Goal: Task Accomplishment & Management: Use online tool/utility

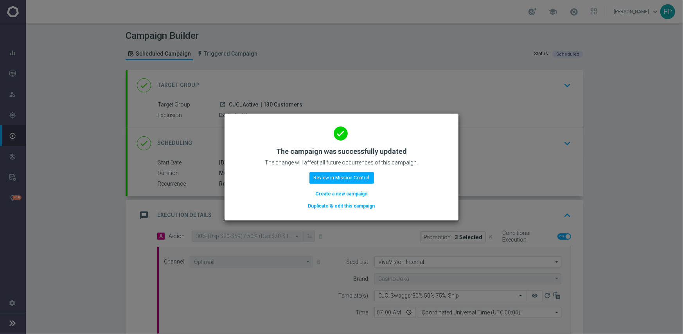
scroll to position [136, 0]
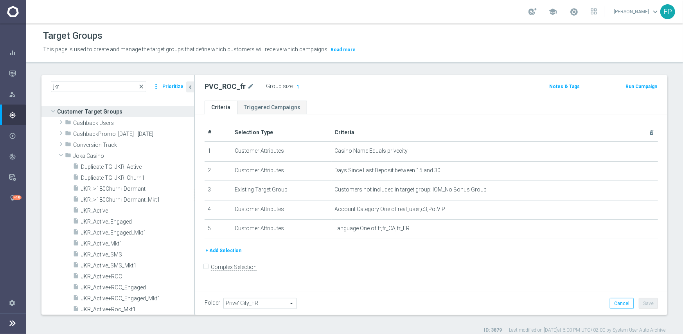
click at [140, 86] on span "close" at bounding box center [141, 86] width 6 height 6
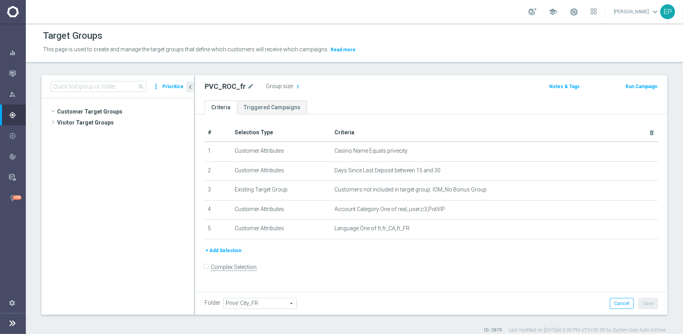
scroll to position [1113, 0]
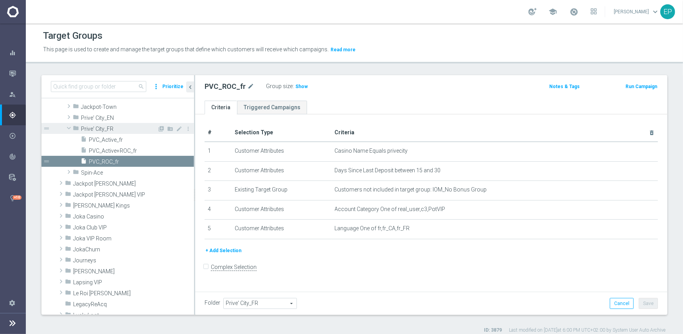
scroll to position [333, 0]
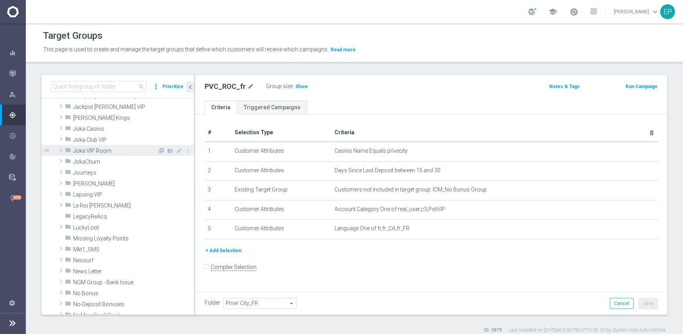
click at [110, 151] on span "Joka VIP Room" at bounding box center [115, 151] width 84 height 7
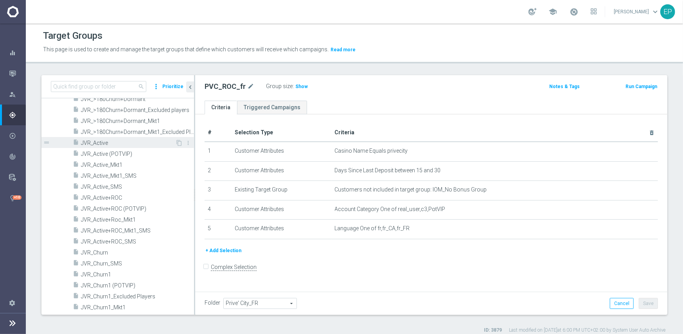
click at [104, 145] on span "JVR_Active" at bounding box center [128, 143] width 94 height 7
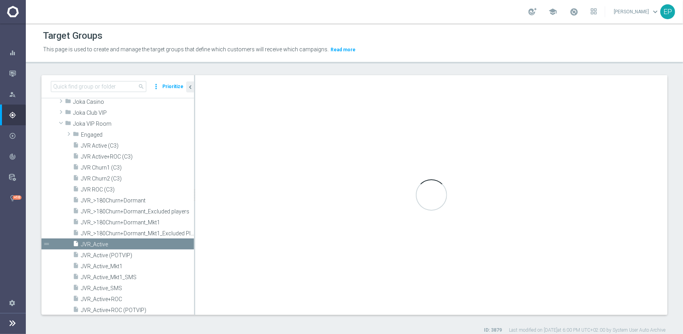
checkbox input "true"
type input "Joka VIP Room"
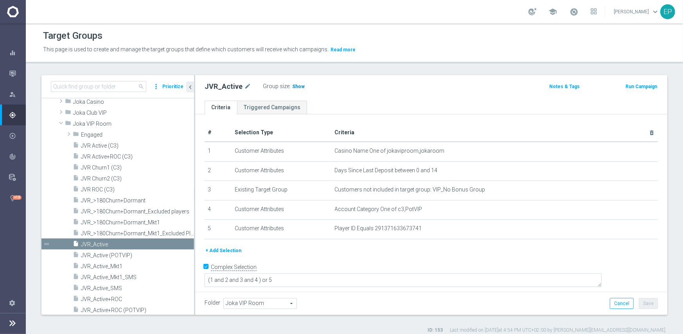
click at [295, 86] on span "Show" at bounding box center [298, 86] width 13 height 5
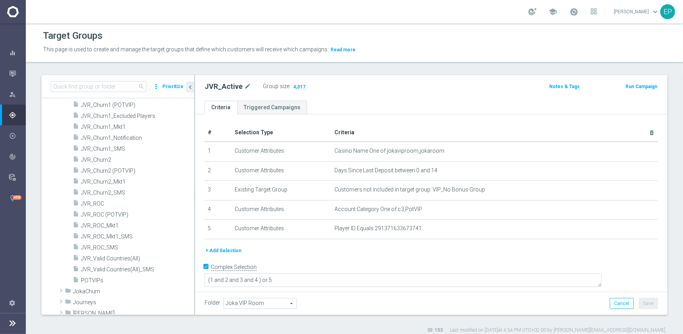
scroll to position [634, 0]
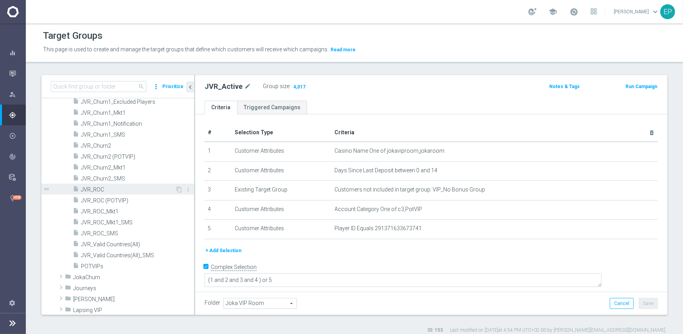
drag, startPoint x: 99, startPoint y: 190, endPoint x: 110, endPoint y: 188, distance: 11.5
click at [99, 190] on span "JVR_ROC" at bounding box center [128, 189] width 94 height 7
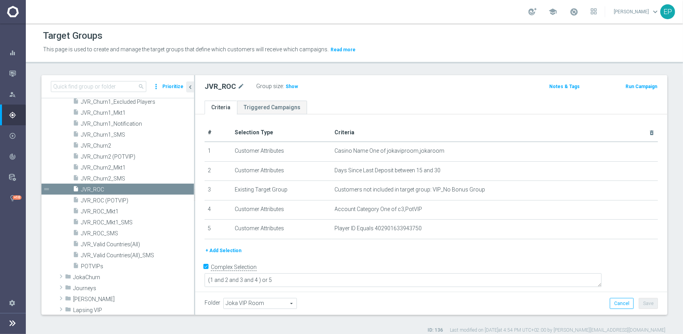
drag, startPoint x: 290, startPoint y: 87, endPoint x: 299, endPoint y: 88, distance: 9.1
click at [290, 87] on span "Show" at bounding box center [292, 86] width 13 height 5
click at [131, 244] on span "JVR_Valid Countries(All)" at bounding box center [128, 244] width 94 height 7
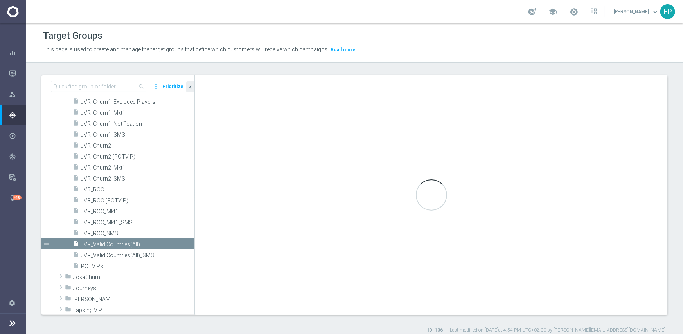
type textarea "(1 and 2 and 3 and 5 ) or 4"
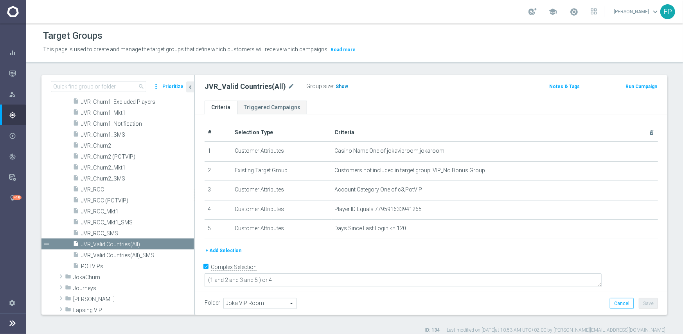
click at [339, 88] on span "Show" at bounding box center [342, 86] width 13 height 5
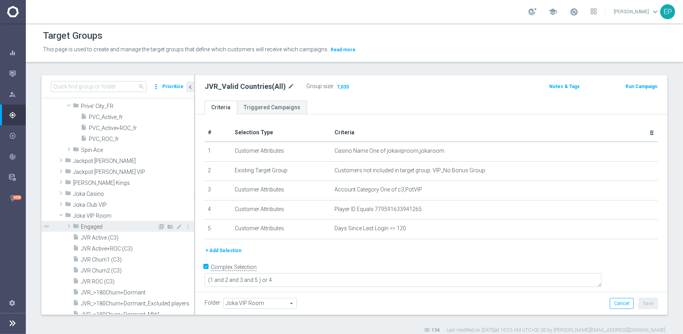
scroll to position [243, 0]
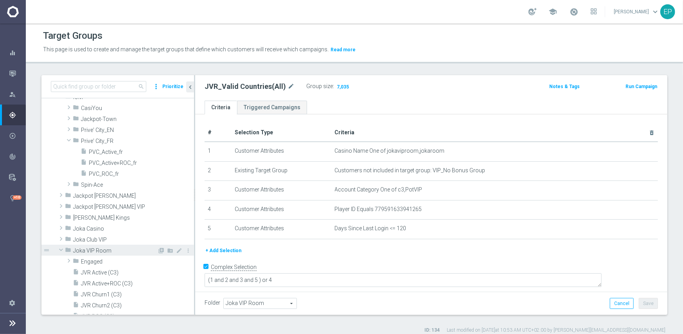
click at [60, 248] on span at bounding box center [60, 250] width 9 height 8
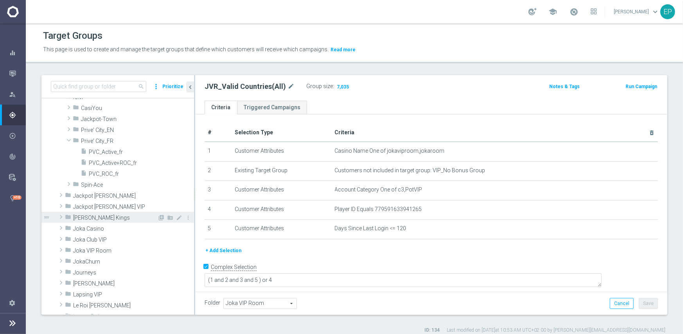
click at [62, 216] on span at bounding box center [61, 216] width 8 height 9
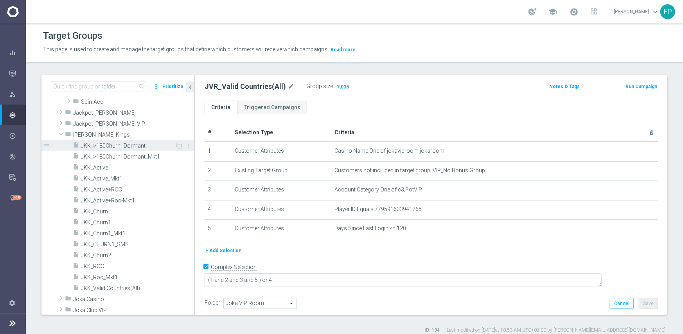
scroll to position [360, 0]
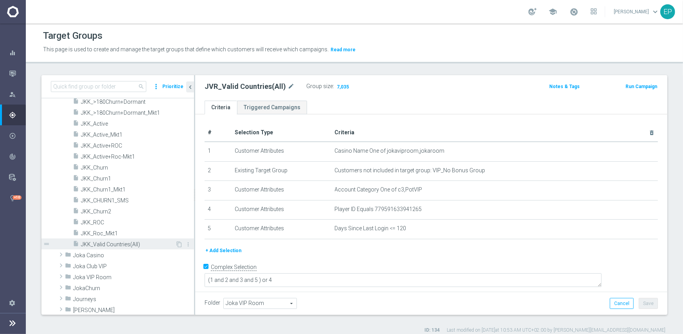
click at [109, 243] on span "JKK_Valid Countries(All)" at bounding box center [128, 244] width 94 height 7
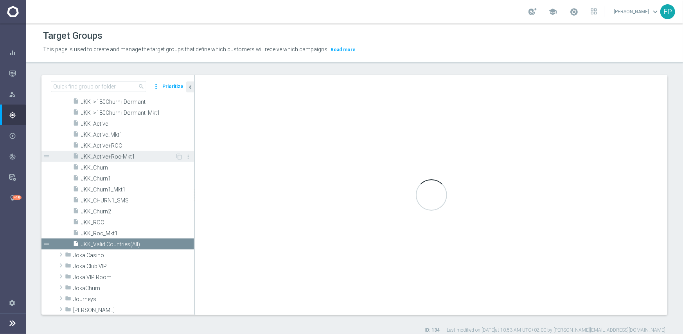
type input "[PERSON_NAME] Kings"
type textarea "(1 and 2 and 3 and 5) or 4"
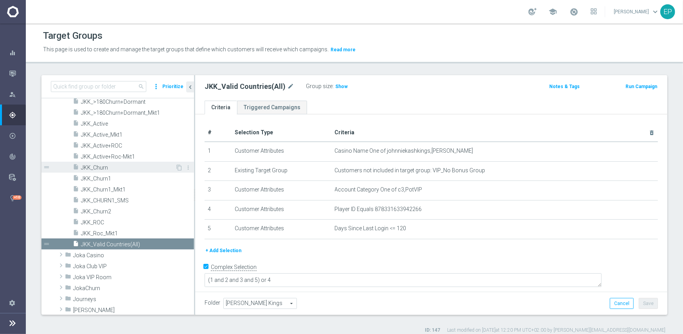
scroll to position [321, 0]
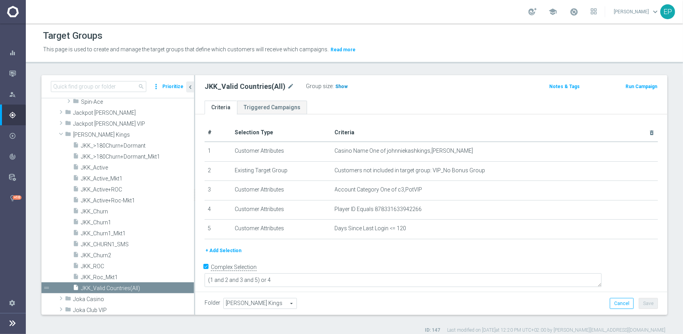
click at [340, 86] on span "Show" at bounding box center [341, 86] width 13 height 5
click at [87, 133] on span "[PERSON_NAME] Kings" at bounding box center [115, 134] width 84 height 7
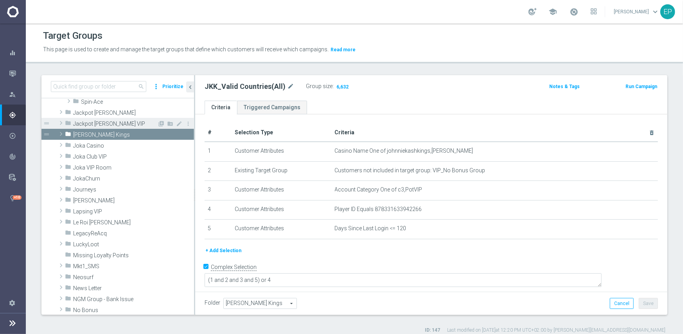
click at [85, 124] on span "Jackpot Jill VIP" at bounding box center [115, 124] width 84 height 7
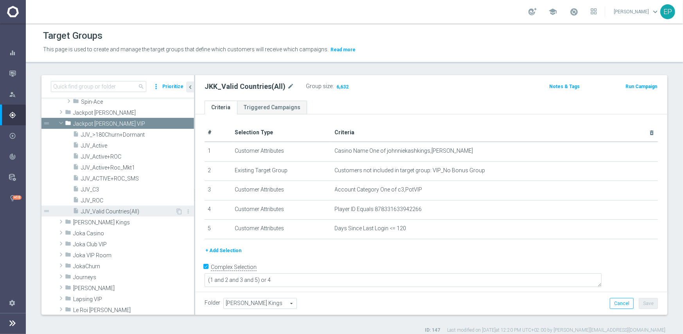
click at [99, 210] on span "JJV_Valid Countries(All)" at bounding box center [128, 211] width 94 height 7
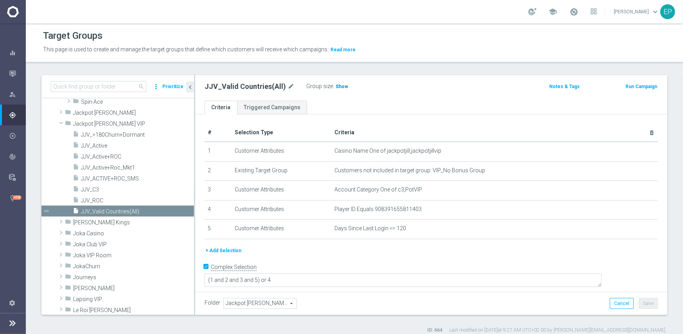
click at [338, 86] on span "Show" at bounding box center [342, 86] width 13 height 5
drag, startPoint x: 61, startPoint y: 123, endPoint x: 85, endPoint y: 149, distance: 35.7
click at [61, 123] on span at bounding box center [60, 123] width 9 height 8
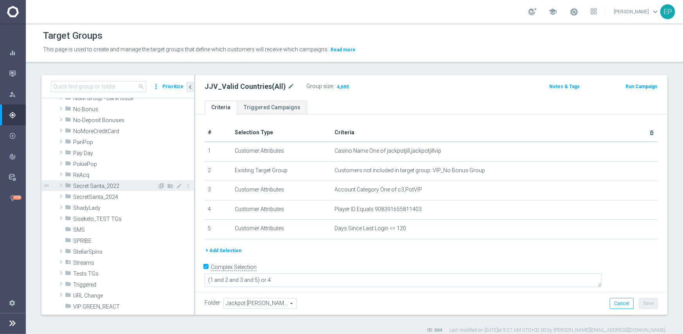
scroll to position [516, 0]
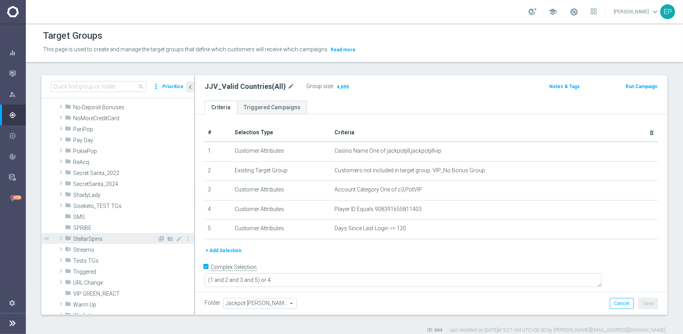
click at [112, 237] on span "StellarSpins" at bounding box center [115, 239] width 84 height 7
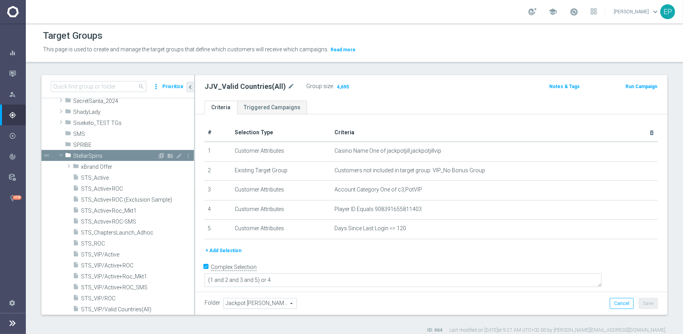
scroll to position [634, 0]
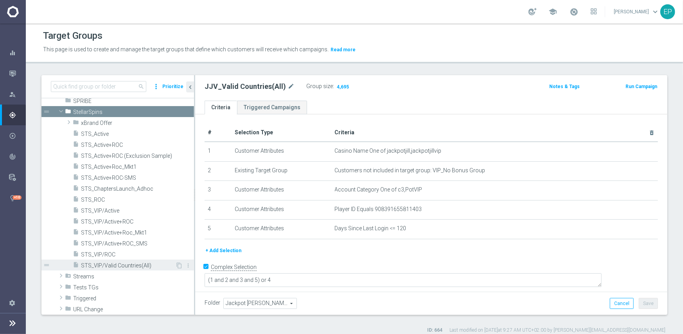
click at [137, 266] on span "STS_VIP/Valid Countries(All)" at bounding box center [128, 265] width 94 height 7
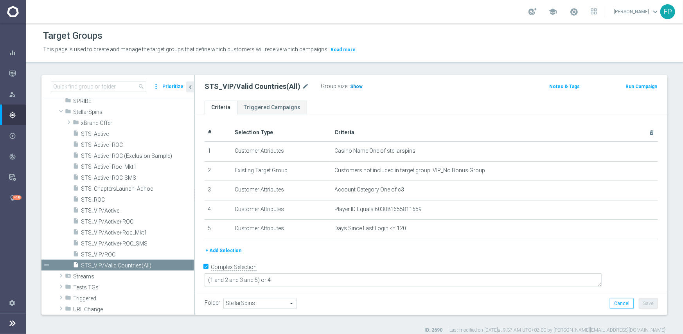
click at [351, 87] on span "Show" at bounding box center [356, 86] width 13 height 5
drag, startPoint x: 62, startPoint y: 113, endPoint x: 64, endPoint y: 119, distance: 6.3
click at [62, 113] on span at bounding box center [60, 111] width 9 height 8
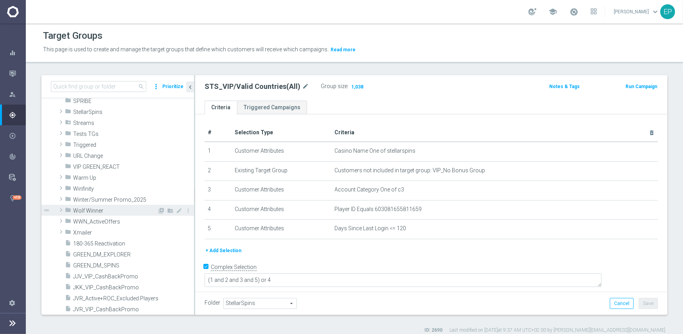
click at [95, 212] on span "Wolf Winner" at bounding box center [115, 210] width 84 height 7
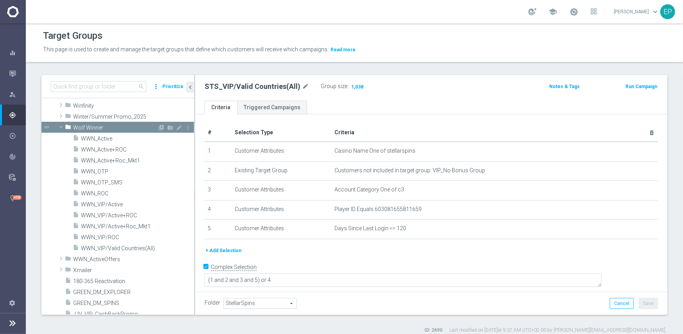
scroll to position [751, 0]
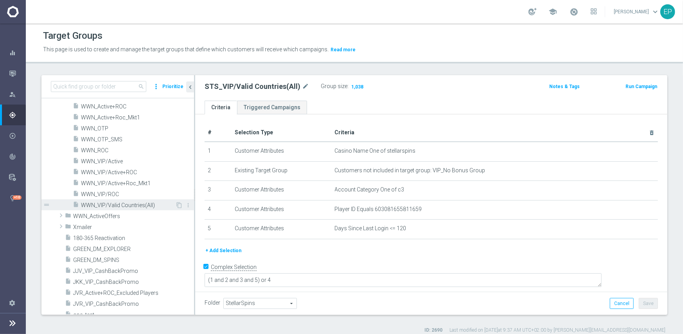
click at [116, 205] on span "WWN_VIP/Valid Countries(All)" at bounding box center [128, 205] width 94 height 7
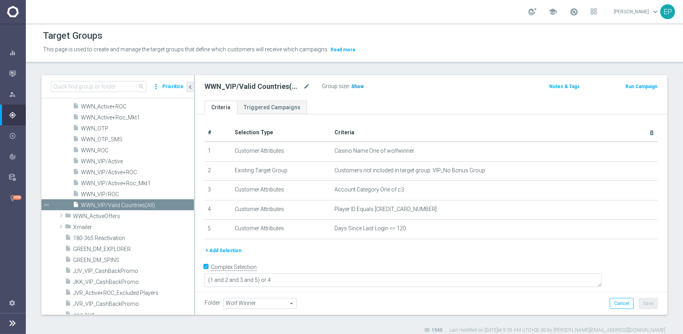
click at [356, 84] on span "Show" at bounding box center [357, 86] width 13 height 5
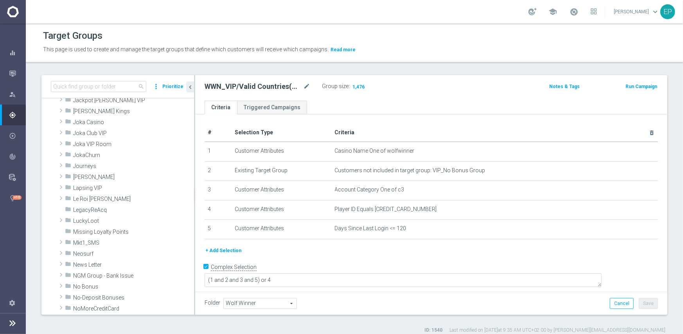
scroll to position [321, 0]
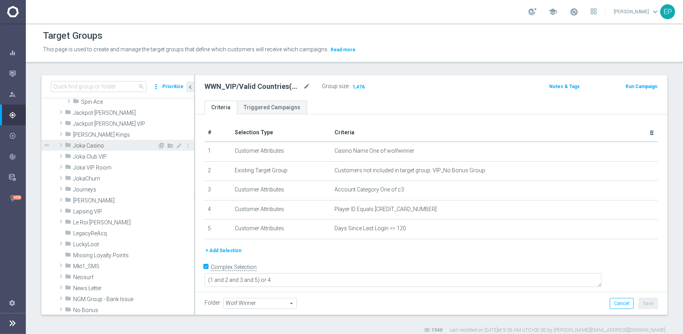
click at [62, 146] on span at bounding box center [61, 144] width 8 height 9
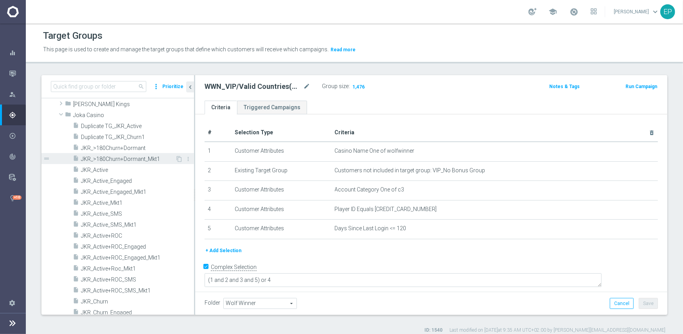
scroll to position [360, 0]
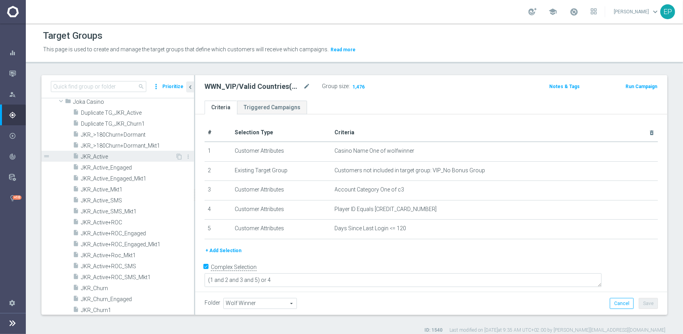
click at [97, 158] on span "JKR_Active" at bounding box center [128, 156] width 94 height 7
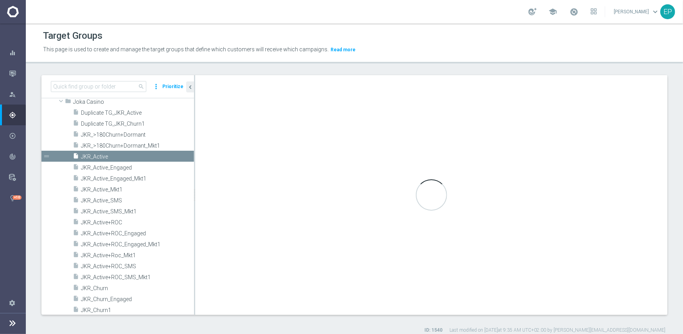
type input "Joka Casino"
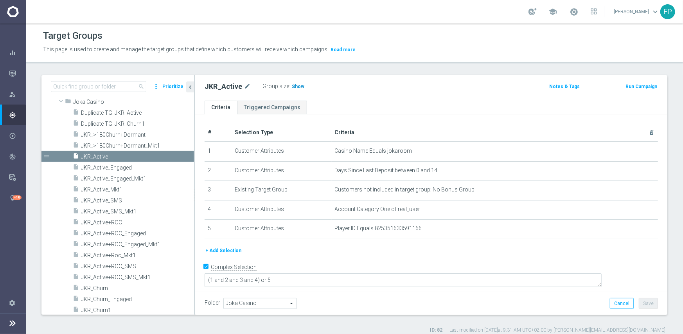
click at [295, 84] on span "Show" at bounding box center [298, 86] width 13 height 5
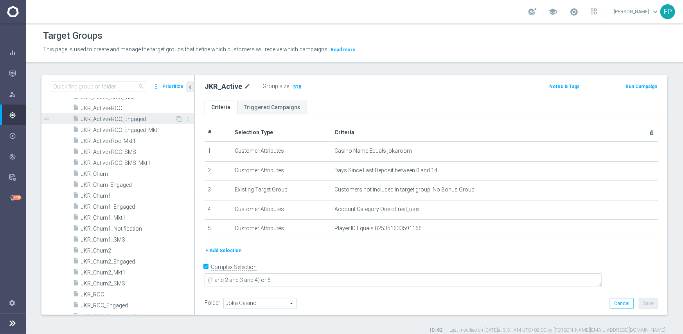
scroll to position [477, 0]
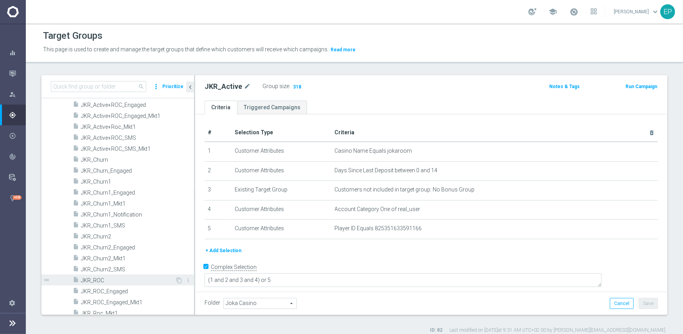
click at [98, 281] on span "JKR_ROC" at bounding box center [128, 280] width 94 height 7
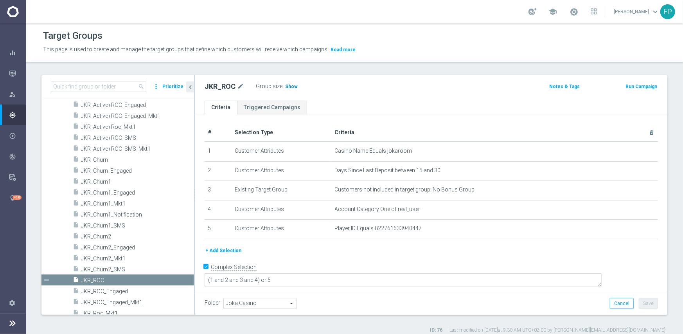
click at [290, 87] on span "Show" at bounding box center [291, 86] width 13 height 5
drag, startPoint x: 97, startPoint y: 180, endPoint x: 133, endPoint y: 180, distance: 36.0
click at [97, 180] on span "JKR_Churn1" at bounding box center [128, 181] width 94 height 7
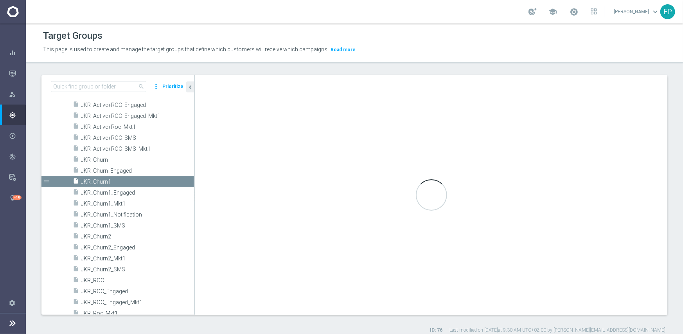
type textarea "(1 and 2 and 3 and 4 ) or 5"
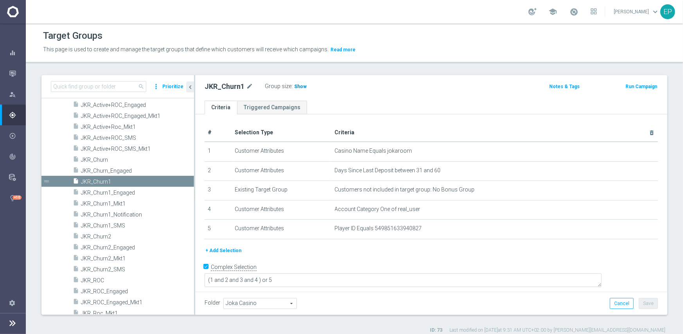
click at [299, 84] on span "Show" at bounding box center [300, 86] width 13 height 5
click at [101, 236] on span "JKR_Churn2" at bounding box center [128, 236] width 94 height 7
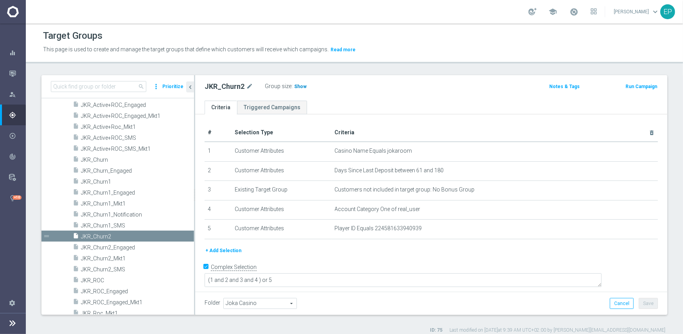
click at [300, 85] on span "Show" at bounding box center [300, 86] width 13 height 5
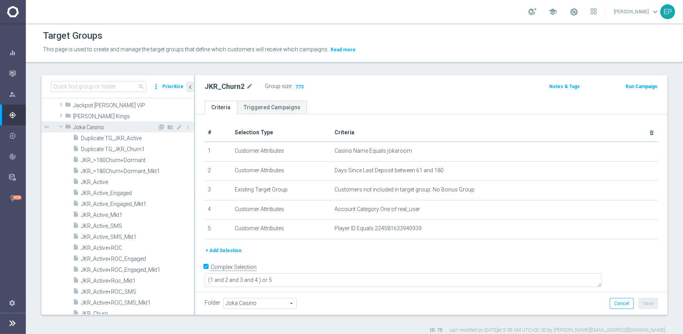
scroll to position [321, 0]
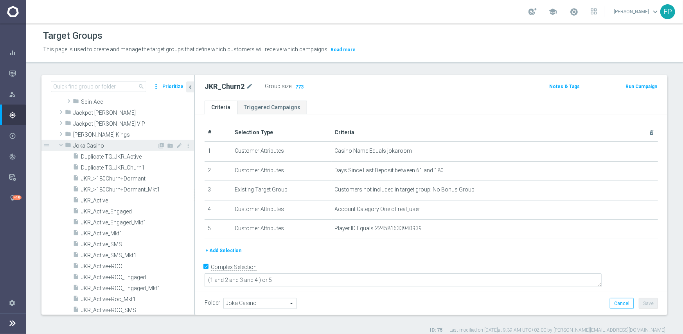
click at [61, 146] on span at bounding box center [60, 145] width 9 height 8
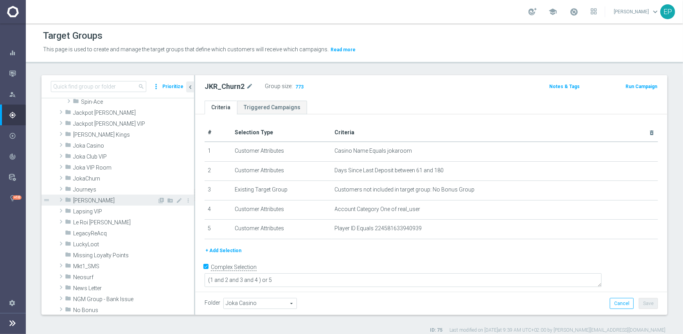
click at [89, 198] on span "[PERSON_NAME]" at bounding box center [115, 200] width 84 height 7
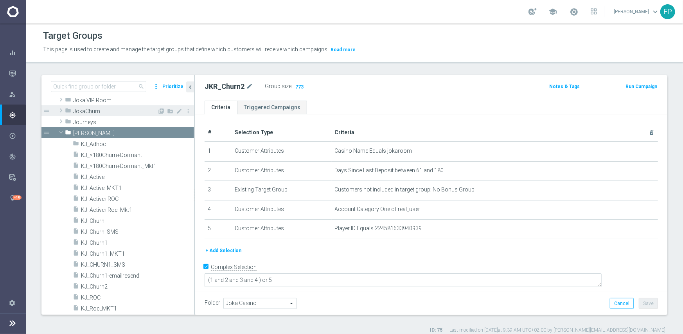
scroll to position [399, 0]
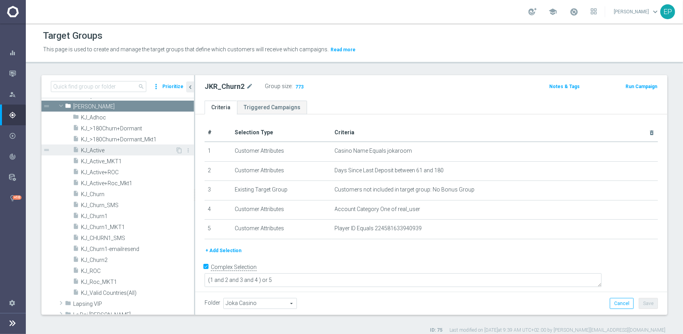
click at [92, 148] on span "KJ_Active" at bounding box center [128, 150] width 94 height 7
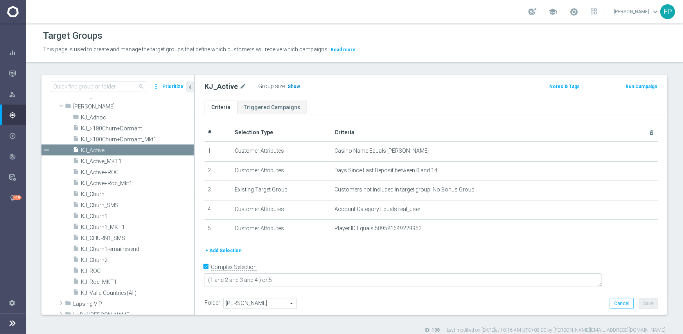
click at [288, 86] on span "Show" at bounding box center [294, 86] width 13 height 5
click at [97, 272] on span "KJ_ROC" at bounding box center [128, 271] width 94 height 7
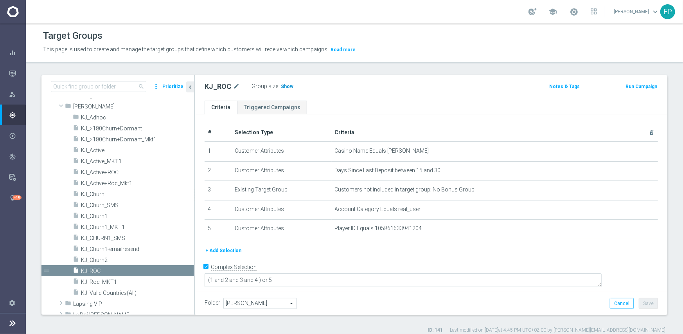
click at [286, 86] on span "Show" at bounding box center [287, 86] width 13 height 5
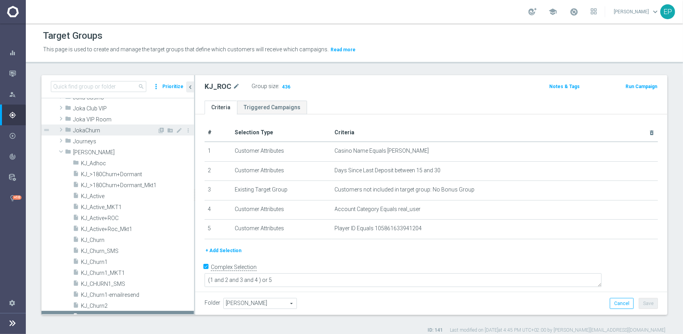
scroll to position [360, 0]
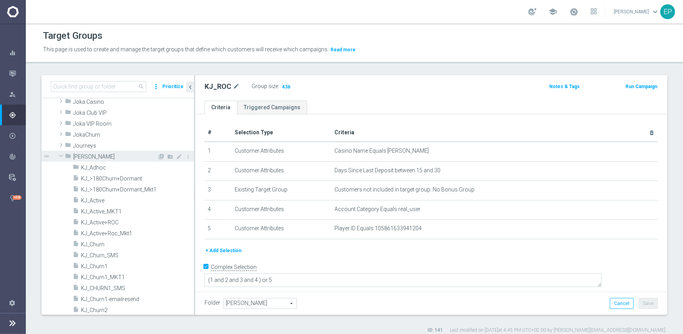
click at [79, 156] on span "[PERSON_NAME]" at bounding box center [115, 156] width 84 height 7
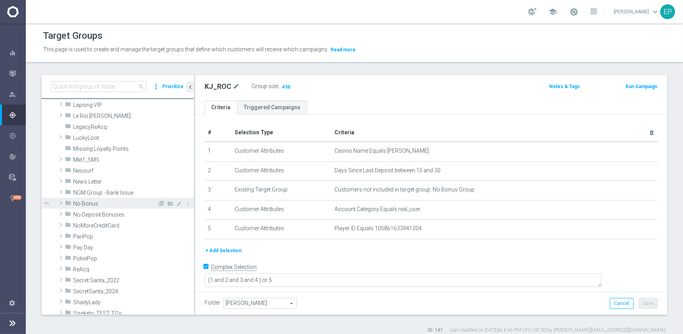
scroll to position [399, 0]
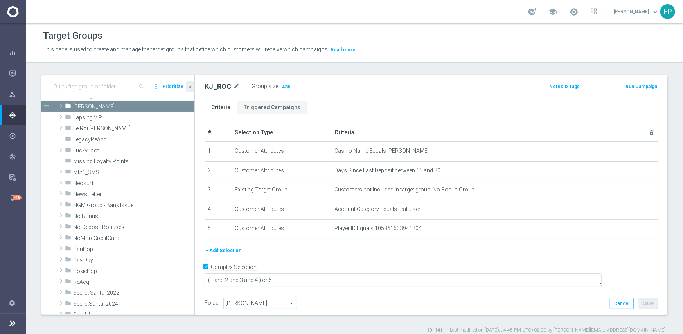
drag, startPoint x: 89, startPoint y: 126, endPoint x: 103, endPoint y: 136, distance: 17.1
click at [89, 127] on span "Le Roi [PERSON_NAME]" at bounding box center [133, 128] width 121 height 7
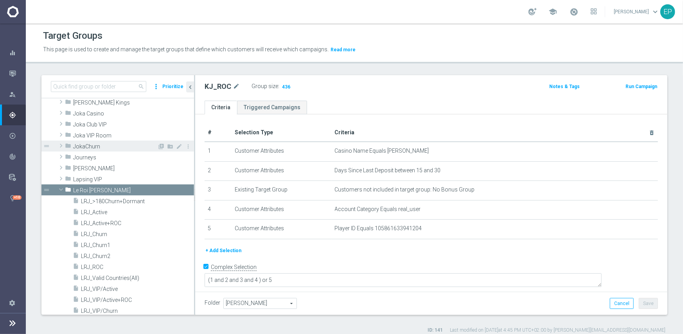
scroll to position [377, 0]
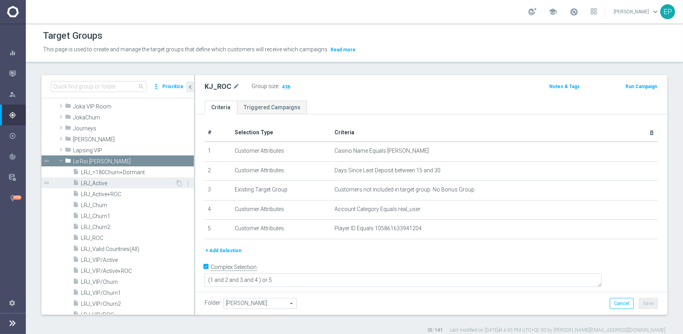
click at [104, 180] on span "LRJ_Active" at bounding box center [128, 183] width 94 height 7
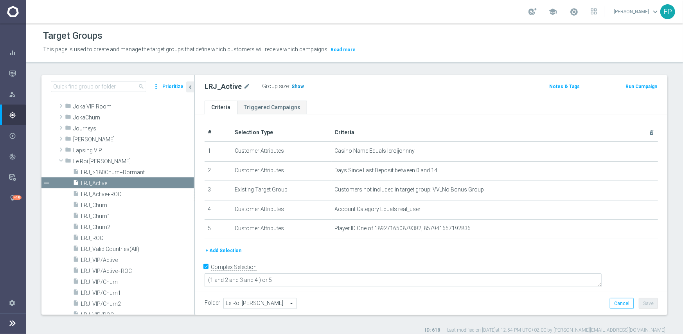
click at [291, 87] on span "Show" at bounding box center [297, 86] width 13 height 5
click at [98, 237] on span "LRJ_ROC" at bounding box center [128, 238] width 94 height 7
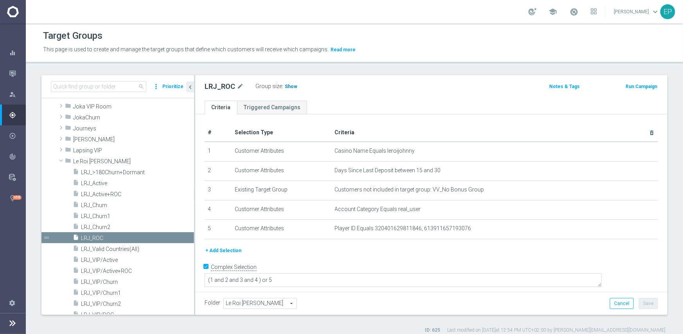
click at [286, 86] on span "Show" at bounding box center [291, 86] width 13 height 5
click at [61, 160] on span at bounding box center [60, 160] width 9 height 8
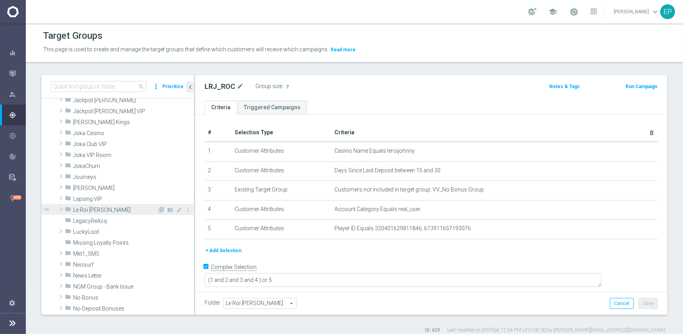
scroll to position [299, 0]
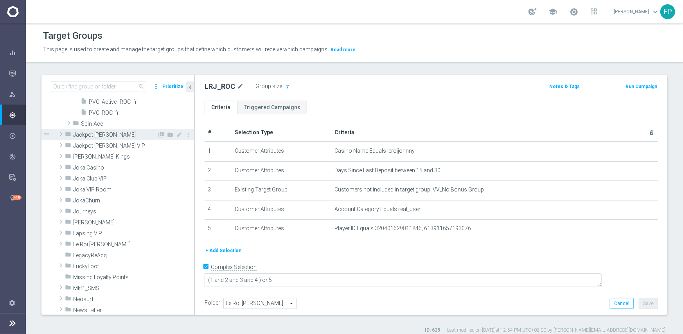
click at [85, 134] on span "Jackpot [PERSON_NAME]" at bounding box center [115, 134] width 84 height 7
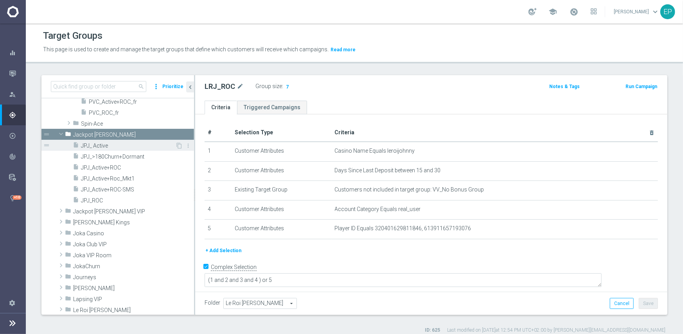
drag, startPoint x: 92, startPoint y: 145, endPoint x: 149, endPoint y: 142, distance: 56.8
click at [92, 144] on span "JPJ_ Active" at bounding box center [128, 145] width 94 height 7
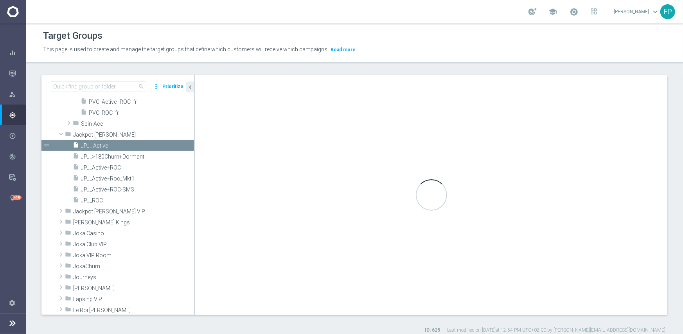
type input "Jackpot [PERSON_NAME]"
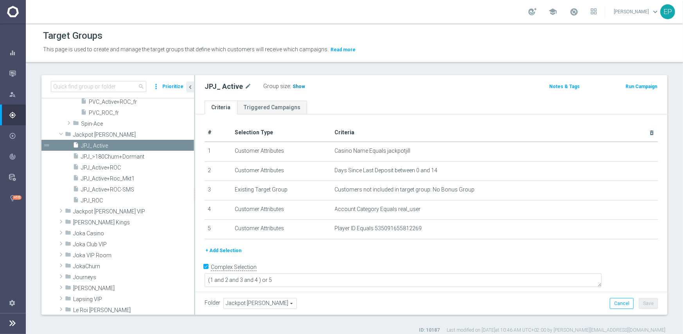
click at [297, 87] on span "Show" at bounding box center [299, 86] width 13 height 5
click at [96, 198] on span "JPJ_ROC" at bounding box center [128, 200] width 94 height 7
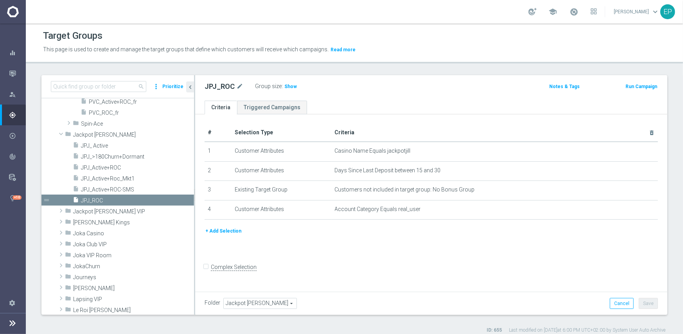
drag, startPoint x: 283, startPoint y: 87, endPoint x: 296, endPoint y: 90, distance: 13.3
click at [284, 87] on span "Show" at bounding box center [290, 86] width 13 height 5
click at [62, 131] on span at bounding box center [60, 134] width 9 height 8
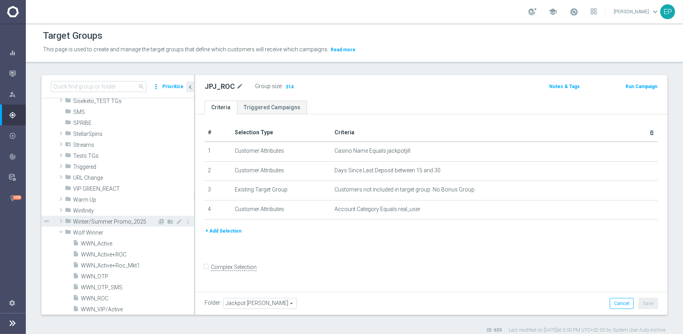
scroll to position [651, 0]
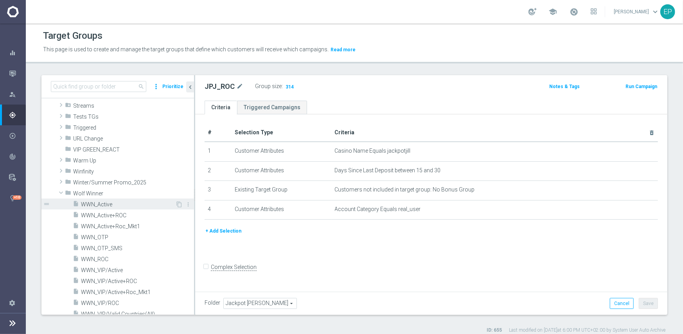
click at [106, 203] on span "WWN_Active" at bounding box center [128, 204] width 94 height 7
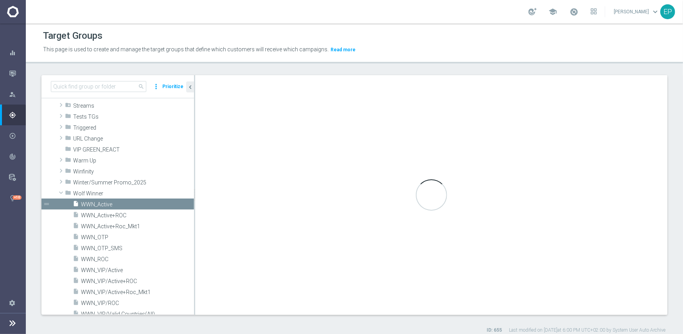
checkbox input "true"
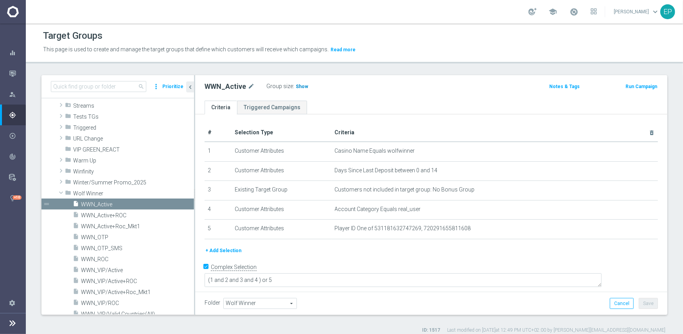
click at [297, 88] on span "Show" at bounding box center [302, 86] width 13 height 5
drag, startPoint x: 101, startPoint y: 259, endPoint x: 129, endPoint y: 254, distance: 27.9
click at [101, 259] on span "WWN_ROC" at bounding box center [128, 259] width 94 height 7
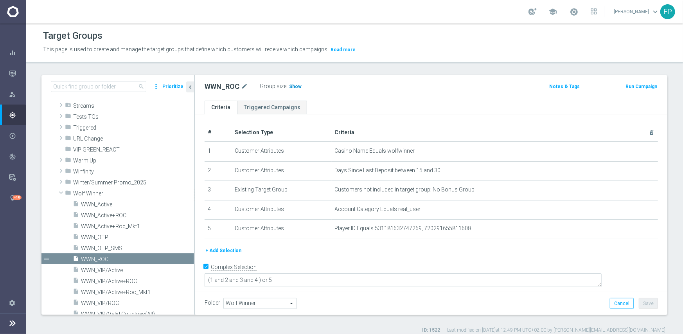
click at [295, 90] on h3 "Show" at bounding box center [295, 86] width 14 height 9
click at [59, 194] on span at bounding box center [60, 193] width 9 height 8
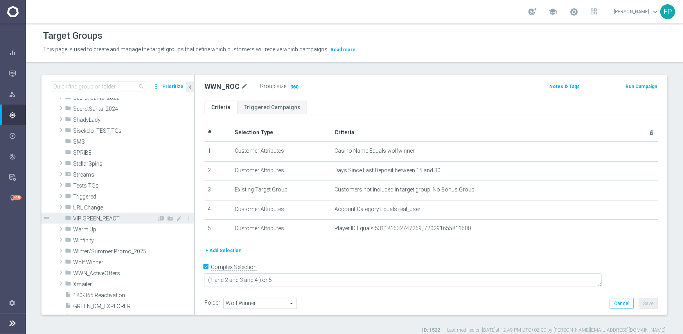
scroll to position [573, 0]
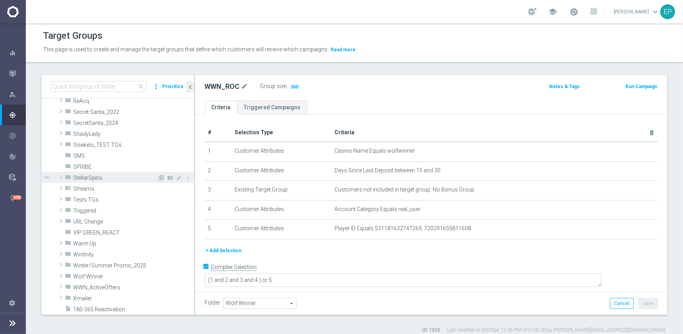
click at [61, 178] on span at bounding box center [61, 176] width 8 height 9
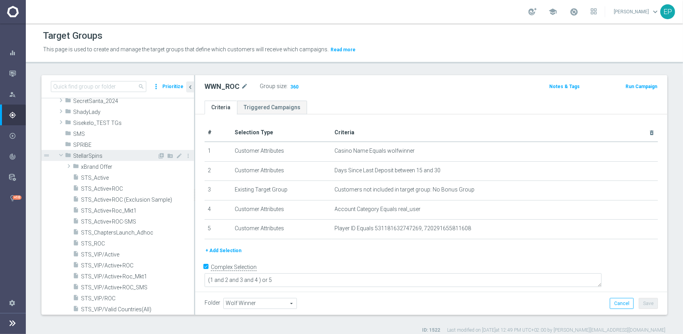
scroll to position [612, 0]
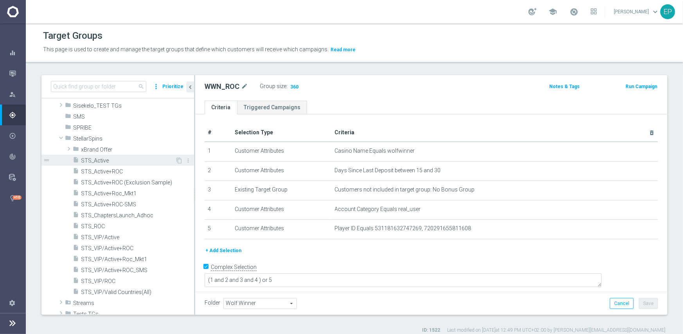
click at [96, 163] on span "STS_Active" at bounding box center [128, 160] width 94 height 7
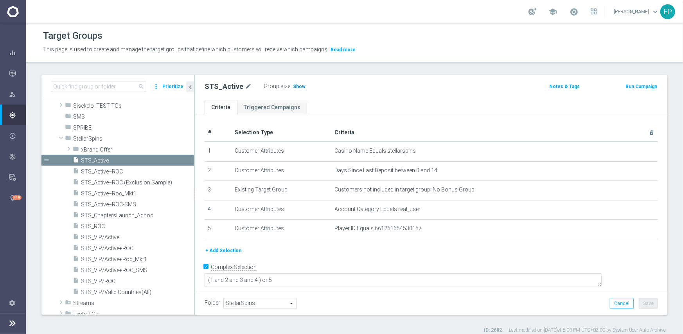
click at [298, 85] on span "Show" at bounding box center [299, 86] width 13 height 5
click at [91, 224] on span "STS_ROC" at bounding box center [128, 226] width 94 height 7
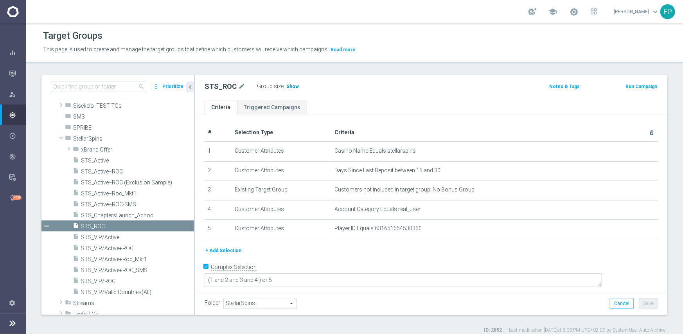
click at [290, 87] on span "Show" at bounding box center [292, 86] width 13 height 5
drag, startPoint x: 59, startPoint y: 136, endPoint x: 70, endPoint y: 142, distance: 12.4
click at [59, 136] on span at bounding box center [60, 138] width 9 height 8
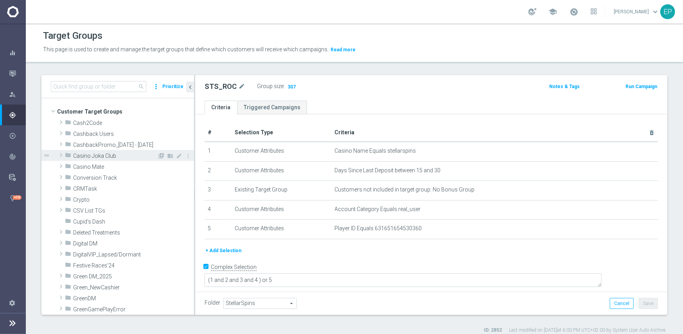
click at [101, 157] on span "Casino Joka Club" at bounding box center [115, 156] width 84 height 7
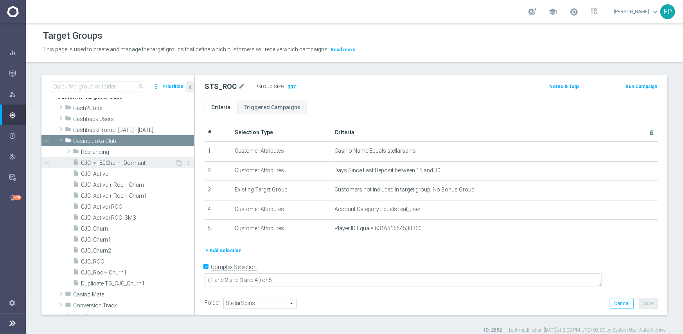
scroll to position [39, 0]
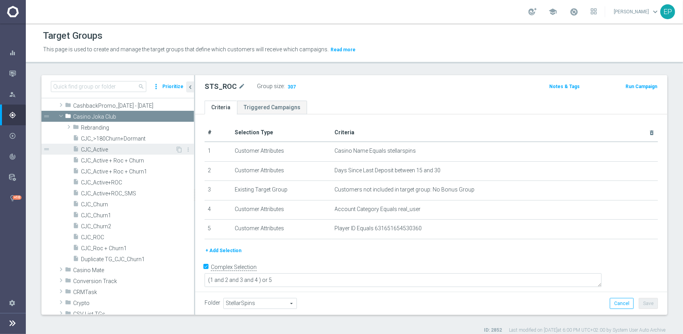
click at [94, 147] on span "CJC_Active" at bounding box center [128, 149] width 94 height 7
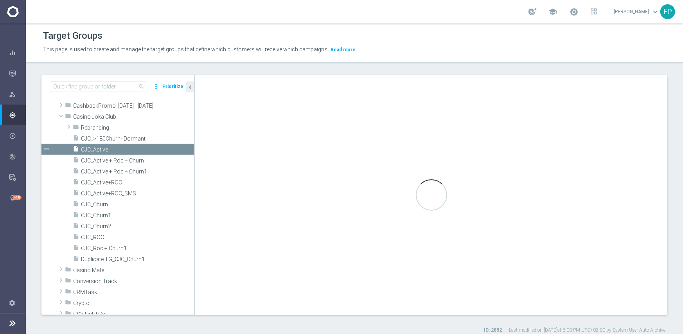
type input "Casino Joka Club"
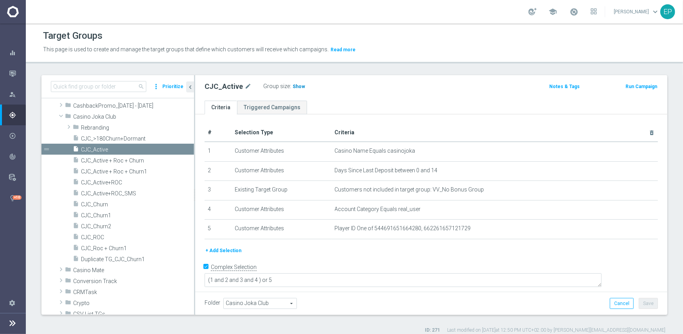
click at [297, 86] on span "Show" at bounding box center [299, 86] width 13 height 5
click at [100, 237] on span "CJC_ROC" at bounding box center [128, 237] width 94 height 7
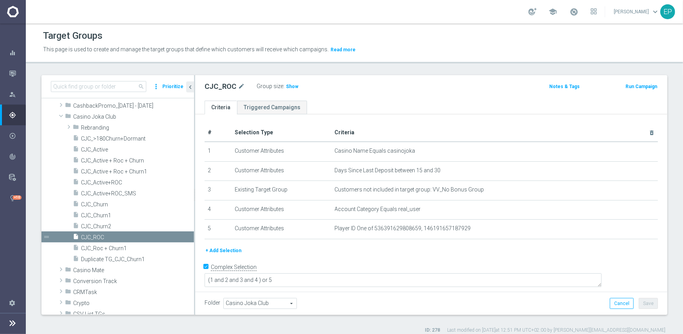
drag, startPoint x: 290, startPoint y: 86, endPoint x: 370, endPoint y: 100, distance: 81.4
click at [290, 86] on span "Show" at bounding box center [292, 86] width 13 height 5
drag, startPoint x: 115, startPoint y: 214, endPoint x: 124, endPoint y: 214, distance: 8.6
click at [115, 214] on span "CJC_Churn1" at bounding box center [128, 215] width 94 height 7
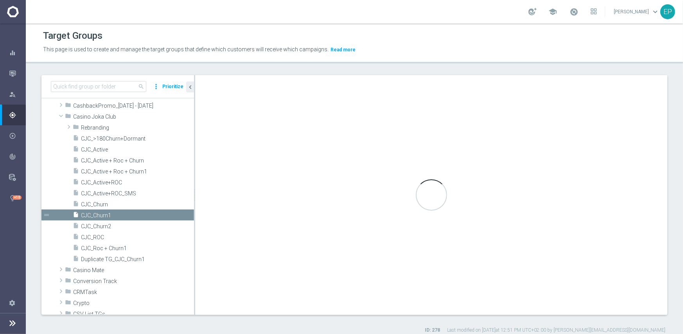
type textarea "(1 and 2 and 3 and 4) or 5"
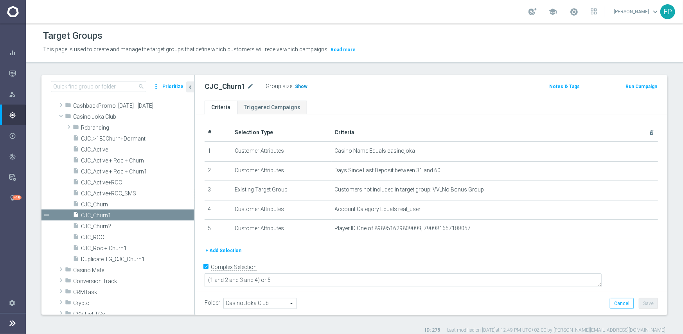
click at [298, 86] on span "Show" at bounding box center [301, 86] width 13 height 5
click at [106, 227] on span "CJC_Churn2" at bounding box center [128, 226] width 94 height 7
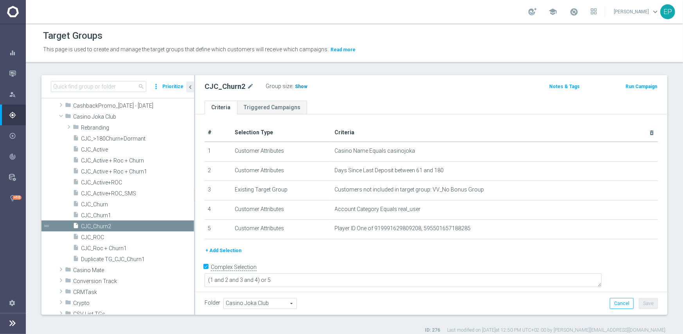
click at [302, 86] on span "Show" at bounding box center [301, 86] width 13 height 5
click at [61, 114] on span at bounding box center [60, 116] width 9 height 8
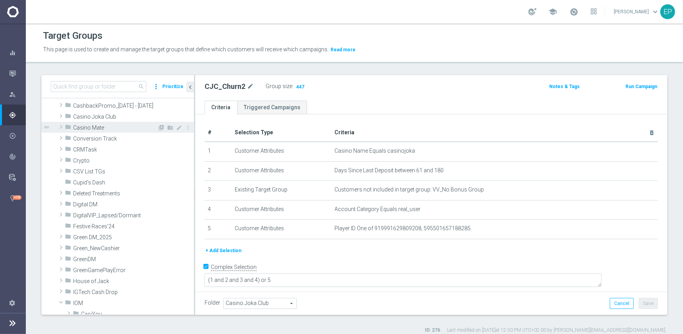
click at [88, 128] on span "Casino Mate" at bounding box center [115, 127] width 84 height 7
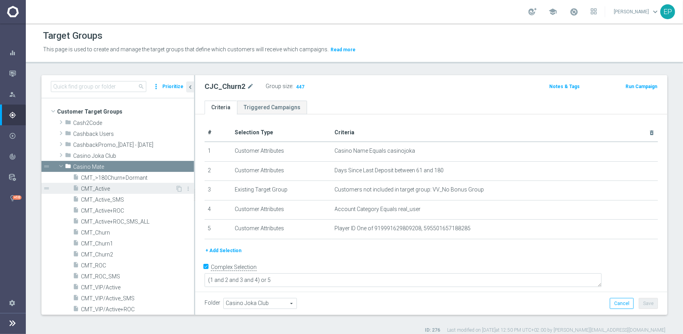
click at [96, 188] on span "CMT_Active" at bounding box center [128, 188] width 94 height 7
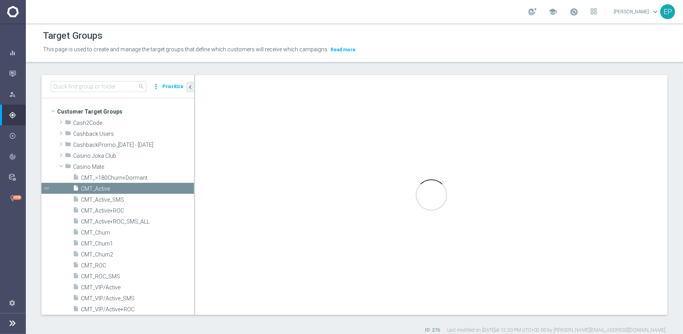
type input "Casino Mate"
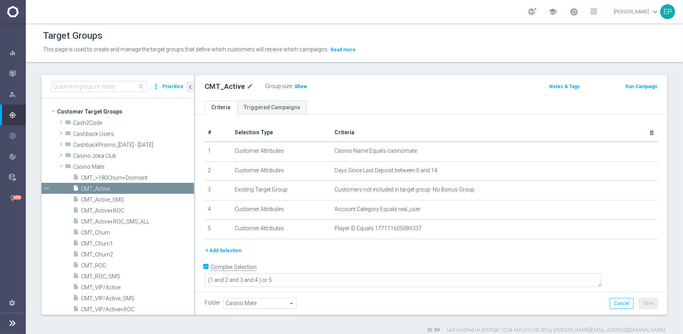
click at [297, 84] on span "Show" at bounding box center [301, 86] width 13 height 5
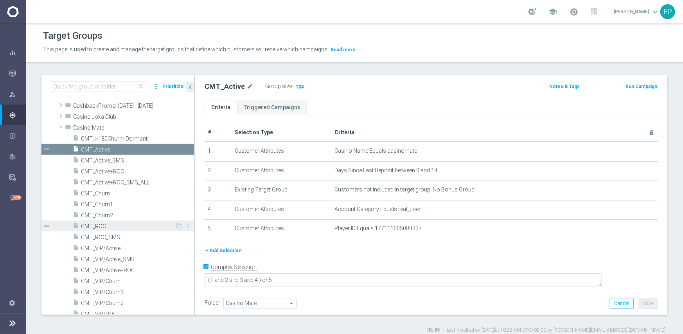
click at [113, 230] on div "insert_drive_file CMT_ROC" at bounding box center [124, 225] width 103 height 11
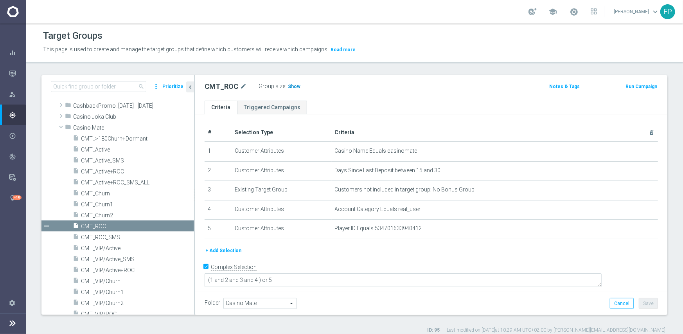
click at [291, 89] on h3 "Show" at bounding box center [294, 86] width 14 height 9
click at [117, 200] on div "insert_drive_file CMT_Churn1" at bounding box center [124, 203] width 103 height 11
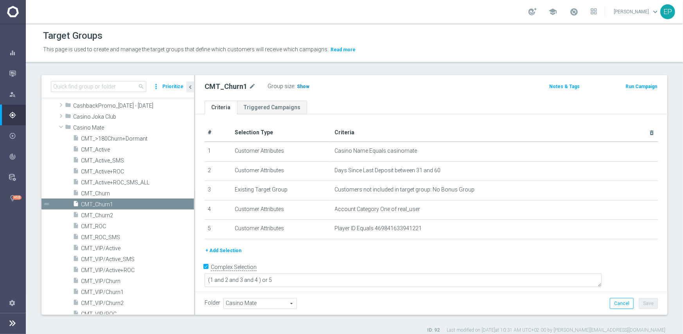
click at [299, 85] on span "Show" at bounding box center [303, 86] width 13 height 5
drag, startPoint x: 105, startPoint y: 214, endPoint x: 129, endPoint y: 210, distance: 24.3
click at [105, 214] on span "CMT_Churn2" at bounding box center [128, 215] width 94 height 7
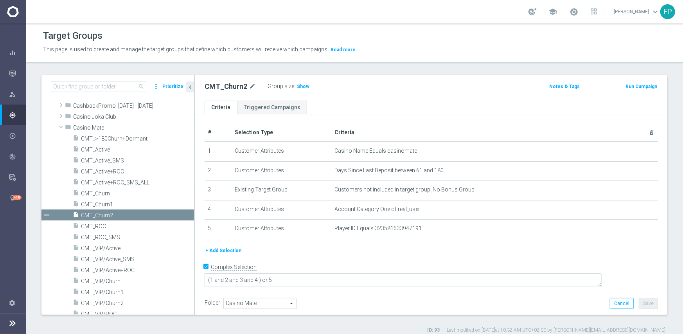
drag, startPoint x: 298, startPoint y: 88, endPoint x: 306, endPoint y: 91, distance: 8.4
click at [298, 88] on span "Show" at bounding box center [303, 86] width 13 height 5
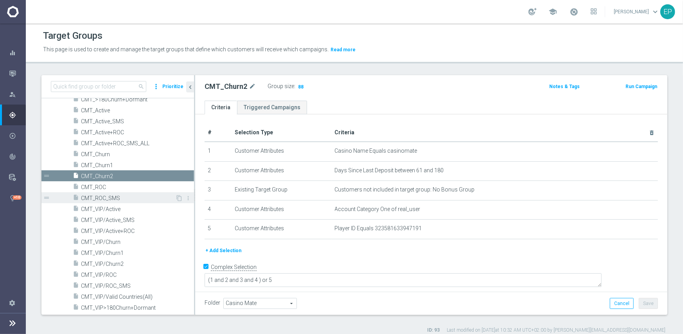
scroll to position [117, 0]
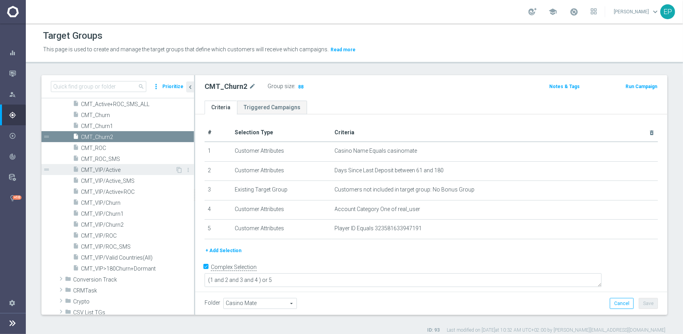
drag, startPoint x: 109, startPoint y: 169, endPoint x: 113, endPoint y: 168, distance: 4.3
click at [109, 169] on span "CMT_VIP/Active" at bounding box center [128, 170] width 94 height 7
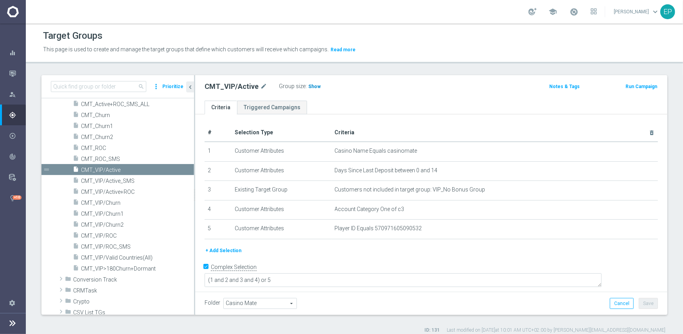
click at [312, 88] on span "Show" at bounding box center [314, 86] width 13 height 5
click at [108, 236] on span "CMT_VIP/ROC" at bounding box center [128, 235] width 94 height 7
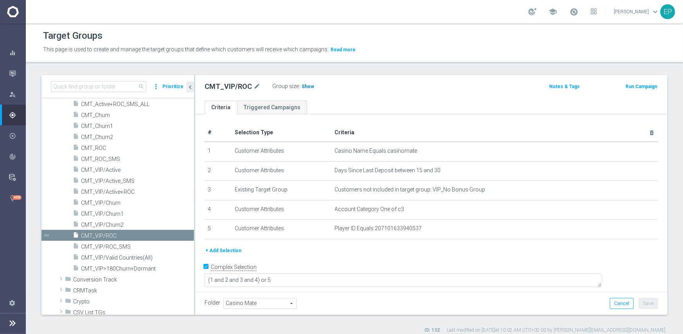
click at [307, 84] on span "Show" at bounding box center [308, 86] width 13 height 5
click at [110, 214] on span "CMT_VIP/Churn1" at bounding box center [128, 213] width 94 height 7
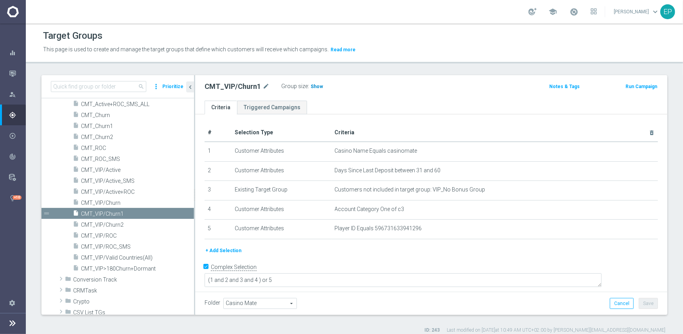
click at [313, 87] on span "Show" at bounding box center [317, 86] width 13 height 5
click at [115, 223] on span "CMT_VIP/Churn2" at bounding box center [128, 224] width 94 height 7
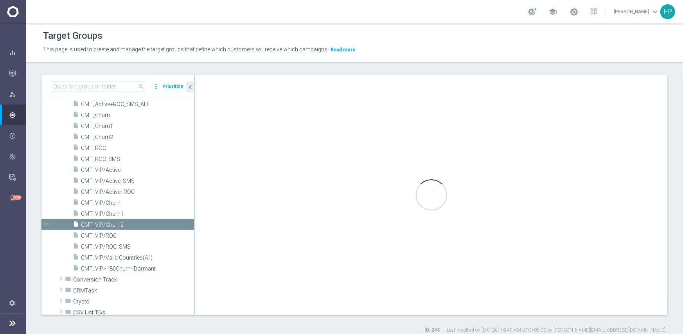
type textarea "(1 and 2 and 3 and 4) or 5"
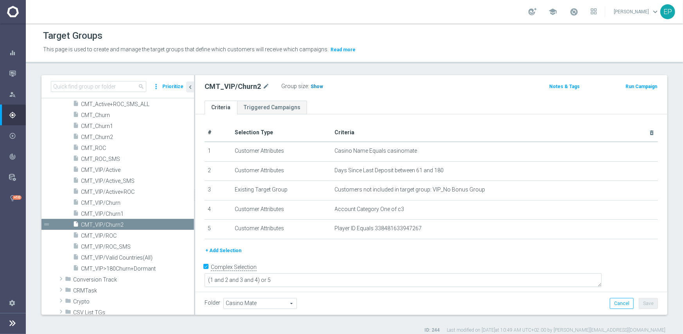
click at [313, 89] on h3 "Show" at bounding box center [317, 86] width 14 height 9
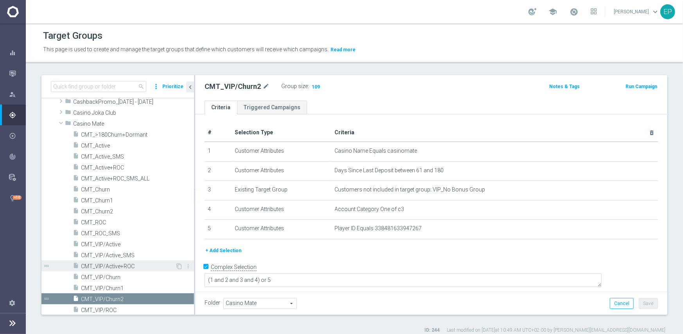
scroll to position [39, 0]
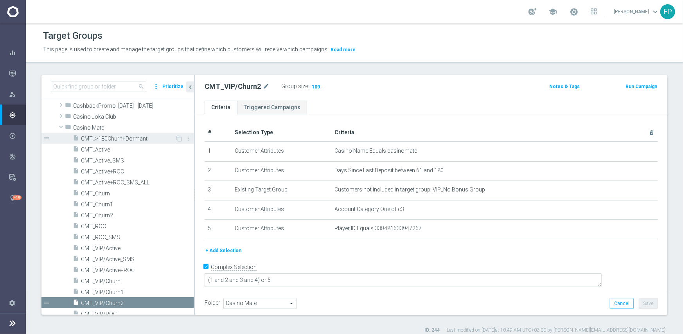
click at [133, 139] on span "CMT_>180Churn+Dormant" at bounding box center [128, 138] width 94 height 7
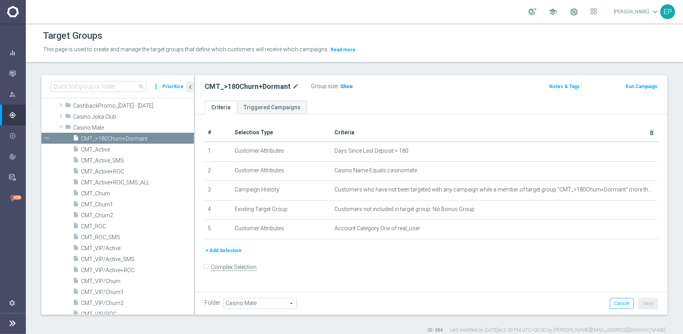
click at [342, 85] on span "Show" at bounding box center [346, 86] width 13 height 5
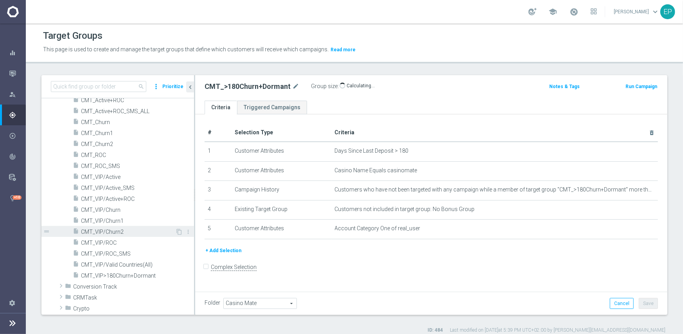
scroll to position [156, 0]
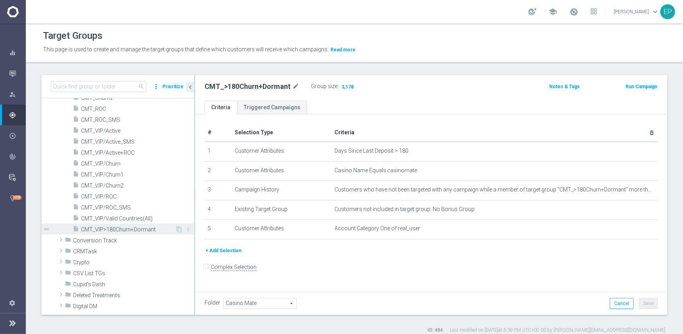
click at [133, 231] on span "CMT_VIP>180Churn+Dormant" at bounding box center [128, 229] width 94 height 7
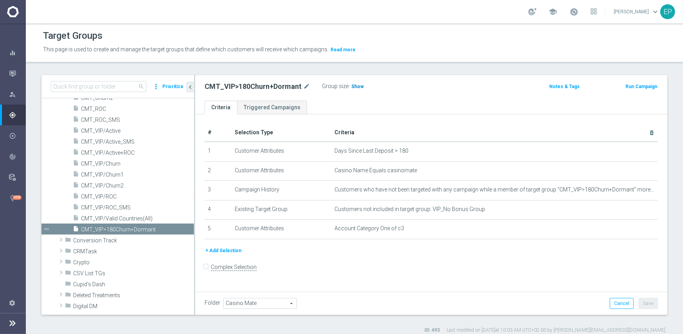
click at [352, 87] on span "Show" at bounding box center [357, 86] width 13 height 5
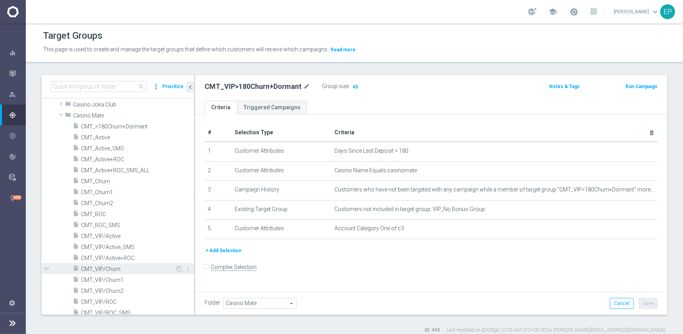
scroll to position [39, 0]
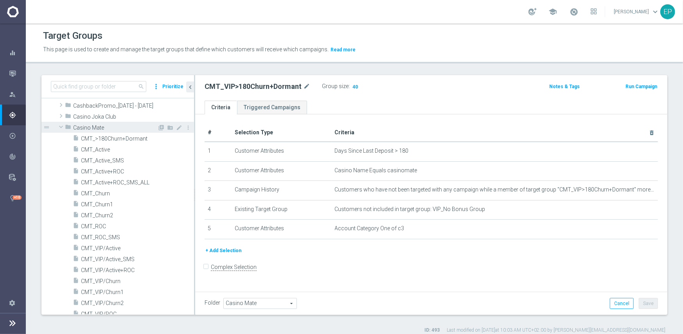
click at [60, 128] on span at bounding box center [60, 127] width 9 height 8
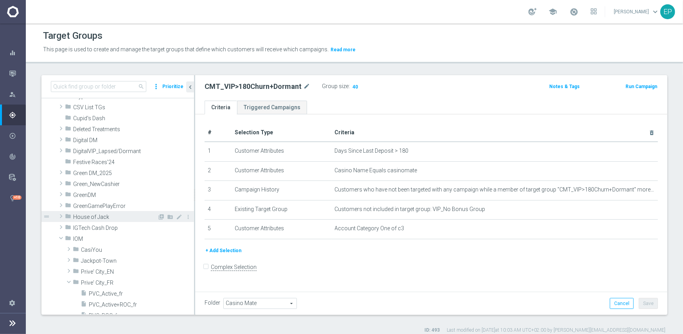
scroll to position [117, 0]
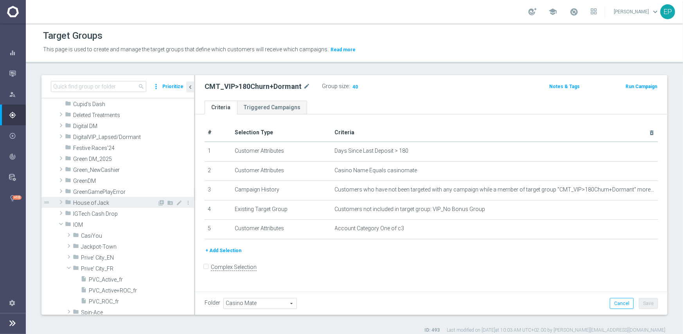
click at [92, 200] on span "House of Jack" at bounding box center [115, 203] width 84 height 7
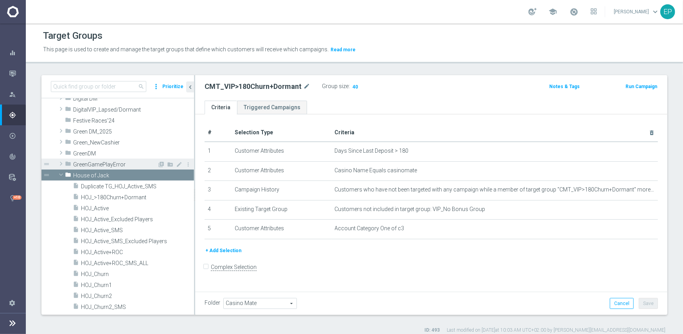
scroll to position [156, 0]
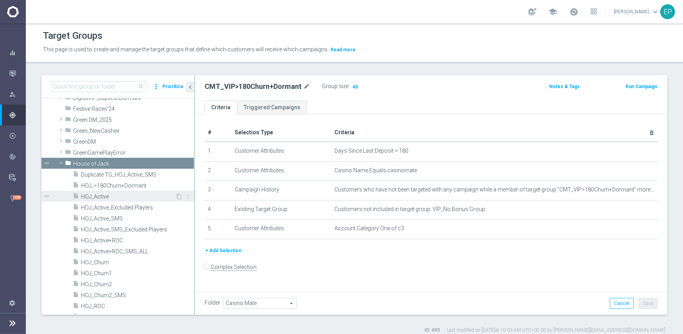
click at [95, 193] on span "HOJ_Active" at bounding box center [128, 196] width 94 height 7
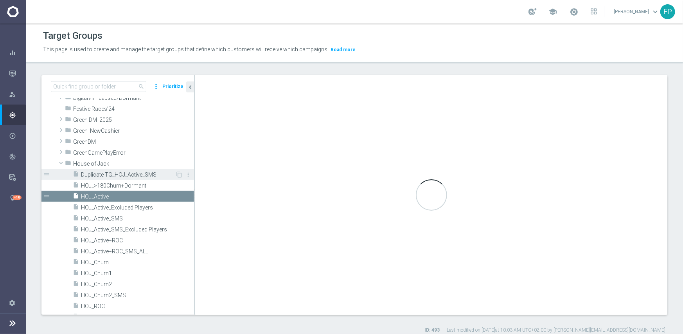
checkbox input "true"
type input "House of Jack"
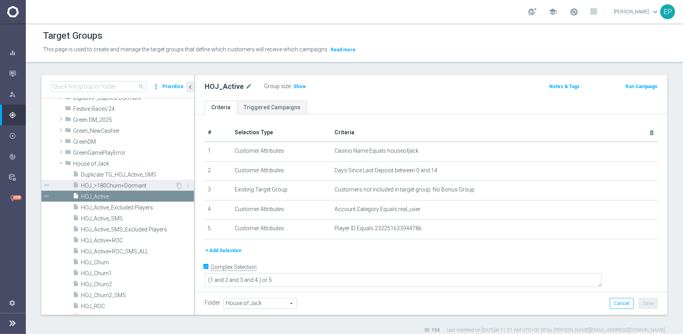
click at [133, 184] on span "HOJ_>180Churn+Dormant" at bounding box center [128, 185] width 94 height 7
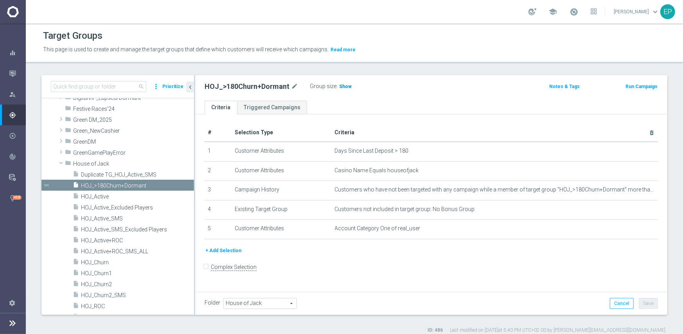
click at [344, 87] on span "Show" at bounding box center [345, 86] width 13 height 5
click at [97, 196] on span "HOJ_Active" at bounding box center [128, 196] width 94 height 7
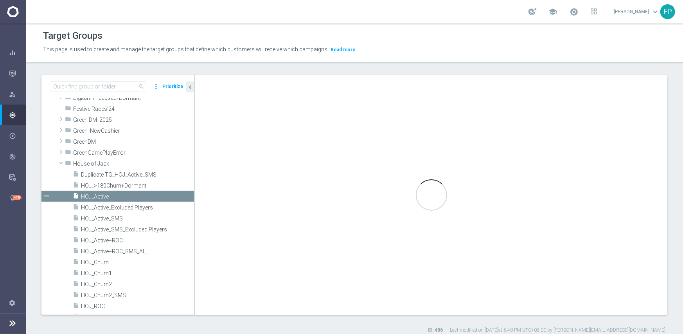
checkbox input "true"
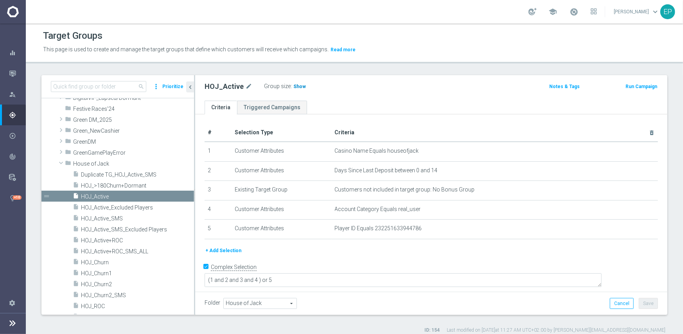
click at [295, 90] on h3 "Show" at bounding box center [300, 86] width 14 height 9
click at [103, 305] on span "HOJ_ROC" at bounding box center [128, 306] width 94 height 7
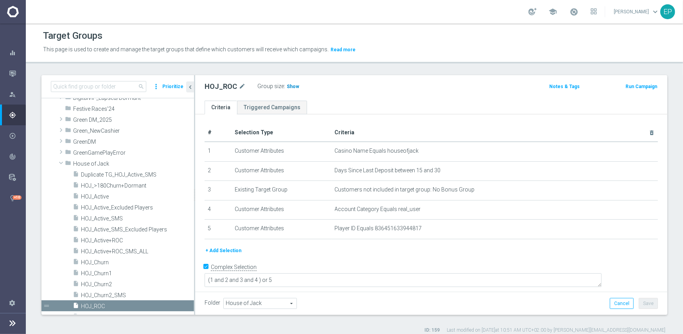
click at [290, 85] on span "Show" at bounding box center [293, 86] width 13 height 5
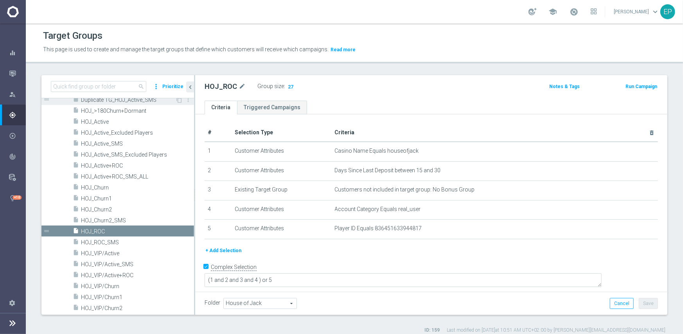
scroll to position [235, 0]
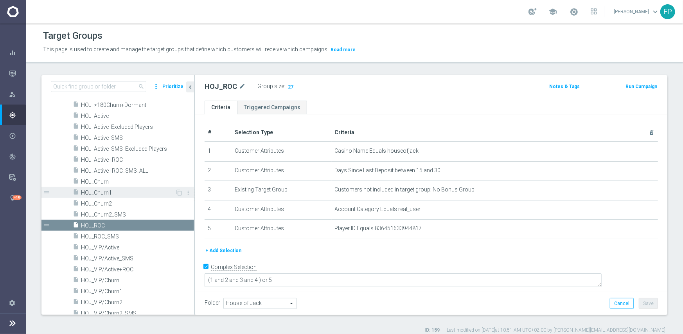
click at [106, 190] on span "HOJ_Churn1" at bounding box center [128, 192] width 94 height 7
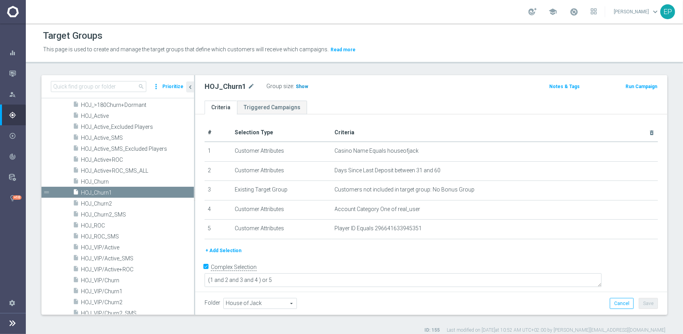
click at [299, 88] on span "Show" at bounding box center [302, 86] width 13 height 5
click at [106, 202] on span "HOJ_Churn2" at bounding box center [128, 203] width 94 height 7
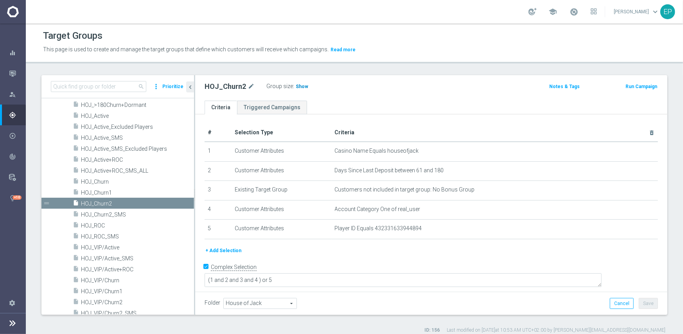
click at [297, 86] on span "Show" at bounding box center [302, 86] width 13 height 5
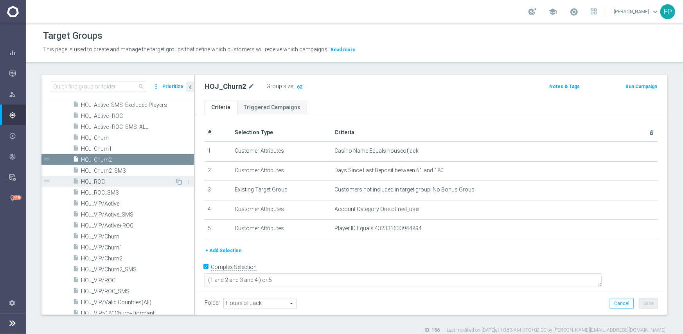
scroll to position [313, 0]
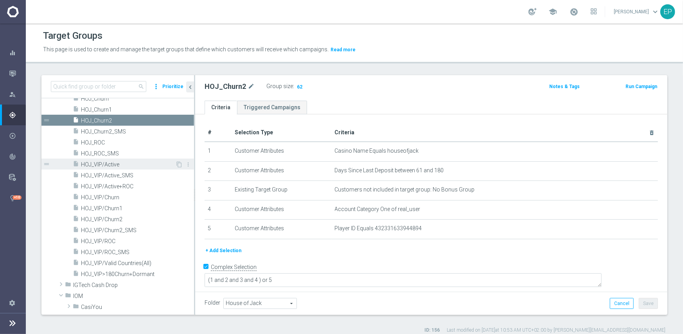
click at [115, 161] on span "HOJ_VIP/Active" at bounding box center [128, 164] width 94 height 7
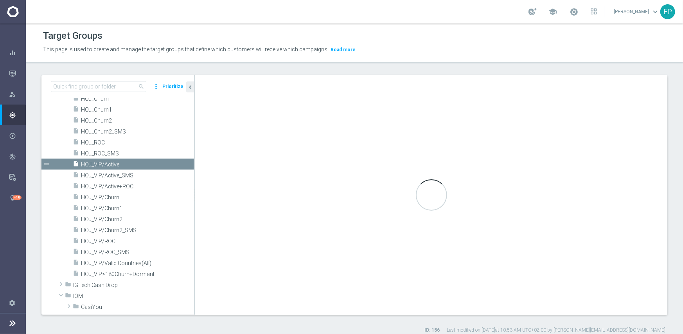
type textarea "(1 and 2 and 3 and 4) or 5"
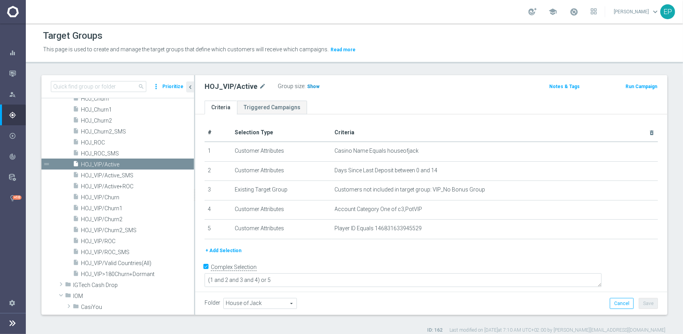
click at [312, 84] on span "Show" at bounding box center [313, 86] width 13 height 5
click at [110, 240] on span "HOJ_VIP/ROC" at bounding box center [128, 241] width 94 height 7
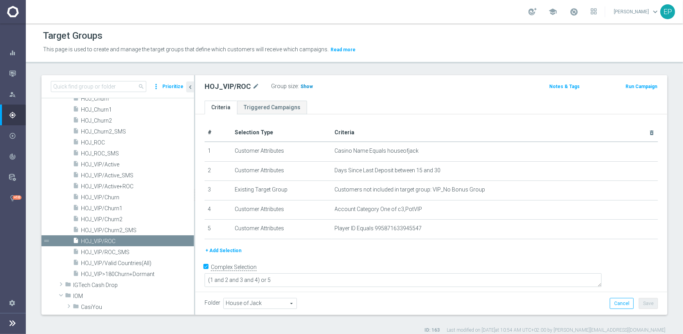
click at [304, 87] on span "Show" at bounding box center [306, 86] width 13 height 5
click at [117, 208] on span "HOJ_VIP/Churn1" at bounding box center [128, 208] width 94 height 7
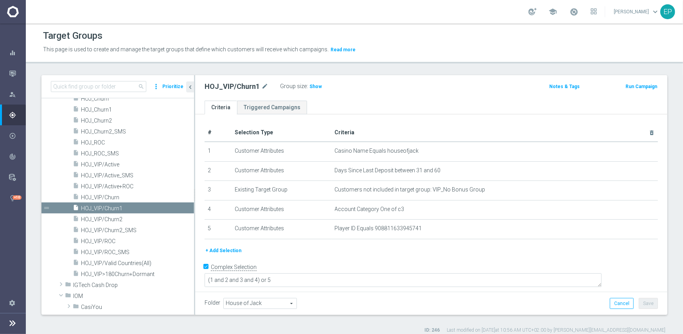
drag, startPoint x: 311, startPoint y: 86, endPoint x: 306, endPoint y: 90, distance: 6.7
click at [312, 86] on span "Show" at bounding box center [315, 86] width 13 height 5
click at [110, 218] on span "HOJ_VIP/Churn2" at bounding box center [128, 219] width 94 height 7
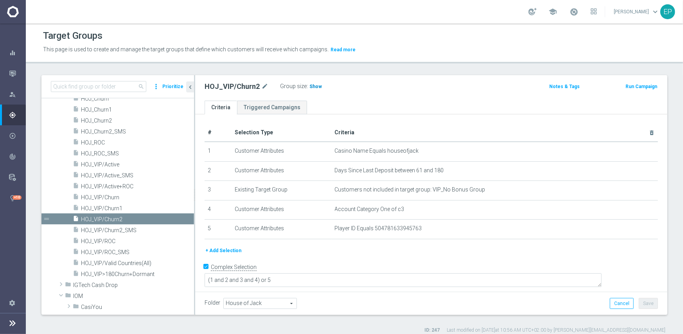
click at [310, 87] on span "Show" at bounding box center [315, 86] width 13 height 5
drag, startPoint x: 127, startPoint y: 269, endPoint x: 165, endPoint y: 264, distance: 39.1
click at [127, 269] on div "insert_drive_file HOJ_VIP>180Churn+Dormant" at bounding box center [133, 273] width 121 height 11
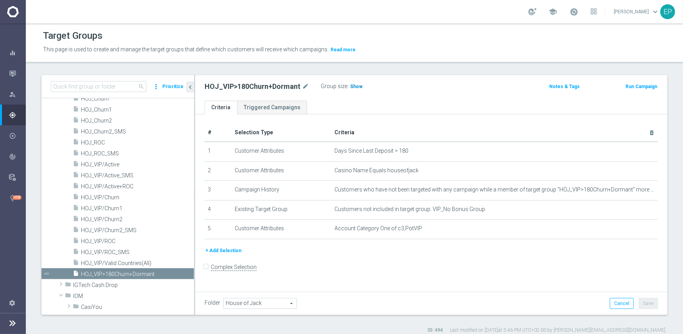
click at [350, 84] on span "Show" at bounding box center [356, 86] width 13 height 5
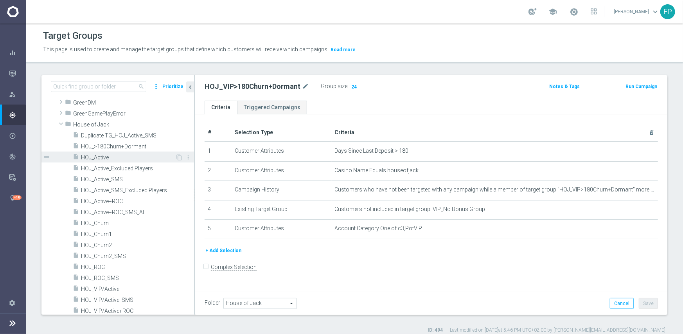
scroll to position [156, 0]
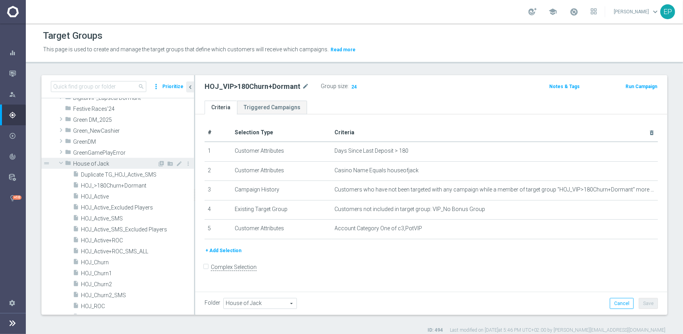
click at [59, 161] on span at bounding box center [60, 163] width 9 height 8
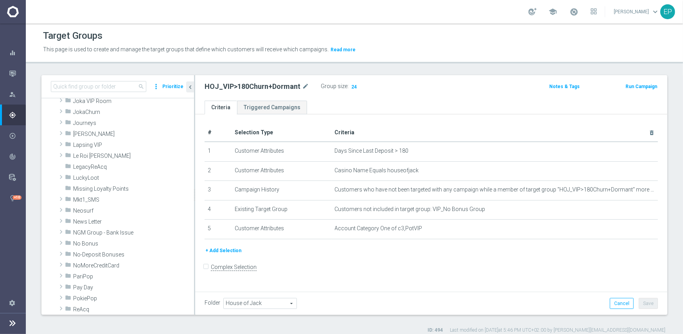
scroll to position [430, 0]
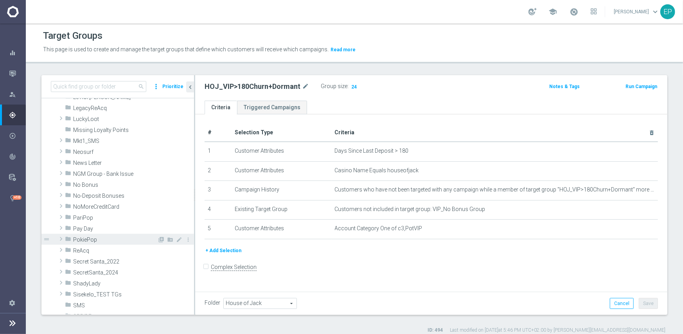
click at [104, 239] on span "PokiePop" at bounding box center [115, 239] width 84 height 7
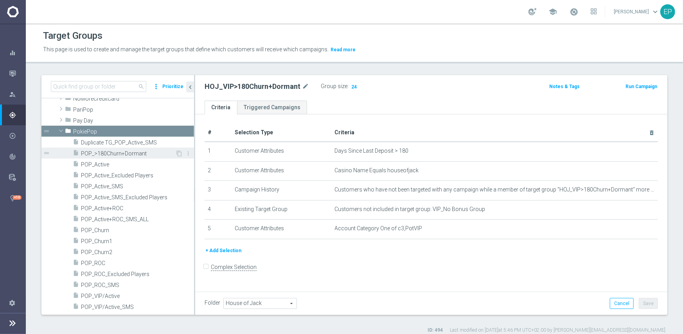
scroll to position [548, 0]
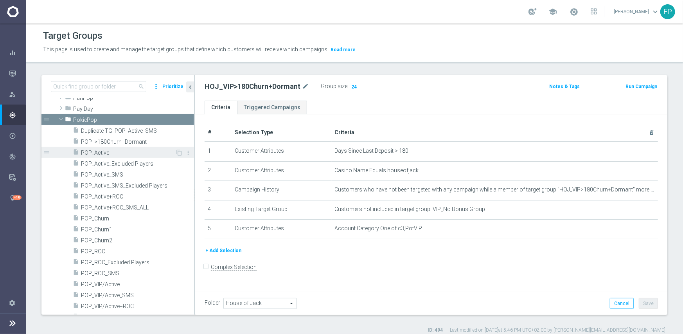
click at [112, 151] on span "POP_Active" at bounding box center [128, 152] width 94 height 7
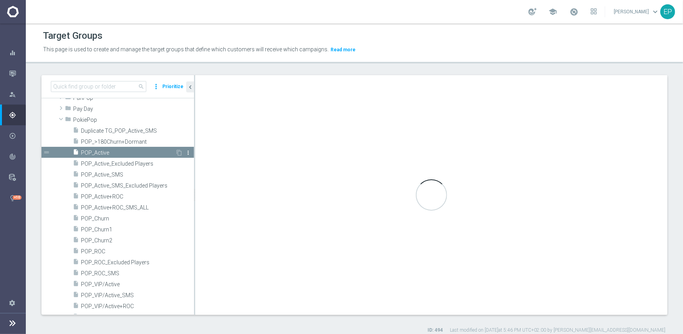
checkbox input "true"
type input "PokiePop"
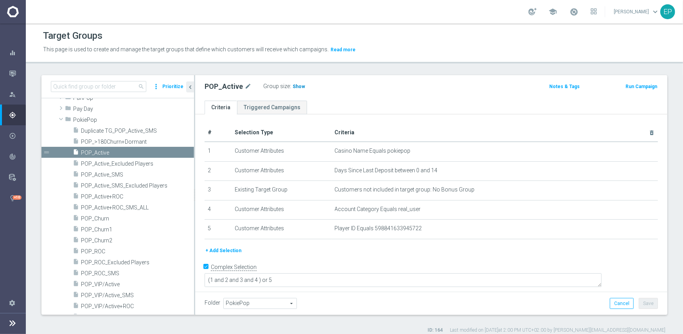
click at [293, 86] on span "Show" at bounding box center [299, 86] width 13 height 5
click at [101, 249] on span "POP_ROC" at bounding box center [128, 251] width 94 height 7
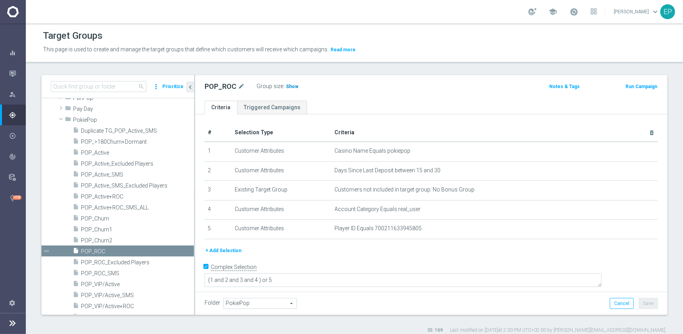
click at [289, 87] on span "Show" at bounding box center [292, 86] width 13 height 5
click at [110, 226] on span "POP_Churn1" at bounding box center [128, 229] width 94 height 7
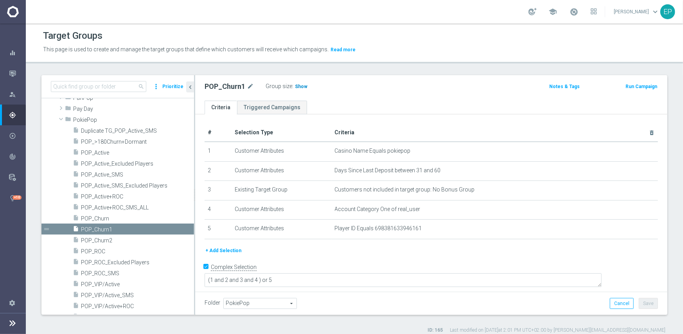
click at [294, 84] on h3 "Show" at bounding box center [301, 86] width 14 height 9
click at [112, 237] on span "POP_Churn2" at bounding box center [128, 240] width 94 height 7
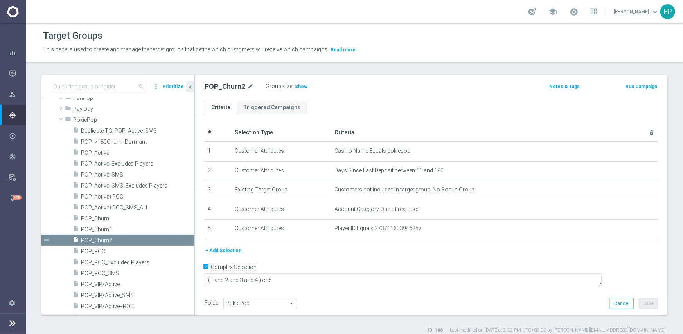
drag, startPoint x: 297, startPoint y: 86, endPoint x: 323, endPoint y: 100, distance: 30.1
click at [297, 86] on span "Show" at bounding box center [301, 86] width 13 height 5
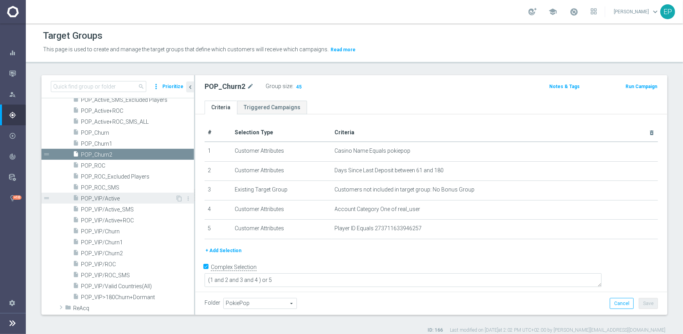
scroll to position [626, 0]
drag, startPoint x: 125, startPoint y: 198, endPoint x: 134, endPoint y: 195, distance: 9.5
click at [125, 198] on span "POP_VIP/Active" at bounding box center [128, 196] width 94 height 7
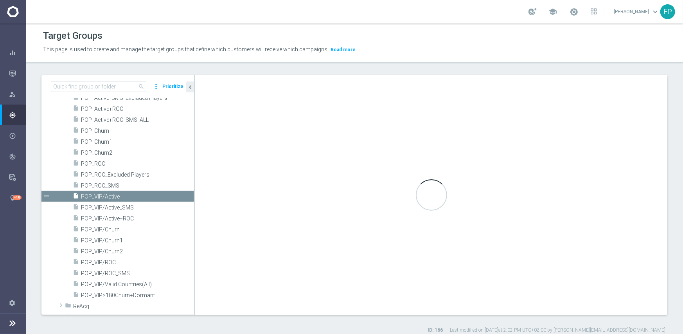
type textarea "(1 and 2 and 3 and 4) or 5"
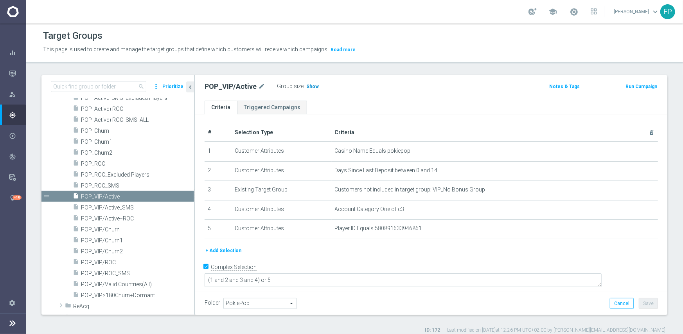
click at [310, 86] on span "Show" at bounding box center [312, 86] width 13 height 5
drag, startPoint x: 106, startPoint y: 260, endPoint x: 149, endPoint y: 232, distance: 50.8
click at [106, 260] on span "POP_VIP/ROC" at bounding box center [137, 262] width 113 height 7
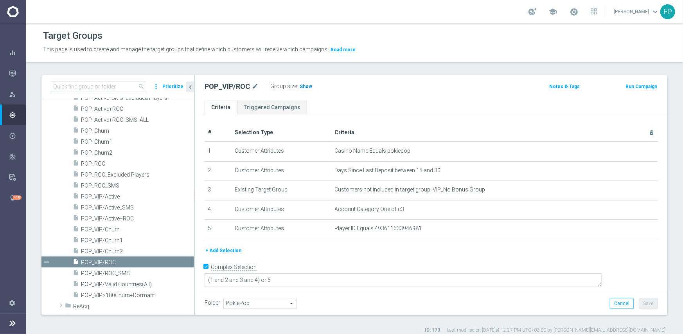
click at [307, 88] on span "Show" at bounding box center [306, 86] width 13 height 5
click at [112, 240] on span "POP_VIP/Churn1" at bounding box center [128, 240] width 94 height 7
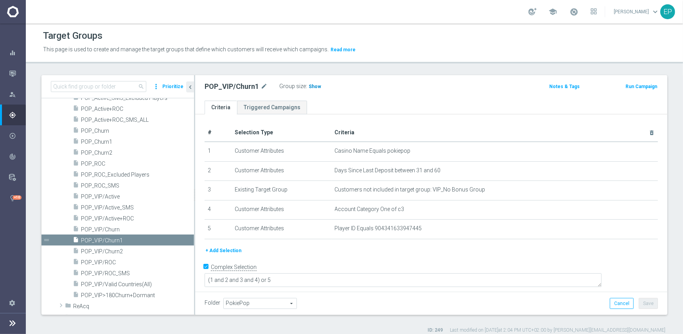
click at [309, 85] on span "Show" at bounding box center [315, 86] width 13 height 5
click at [108, 252] on span "POP_VIP/Churn2" at bounding box center [128, 251] width 94 height 7
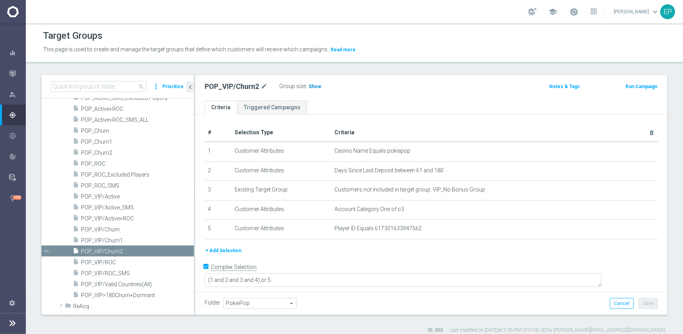
click at [315, 85] on span "Show" at bounding box center [315, 86] width 13 height 5
click at [130, 295] on span "POP_VIP>180Churn+Dormant" at bounding box center [128, 295] width 94 height 7
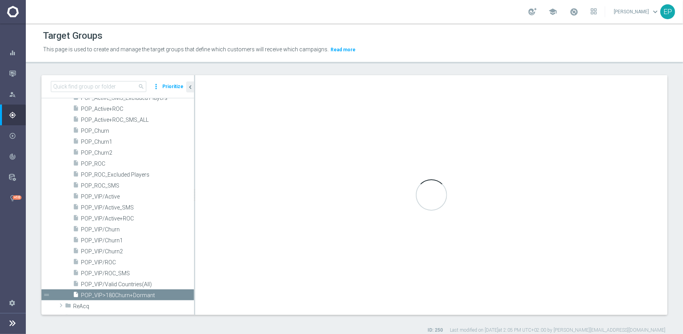
checkbox input "false"
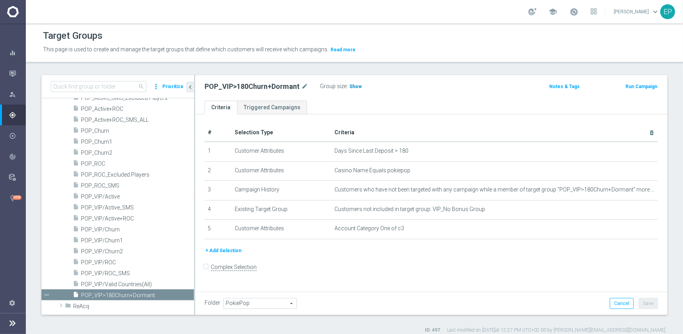
click at [351, 86] on span "Show" at bounding box center [355, 86] width 13 height 5
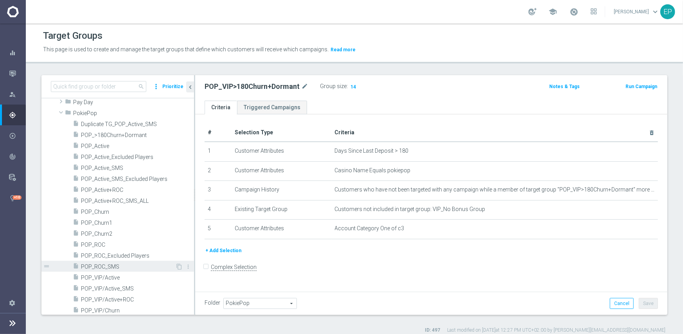
scroll to position [548, 0]
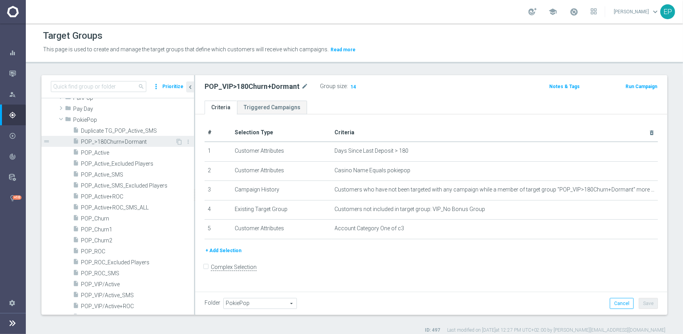
click at [116, 145] on div "insert_drive_file POP_>180Churn+Dormant" at bounding box center [124, 141] width 103 height 11
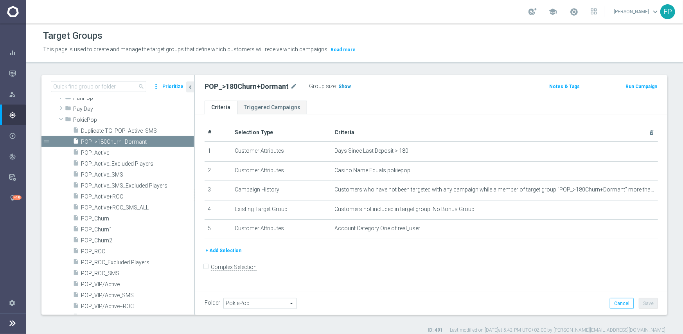
click at [342, 87] on span "Show" at bounding box center [344, 86] width 13 height 5
click at [61, 120] on span at bounding box center [60, 119] width 9 height 8
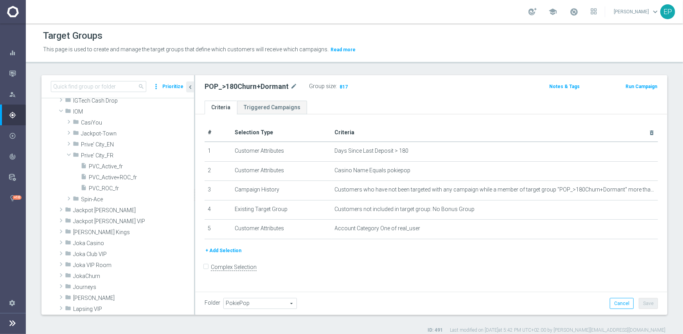
scroll to position [196, 0]
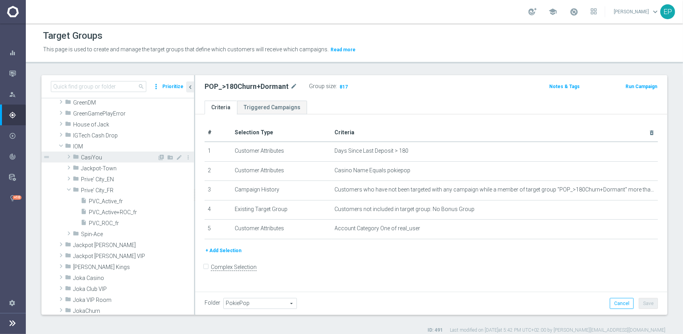
click at [67, 156] on span at bounding box center [69, 156] width 8 height 9
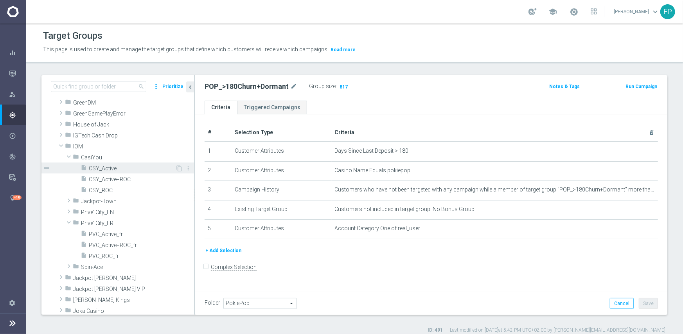
click at [107, 165] on span "CSY_Active" at bounding box center [132, 168] width 86 height 7
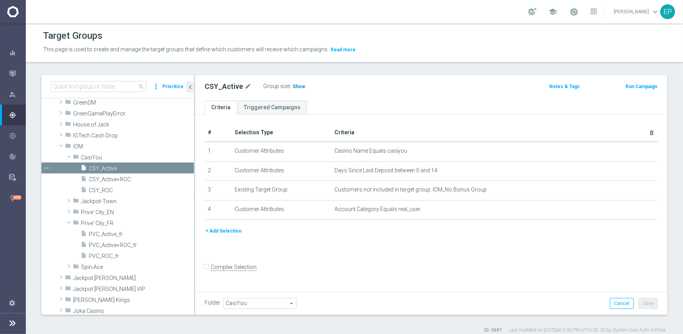
click at [297, 86] on span "Show" at bounding box center [299, 86] width 13 height 5
click at [107, 190] on span "CSY_ROC" at bounding box center [132, 190] width 86 height 7
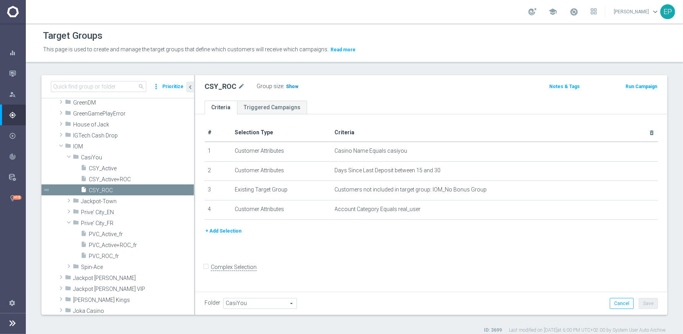
click at [291, 84] on span "Show" at bounding box center [292, 86] width 13 height 5
click at [112, 212] on span "Prive' City_EN" at bounding box center [119, 212] width 76 height 7
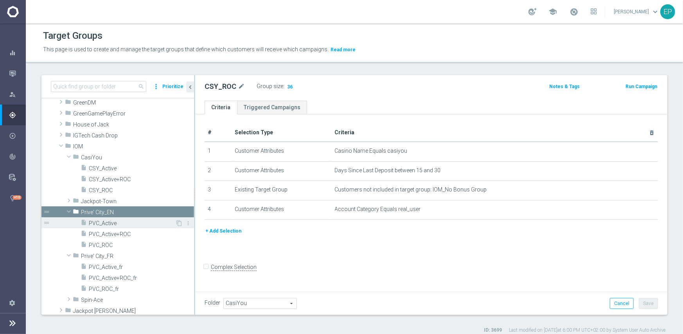
click at [118, 224] on span "PVC_Active" at bounding box center [132, 223] width 86 height 7
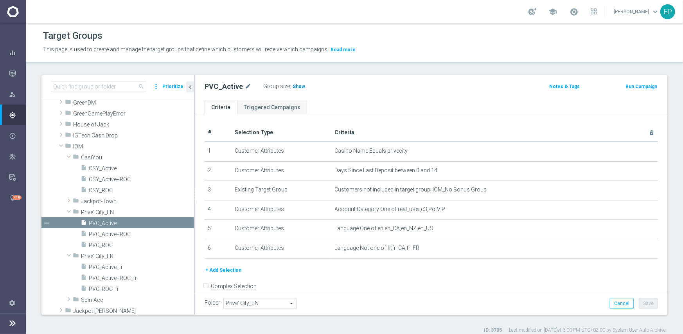
click at [295, 87] on span "Show" at bounding box center [299, 86] width 13 height 5
click at [103, 245] on span "PVC_ROC" at bounding box center [132, 245] width 86 height 7
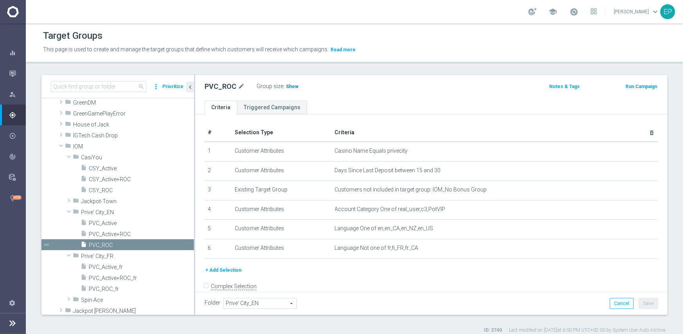
click at [290, 86] on span "Show" at bounding box center [292, 86] width 13 height 5
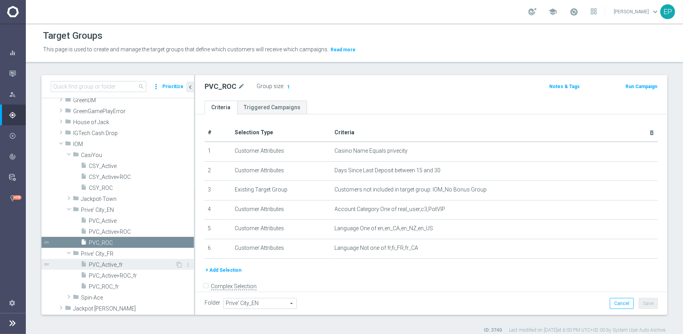
scroll to position [235, 0]
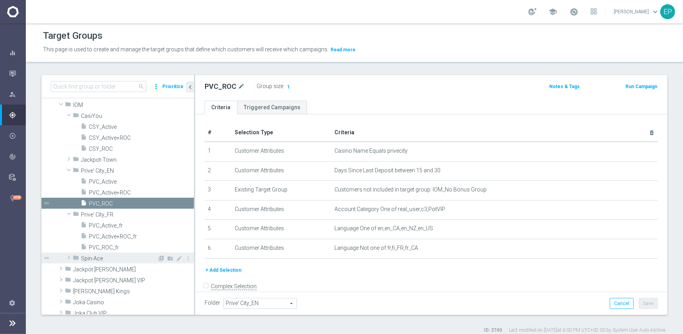
click at [96, 259] on span "Spin-Ace" at bounding box center [119, 258] width 76 height 7
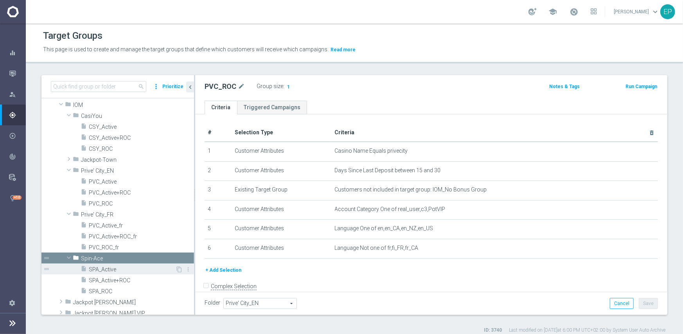
click at [103, 270] on span "SPA_Active" at bounding box center [132, 269] width 86 height 7
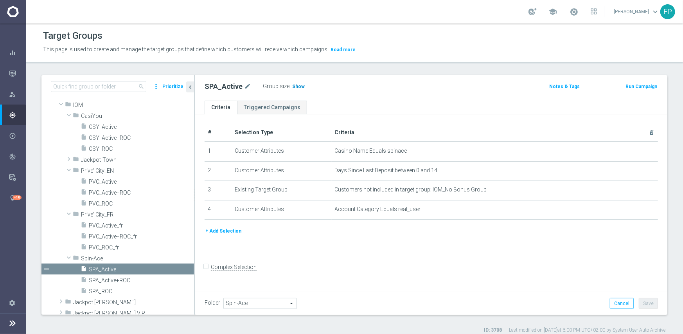
click at [293, 84] on span "Show" at bounding box center [298, 86] width 13 height 5
click at [107, 288] on span "SPA_ROC" at bounding box center [132, 291] width 86 height 7
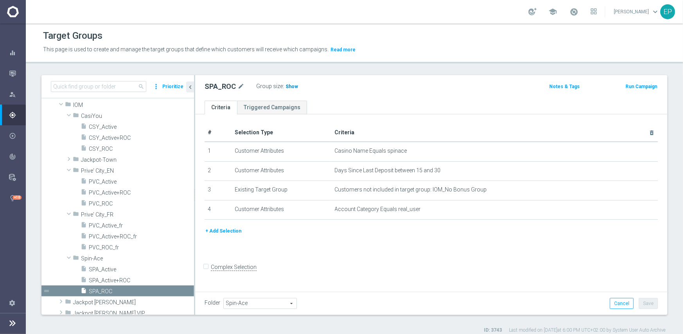
click at [287, 85] on span "Show" at bounding box center [292, 86] width 13 height 5
click at [99, 160] on span "Jackpot-Town" at bounding box center [119, 159] width 76 height 7
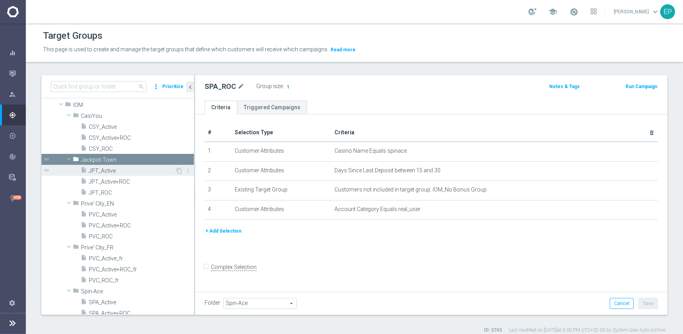
click at [107, 172] on span "JPT_Active" at bounding box center [132, 170] width 86 height 7
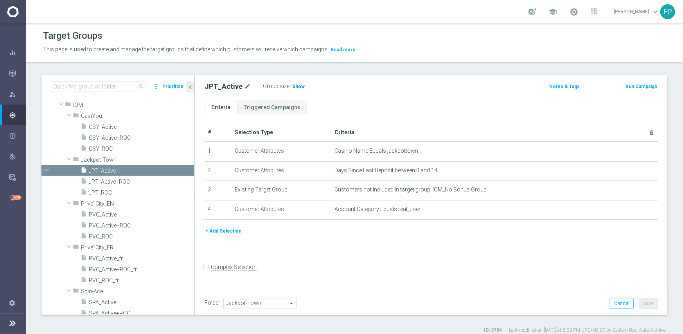
click at [293, 86] on span "Show" at bounding box center [298, 86] width 13 height 5
click at [103, 192] on span "JPT_ROC" at bounding box center [132, 192] width 86 height 7
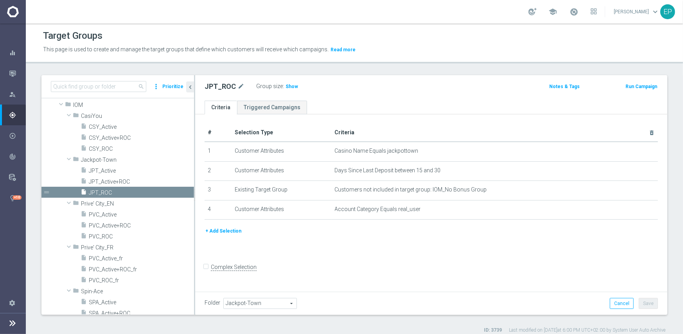
click at [290, 86] on span "Show" at bounding box center [292, 86] width 13 height 5
click at [111, 256] on span "PVC_Active_fr" at bounding box center [132, 258] width 86 height 7
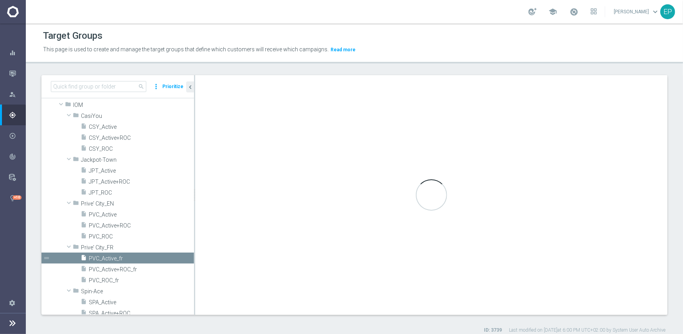
type input "Prive' City_FR"
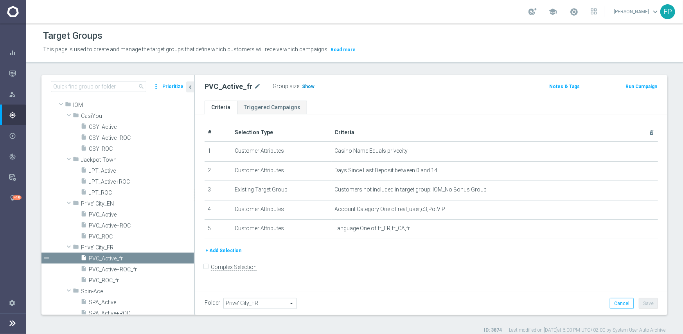
click at [302, 85] on span "Show" at bounding box center [308, 86] width 13 height 5
click at [111, 280] on span "PVC_ROC_fr" at bounding box center [132, 280] width 86 height 7
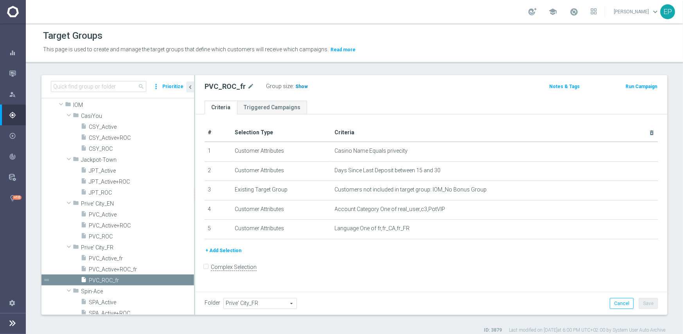
click at [299, 86] on span "Show" at bounding box center [301, 86] width 13 height 5
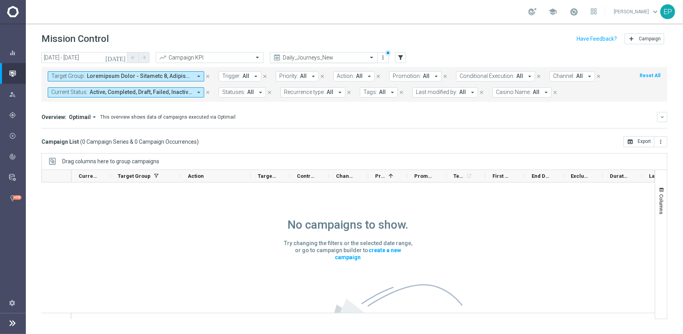
click at [344, 58] on input "text" at bounding box center [316, 57] width 84 height 7
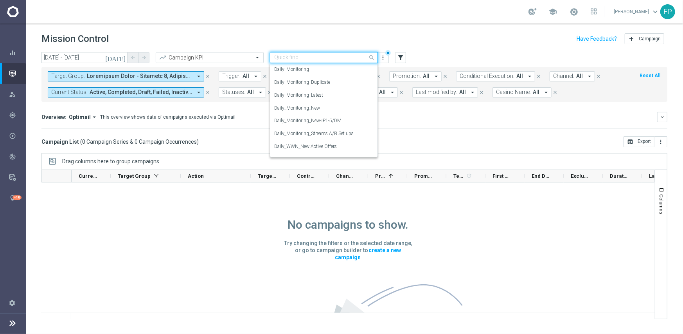
scroll to position [271, 0]
click at [345, 122] on div "Daily_Monitoring_New<P1-5/DM" at bounding box center [323, 120] width 99 height 13
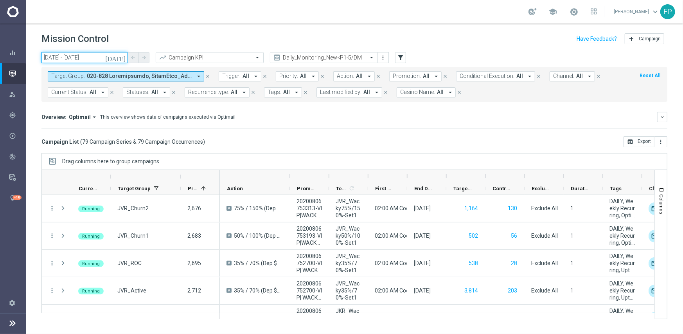
click at [80, 56] on input "13 Aug 2025 - 13 Aug 2025" at bounding box center [84, 57] width 86 height 11
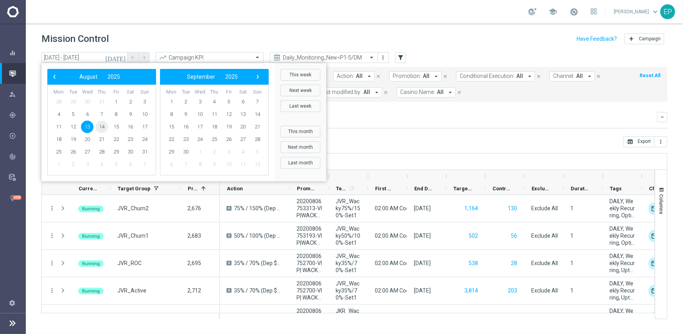
click at [103, 130] on span "14" at bounding box center [101, 127] width 13 height 13
type input "14 Aug 2025 - 14 Aug 2025"
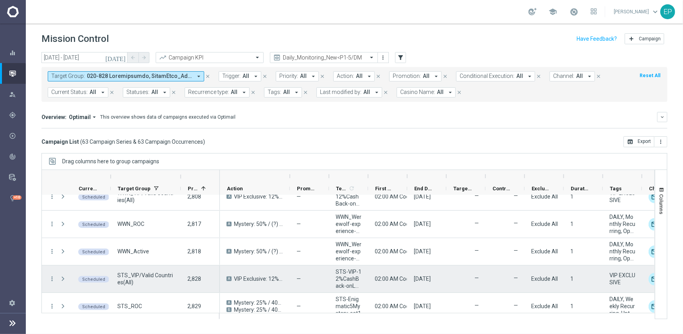
scroll to position [352, 0]
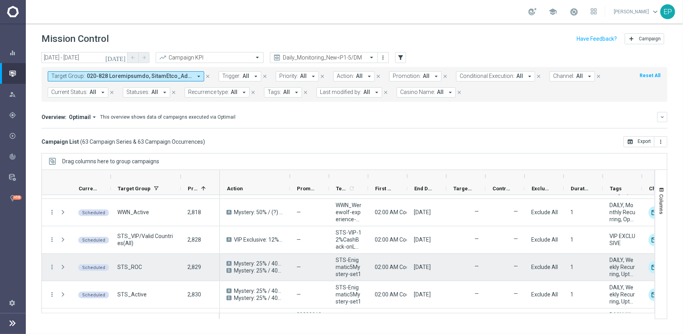
click at [261, 263] on span "Mystery: 25% / 40% / 50% / 55% / 60%_A" at bounding box center [258, 263] width 49 height 7
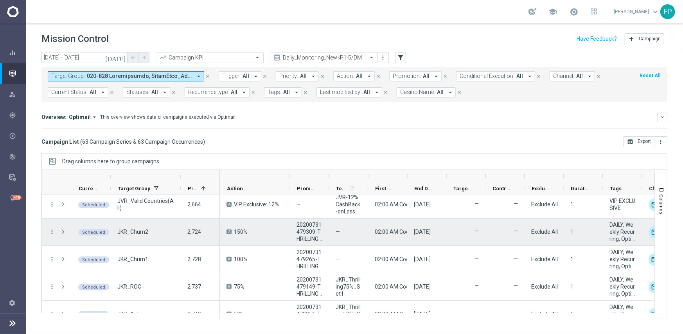
scroll to position [0, 0]
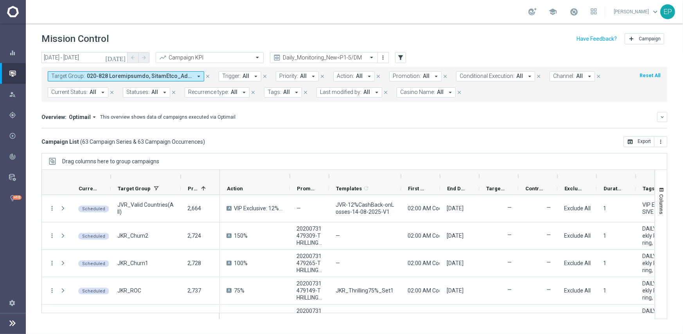
drag, startPoint x: 369, startPoint y: 174, endPoint x: 402, endPoint y: 175, distance: 32.9
click at [402, 175] on div at bounding box center [400, 176] width 3 height 13
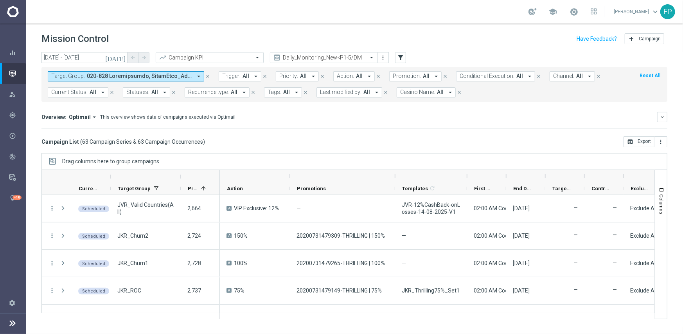
drag, startPoint x: 329, startPoint y: 176, endPoint x: 395, endPoint y: 175, distance: 66.1
click at [395, 175] on div at bounding box center [395, 176] width 3 height 13
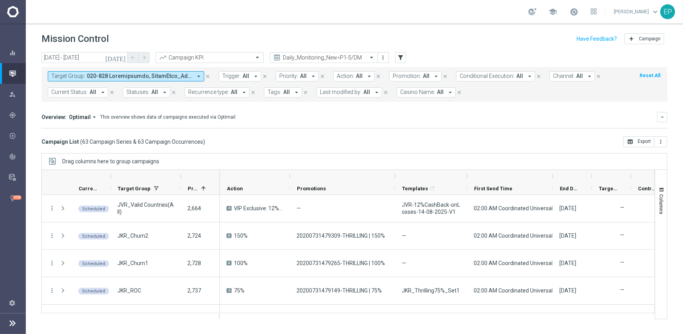
drag, startPoint x: 506, startPoint y: 177, endPoint x: 552, endPoint y: 177, distance: 46.6
click at [552, 177] on div at bounding box center [552, 176] width 3 height 13
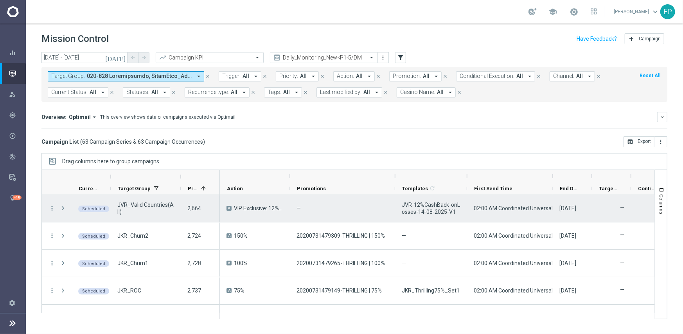
click at [257, 206] on span "VIP Exclusive: 12% Cashback" at bounding box center [258, 208] width 49 height 7
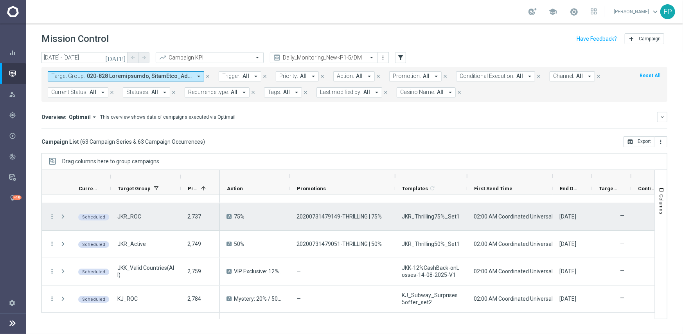
scroll to position [78, 0]
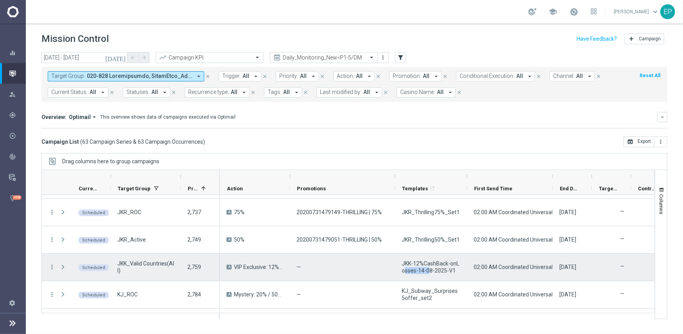
drag, startPoint x: 406, startPoint y: 272, endPoint x: 430, endPoint y: 271, distance: 24.3
click at [430, 271] on span "JKK-12%CashBack-onLosses-14-08-2025-V1" at bounding box center [431, 267] width 59 height 14
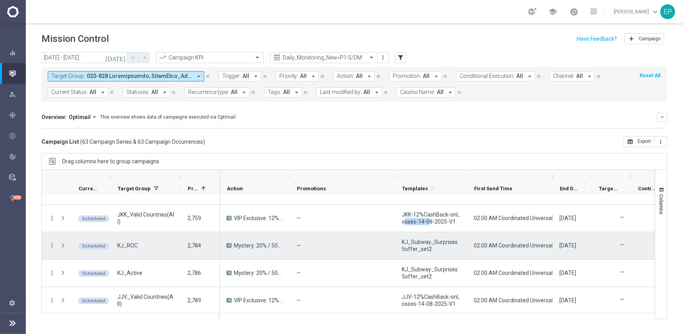
scroll to position [156, 0]
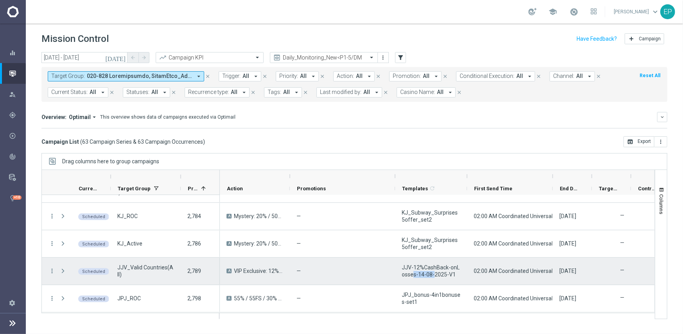
drag, startPoint x: 414, startPoint y: 273, endPoint x: 433, endPoint y: 274, distance: 19.6
click at [433, 274] on span "JJV-12%CashBack-onLosses-14-08-2025-V1" at bounding box center [431, 271] width 59 height 14
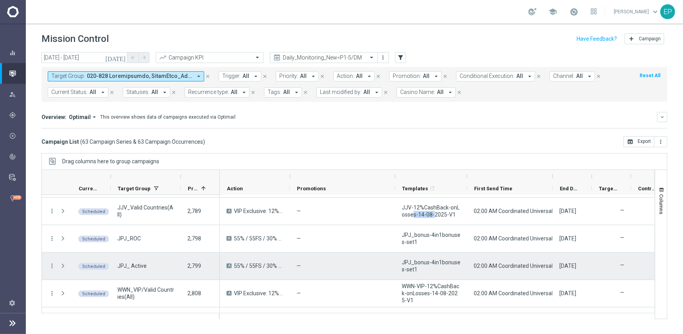
scroll to position [235, 0]
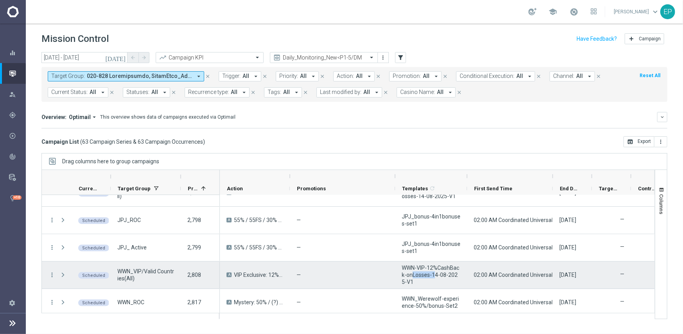
drag, startPoint x: 411, startPoint y: 277, endPoint x: 435, endPoint y: 277, distance: 24.3
click at [435, 277] on span "WWN-VIP-12%CashBack-onLosses-14-08-2025-V1" at bounding box center [431, 274] width 59 height 21
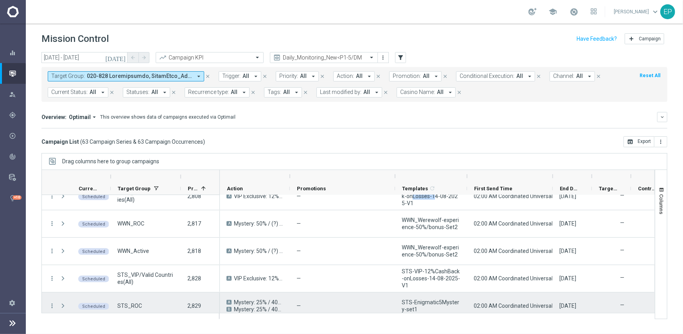
scroll to position [352, 0]
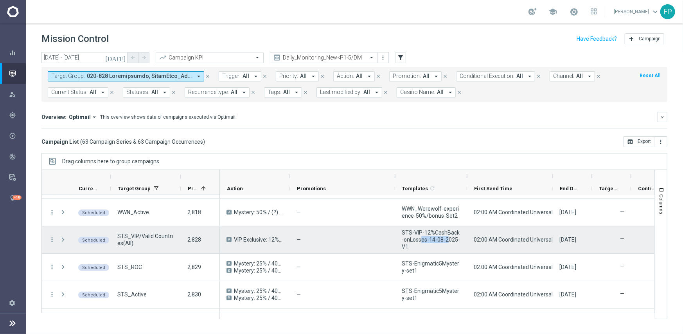
drag, startPoint x: 419, startPoint y: 239, endPoint x: 446, endPoint y: 240, distance: 27.0
click at [446, 240] on span "STS-VIP-12%CashBack-onLosses-14-08-2025-V1" at bounding box center [431, 239] width 59 height 21
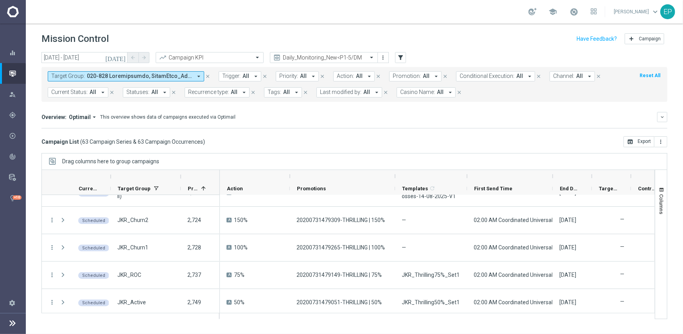
scroll to position [31, 0]
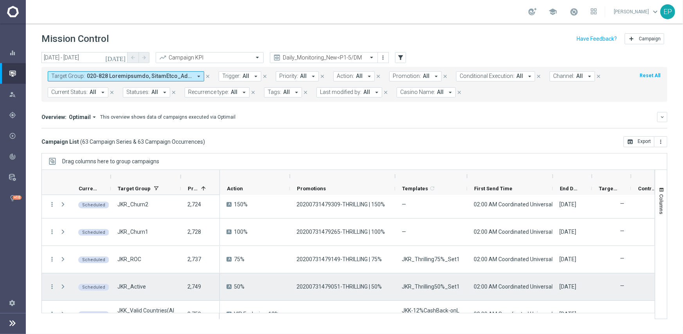
click at [430, 293] on div "JKR_Thrilling50%_Set1" at bounding box center [431, 286] width 72 height 27
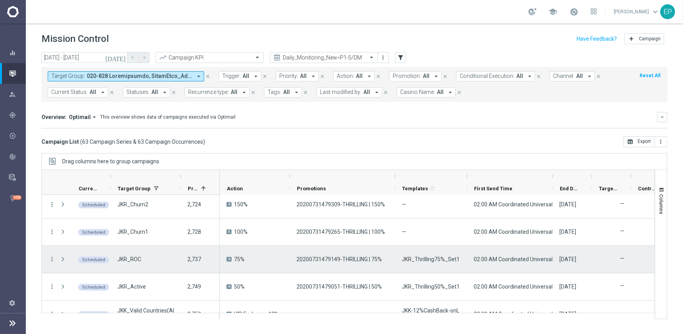
click at [427, 264] on div "JKR_Thrilling75%_Set1" at bounding box center [431, 259] width 72 height 27
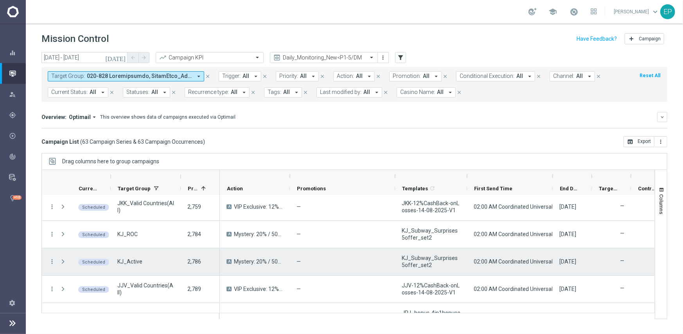
scroll to position [149, 0]
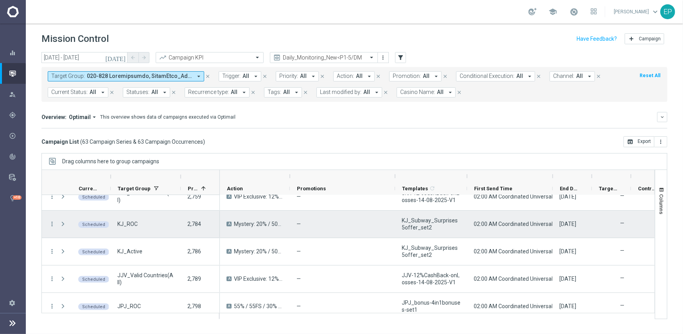
click at [415, 216] on div "KJ_Subway_Surprises5offer_set2" at bounding box center [431, 223] width 72 height 27
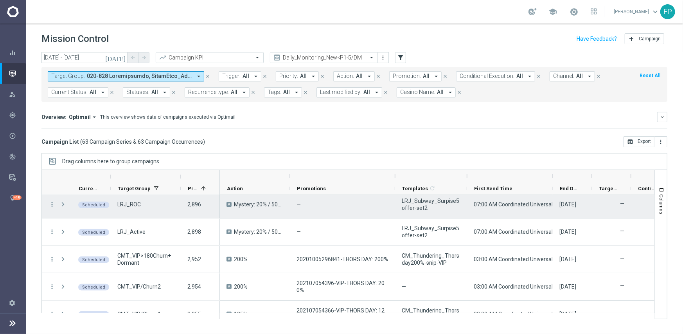
scroll to position [540, 0]
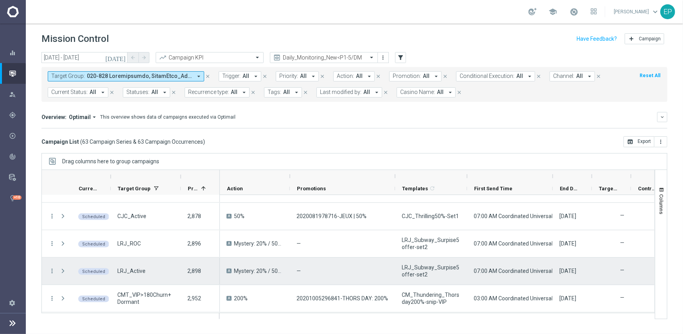
click at [425, 267] on span "LRJ_Subway_Surpise5offer-set2" at bounding box center [431, 271] width 59 height 14
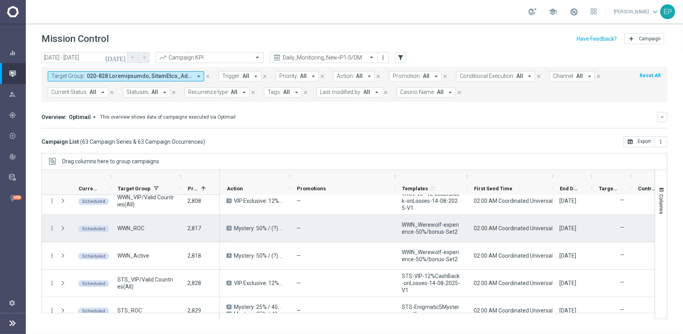
scroll to position [305, 0]
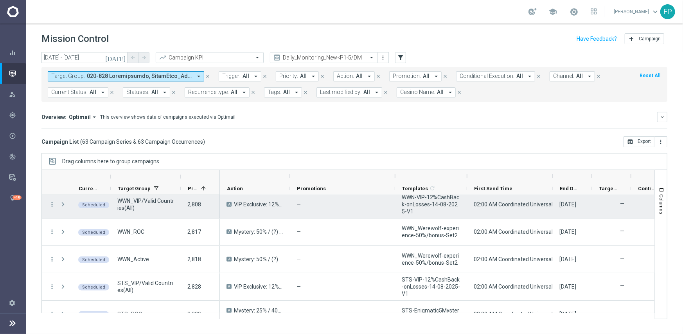
click at [477, 201] on span "02:00 AM Coordinated Universal Time (UTC 00:00)" at bounding box center [536, 204] width 124 height 6
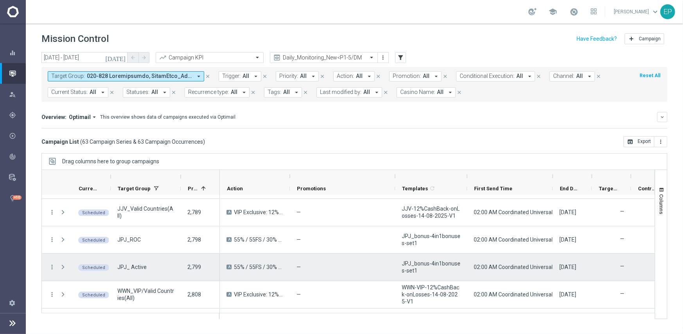
scroll to position [227, 0]
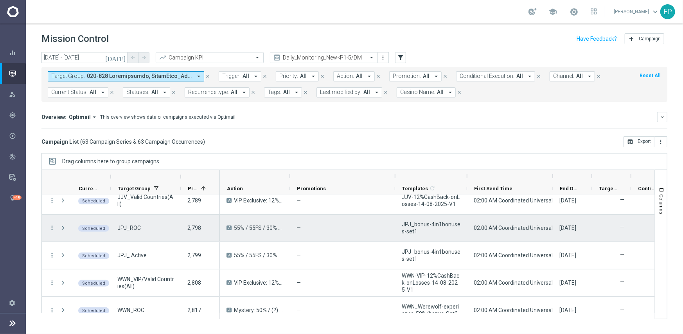
click at [432, 223] on span "JPJ_bonus-4in1bonuses-set1" at bounding box center [431, 228] width 59 height 14
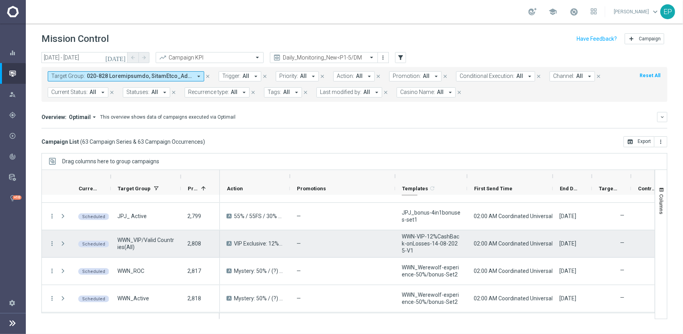
scroll to position [305, 0]
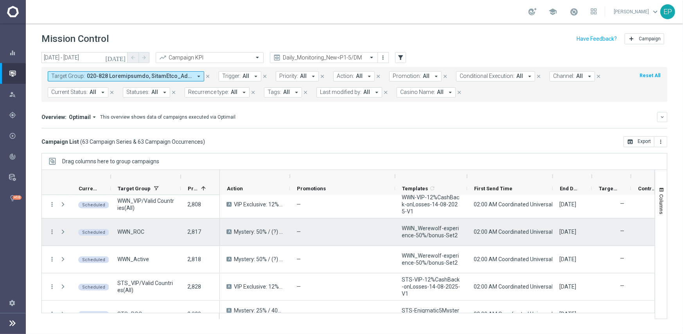
click at [430, 232] on span "WWN_Werewolf-experience-50%/bonus-Set2" at bounding box center [431, 232] width 59 height 14
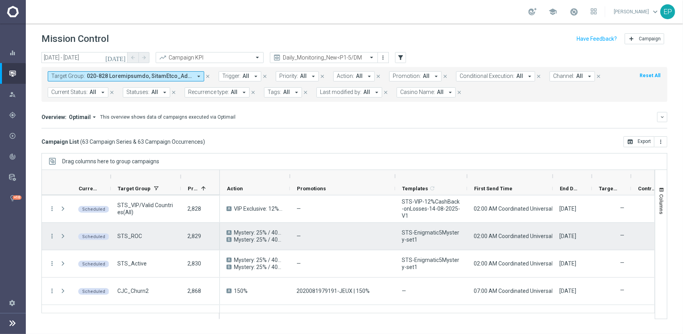
scroll to position [383, 0]
click at [420, 233] on span "STS-Enigmatic5Mystery-set1" at bounding box center [431, 235] width 59 height 14
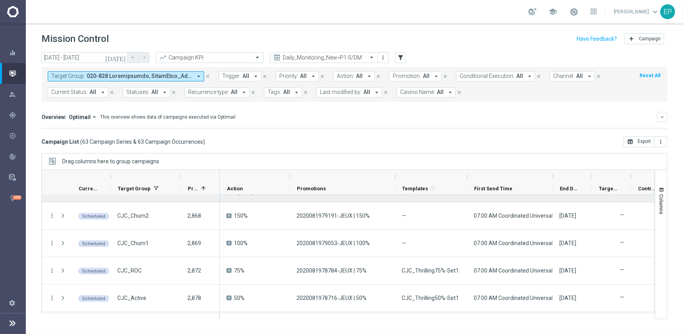
scroll to position [462, 0]
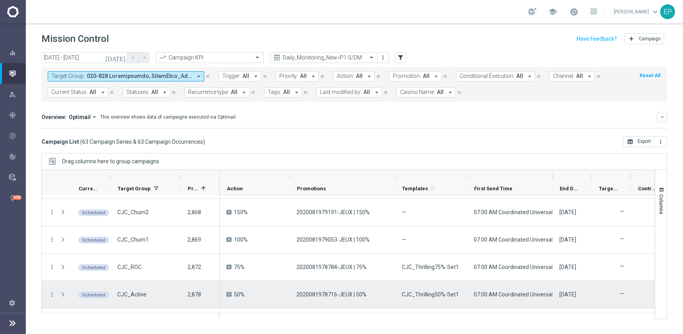
click at [421, 294] on span "CJC_Thrilling50%-Set1" at bounding box center [430, 294] width 57 height 7
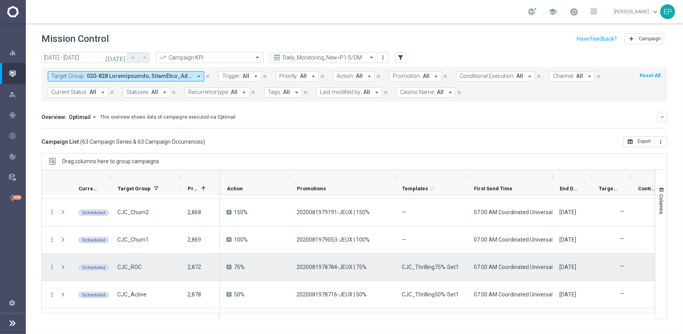
click at [418, 271] on div "CJC_Thrilling75%-Set1" at bounding box center [431, 267] width 72 height 27
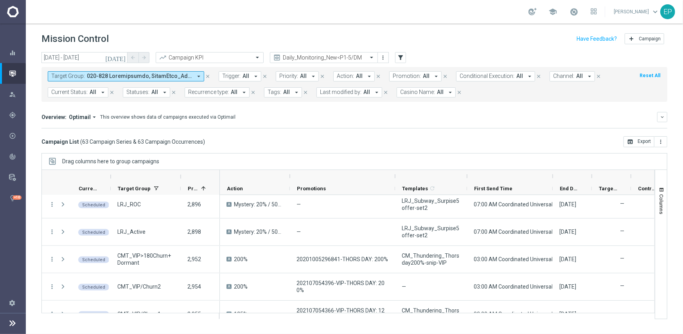
scroll to position [618, 0]
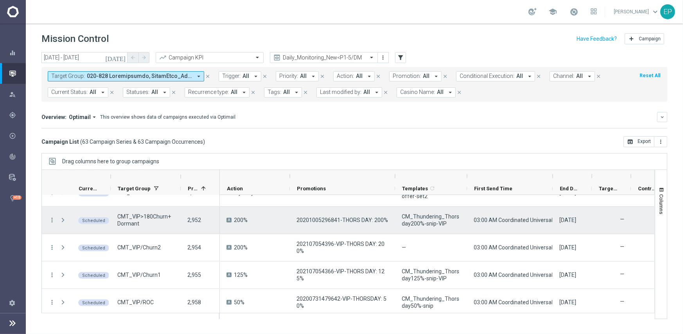
click at [427, 221] on span "CM_Thundering_Thorsday200%-snip-VIP" at bounding box center [431, 220] width 59 height 14
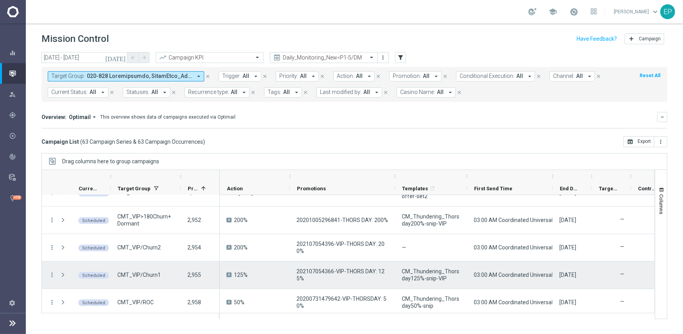
click at [423, 277] on span "CM_Thundering_Thorsday125%-snip-VIP" at bounding box center [431, 275] width 59 height 14
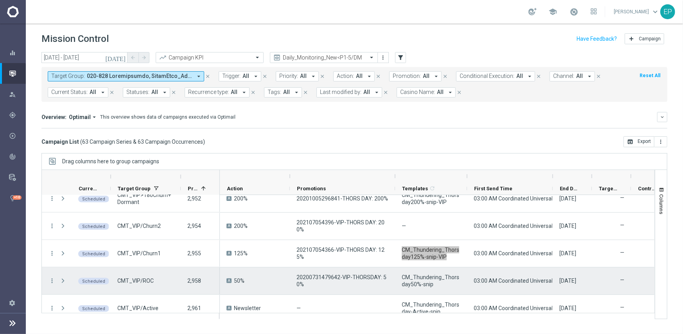
scroll to position [657, 0]
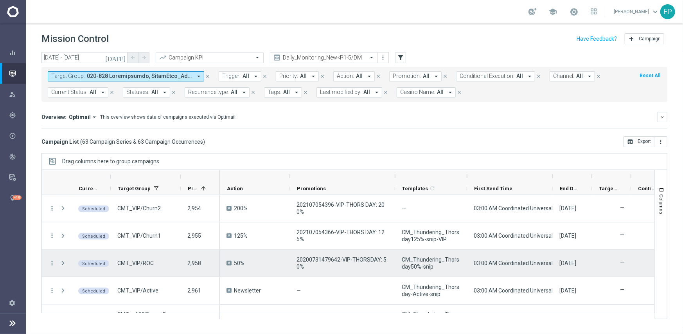
click at [430, 261] on span "CM_Thundering_Thorsday50%-snip" at bounding box center [431, 263] width 59 height 14
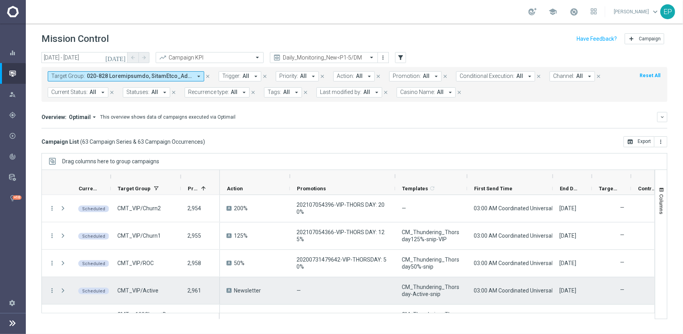
click at [419, 293] on span "CM_Thundering_Thorsday-Active-snip" at bounding box center [431, 290] width 59 height 14
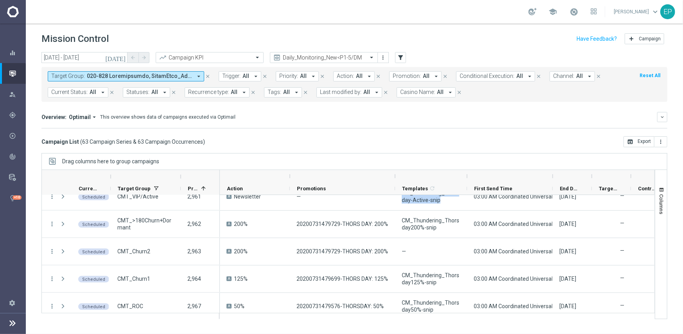
scroll to position [767, 0]
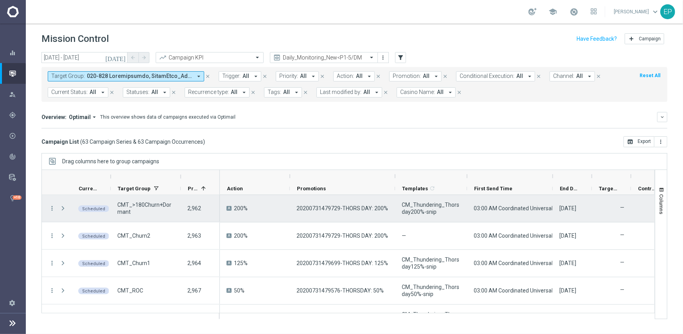
click at [418, 213] on span "CM_Thundering_Thorsday200%-snip" at bounding box center [431, 208] width 59 height 14
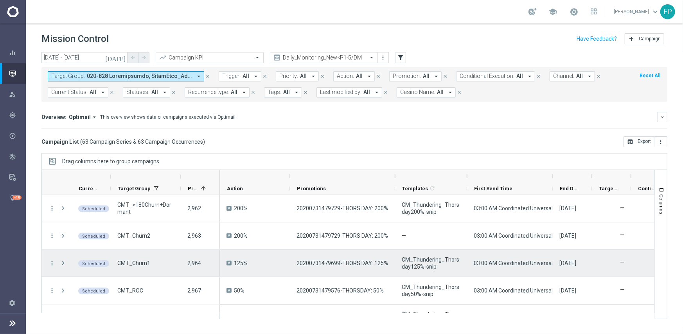
click at [421, 262] on span "CM_Thundering_Thorsday125%-snip" at bounding box center [431, 263] width 59 height 14
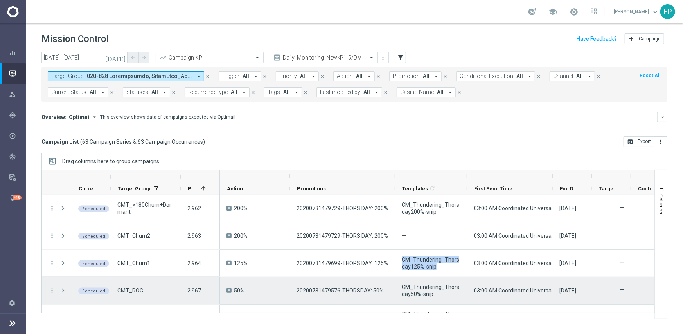
click at [422, 284] on span "CM_Thundering_Thorsday50%-snip" at bounding box center [431, 290] width 59 height 14
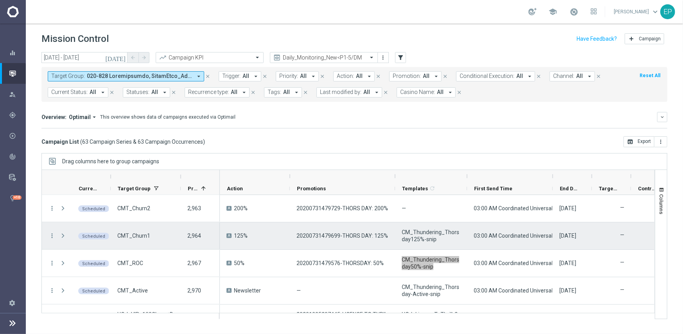
scroll to position [806, 0]
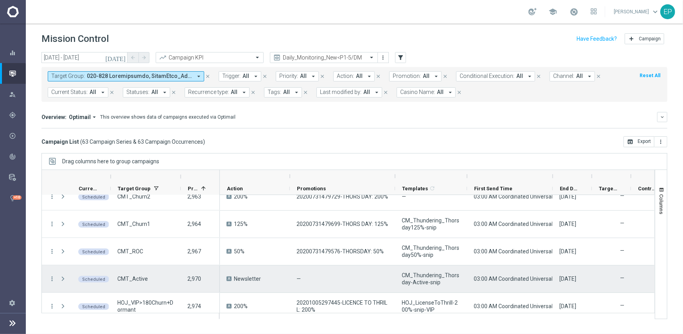
click at [422, 280] on span "CM_Thundering_Thorsday-Active-snip" at bounding box center [431, 279] width 59 height 14
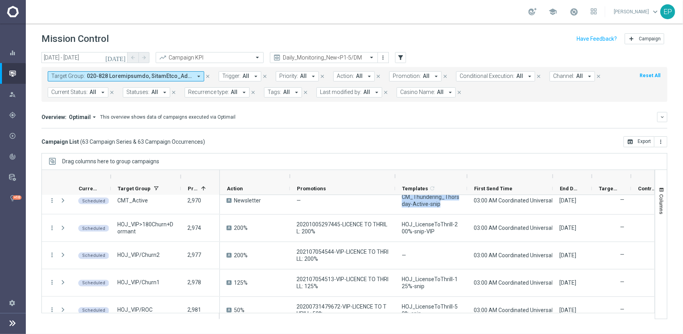
scroll to position [900, 0]
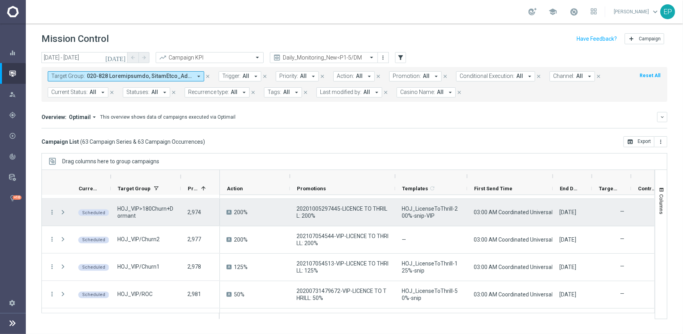
click at [417, 213] on span "HOJ_LicenseToThrill-200%-snip-VIP" at bounding box center [431, 212] width 59 height 14
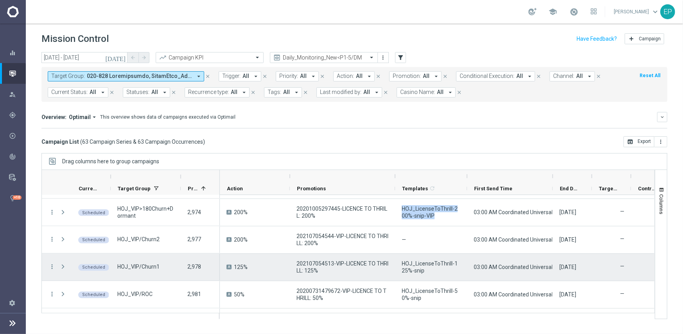
click at [420, 271] on span "HOJ_LicenseToThrill-125%-snip" at bounding box center [431, 267] width 59 height 14
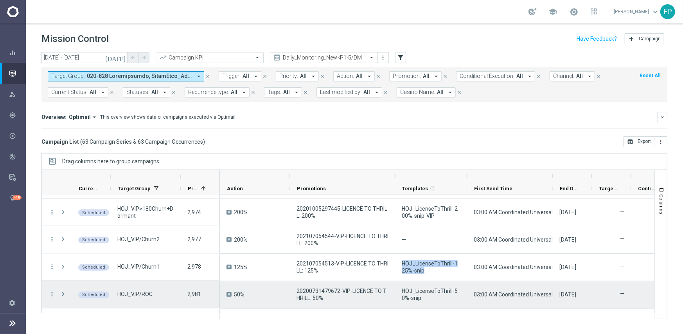
click at [414, 291] on span "HOJ_LicenseToThrill-50%-snip" at bounding box center [431, 294] width 59 height 14
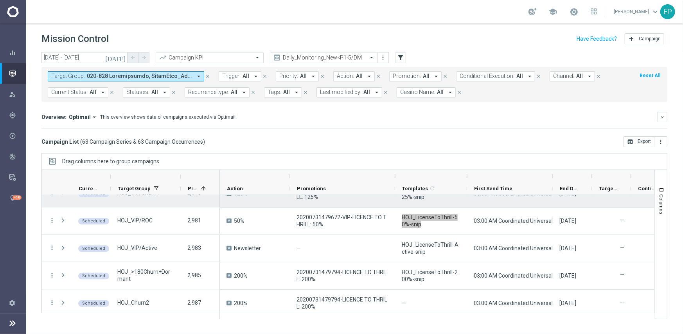
scroll to position [978, 0]
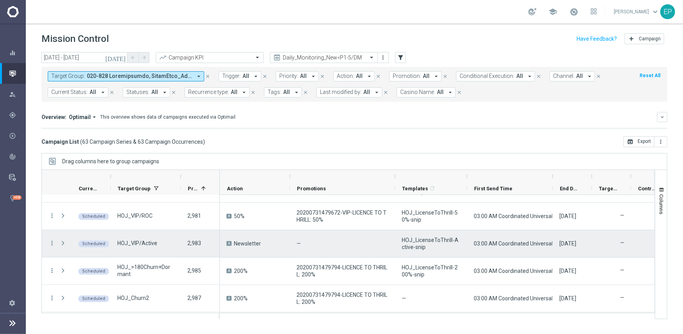
click at [405, 246] on span "HOJ_LicenseToThrill-Active-snip" at bounding box center [431, 243] width 59 height 14
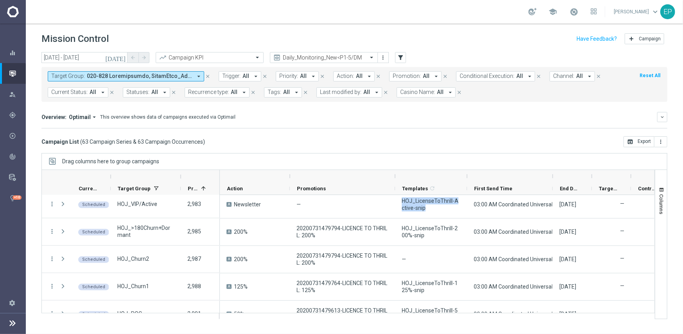
scroll to position [1033, 0]
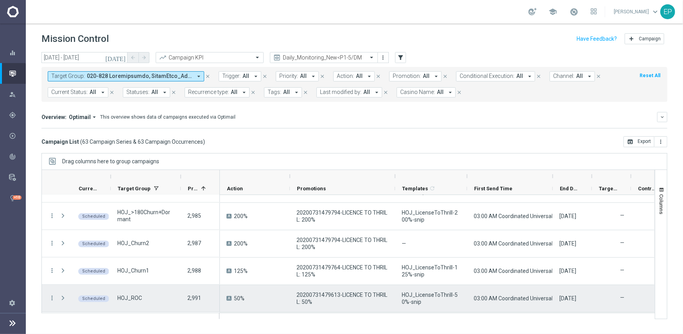
click at [420, 299] on span "HOJ_LicenseToThrill-50%-snip" at bounding box center [431, 298] width 59 height 14
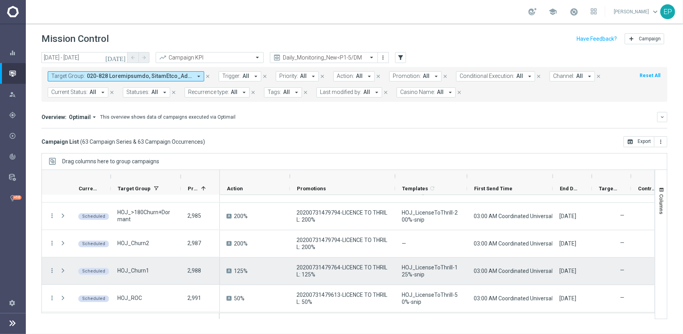
click at [440, 270] on span "HOJ_LicenseToThrill-125%-snip" at bounding box center [431, 271] width 59 height 14
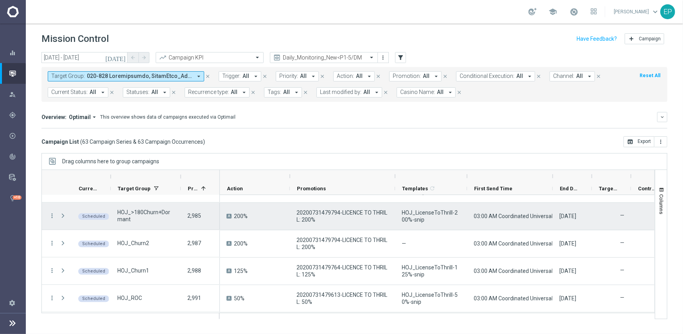
click at [412, 215] on span "HOJ_LicenseToThrill-200%-snip" at bounding box center [431, 216] width 59 height 14
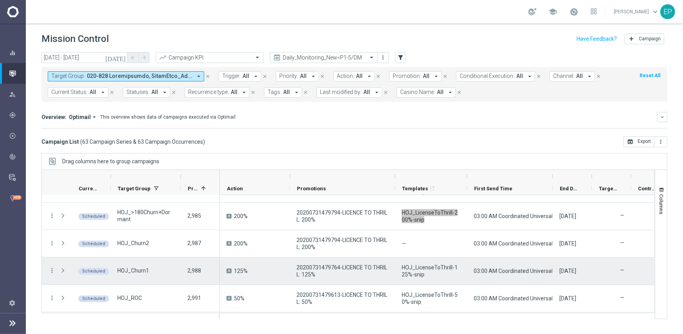
scroll to position [1072, 0]
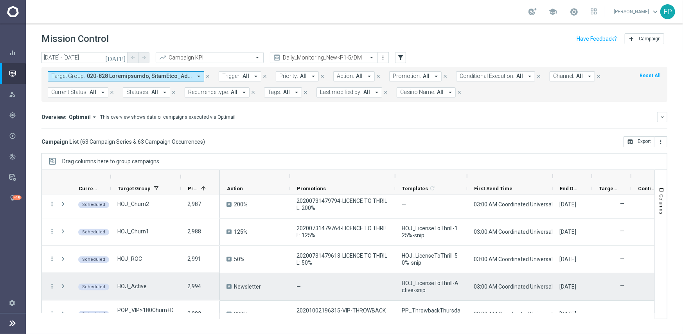
click at [417, 282] on span "HOJ_LicenseToThrill-Active-snip" at bounding box center [431, 286] width 59 height 14
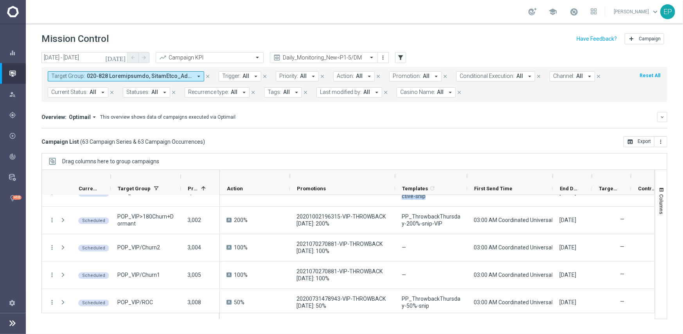
scroll to position [1176, 0]
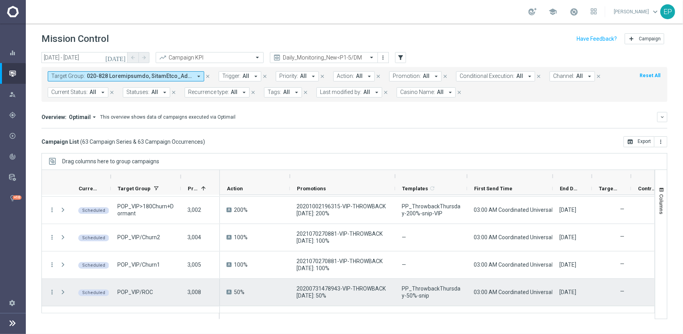
click at [407, 293] on span "PP_ThrowbackThursday-50%-snip" at bounding box center [431, 292] width 59 height 14
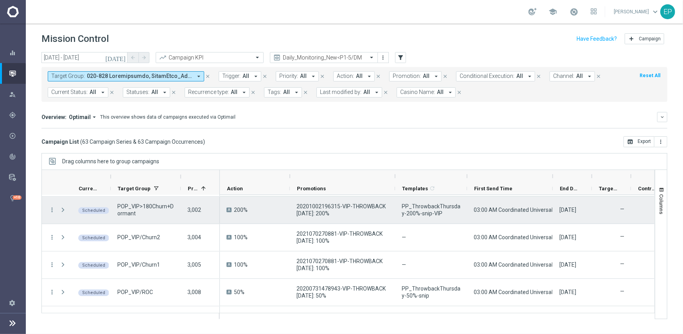
click at [418, 213] on span "PP_ThrowbackThursday-200%-snip-VIP" at bounding box center [431, 210] width 59 height 14
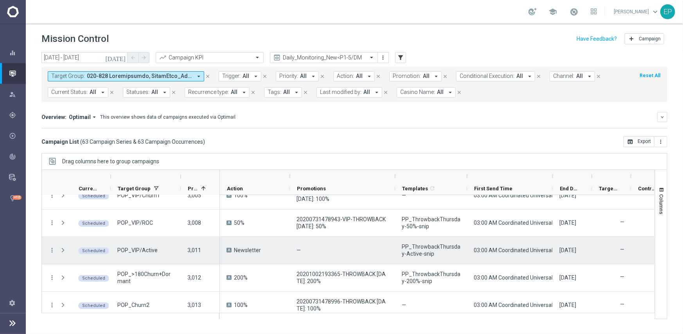
scroll to position [1254, 0]
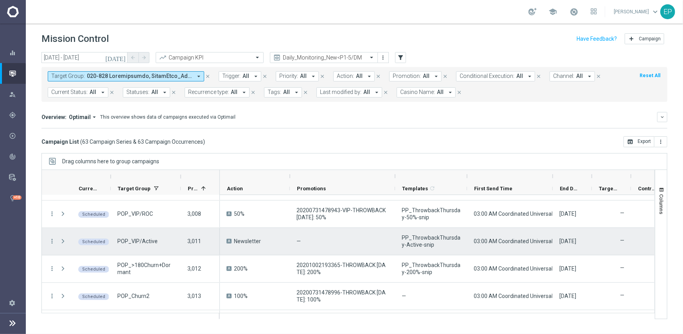
click at [433, 239] on span "PP_ThrowbackThursday-Active-snip" at bounding box center [431, 241] width 59 height 14
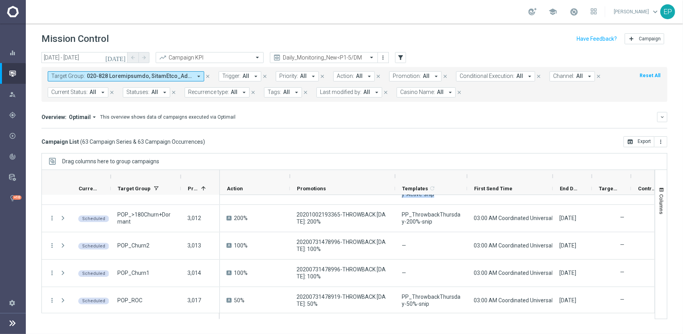
scroll to position [1309, 0]
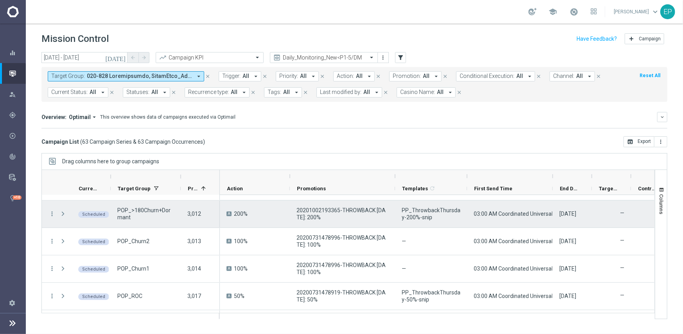
click at [417, 214] on span "PP_ThrowbackThursday-200%-snip" at bounding box center [431, 214] width 59 height 14
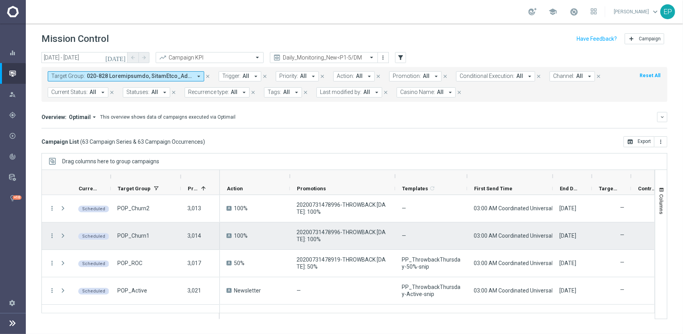
scroll to position [1348, 0]
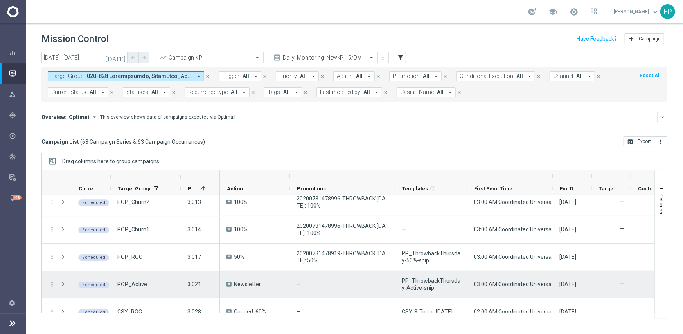
click at [414, 287] on span "PP_ThrowbackThursday-Active-snip" at bounding box center [431, 284] width 59 height 14
click at [424, 281] on span "PP_ThrowbackThursday-Active-snip" at bounding box center [431, 284] width 59 height 14
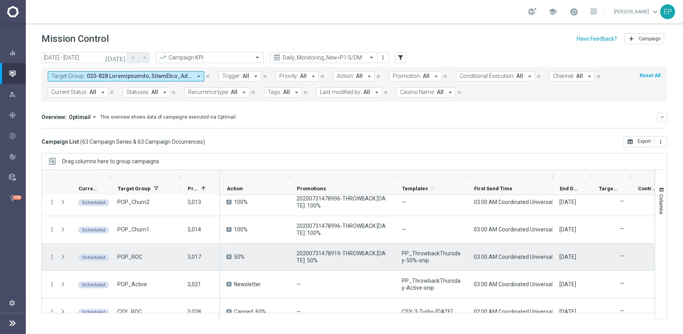
click at [417, 261] on span "PP_ThrowbackThursday-50%-snip" at bounding box center [431, 257] width 59 height 14
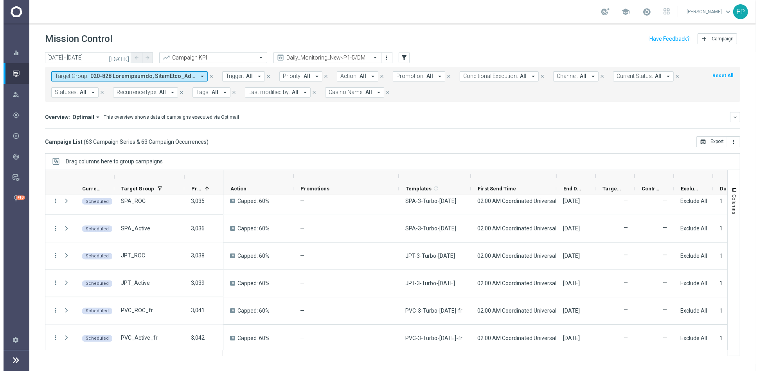
scroll to position [1569, 0]
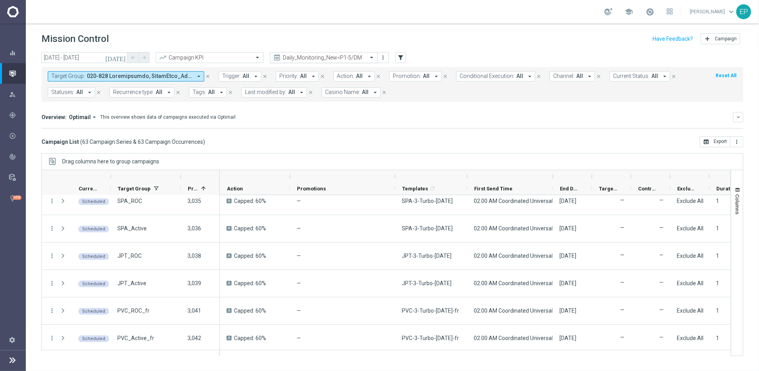
click at [317, 54] on input "text" at bounding box center [316, 57] width 84 height 7
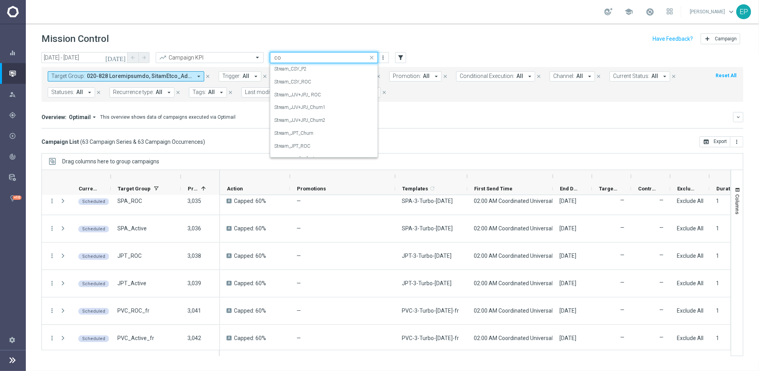
scroll to position [0, 0]
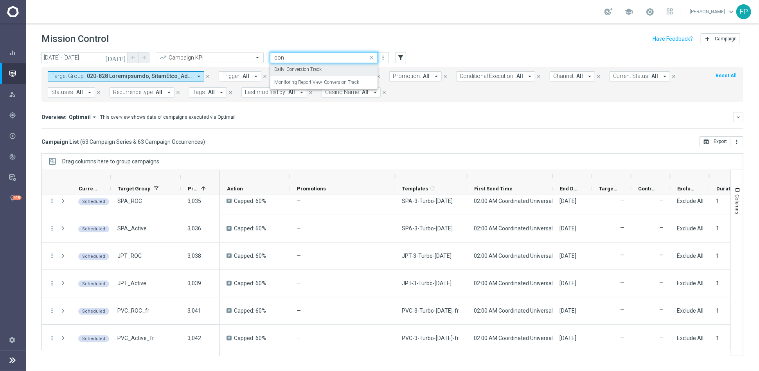
click at [302, 71] on label "Daily_Conversion Track" at bounding box center [297, 69] width 47 height 7
type input "con"
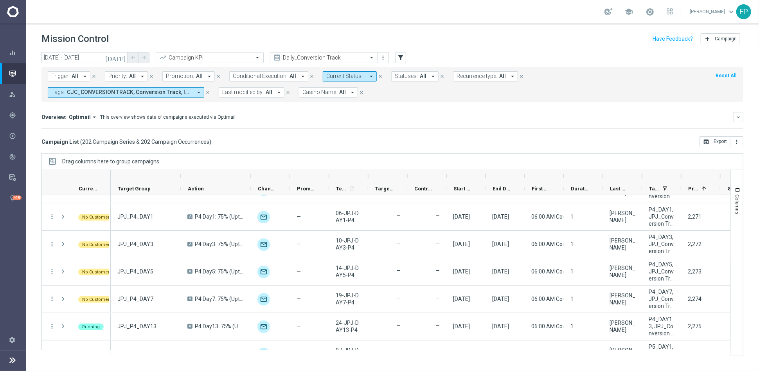
scroll to position [3160, 0]
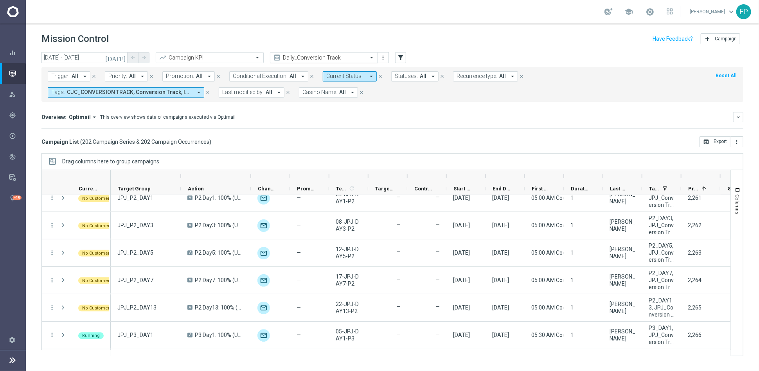
click at [320, 58] on input "text" at bounding box center [316, 57] width 84 height 7
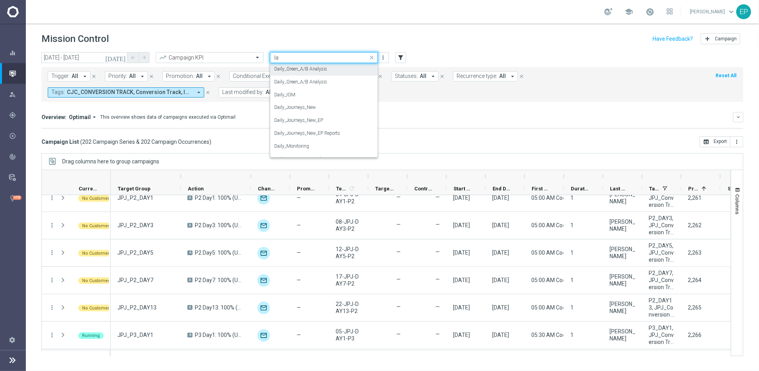
scroll to position [0, 0]
click at [303, 70] on label "Dailiy_Lapsing VIP" at bounding box center [293, 69] width 38 height 7
type input "lap"
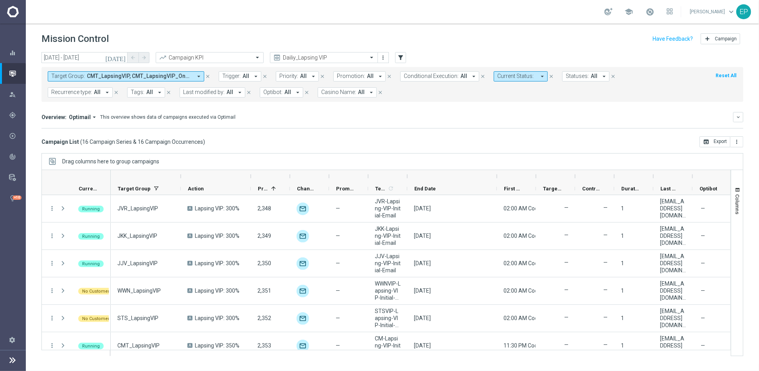
drag, startPoint x: 444, startPoint y: 176, endPoint x: 495, endPoint y: 174, distance: 50.5
click at [495, 174] on div at bounding box center [496, 176] width 3 height 13
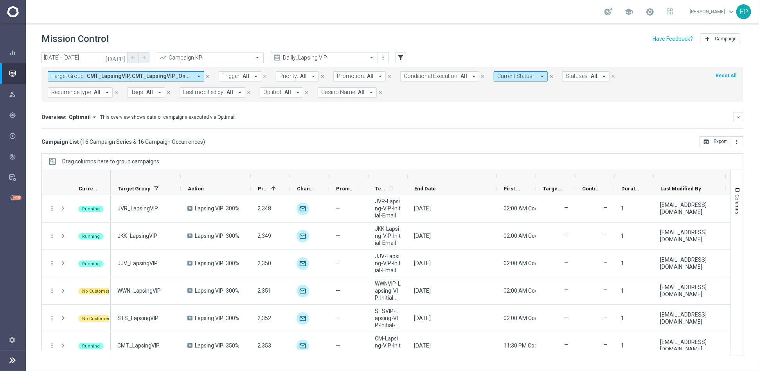
drag, startPoint x: 691, startPoint y: 177, endPoint x: 724, endPoint y: 175, distance: 33.3
click at [683, 175] on div at bounding box center [725, 176] width 3 height 13
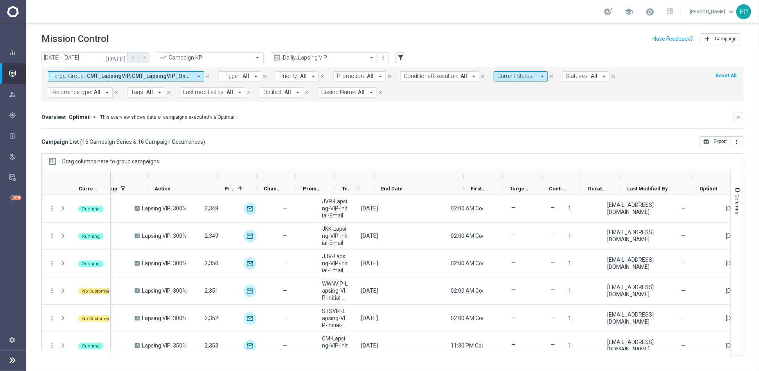
scroll to position [0, 55]
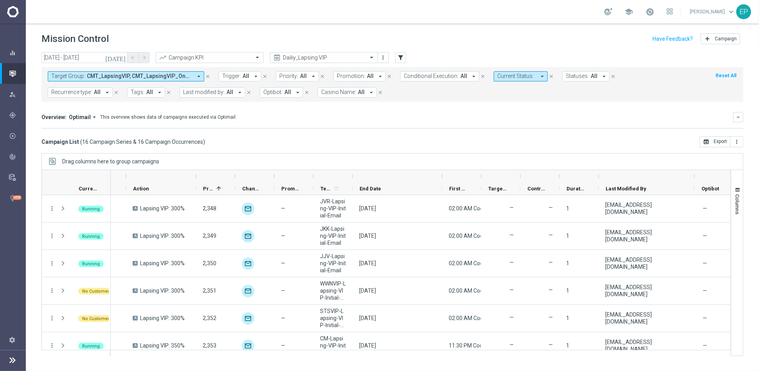
drag, startPoint x: 670, startPoint y: 176, endPoint x: 694, endPoint y: 173, distance: 23.7
click at [683, 173] on div at bounding box center [694, 176] width 3 height 13
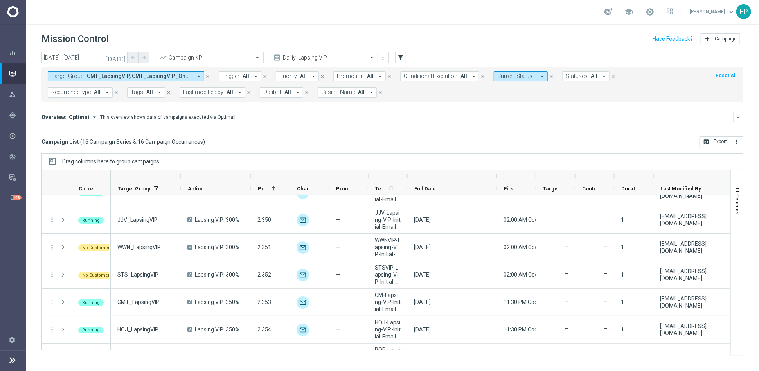
scroll to position [0, 0]
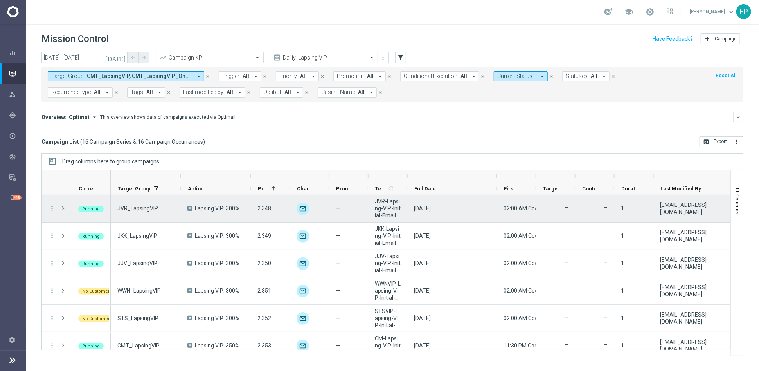
drag, startPoint x: 195, startPoint y: 209, endPoint x: 224, endPoint y: 210, distance: 29.0
click at [224, 210] on span "Lapsing VIP: 300%" at bounding box center [217, 208] width 45 height 7
click at [51, 206] on icon "more_vert" at bounding box center [52, 208] width 7 height 7
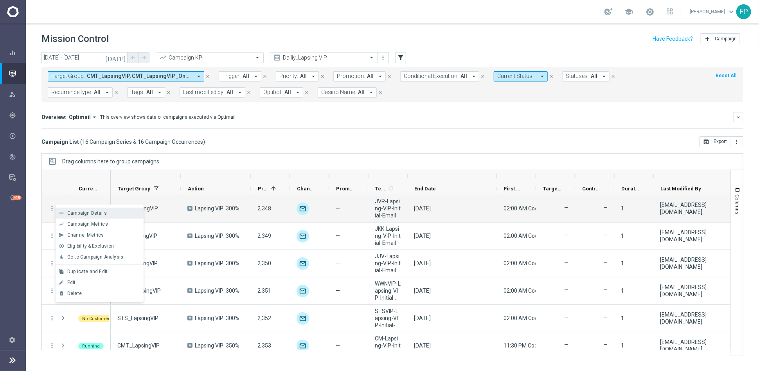
click at [86, 212] on span "Campaign Details" at bounding box center [87, 212] width 40 height 5
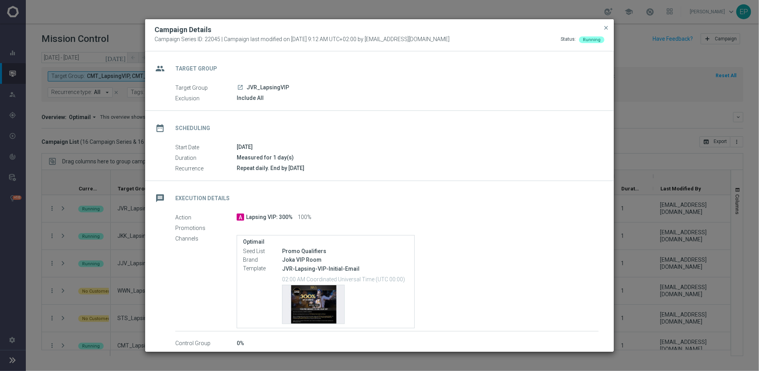
drag, startPoint x: 223, startPoint y: 38, endPoint x: 455, endPoint y: 42, distance: 232.0
click at [455, 42] on div "Campaign Series ID: 22045 | Campaign last modified on 9 Jul 2025 at 9:12 AM UTC…" at bounding box center [380, 39] width 450 height 7
copy span "Campaign last modified on 9 Jul 2025 at 9:12 AM UTC+02:00 by sisekelo@goldmedia…"
drag, startPoint x: 173, startPoint y: 167, endPoint x: 332, endPoint y: 164, distance: 158.5
click at [332, 164] on div "Start Date 31 Oct 2024 Duration Measured for 1 day(s) Recurrence Repeat daily. …" at bounding box center [379, 158] width 469 height 30
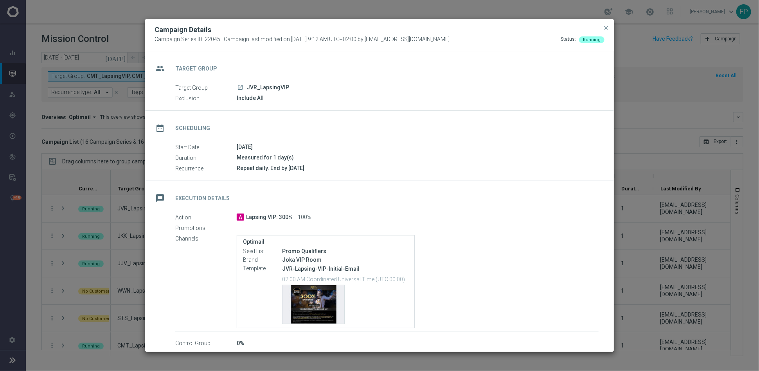
copy div "Recurrence Repeat daily. End by 2025-11-30"
click at [601, 23] on div "Campaign Details Campaign Series ID: 22045 | Campaign last modified on 9 Jul 20…" at bounding box center [379, 35] width 469 height 32
click at [607, 25] on span "close" at bounding box center [606, 28] width 6 height 6
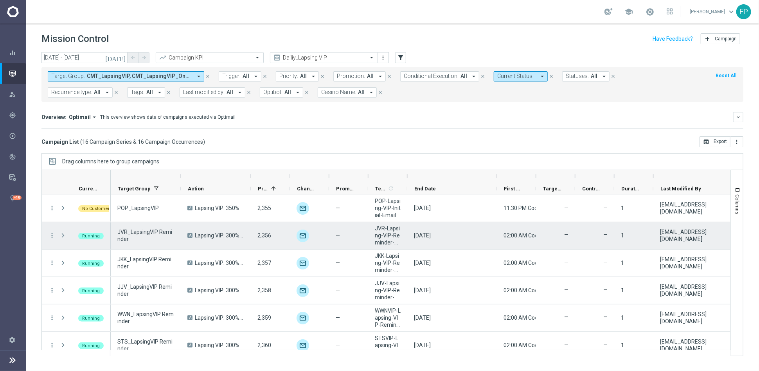
scroll to position [174, 0]
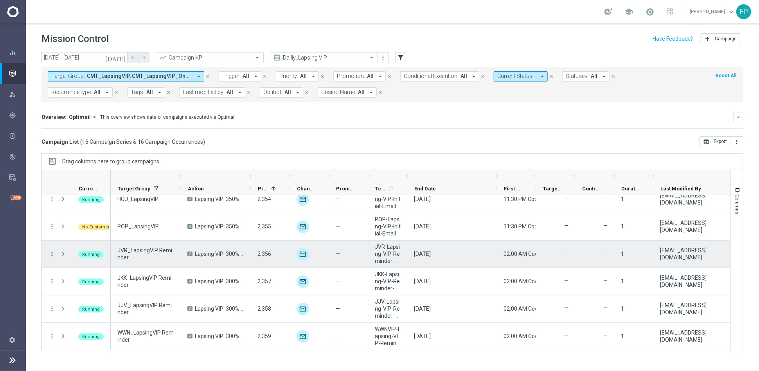
click at [50, 251] on icon "more_vert" at bounding box center [52, 253] width 7 height 7
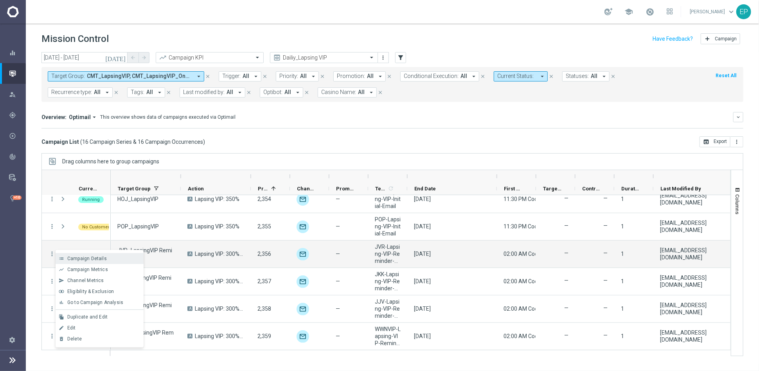
click at [83, 259] on span "Campaign Details" at bounding box center [87, 257] width 40 height 5
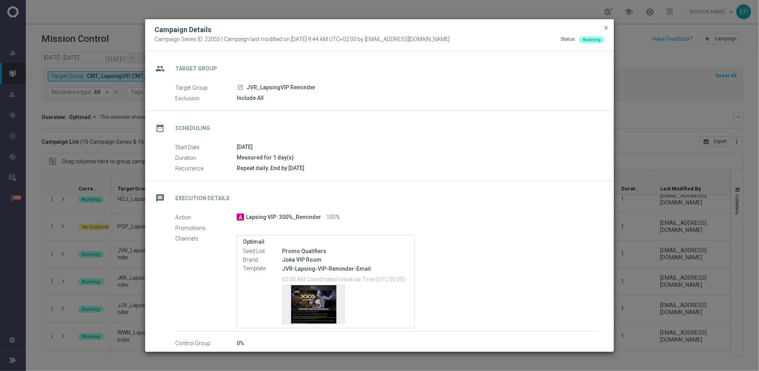
drag, startPoint x: 170, startPoint y: 168, endPoint x: 336, endPoint y: 171, distance: 166.7
click at [336, 171] on div "Start Date 22 Nov 2024 Duration Measured for 1 day(s) Recurrence Repeat daily. …" at bounding box center [379, 158] width 469 height 30
copy div "Recurrence Repeat daily. End by 2025-12-31"
click at [518, 191] on div "message Execution Details" at bounding box center [379, 197] width 469 height 32
click at [173, 12] on modal-container "Campaign Details Campaign Series ID: 22055 | Campaign last modified on 9 Jul 20…" at bounding box center [379, 185] width 759 height 371
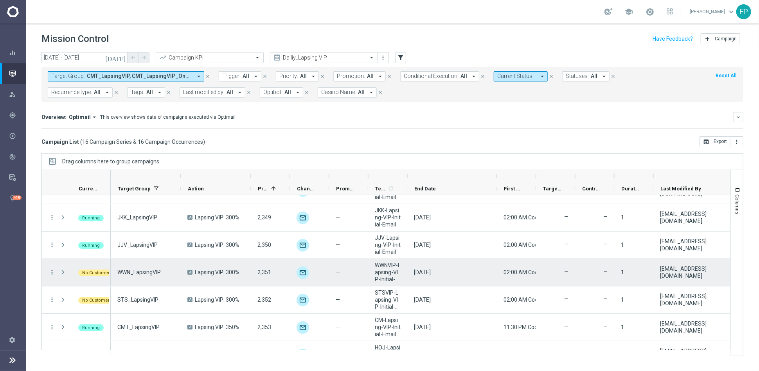
scroll to position [0, 0]
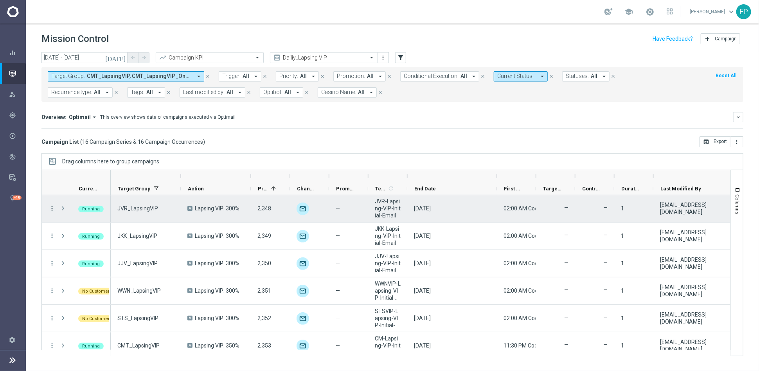
click at [50, 208] on icon "more_vert" at bounding box center [52, 208] width 7 height 7
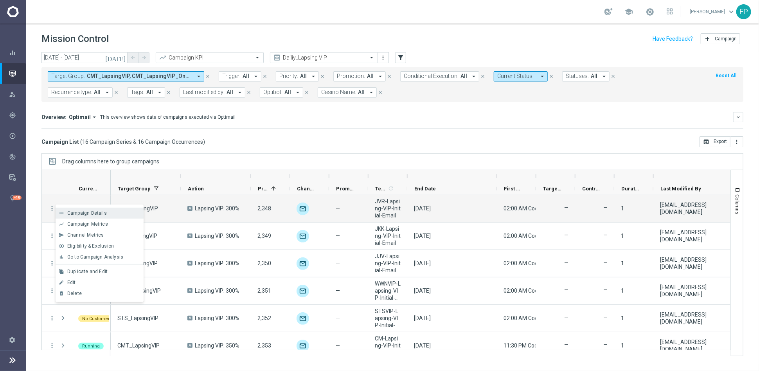
click at [86, 212] on span "Campaign Details" at bounding box center [87, 212] width 40 height 5
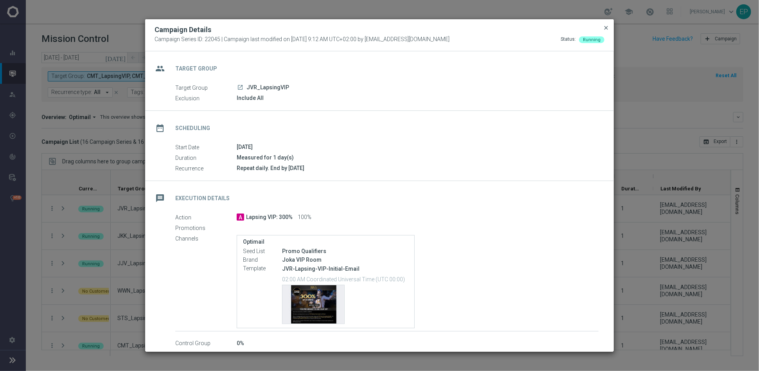
click at [606, 29] on span "close" at bounding box center [606, 28] width 6 height 6
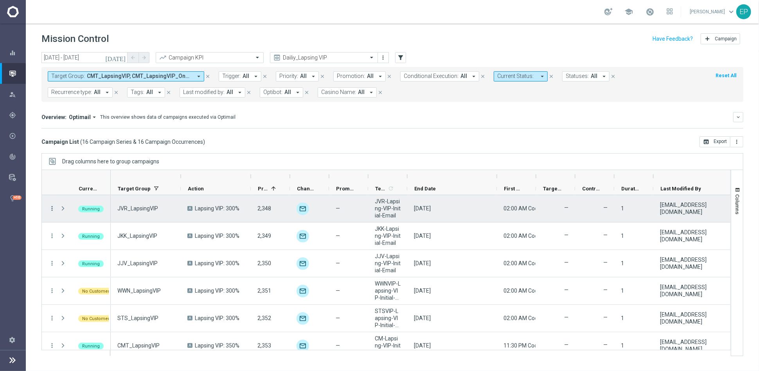
click at [52, 206] on icon "more_vert" at bounding box center [52, 208] width 7 height 7
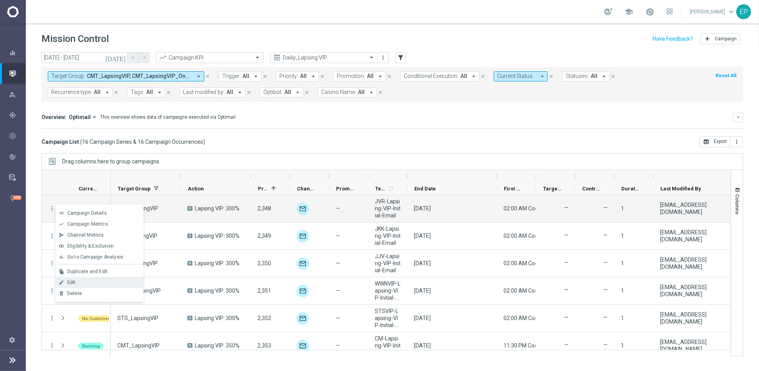
click at [83, 279] on div "edit Edit" at bounding box center [100, 282] width 88 height 11
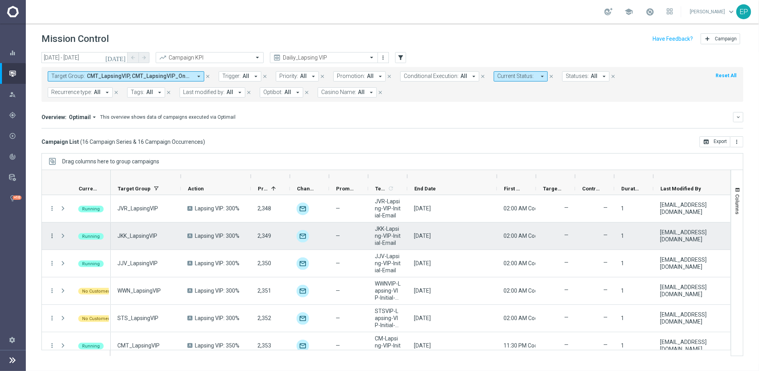
click at [52, 232] on icon "more_vert" at bounding box center [52, 235] width 7 height 7
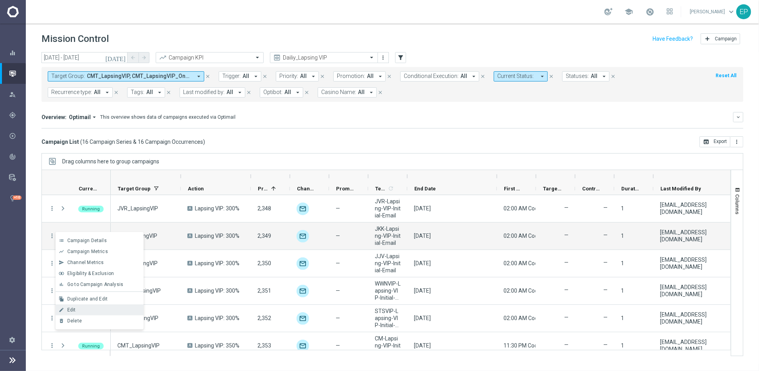
click at [91, 306] on div "edit Edit" at bounding box center [100, 309] width 88 height 11
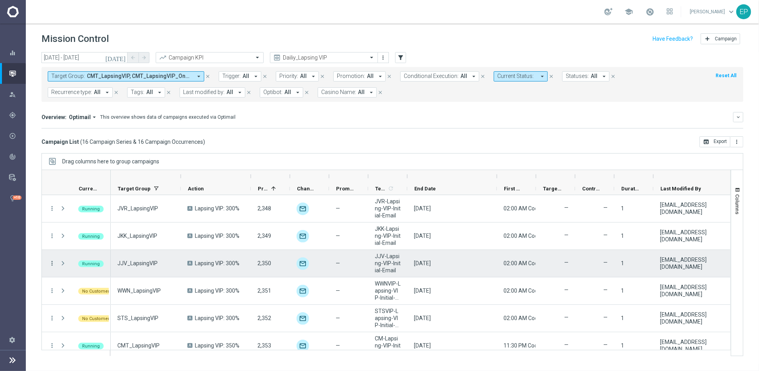
click at [52, 261] on icon "more_vert" at bounding box center [52, 262] width 7 height 7
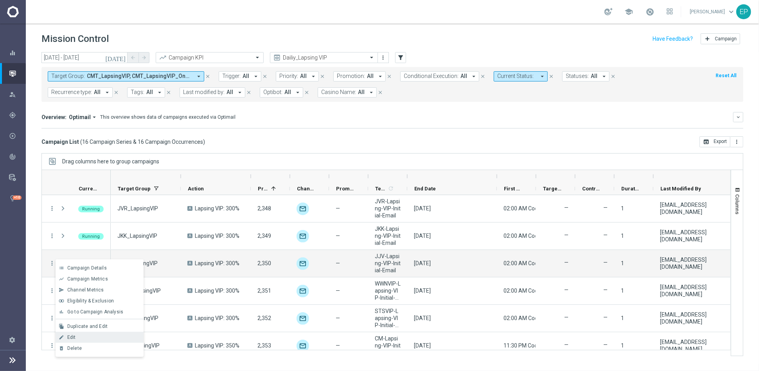
click at [82, 333] on div "Edit" at bounding box center [103, 336] width 73 height 5
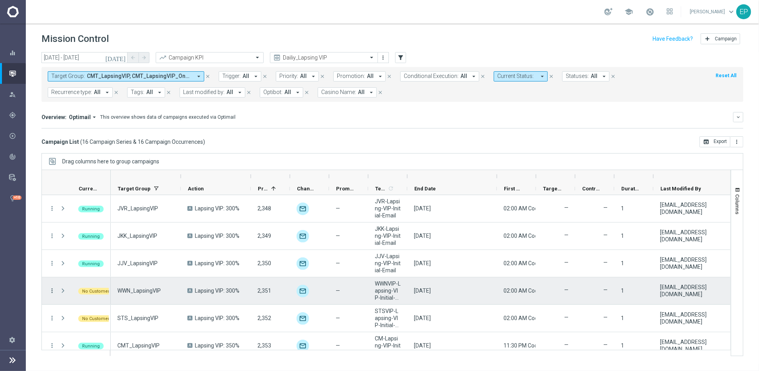
click at [50, 291] on icon "more_vert" at bounding box center [52, 290] width 7 height 7
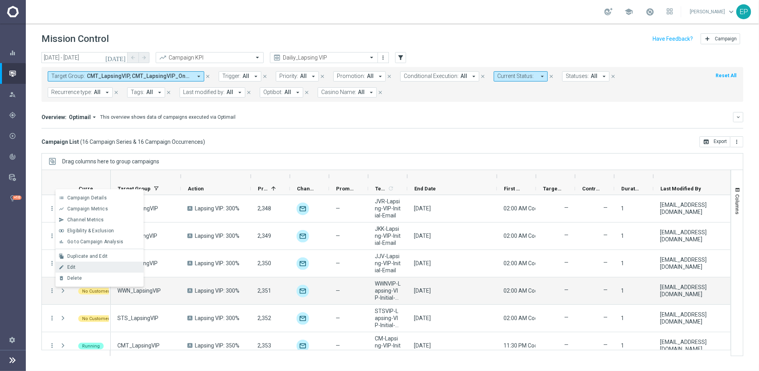
click at [73, 268] on span "Edit" at bounding box center [71, 266] width 9 height 5
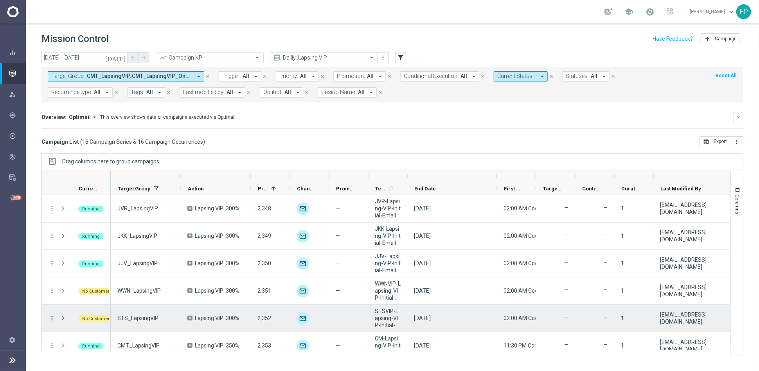
click at [50, 315] on icon "more_vert" at bounding box center [52, 317] width 7 height 7
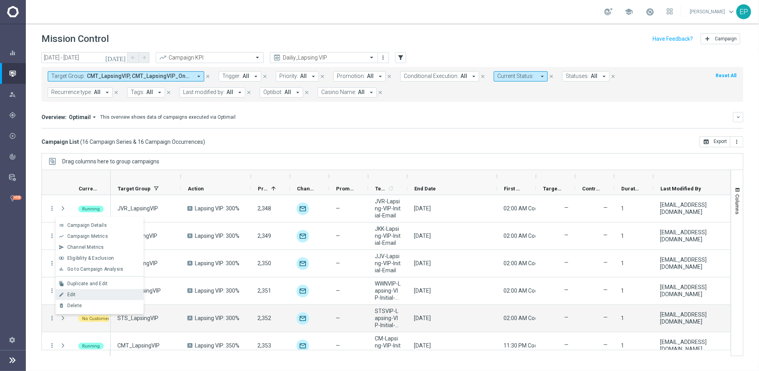
click at [79, 294] on div "Edit" at bounding box center [103, 293] width 73 height 5
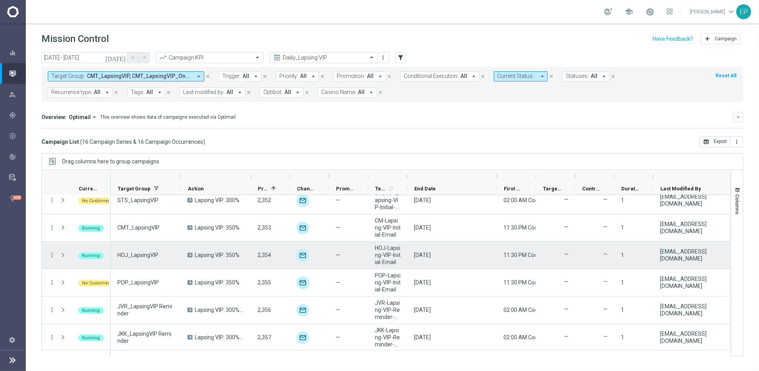
scroll to position [130, 0]
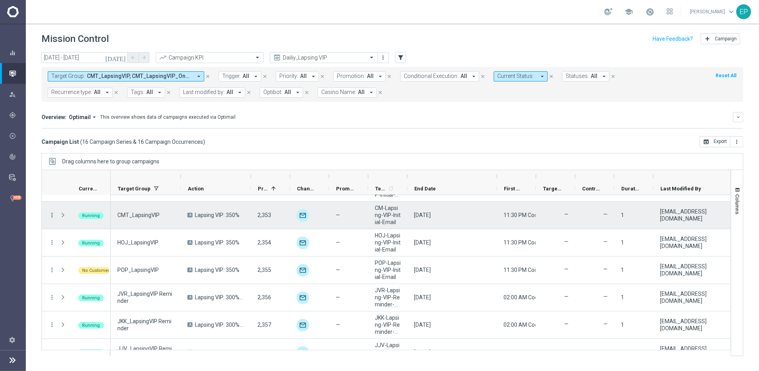
click at [49, 212] on icon "more_vert" at bounding box center [52, 214] width 7 height 7
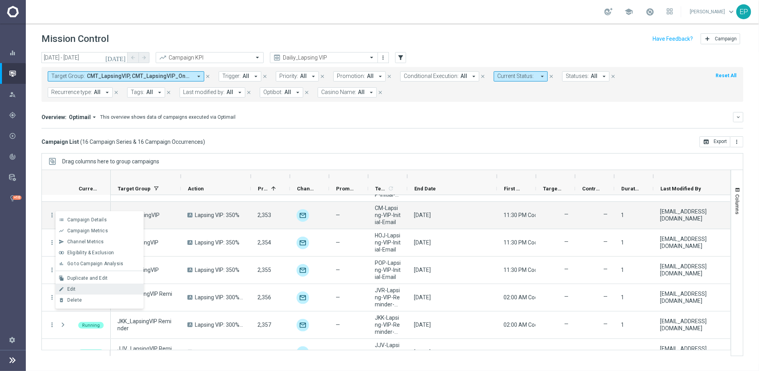
click at [83, 285] on div "edit Edit" at bounding box center [100, 288] width 88 height 11
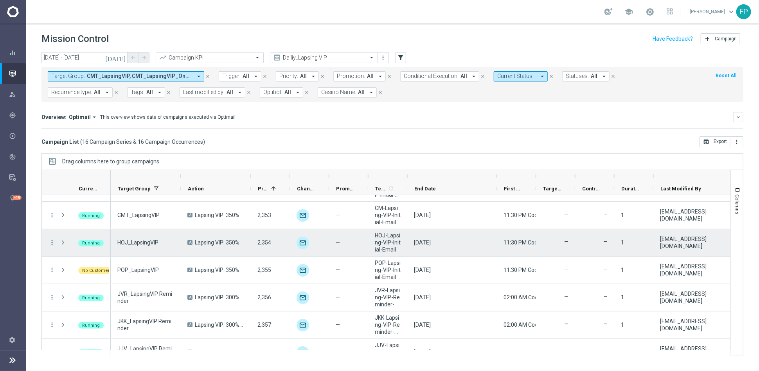
click at [51, 242] on icon "more_vert" at bounding box center [52, 242] width 7 height 7
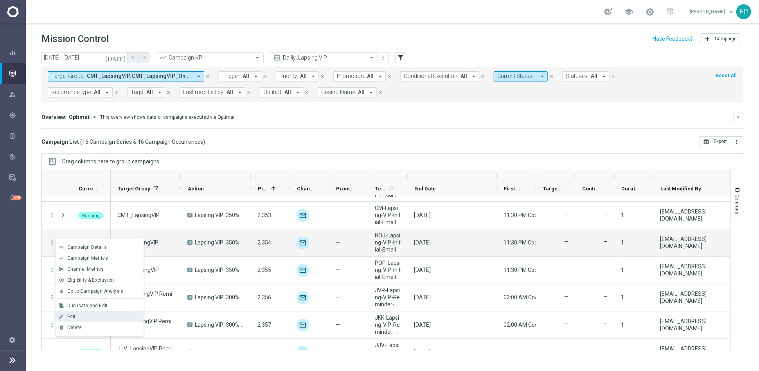
click at [85, 316] on div "Edit" at bounding box center [103, 315] width 73 height 5
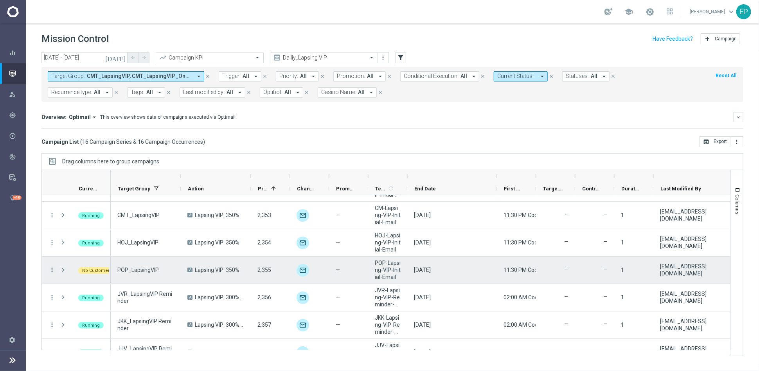
click at [51, 266] on icon "more_vert" at bounding box center [52, 269] width 7 height 7
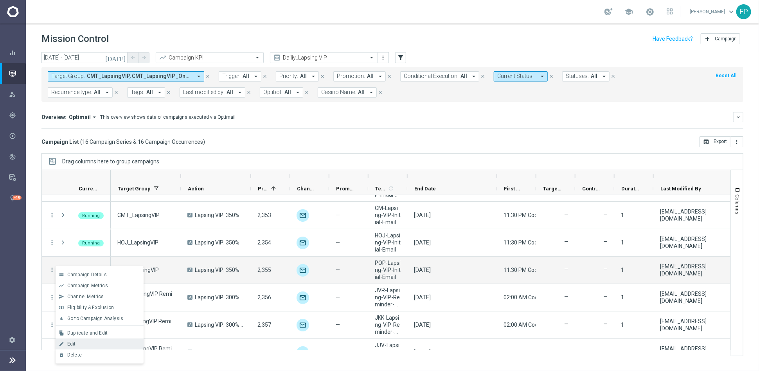
click at [74, 333] on span "Edit" at bounding box center [71, 343] width 9 height 5
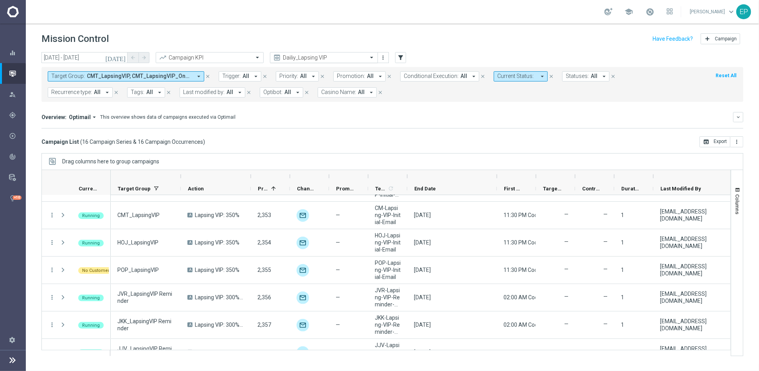
click at [342, 56] on input "text" at bounding box center [316, 57] width 84 height 7
click at [308, 68] on label "Neosurf Notifications" at bounding box center [295, 69] width 43 height 7
type input "neo"
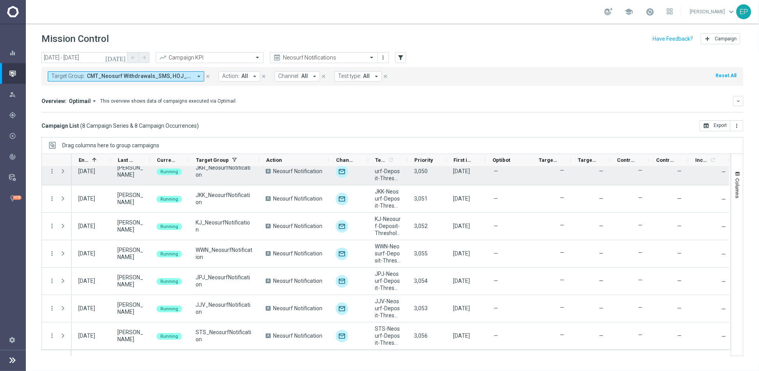
scroll to position [35, 0]
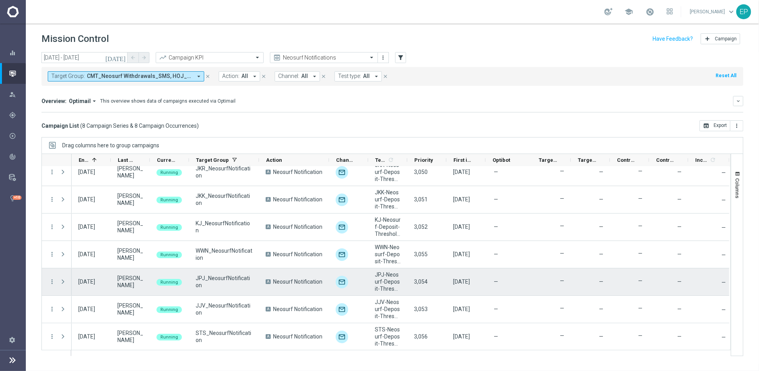
drag, startPoint x: 79, startPoint y: 274, endPoint x: 100, endPoint y: 288, distance: 25.4
click at [95, 285] on div "31 May 2050, Tuesday" at bounding box center [86, 281] width 17 height 7
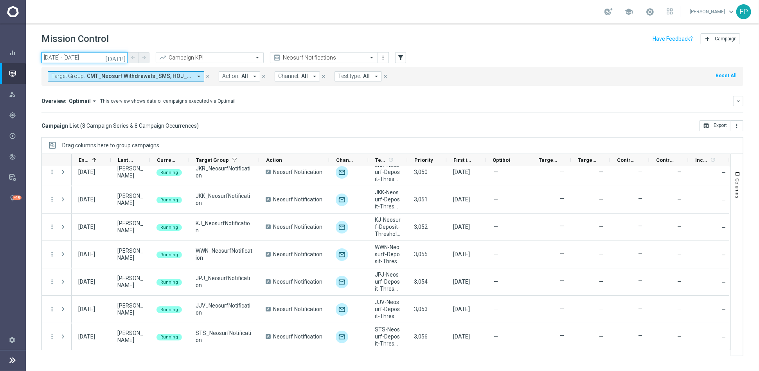
click at [82, 58] on input "14 Aug 2025 - 14 Aug 2025" at bounding box center [84, 57] width 86 height 11
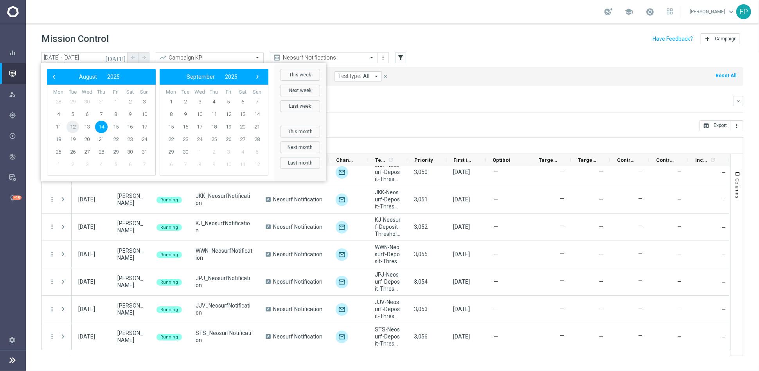
click at [72, 126] on span "12" at bounding box center [73, 127] width 13 height 13
type input "12 Aug 2025 - 12 Aug 2025"
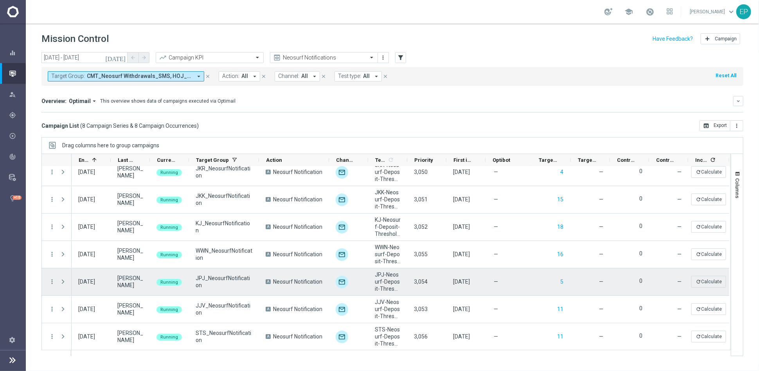
scroll to position [0, 0]
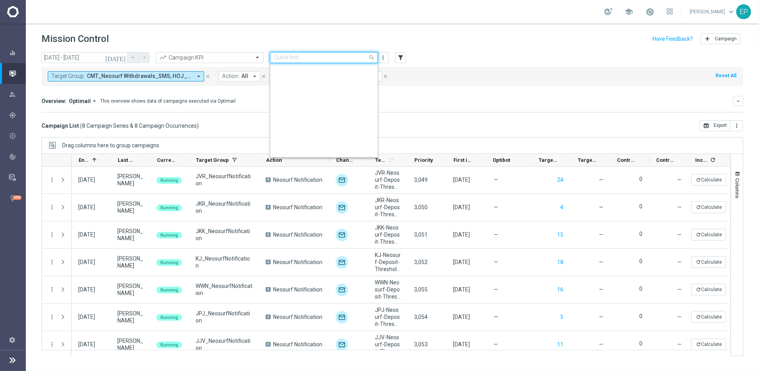
click at [304, 56] on input "text" at bounding box center [316, 57] width 84 height 7
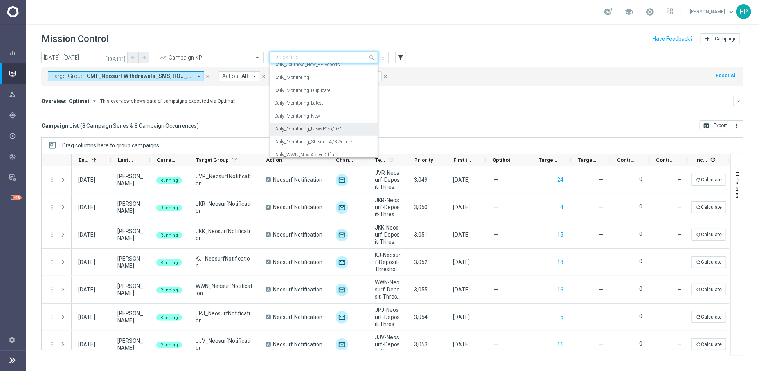
scroll to position [270, 0]
click at [333, 119] on label "Daily_Monitoring_New<P1-5/DM" at bounding box center [307, 121] width 67 height 7
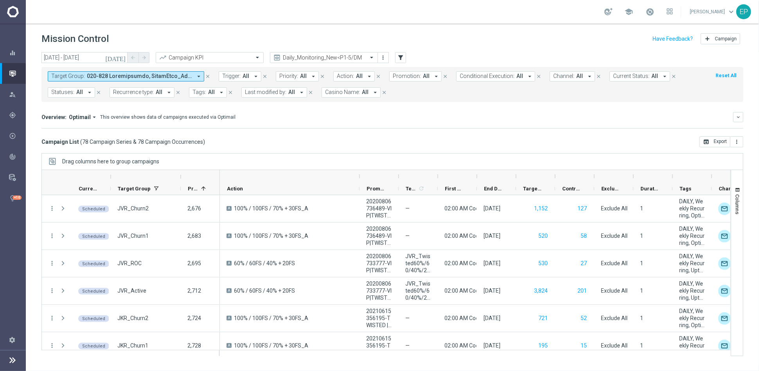
drag, startPoint x: 288, startPoint y: 176, endPoint x: 358, endPoint y: 176, distance: 69.6
click at [358, 176] on div at bounding box center [359, 176] width 3 height 13
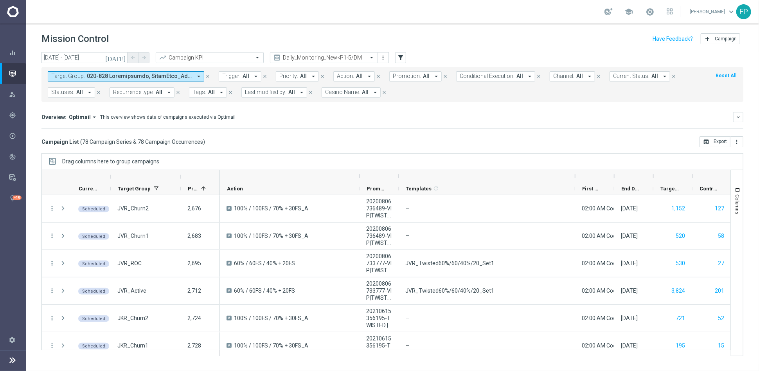
drag, startPoint x: 437, startPoint y: 175, endPoint x: 574, endPoint y: 174, distance: 137.3
click at [574, 174] on div at bounding box center [575, 176] width 3 height 13
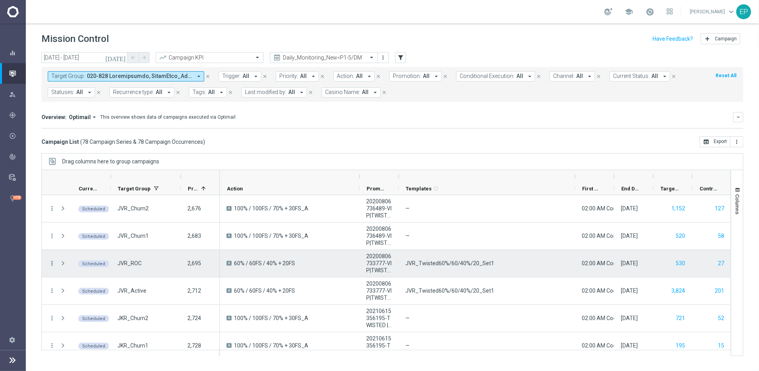
click at [54, 263] on icon "more_vert" at bounding box center [52, 262] width 7 height 7
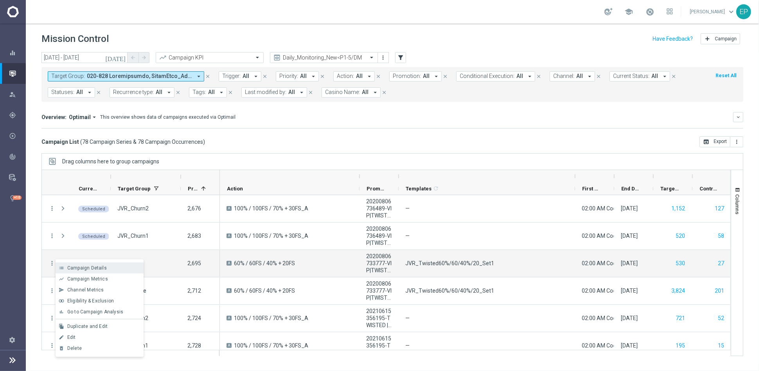
click at [88, 268] on span "Campaign Details" at bounding box center [87, 267] width 40 height 5
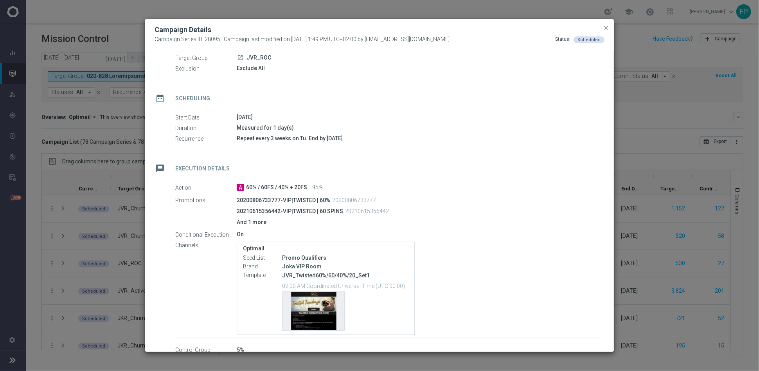
scroll to position [43, 0]
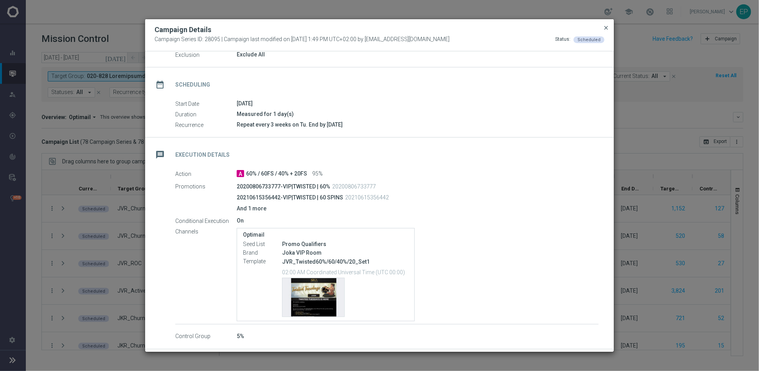
click at [604, 25] on span "close" at bounding box center [606, 28] width 6 height 6
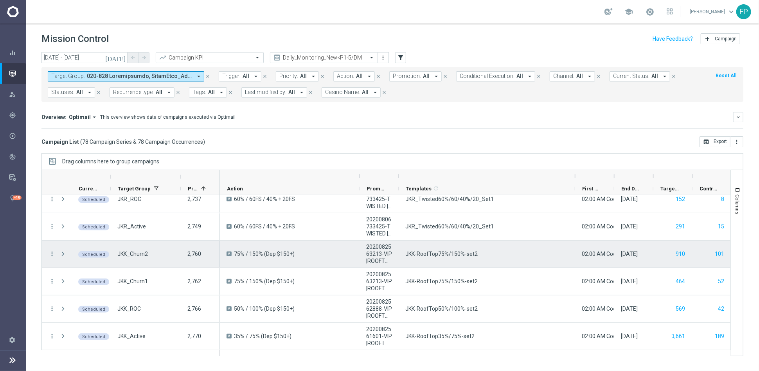
scroll to position [217, 0]
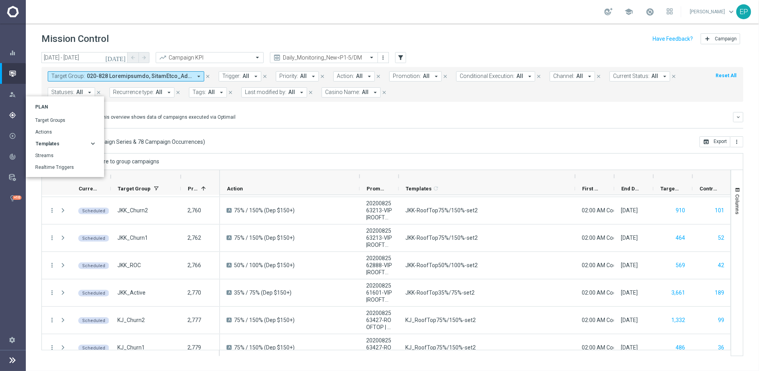
click at [47, 143] on span "Templates" at bounding box center [48, 143] width 24 height 5
click at [46, 155] on link "Optimail" at bounding box center [66, 155] width 54 height 6
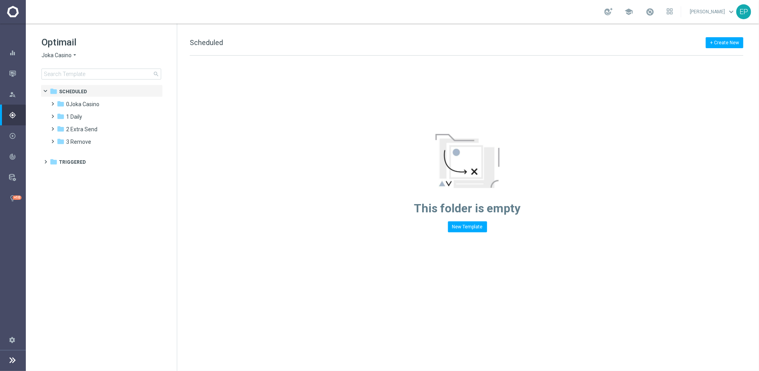
click at [52, 54] on span "Joka Casino" at bounding box center [56, 55] width 30 height 7
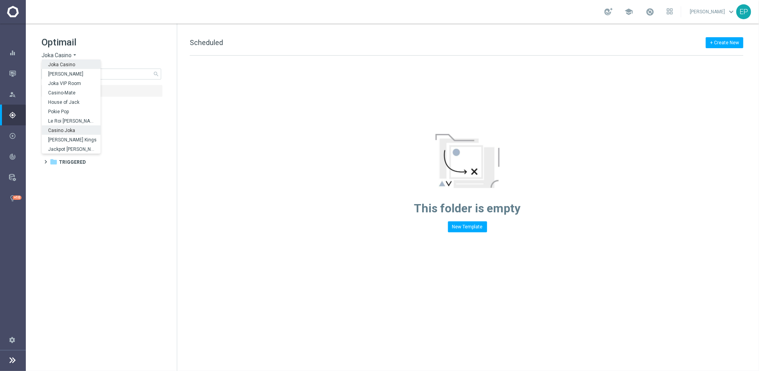
click at [0, 0] on span "Casino Joka" at bounding box center [0, 0] width 0 height 0
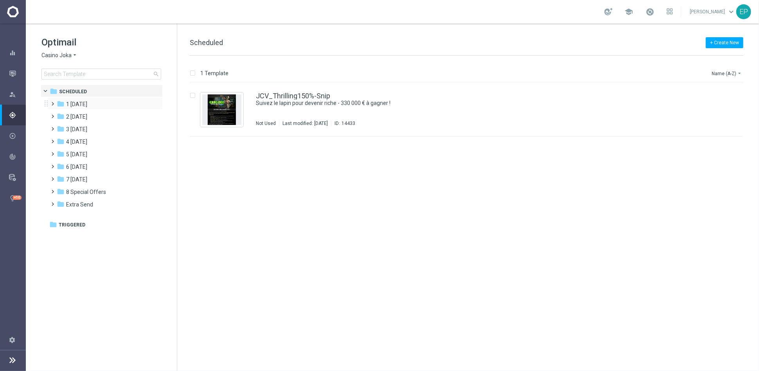
click at [53, 101] on span at bounding box center [52, 100] width 4 height 3
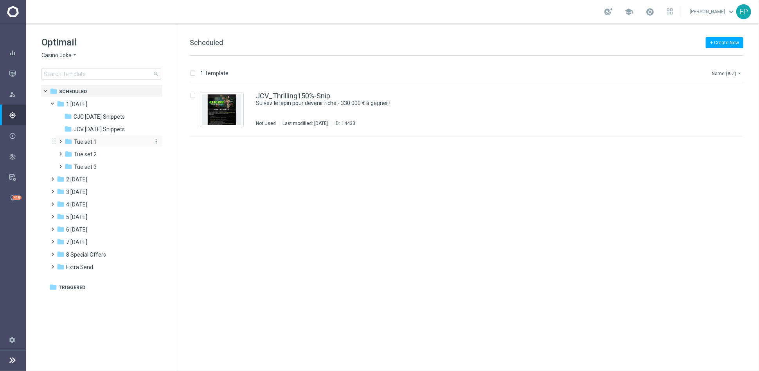
click at [91, 140] on span "Tue set 1" at bounding box center [85, 141] width 23 height 7
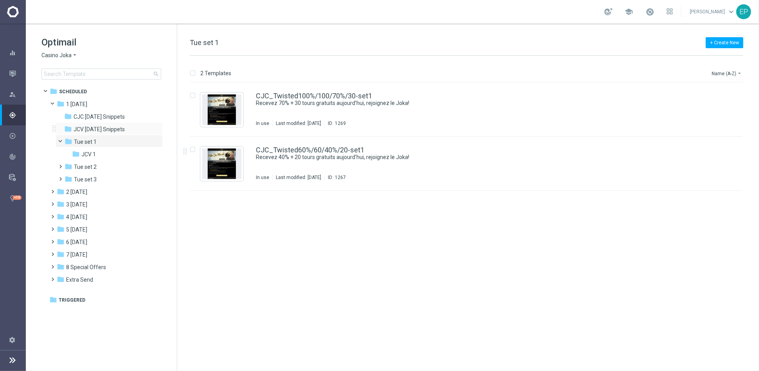
click at [94, 122] on div "folder JCV Tuesday Snippets more_vert" at bounding box center [109, 128] width 107 height 13
click at [95, 128] on span "JCV Tuesday Snippets" at bounding box center [99, 129] width 51 height 7
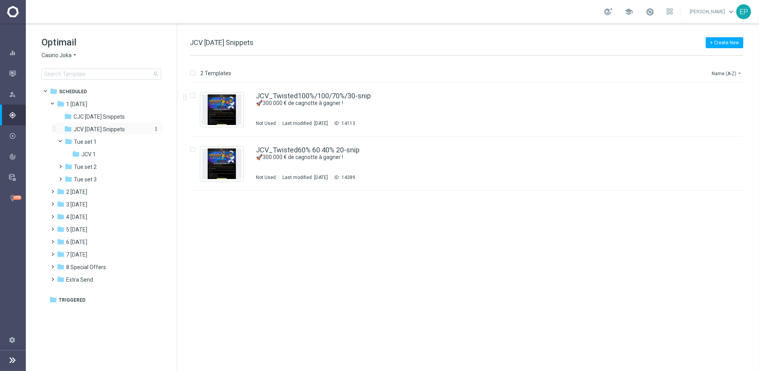
click at [92, 126] on span "JCV Tuesday Snippets" at bounding box center [99, 129] width 51 height 7
click at [90, 76] on input at bounding box center [101, 73] width 120 height 11
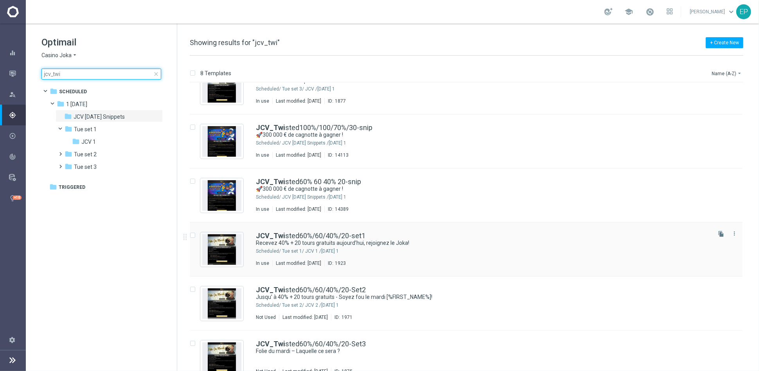
scroll to position [144, 0]
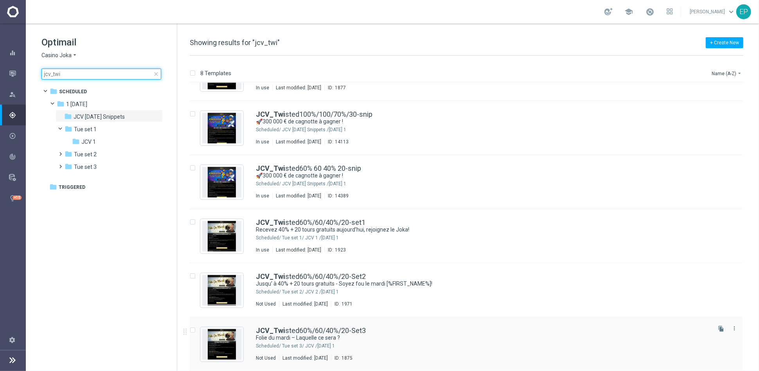
type input "jcv_twi"
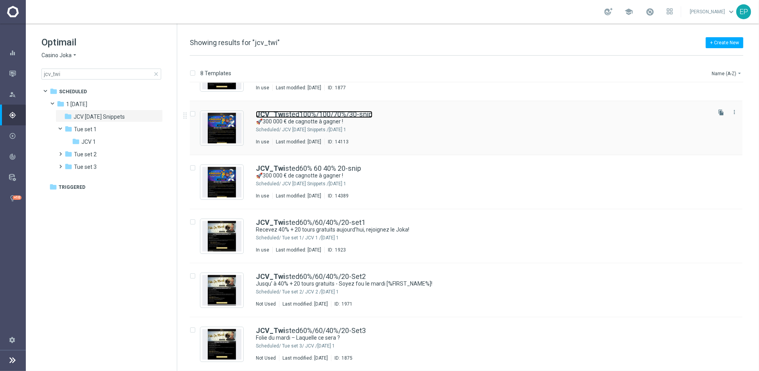
click at [340, 115] on link "JCV_Twi sted100%/100/70%/30-snip" at bounding box center [314, 114] width 117 height 7
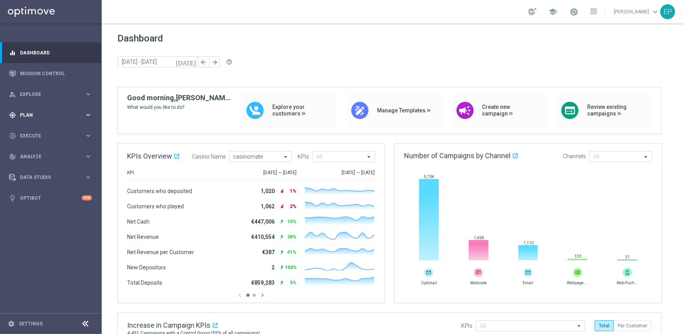
click at [87, 116] on icon "keyboard_arrow_right" at bounding box center [88, 114] width 7 height 7
click at [29, 164] on link "Streams" at bounding box center [50, 166] width 61 height 6
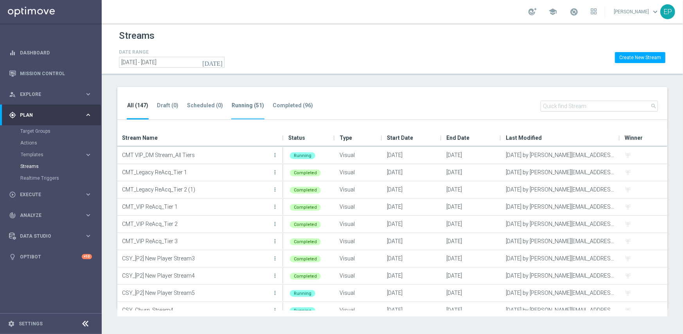
click at [241, 103] on tab-header "Running (51)" at bounding box center [248, 105] width 32 height 7
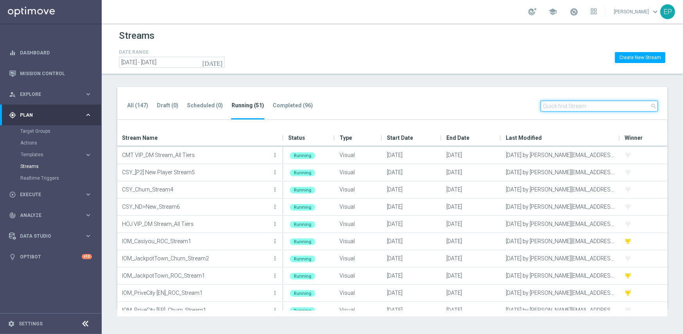
click at [572, 106] on input "text" at bounding box center [599, 106] width 117 height 11
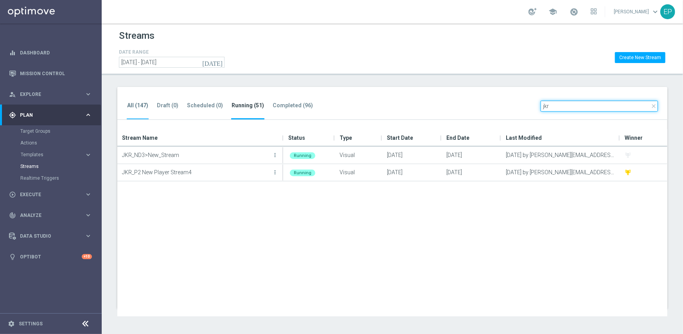
type input "jkr"
click at [131, 103] on tab-header "All (147)" at bounding box center [137, 105] width 21 height 7
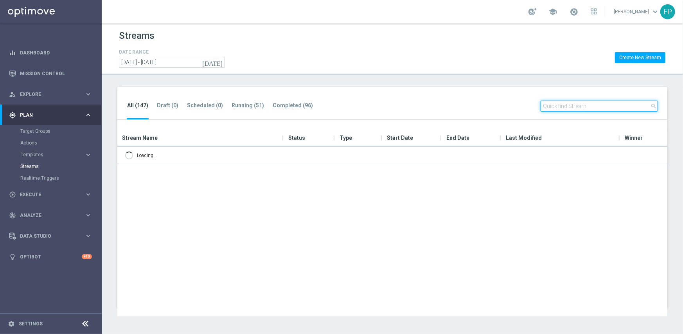
click at [558, 109] on input "text" at bounding box center [599, 106] width 117 height 11
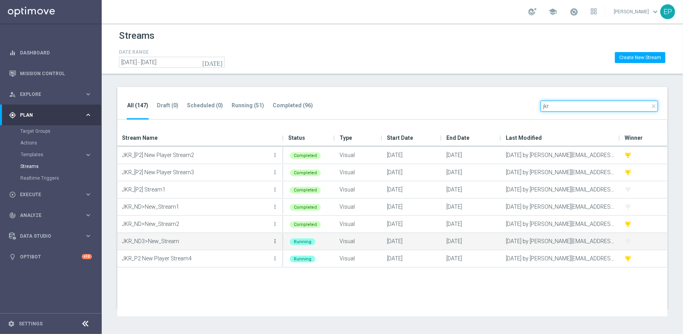
type input "jkr"
click at [275, 242] on icon "more_vert" at bounding box center [275, 241] width 6 height 6
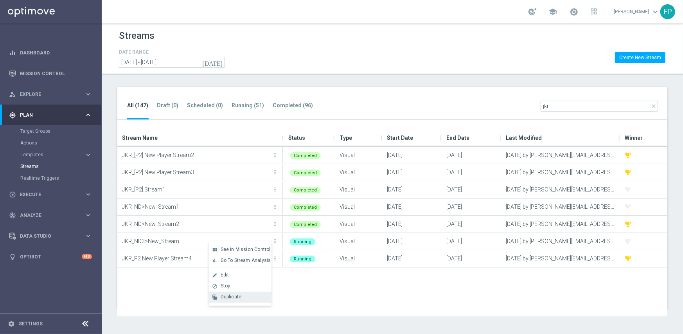
click at [234, 296] on span "Duplicate" at bounding box center [231, 296] width 21 height 5
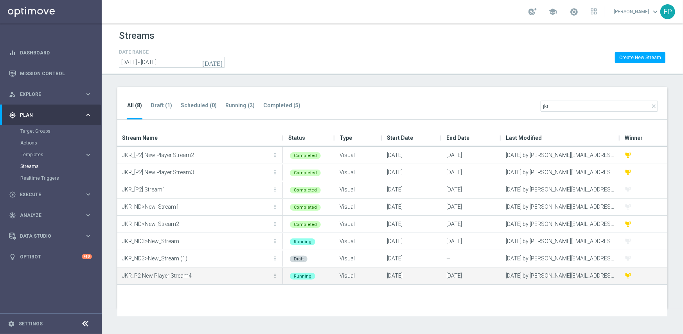
click at [275, 275] on icon "more_vert" at bounding box center [275, 275] width 6 height 6
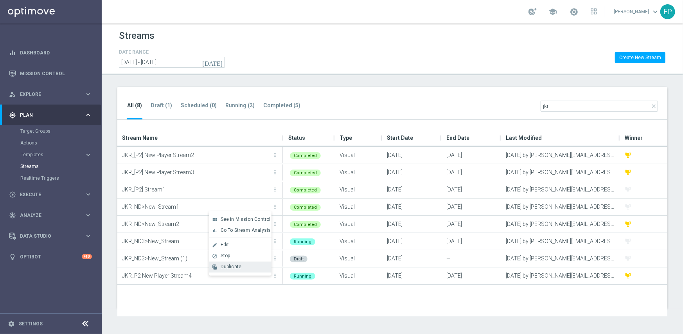
click at [243, 266] on div "Duplicate" at bounding box center [244, 266] width 47 height 5
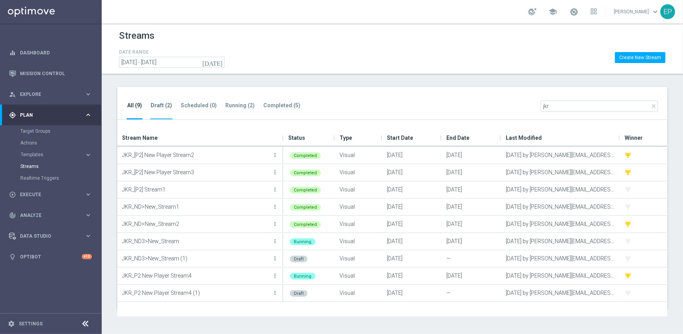
click at [160, 105] on tab-header "Draft (2)" at bounding box center [162, 105] width 22 height 7
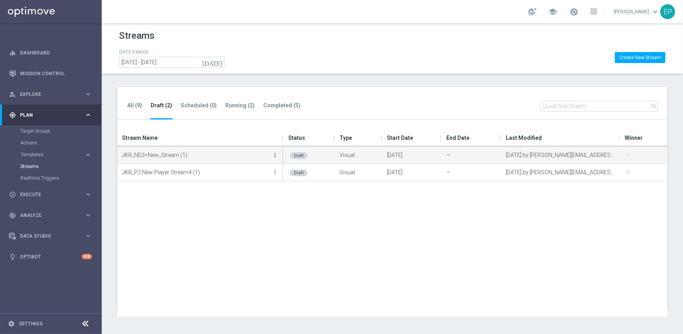
click at [277, 157] on icon "more_vert" at bounding box center [275, 155] width 6 height 6
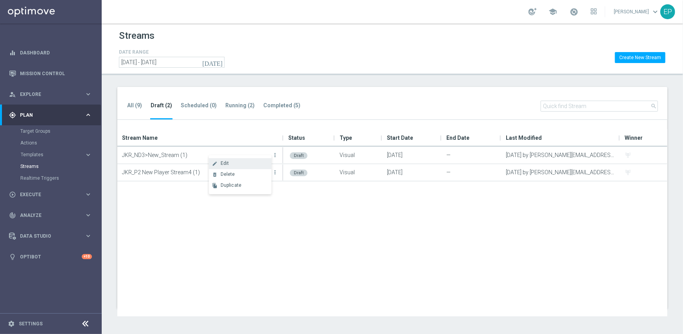
click at [234, 161] on div "Edit" at bounding box center [244, 162] width 47 height 5
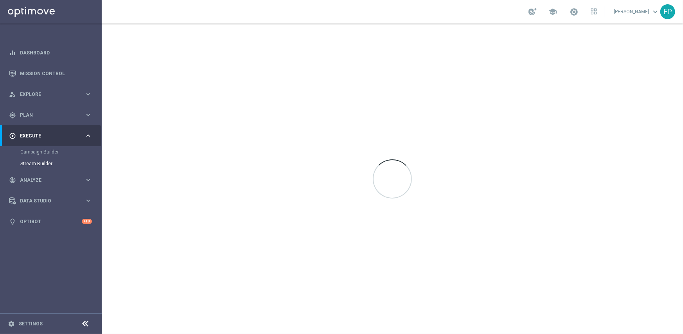
drag, startPoint x: 257, startPoint y: 2, endPoint x: 329, endPoint y: 10, distance: 72.4
click at [329, 10] on div "school [PERSON_NAME] keyboard_arrow_down EP" at bounding box center [392, 11] width 581 height 23
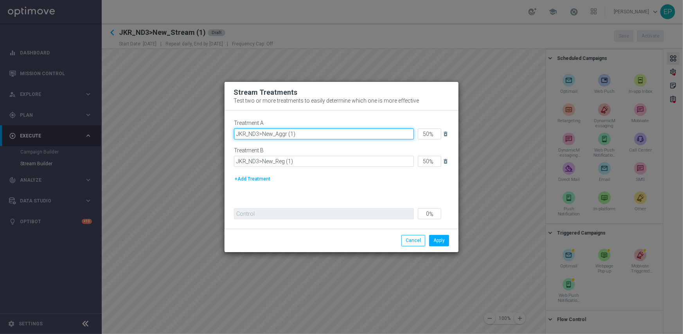
click at [306, 134] on input "JKR_ND3>New_Aggr (1)" at bounding box center [324, 133] width 180 height 11
type input "JKR_ND3>New_Aggr"
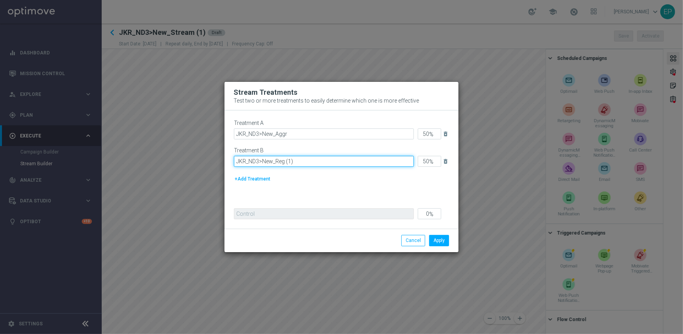
click at [304, 160] on input "JKR_ND3>New_Reg (1)" at bounding box center [324, 161] width 180 height 11
type input "JKR_ND3>New_Reg"
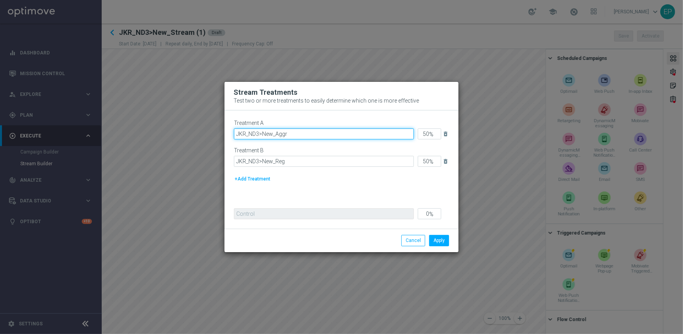
click at [246, 134] on input "JKR_ND3>New_Aggr" at bounding box center [324, 133] width 180 height 11
click at [256, 135] on input "JKR: ND3>New_Aggr" at bounding box center [324, 133] width 180 height 11
type input "JKR: ND4>New_Aggr"
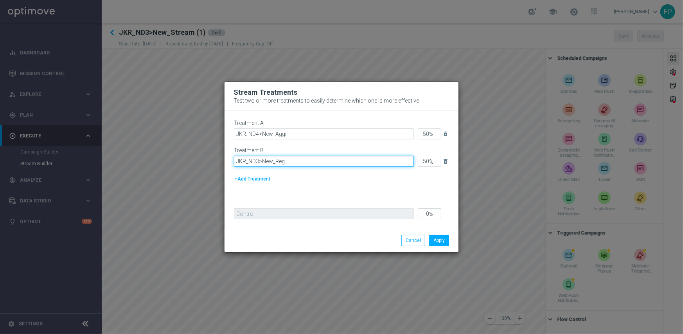
click at [246, 163] on input "JKR_ND3>New_Reg" at bounding box center [324, 161] width 180 height 11
click at [257, 161] on input "JKR: ND3>New_Reg" at bounding box center [324, 161] width 180 height 11
type input "JKR: ND4>New_Reg"
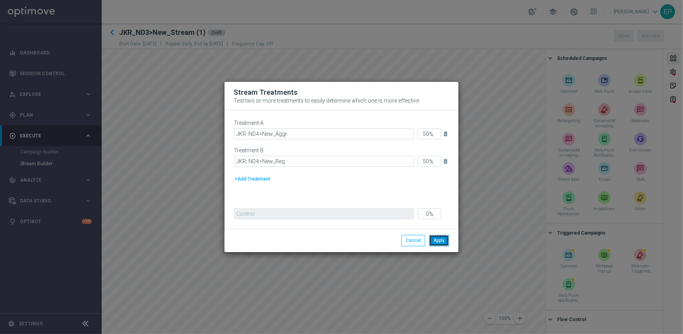
click at [441, 241] on button "Apply" at bounding box center [439, 240] width 20 height 11
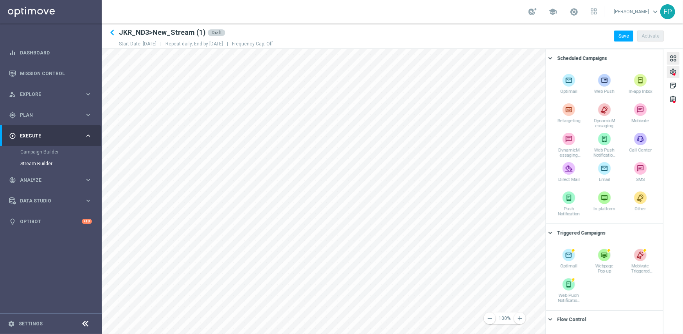
click at [673, 73] on div "settings" at bounding box center [672, 73] width 7 height 10
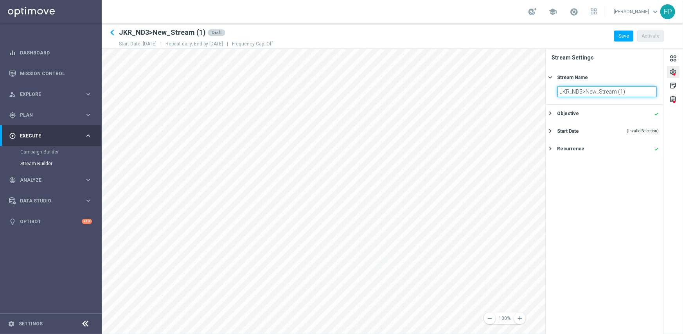
click at [569, 91] on input "JKR_ND3>New_Stream (1)" at bounding box center [607, 91] width 99 height 11
type input "JKR: ND4>New_Stream"
click at [673, 72] on div "settings" at bounding box center [672, 73] width 7 height 10
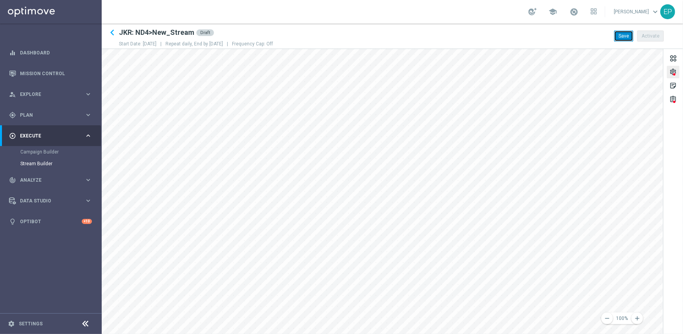
click at [619, 38] on button "Save" at bounding box center [623, 36] width 19 height 11
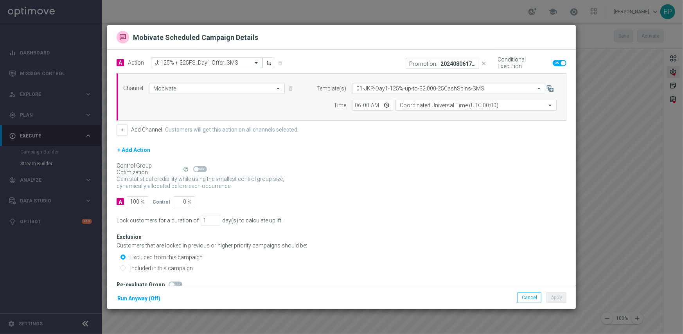
checkbox input "false"
click at [486, 89] on input "text" at bounding box center [440, 88] width 169 height 7
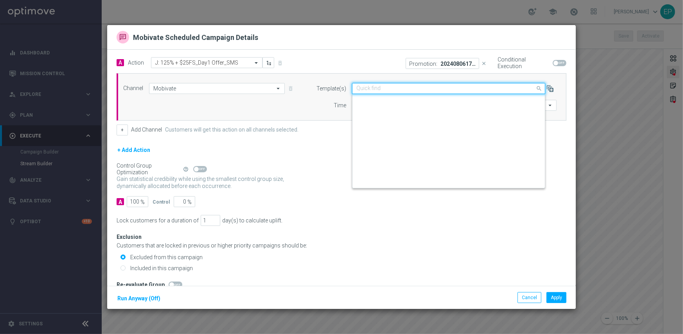
scroll to position [348, 0]
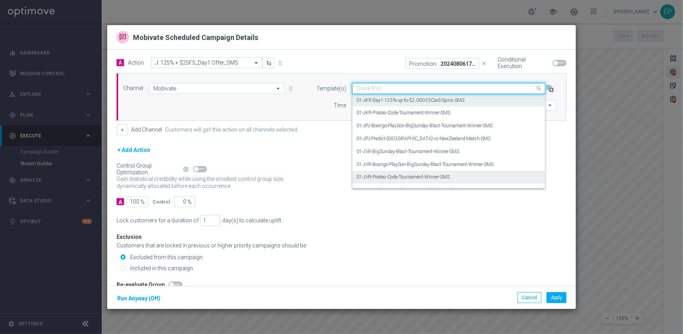
click at [407, 238] on div "Exclusion Customers that are locked in previous or higher priority campaigns sh…" at bounding box center [342, 241] width 450 height 15
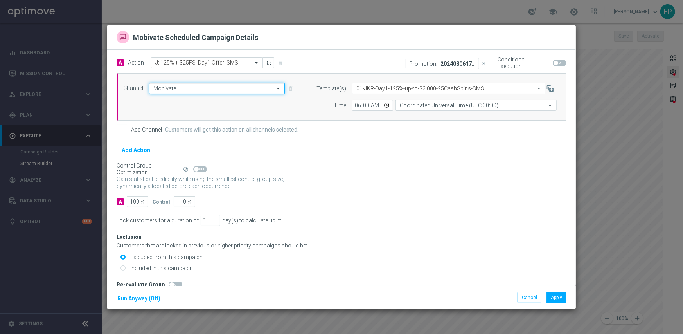
click at [212, 89] on input "Mobivate" at bounding box center [217, 88] width 136 height 11
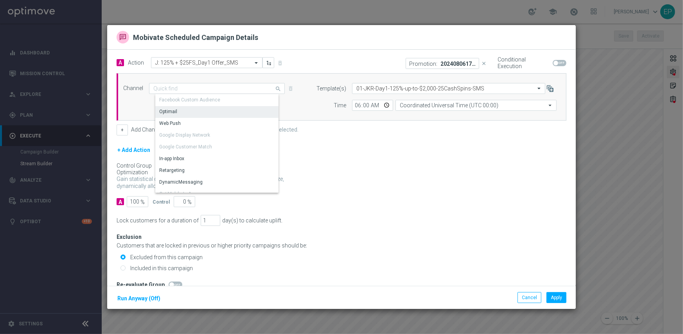
click at [200, 111] on div "Optimail" at bounding box center [218, 111] width 127 height 11
type input "Optimail"
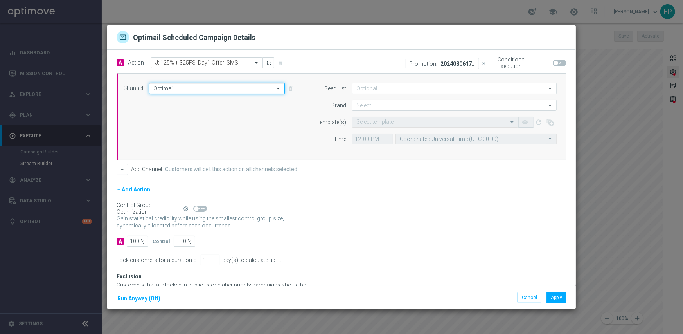
click at [201, 88] on input "Optimail" at bounding box center [217, 88] width 136 height 11
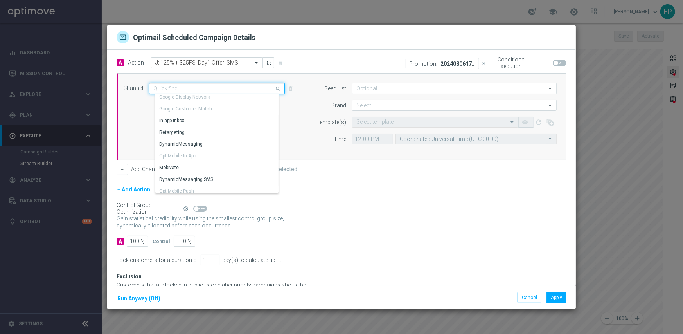
scroll to position [39, 0]
click at [194, 169] on div "Mobivate" at bounding box center [218, 166] width 127 height 11
type input "Mobivate"
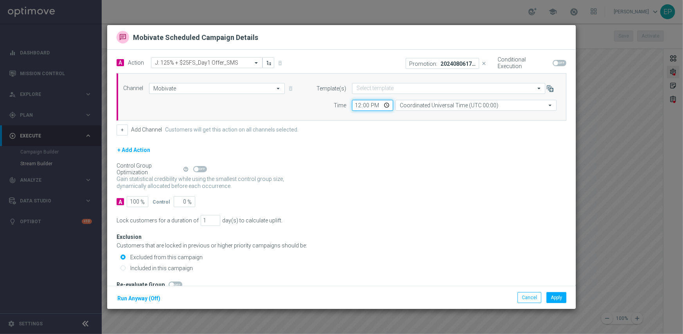
click at [353, 106] on input "12:00" at bounding box center [372, 105] width 41 height 11
type input "06:00"
click at [362, 170] on div "Control Group Optimization Self Optimizing Campaign help_outline" at bounding box center [342, 169] width 450 height 9
click at [563, 297] on button "Apply" at bounding box center [557, 297] width 20 height 11
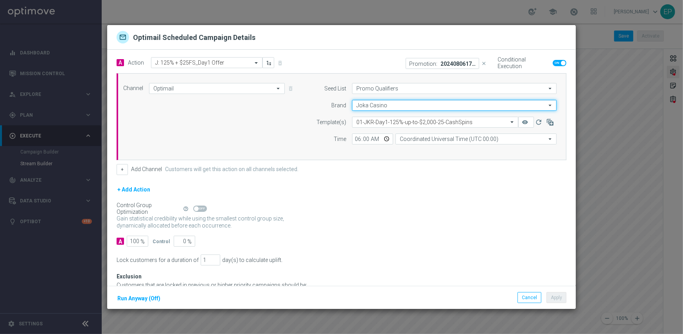
click at [367, 102] on input "Joka Casino" at bounding box center [454, 105] width 205 height 11
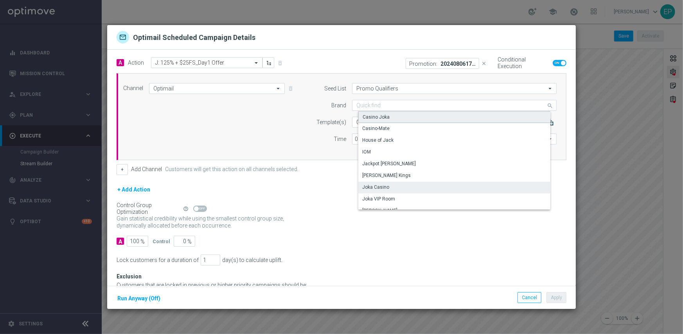
click at [374, 118] on div "Casino Joka" at bounding box center [376, 116] width 27 height 7
type input "Casino Joka"
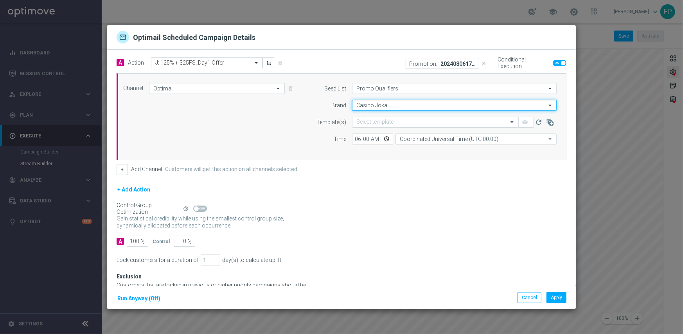
click at [372, 106] on input "Casino Joka" at bounding box center [454, 105] width 205 height 11
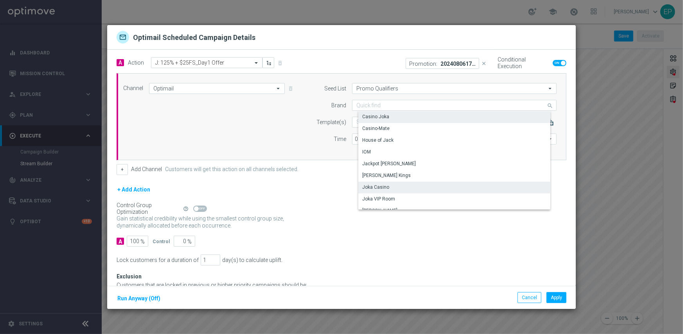
click at [385, 187] on div "Joka Casino" at bounding box center [375, 186] width 27 height 7
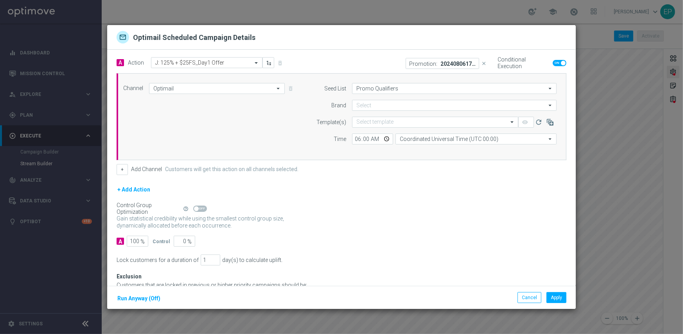
type input "Joka Casino"
click at [562, 298] on button "Apply" at bounding box center [557, 297] width 20 height 11
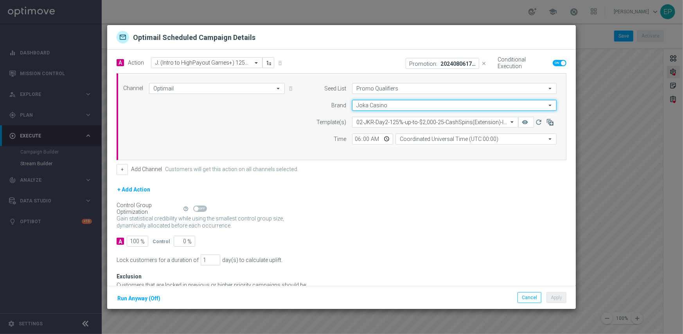
click at [433, 106] on input "Joka Casino" at bounding box center [454, 105] width 205 height 11
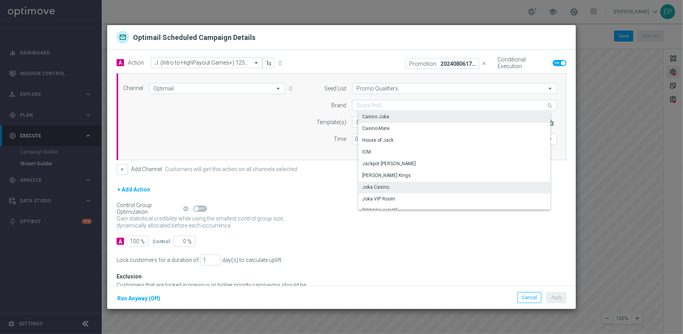
click at [419, 115] on div "Casino Joka" at bounding box center [455, 116] width 195 height 11
type input "Casino Joka"
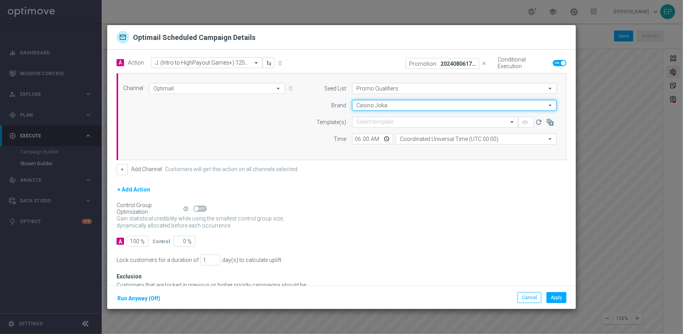
click at [419, 105] on input "Casino Joka" at bounding box center [454, 105] width 205 height 11
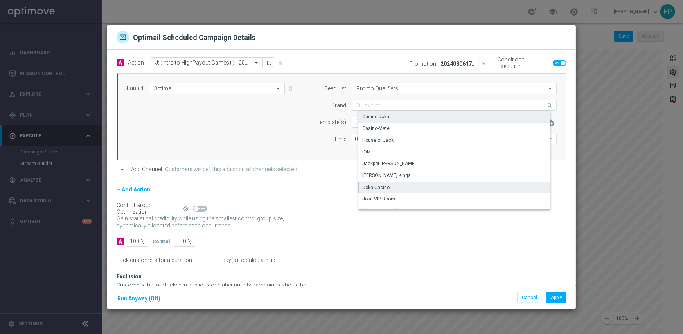
click at [399, 189] on div "Joka Casino" at bounding box center [455, 188] width 195 height 12
type input "Joka Casino"
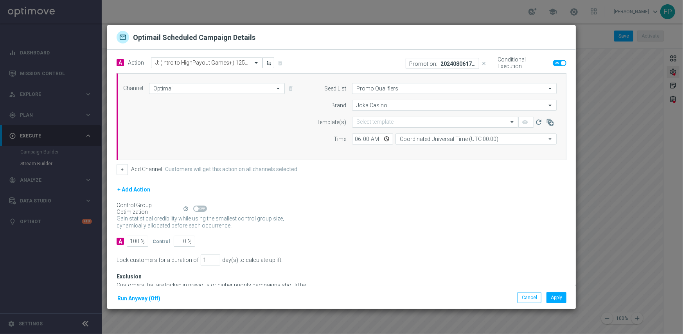
click at [421, 195] on div "+ Add Action" at bounding box center [342, 195] width 450 height 20
click at [561, 298] on button "Apply" at bounding box center [557, 297] width 20 height 11
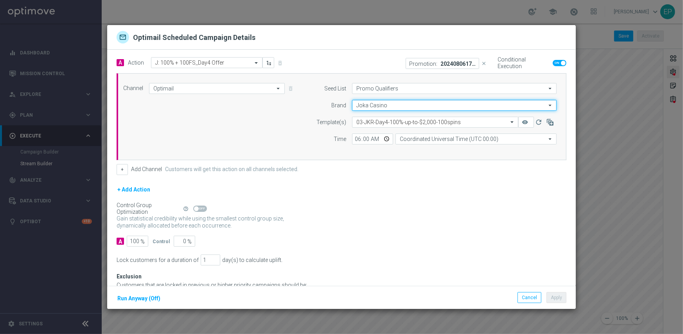
click at [406, 107] on input "Joka Casino" at bounding box center [454, 105] width 205 height 11
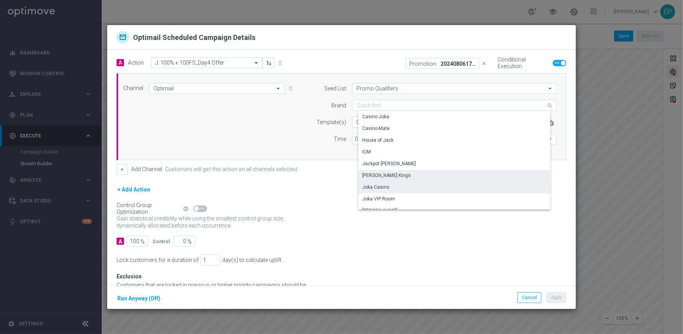
click at [392, 177] on div "[PERSON_NAME] Kings" at bounding box center [386, 175] width 49 height 7
type input "[PERSON_NAME] Kings"
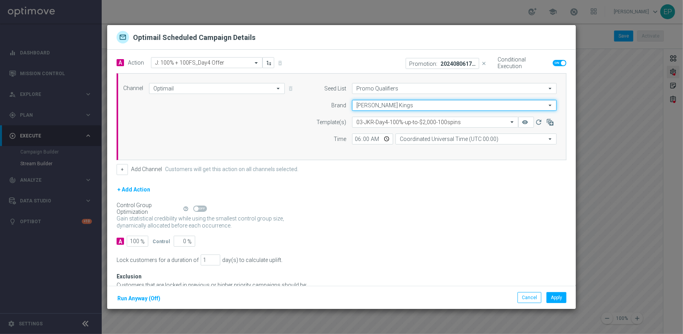
click at [391, 103] on input "[PERSON_NAME] Kings" at bounding box center [454, 105] width 205 height 11
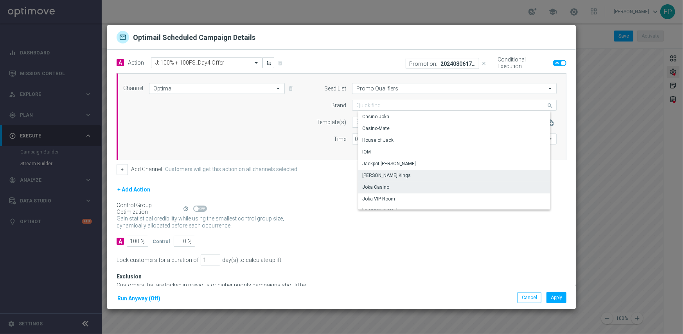
click at [392, 186] on div "Joka Casino" at bounding box center [455, 187] width 195 height 11
type input "Joka Casino"
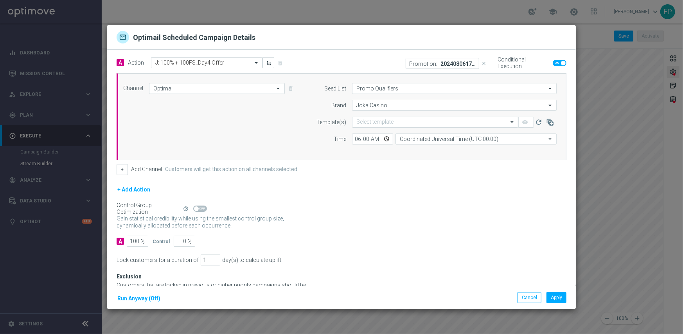
click at [427, 195] on div "+ Add Action" at bounding box center [342, 195] width 450 height 20
click at [561, 298] on button "Apply" at bounding box center [557, 297] width 20 height 11
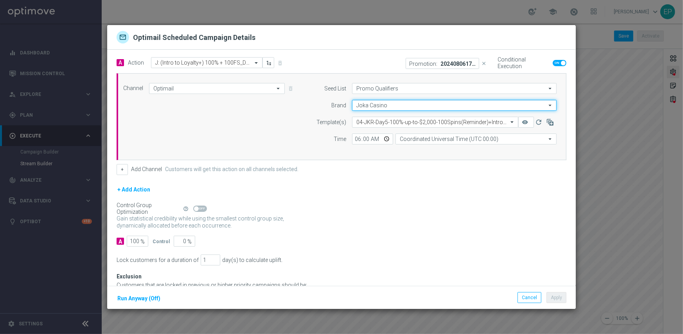
click at [384, 103] on input "Joka Casino" at bounding box center [454, 105] width 205 height 11
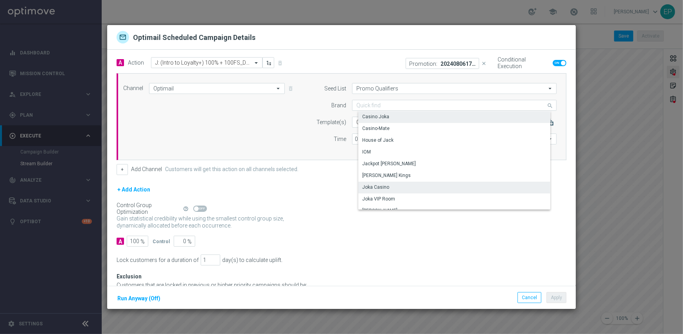
click at [382, 115] on div "Casino Joka" at bounding box center [375, 116] width 27 height 7
type input "Casino Joka"
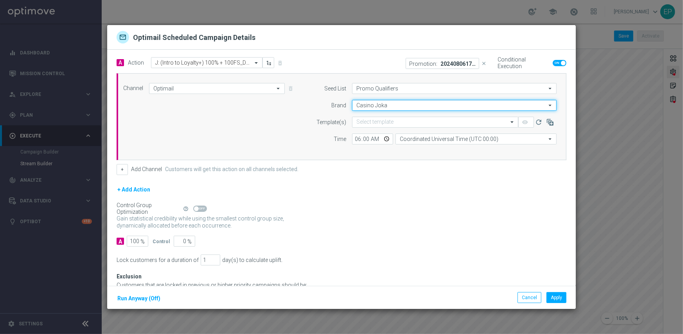
click at [382, 101] on input "Casino Joka" at bounding box center [454, 105] width 205 height 11
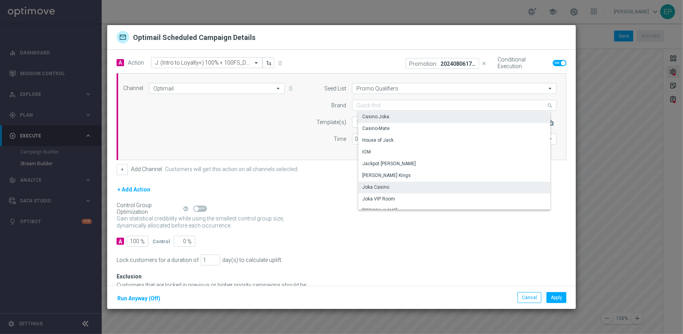
click at [375, 185] on div "Joka Casino" at bounding box center [375, 186] width 27 height 7
type input "Joka Casino"
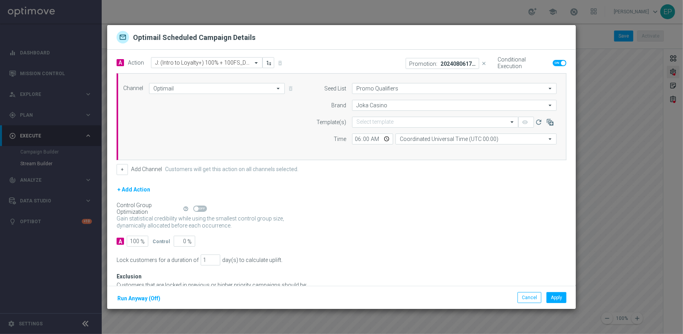
click at [413, 202] on div "+ Add Action" at bounding box center [342, 195] width 450 height 20
click at [560, 295] on button "Apply" at bounding box center [557, 297] width 20 height 11
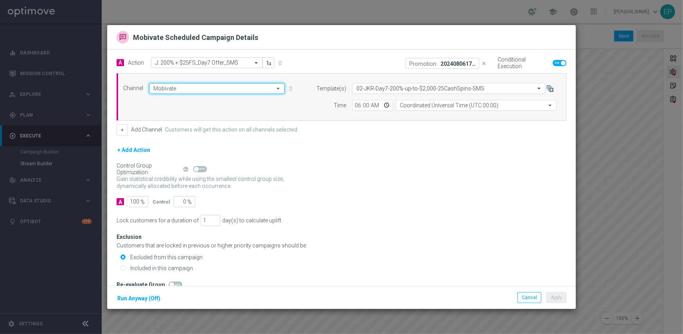
click at [202, 87] on input "Mobivate" at bounding box center [217, 88] width 136 height 11
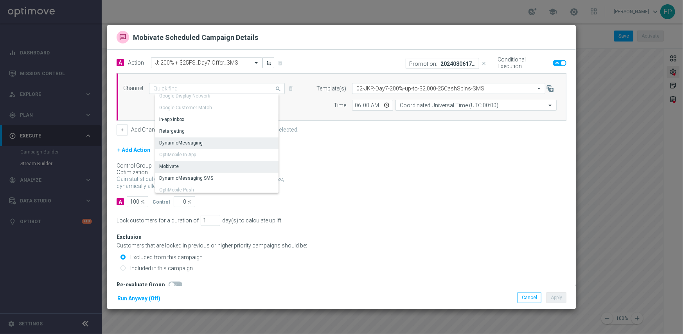
click at [193, 144] on div "DynamicMessaging" at bounding box center [180, 142] width 43 height 7
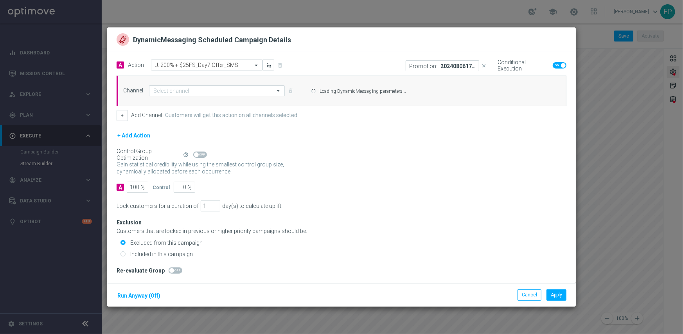
type input "DynamicMessaging"
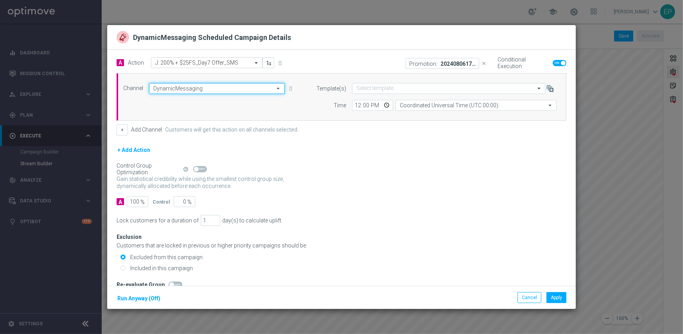
click at [194, 91] on input "DynamicMessaging" at bounding box center [217, 88] width 136 height 11
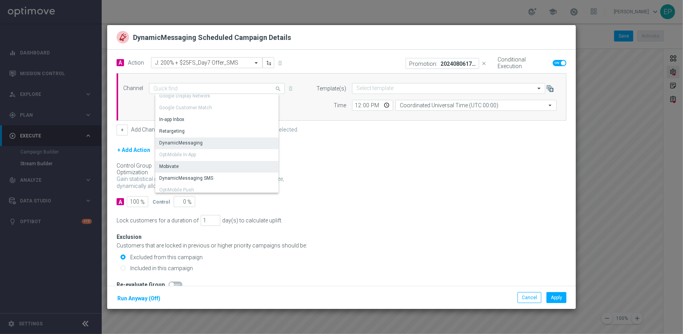
click at [187, 167] on div "Mobivate" at bounding box center [218, 166] width 127 height 11
type input "Mobivate"
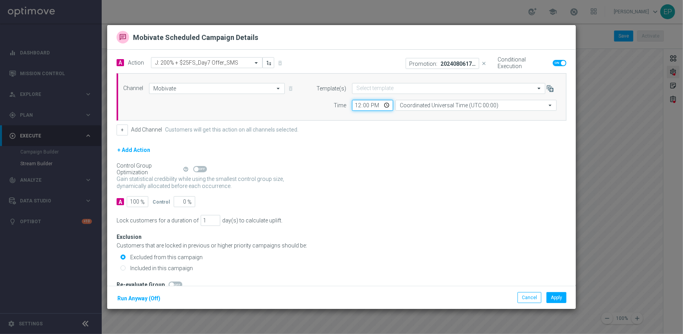
click at [354, 106] on input "12:00" at bounding box center [372, 105] width 41 height 11
type input "06:00"
click at [400, 169] on div "Control Group Optimization Self Optimizing Campaign help_outline" at bounding box center [342, 169] width 450 height 9
click at [558, 295] on button "Apply" at bounding box center [557, 297] width 20 height 11
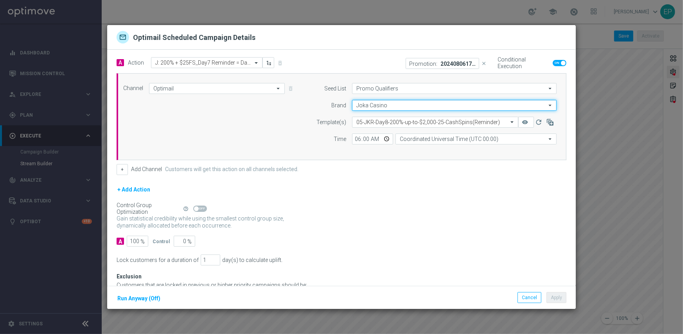
click at [376, 107] on input "Joka Casino" at bounding box center [454, 105] width 205 height 11
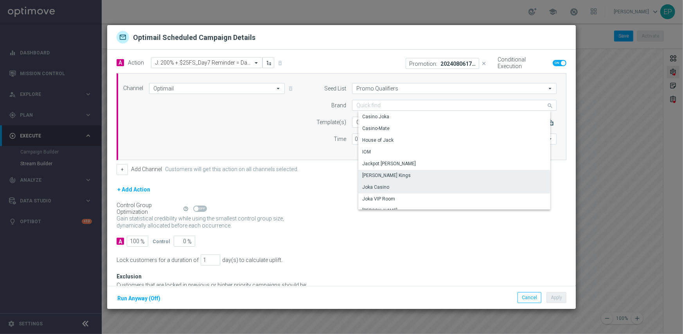
click at [386, 176] on div "[PERSON_NAME] Kings" at bounding box center [386, 175] width 49 height 7
type input "[PERSON_NAME] Kings"
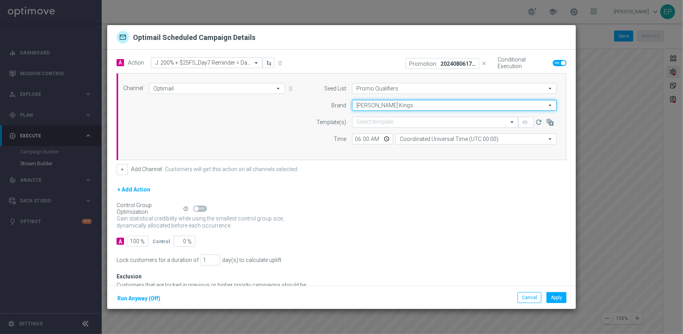
click at [378, 107] on input "[PERSON_NAME] Kings" at bounding box center [454, 105] width 205 height 11
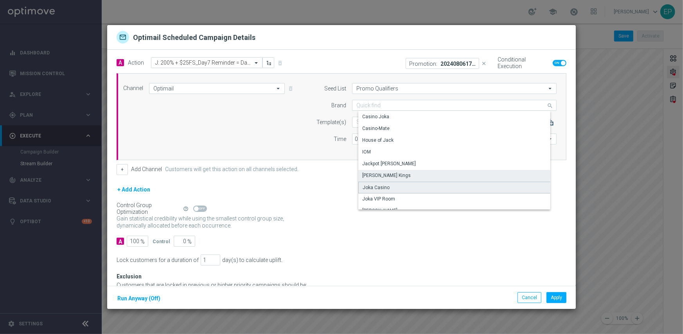
click at [381, 186] on div "Joka Casino" at bounding box center [376, 187] width 27 height 7
type input "Joka Casino"
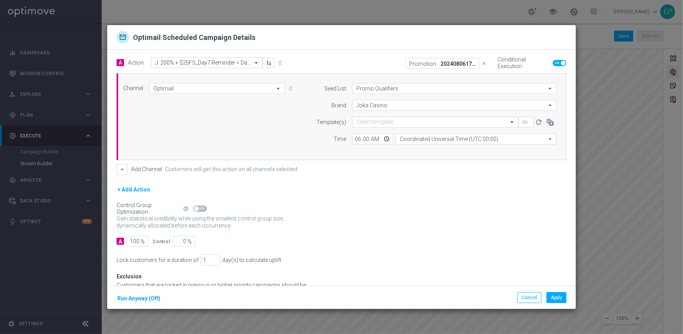
drag, startPoint x: 397, startPoint y: 228, endPoint x: 385, endPoint y: 212, distance: 20.3
click at [397, 228] on div "Gain statistical credibility while using the smallest control group size, dynam…" at bounding box center [342, 222] width 450 height 19
click at [554, 298] on button "Apply" at bounding box center [557, 297] width 20 height 11
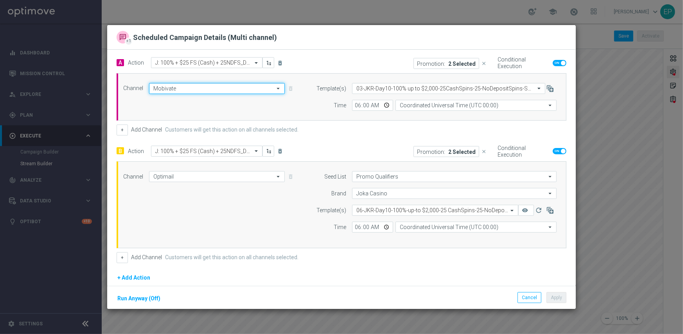
click at [230, 87] on input "Mobivate" at bounding box center [217, 88] width 136 height 11
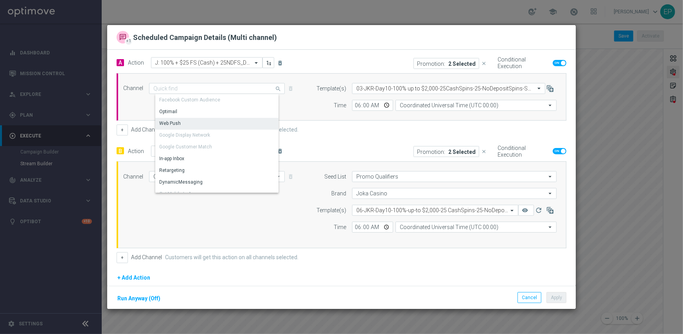
click at [177, 122] on div "Web Push" at bounding box center [170, 123] width 22 height 7
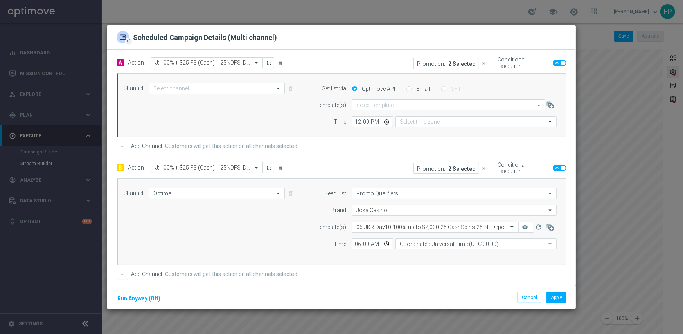
type input "Web Push"
type input "Coordinated Universal Time (UTC 00:00)"
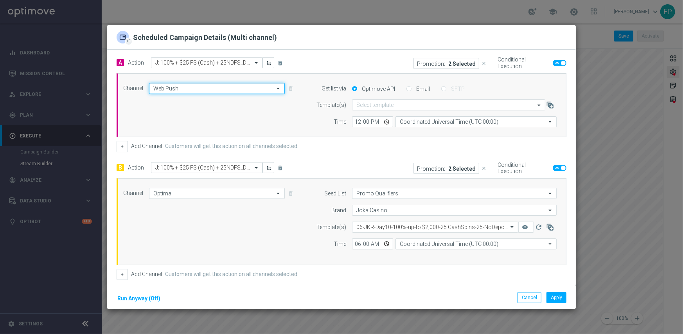
click at [187, 86] on input "Web Push" at bounding box center [217, 88] width 136 height 11
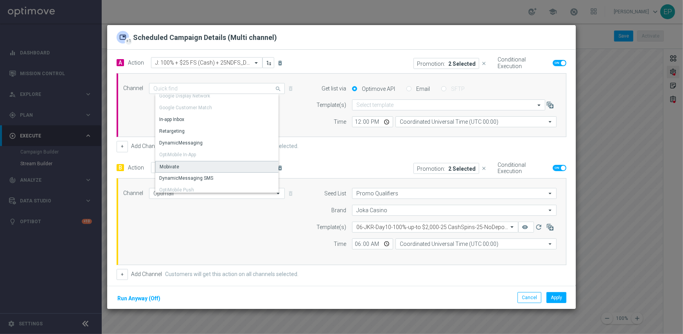
click at [186, 169] on div "Mobivate" at bounding box center [218, 167] width 127 height 12
type input "Mobivate"
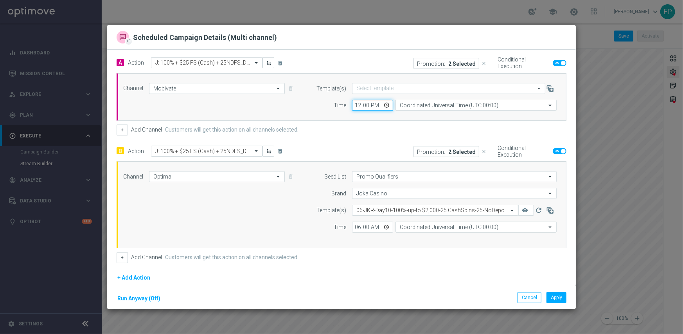
click at [355, 106] on input "12:00" at bounding box center [372, 105] width 41 height 11
type input "06:00"
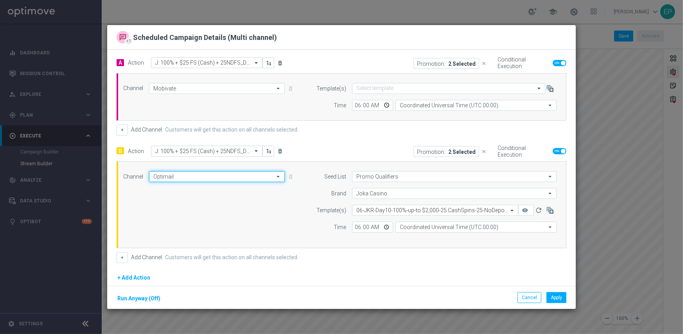
click at [219, 177] on input "Optimail" at bounding box center [217, 176] width 136 height 11
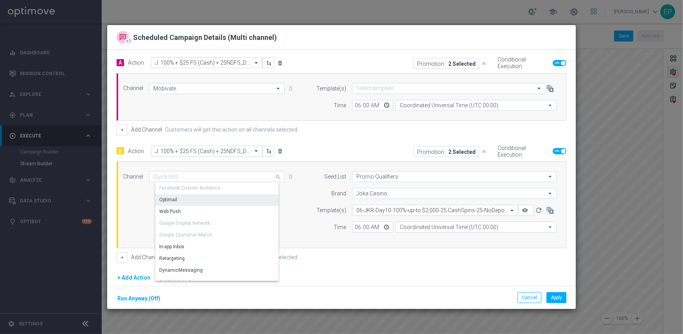
click at [360, 244] on div "Channel Optimail search Drag here to set row groups Drag here to set column lab…" at bounding box center [342, 204] width 450 height 87
type input "Optimail"
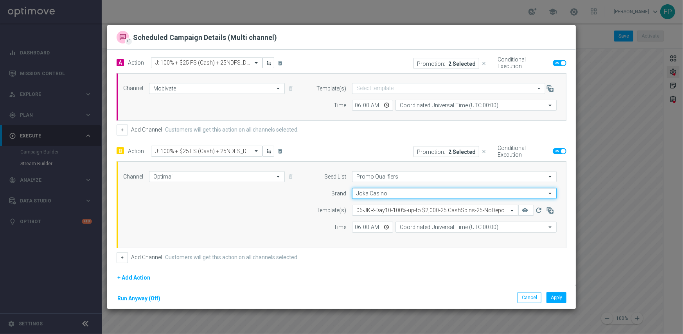
click at [373, 196] on input "Joka Casino" at bounding box center [454, 193] width 205 height 11
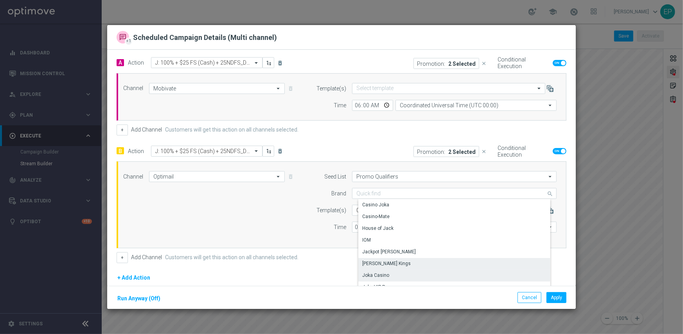
click at [379, 263] on div "[PERSON_NAME] Kings" at bounding box center [386, 263] width 49 height 7
type input "[PERSON_NAME] Kings"
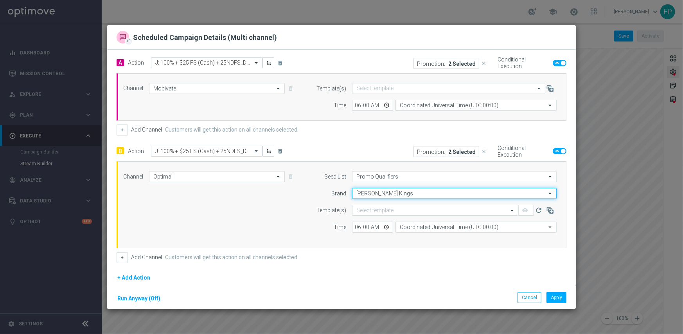
click at [383, 193] on input "[PERSON_NAME] Kings" at bounding box center [454, 193] width 205 height 11
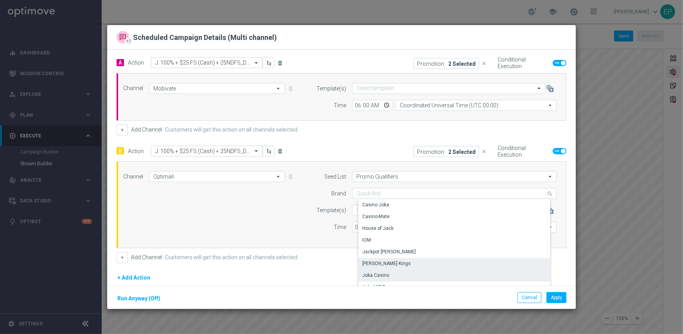
click at [381, 275] on div "Joka Casino" at bounding box center [375, 275] width 27 height 7
type input "Joka Casino"
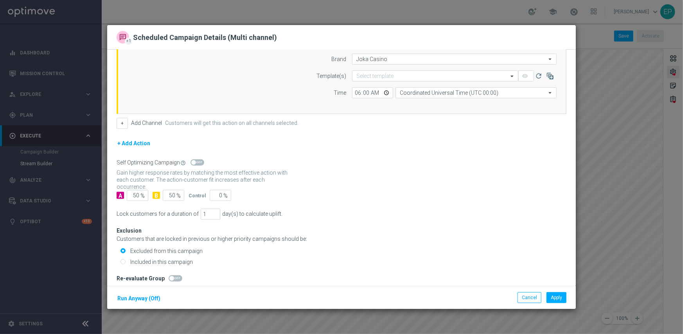
scroll to position [139, 0]
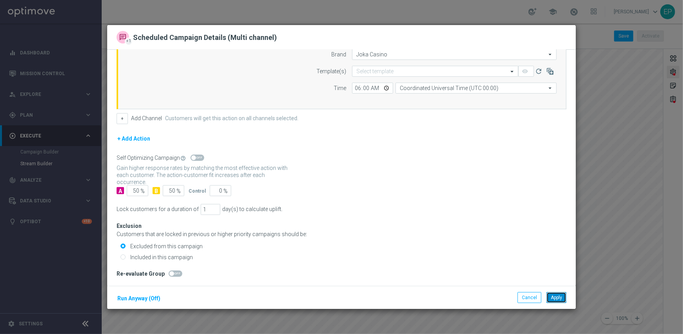
click at [562, 294] on button "Apply" at bounding box center [557, 297] width 20 height 11
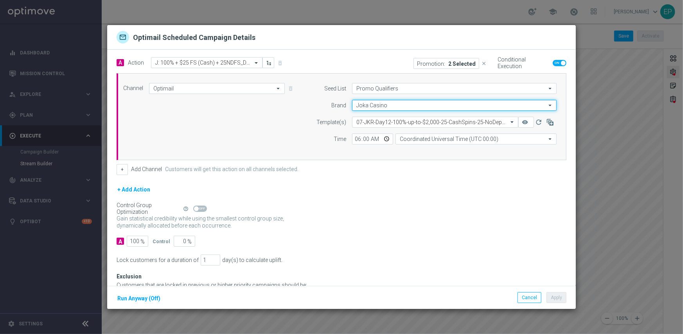
click at [378, 102] on input "Joka Casino" at bounding box center [454, 105] width 205 height 11
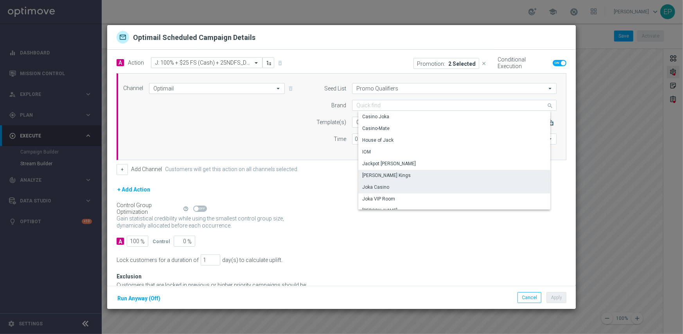
click at [380, 175] on div "[PERSON_NAME] Kings" at bounding box center [386, 175] width 49 height 7
type input "[PERSON_NAME] Kings"
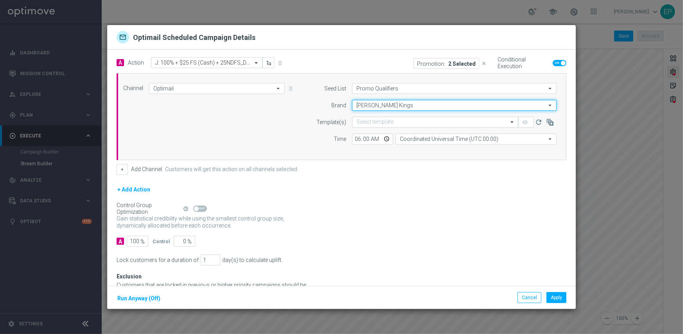
click at [378, 106] on input "[PERSON_NAME] Kings" at bounding box center [454, 105] width 205 height 11
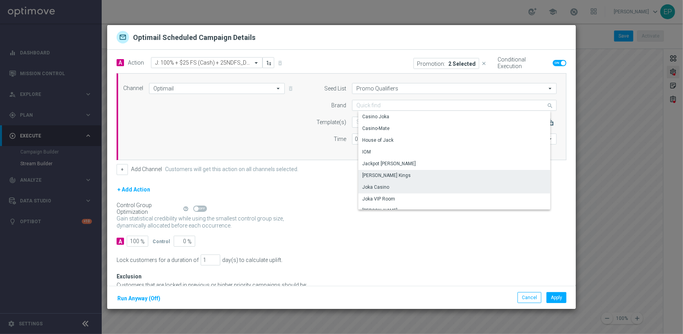
click at [378, 189] on div "Joka Casino" at bounding box center [375, 186] width 27 height 7
type input "Joka Casino"
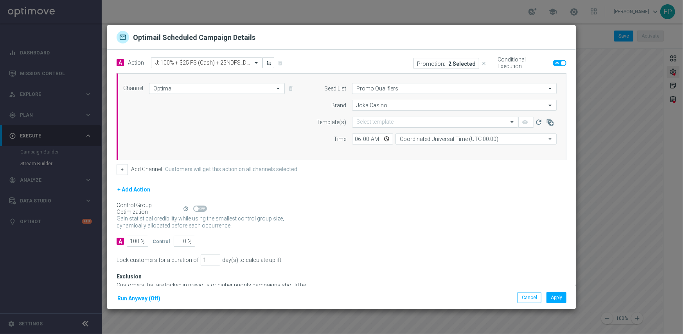
click at [416, 209] on div "Control Group Optimization Self Optimizing Campaign help_outline" at bounding box center [342, 208] width 450 height 9
click at [561, 297] on button "Apply" at bounding box center [557, 297] width 20 height 11
click at [529, 299] on button "Cancel" at bounding box center [530, 297] width 24 height 11
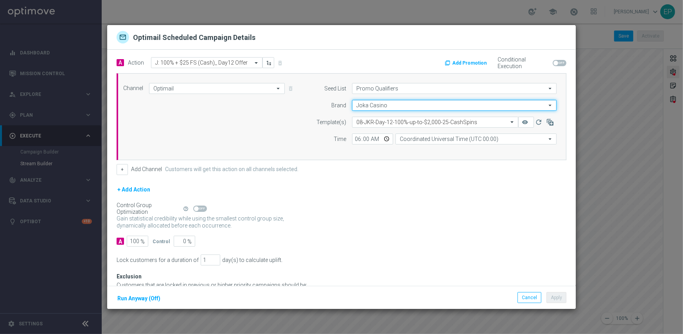
click at [376, 102] on input "Joka Casino" at bounding box center [454, 105] width 205 height 11
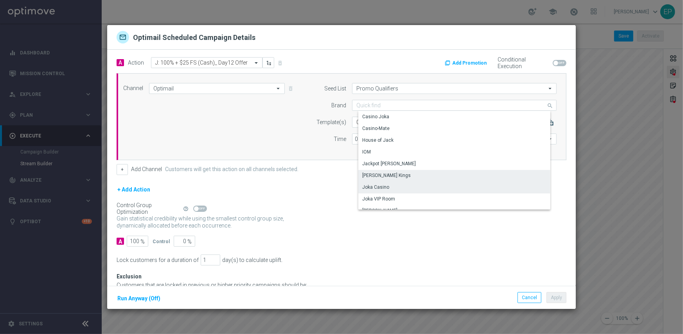
click at [380, 173] on div "[PERSON_NAME] Kings" at bounding box center [386, 175] width 49 height 7
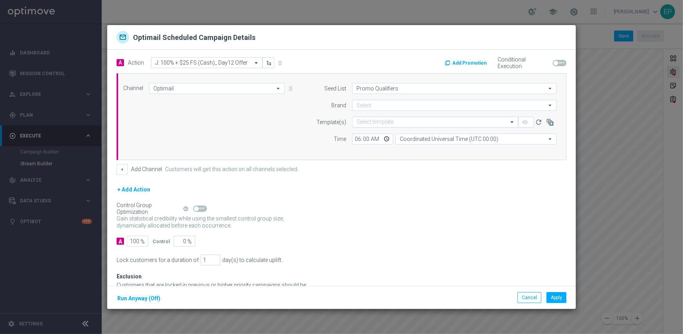
type input "[PERSON_NAME] Kings"
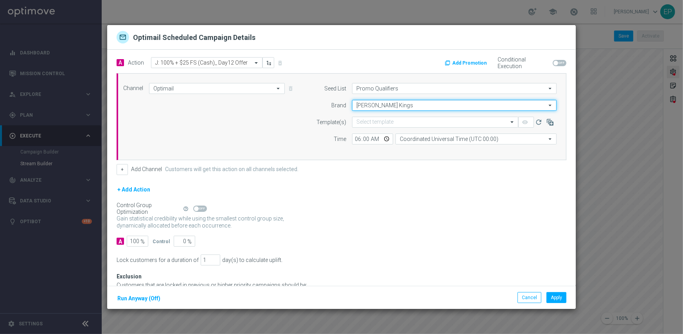
click at [368, 104] on input "[PERSON_NAME] Kings" at bounding box center [454, 105] width 205 height 11
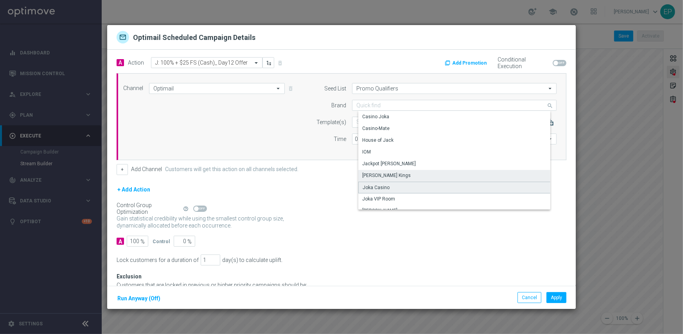
click at [371, 188] on div "Joka Casino" at bounding box center [376, 187] width 27 height 7
type input "Joka Casino"
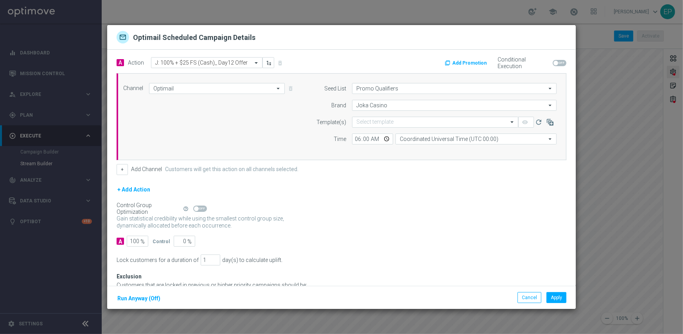
click at [389, 192] on div "+ Add Action" at bounding box center [342, 195] width 450 height 20
click at [560, 297] on button "Apply" at bounding box center [557, 297] width 20 height 11
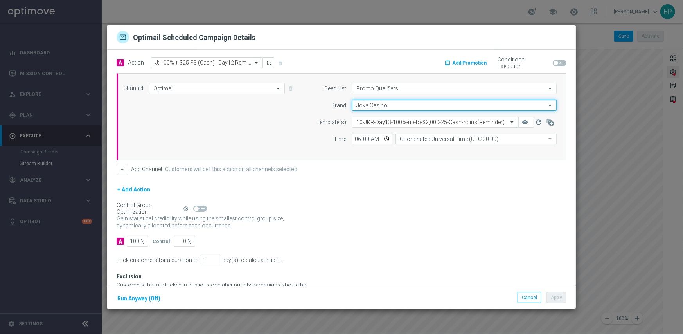
click at [394, 106] on input "Joka Casino" at bounding box center [454, 105] width 205 height 11
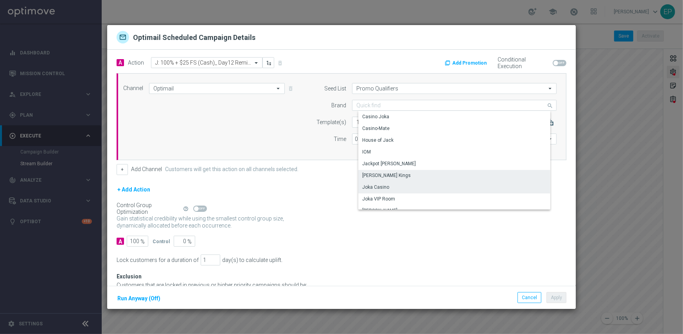
click at [389, 175] on div "[PERSON_NAME] Kings" at bounding box center [386, 175] width 49 height 7
type input "[PERSON_NAME] Kings"
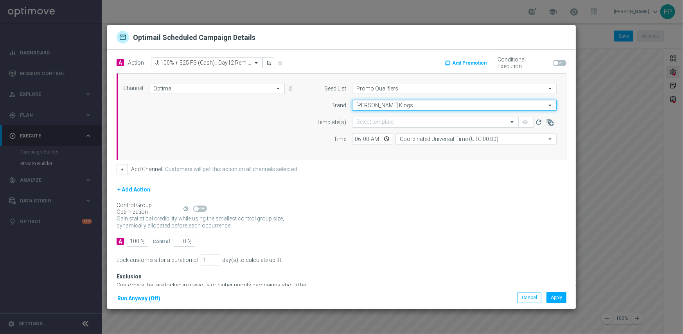
click at [391, 104] on input "[PERSON_NAME] Kings" at bounding box center [454, 105] width 205 height 11
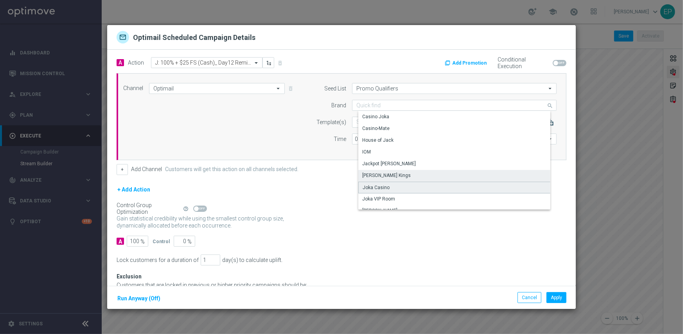
click at [398, 187] on div "Joka Casino" at bounding box center [455, 188] width 195 height 12
type input "Joka Casino"
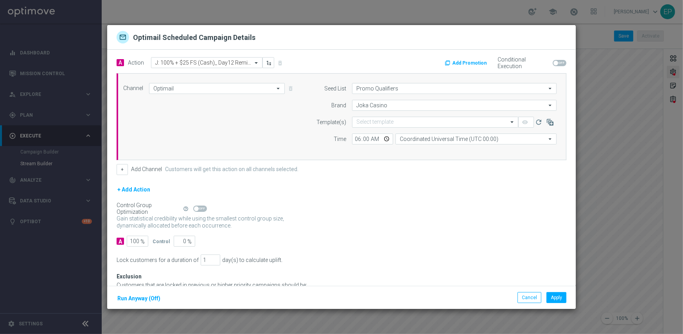
click at [432, 196] on div "+ Add Action" at bounding box center [342, 195] width 450 height 20
click at [552, 293] on button "Apply" at bounding box center [557, 297] width 20 height 11
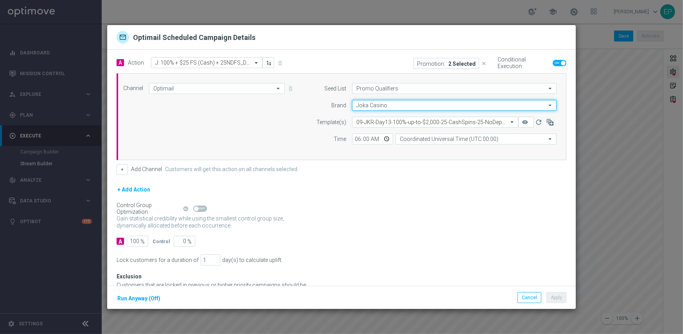
click at [365, 104] on input "Joka Casino" at bounding box center [454, 105] width 205 height 11
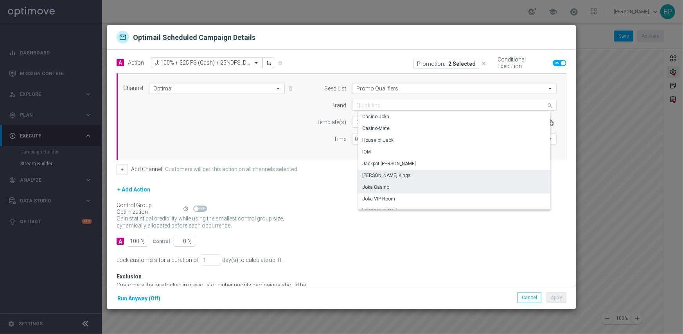
click at [373, 173] on div "[PERSON_NAME] Kings" at bounding box center [386, 175] width 49 height 7
type input "[PERSON_NAME] Kings"
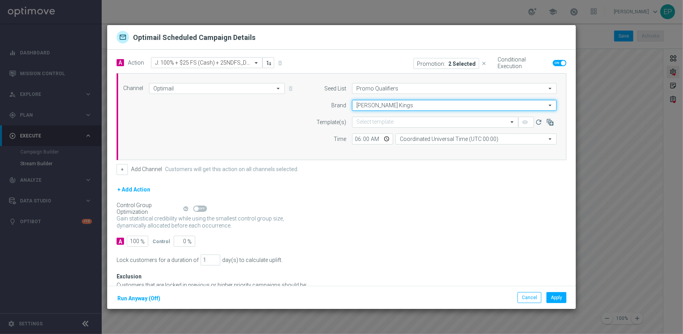
click at [372, 104] on input "[PERSON_NAME] Kings" at bounding box center [454, 105] width 205 height 11
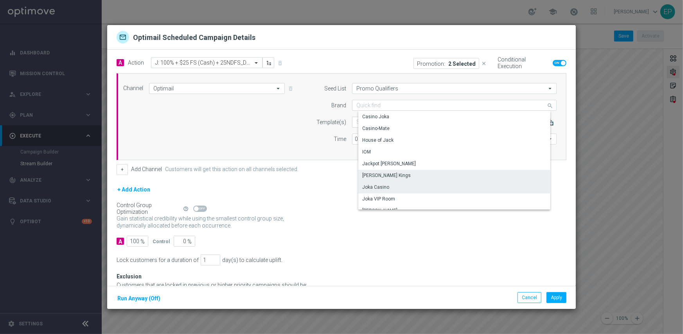
click at [378, 187] on div "Joka Casino" at bounding box center [375, 186] width 27 height 7
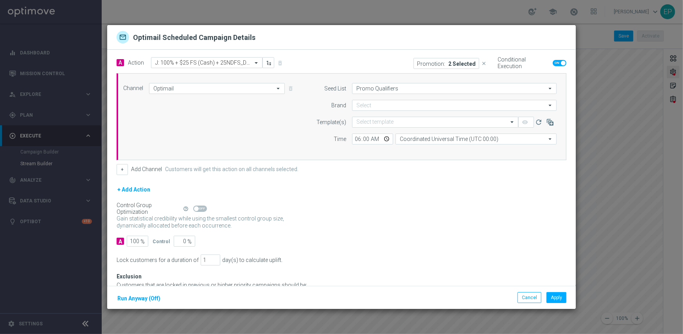
type input "Joka Casino"
click at [407, 199] on div "+ Add Action" at bounding box center [342, 195] width 450 height 20
click at [555, 299] on button "Apply" at bounding box center [557, 297] width 20 height 11
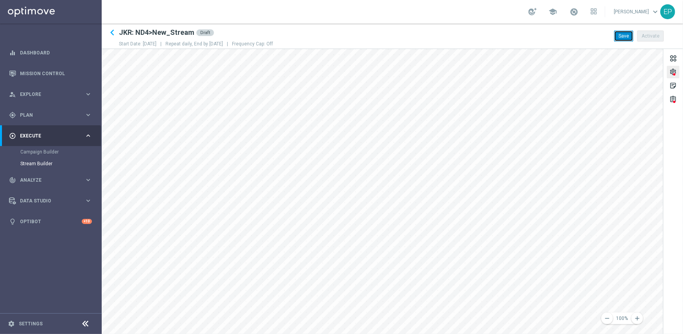
click at [620, 38] on button "Save" at bounding box center [623, 36] width 19 height 11
click at [110, 30] on icon "keyboard_arrow_left" at bounding box center [112, 33] width 12 height 12
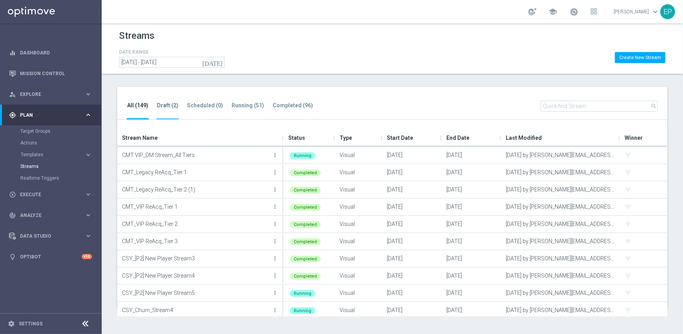
click at [157, 104] on tab-header "Draft (2)" at bounding box center [168, 105] width 22 height 7
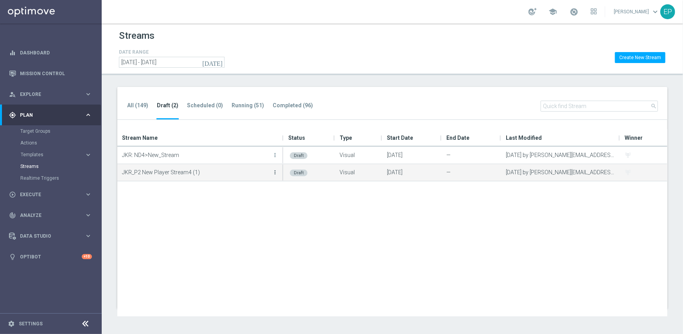
click at [275, 173] on icon "more_vert" at bounding box center [275, 172] width 6 height 6
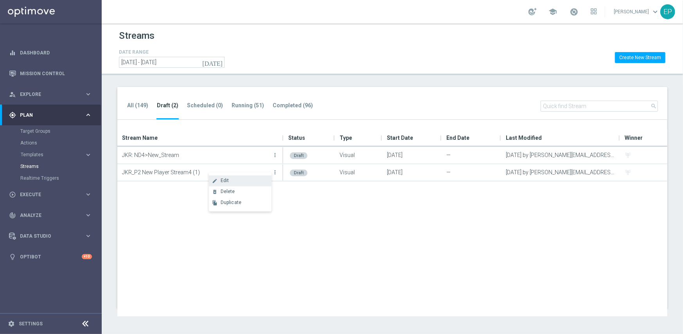
click at [254, 183] on div "create Edit" at bounding box center [240, 180] width 63 height 11
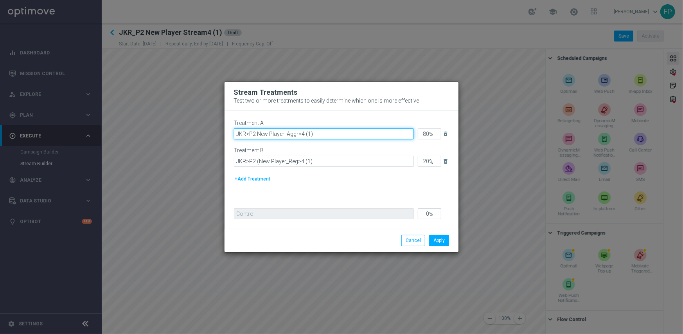
click at [321, 131] on input "JKR>P2 New Player_Aggr>4 (1)" at bounding box center [324, 133] width 180 height 11
type input "JKR>P2 New Player_Aggr>5"
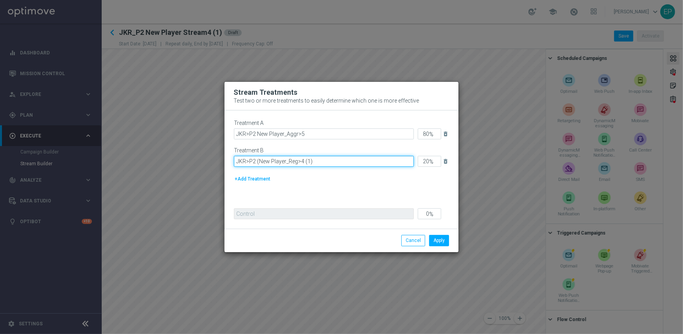
click at [315, 158] on input "JKR>P2 (New Player_Reg>4 (1)" at bounding box center [324, 161] width 180 height 11
type input "JKR>P2 (New Player_Reg>5"
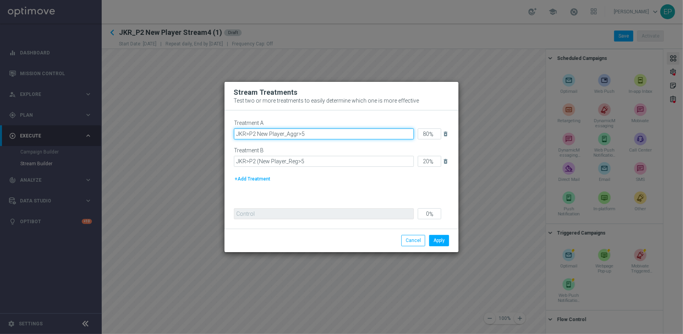
click at [246, 133] on input "JKR>P2 New Player_Aggr>5" at bounding box center [324, 133] width 180 height 11
type input "JKR: P2 New Player_Aggr>5"
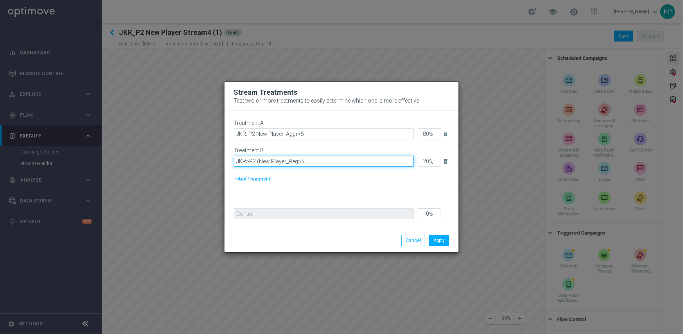
click at [246, 162] on input "JKR>P2 (New Player_Reg>5" at bounding box center [324, 161] width 180 height 11
click at [259, 162] on input "JKR: P2 (New Player_Reg>5" at bounding box center [324, 161] width 180 height 11
type input "JKR: P2_Reg>5"
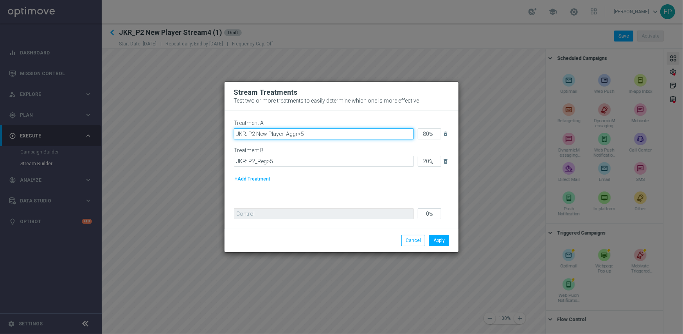
click at [254, 134] on input "JKR: P2 New Player_Aggr>5" at bounding box center [324, 133] width 180 height 11
type input "JKR: P2_Aggr>5"
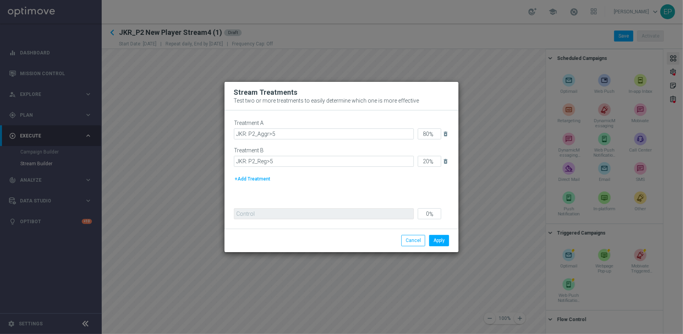
click at [346, 180] on div "+Add Treatment" at bounding box center [341, 178] width 215 height 9
click at [439, 239] on button "Apply" at bounding box center [439, 240] width 20 height 11
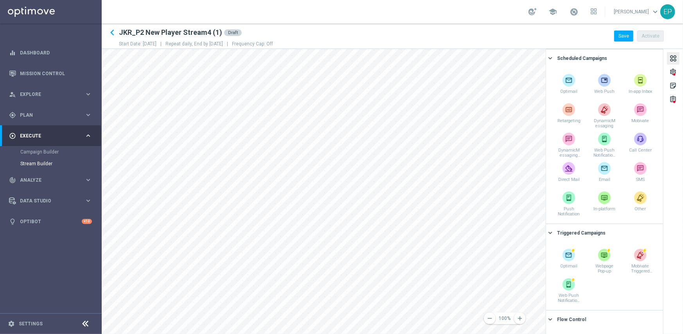
click at [672, 58] on div at bounding box center [673, 59] width 9 height 11
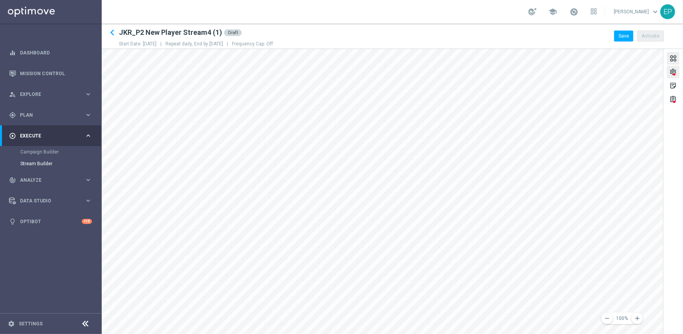
click at [673, 71] on div "settings" at bounding box center [672, 73] width 7 height 10
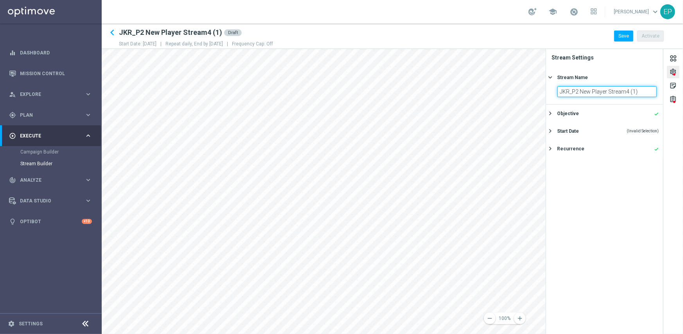
click at [570, 92] on input "JKR_P2 New Player Stream4 (1)" at bounding box center [607, 91] width 99 height 11
click at [579, 90] on input "JKR: P2 New Player Stream4 (1)" at bounding box center [607, 91] width 99 height 11
drag, startPoint x: 598, startPoint y: 94, endPoint x: 625, endPoint y: 94, distance: 27.0
click at [625, 94] on input "JKR: P2 Stream4 (1)" at bounding box center [607, 91] width 99 height 11
type input "JKR: P2 Stream5"
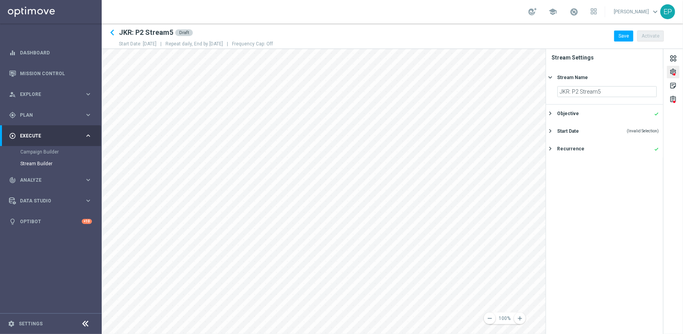
click at [674, 71] on div "settings" at bounding box center [672, 73] width 7 height 10
click at [626, 39] on button "Save" at bounding box center [623, 36] width 19 height 11
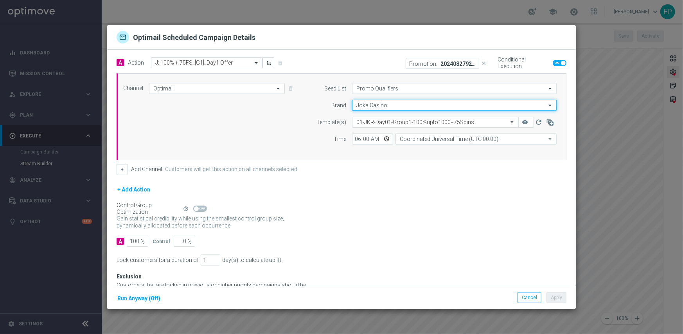
drag, startPoint x: 384, startPoint y: 104, endPoint x: 383, endPoint y: 99, distance: 4.3
click at [384, 104] on input "Joka Casino" at bounding box center [454, 105] width 205 height 11
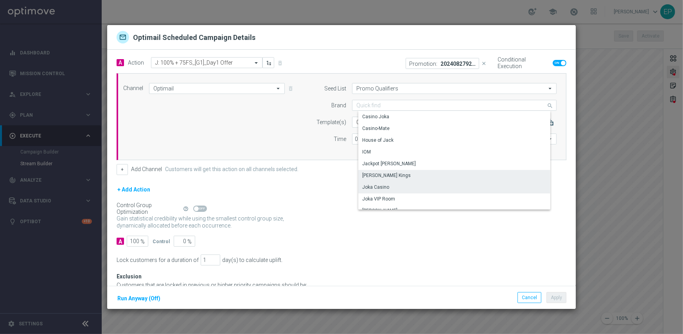
click at [393, 177] on div "[PERSON_NAME] Kings" at bounding box center [386, 175] width 49 height 7
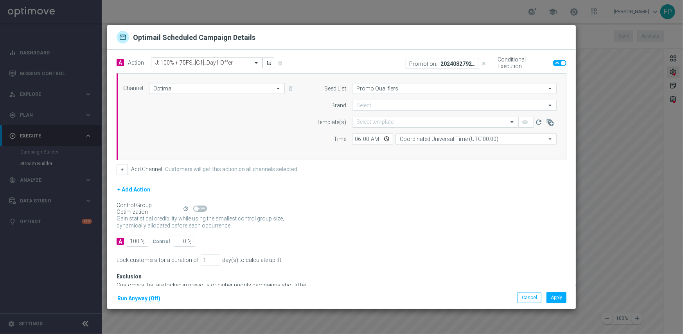
type input "[PERSON_NAME] Kings"
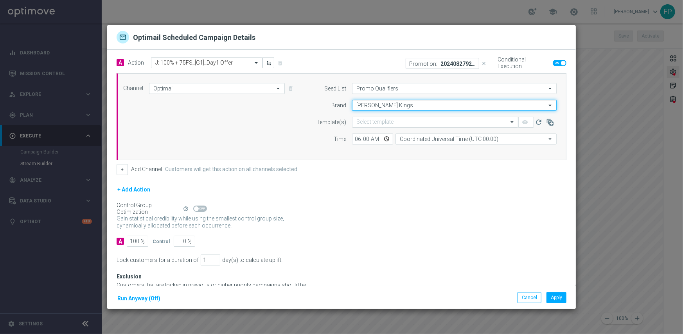
click at [380, 105] on input "[PERSON_NAME] Kings" at bounding box center [454, 105] width 205 height 11
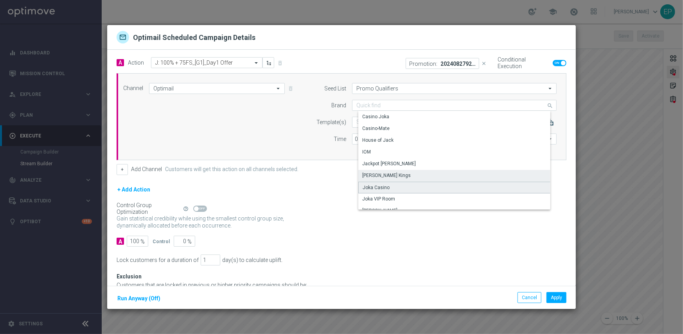
click at [376, 189] on div "Joka Casino" at bounding box center [376, 187] width 27 height 7
type input "Joka Casino"
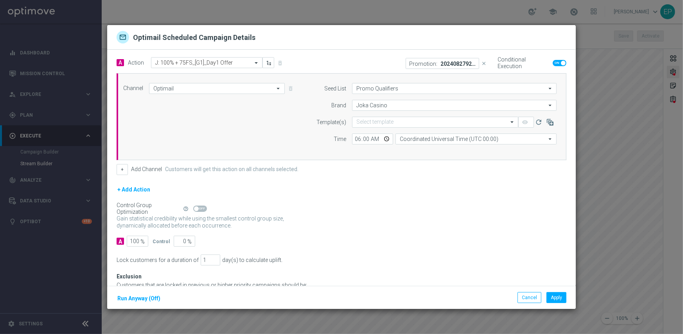
click at [391, 232] on form "A Action Select action J: 100% + 75FS_[G1]_Day1 Offer delete_forever Promotion:…" at bounding box center [342, 152] width 450 height 190
click at [555, 295] on button "Apply" at bounding box center [557, 297] width 20 height 11
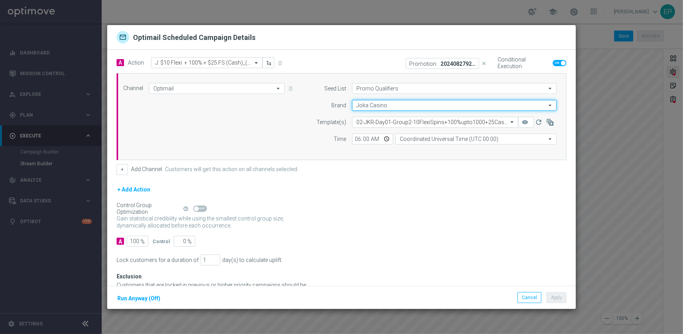
click at [376, 105] on input "Joka Casino" at bounding box center [454, 105] width 205 height 11
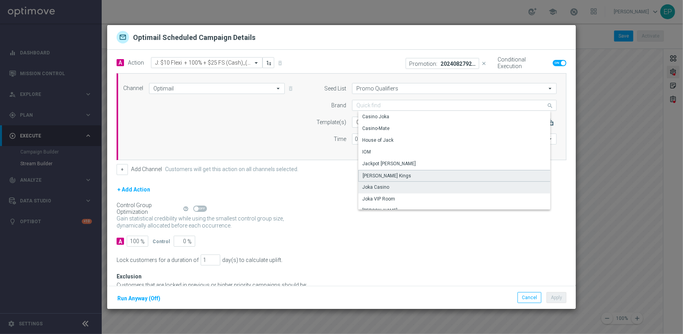
click at [379, 176] on div "[PERSON_NAME] Kings" at bounding box center [387, 175] width 49 height 7
type input "[PERSON_NAME] Kings"
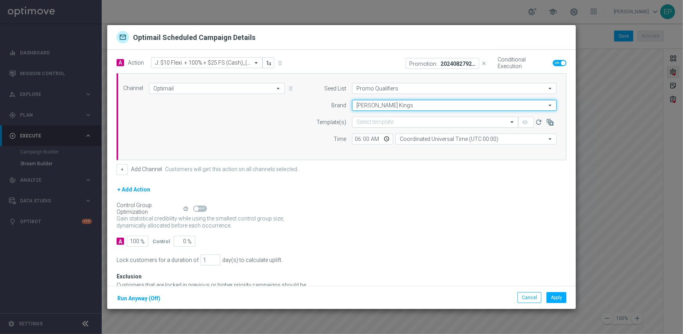
click at [377, 106] on input "[PERSON_NAME] Kings" at bounding box center [454, 105] width 205 height 11
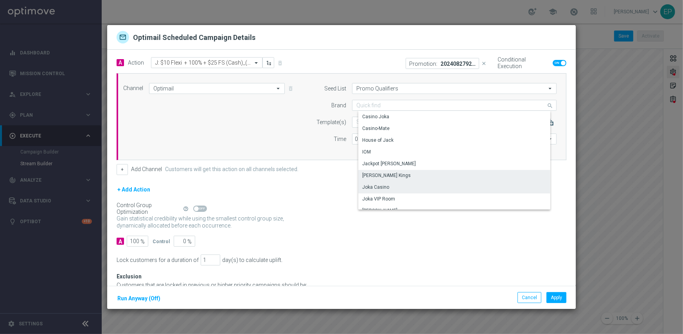
click at [378, 182] on div "Joka Casino" at bounding box center [455, 187] width 195 height 11
type input "Joka Casino"
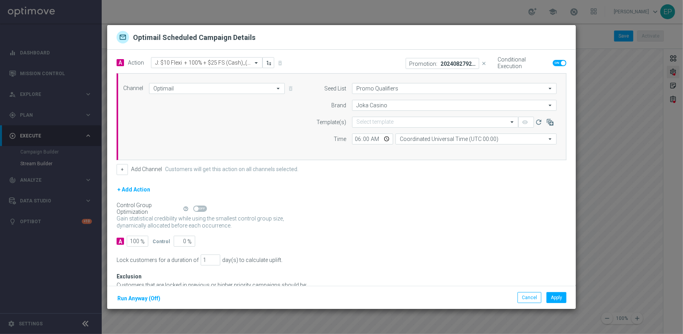
click at [413, 215] on div "Gain statistical credibility while using the smallest control group size, dynam…" at bounding box center [342, 222] width 450 height 19
click at [557, 298] on button "Apply" at bounding box center [557, 297] width 20 height 11
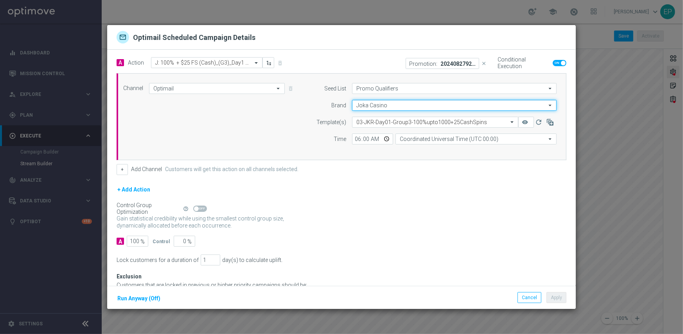
click at [363, 103] on input "Joka Casino" at bounding box center [454, 105] width 205 height 11
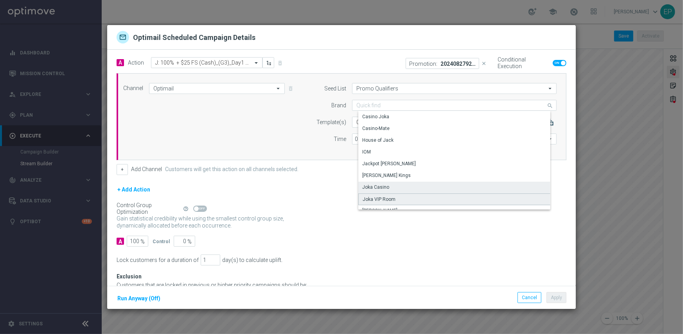
click at [375, 200] on div "Joka VIP Room" at bounding box center [379, 199] width 33 height 7
type input "Joka VIP Room"
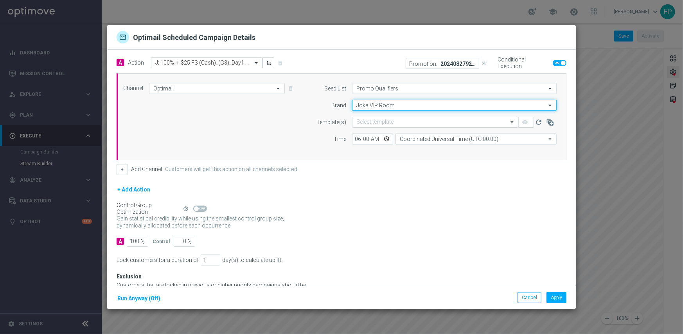
click at [372, 102] on input "Joka VIP Room" at bounding box center [454, 105] width 205 height 11
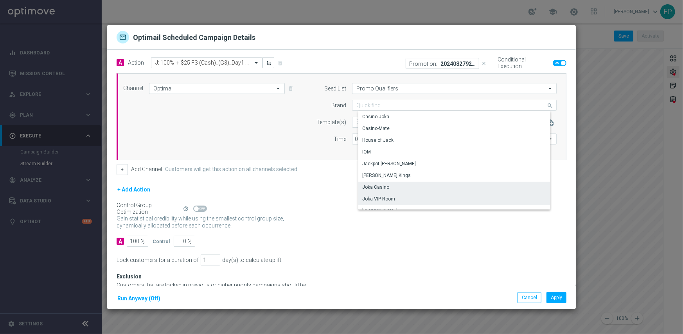
click at [374, 185] on div "Joka Casino" at bounding box center [375, 186] width 27 height 7
type input "Joka Casino"
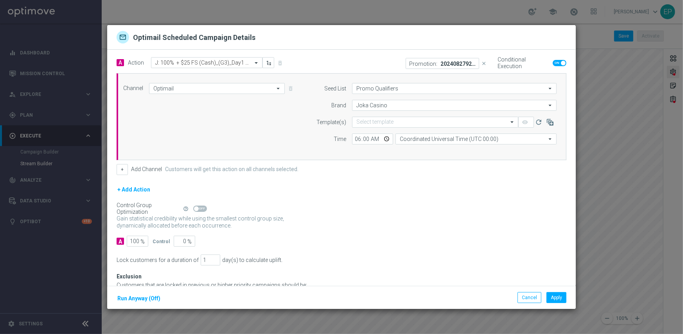
click at [390, 228] on div "Gain statistical credibility while using the smallest control group size, dynam…" at bounding box center [342, 222] width 450 height 19
click at [558, 293] on button "Apply" at bounding box center [557, 297] width 20 height 11
click at [374, 121] on input "text" at bounding box center [427, 122] width 142 height 7
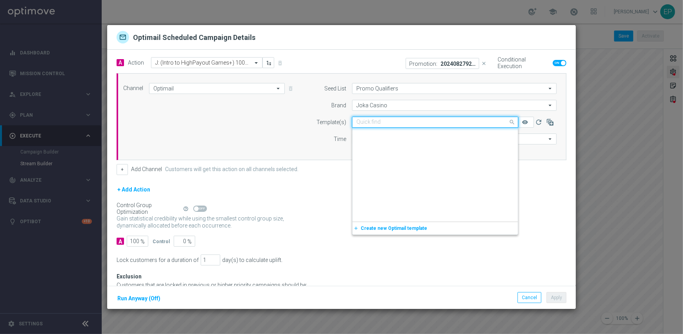
scroll to position [207, 0]
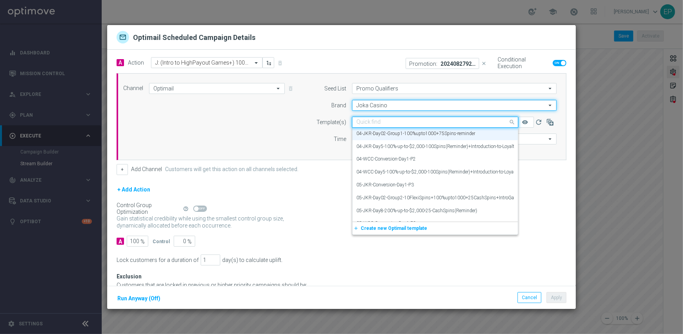
click at [375, 104] on input "Joka Casino" at bounding box center [454, 105] width 205 height 11
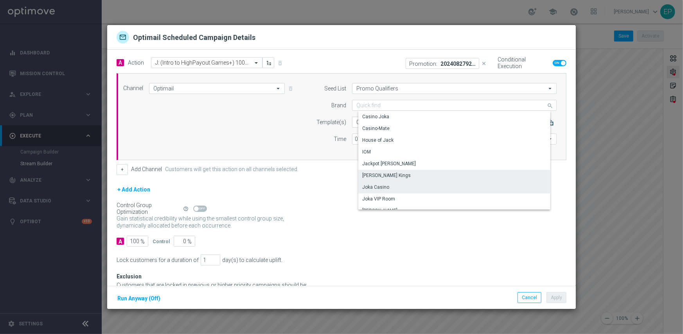
click at [392, 176] on div "[PERSON_NAME] Kings" at bounding box center [386, 175] width 49 height 7
type input "[PERSON_NAME] Kings"
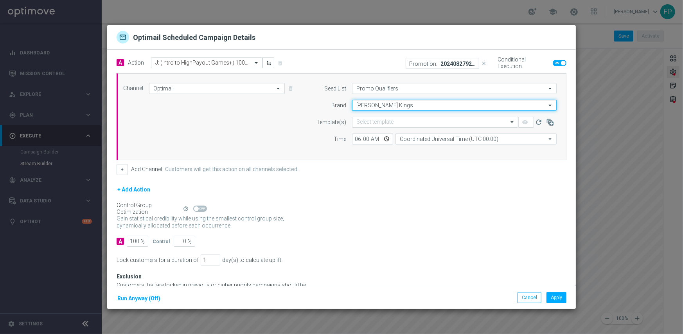
click at [385, 108] on input "[PERSON_NAME] Kings" at bounding box center [454, 105] width 205 height 11
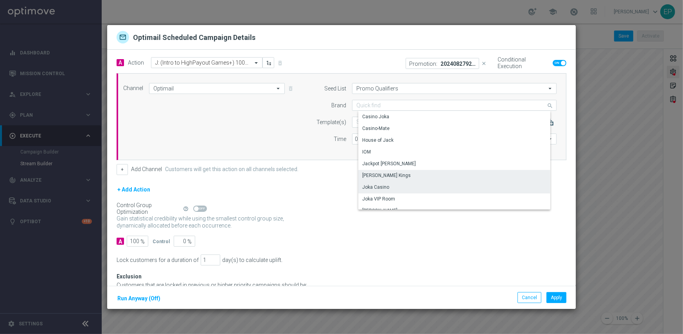
click at [380, 186] on div "Joka Casino" at bounding box center [375, 186] width 27 height 7
type input "Joka Casino"
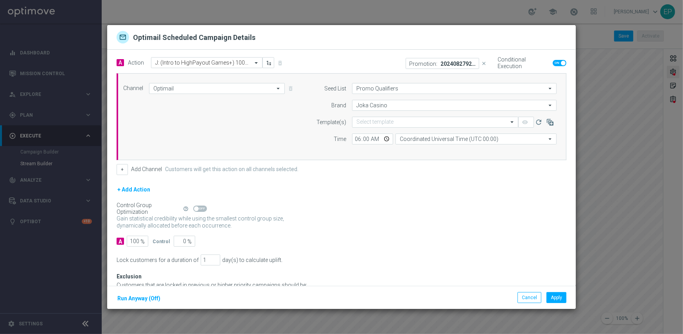
click at [425, 226] on div "Gain statistical credibility while using the smallest control group size, dynam…" at bounding box center [342, 222] width 450 height 19
click at [560, 295] on button "Apply" at bounding box center [557, 297] width 20 height 11
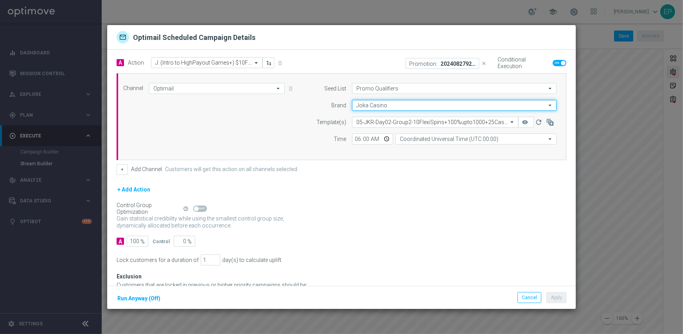
click at [370, 103] on input "Joka Casino" at bounding box center [454, 105] width 205 height 11
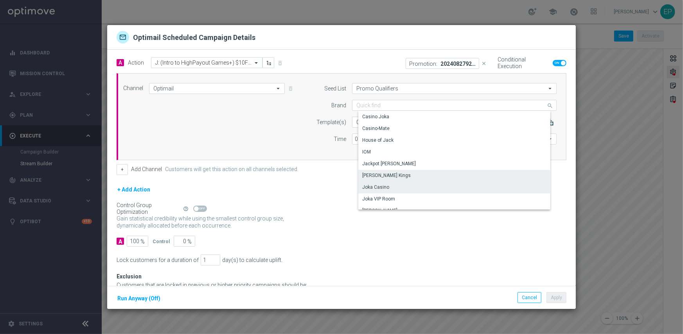
click at [383, 177] on div "[PERSON_NAME] Kings" at bounding box center [386, 175] width 49 height 7
type input "[PERSON_NAME] Kings"
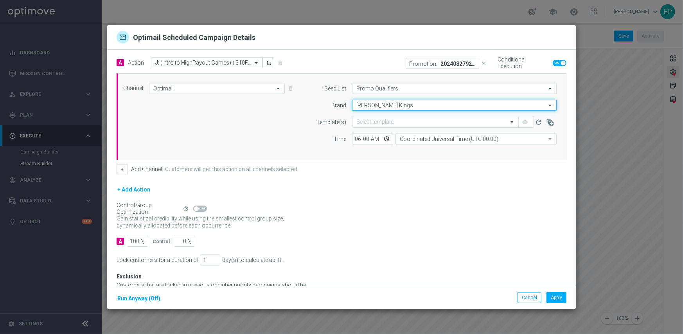
click at [371, 106] on input "[PERSON_NAME] Kings" at bounding box center [454, 105] width 205 height 11
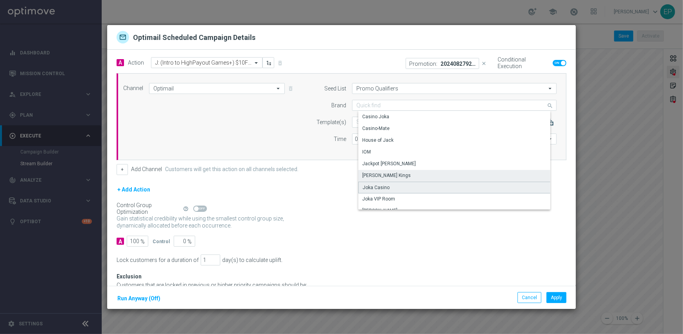
click at [374, 185] on div "Joka Casino" at bounding box center [376, 187] width 27 height 7
type input "Joka Casino"
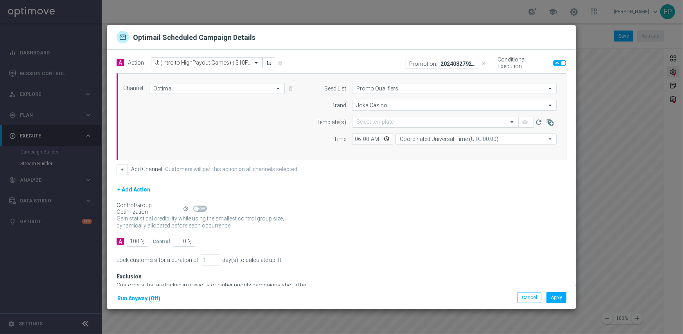
click at [368, 217] on div "Gain statistical credibility while using the smallest control group size, dynam…" at bounding box center [342, 222] width 450 height 19
click at [556, 300] on button "Apply" at bounding box center [557, 297] width 20 height 11
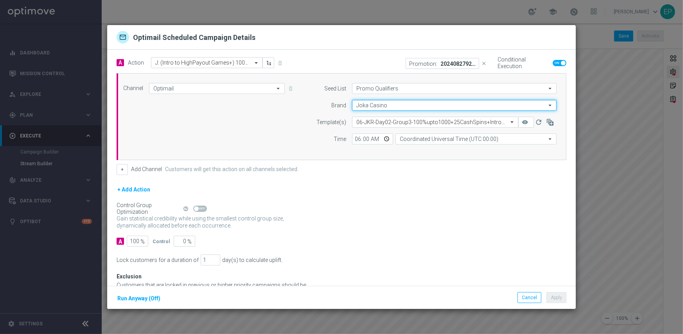
click at [367, 107] on input "Joka Casino" at bounding box center [454, 105] width 205 height 11
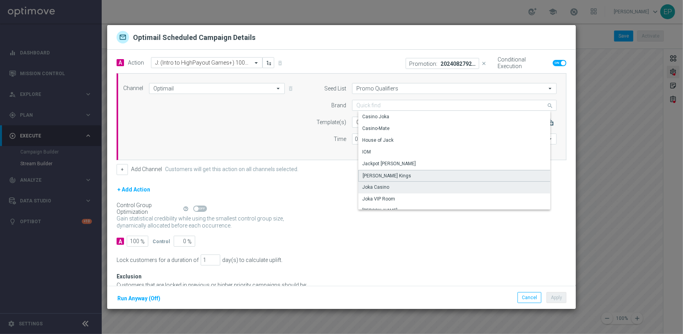
click at [384, 175] on div "[PERSON_NAME] Kings" at bounding box center [387, 175] width 49 height 7
type input "[PERSON_NAME] Kings"
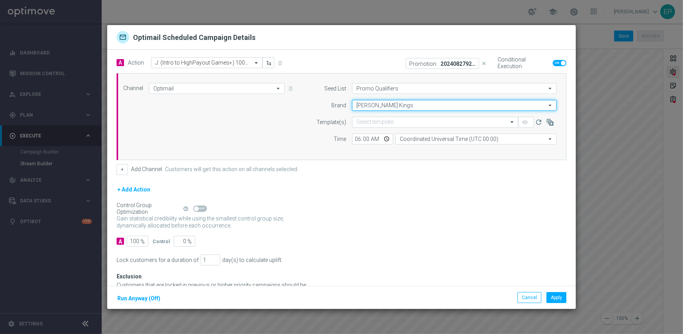
click at [377, 106] on input "[PERSON_NAME] Kings" at bounding box center [454, 105] width 205 height 11
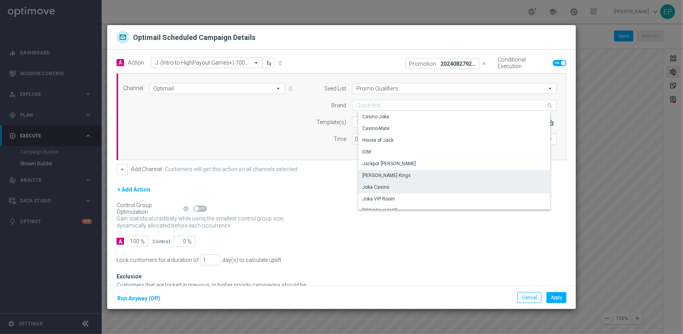
click at [378, 186] on div "Joka Casino" at bounding box center [375, 186] width 27 height 7
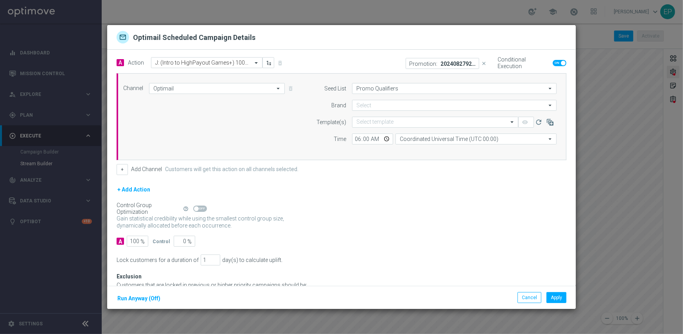
type input "Joka Casino"
drag, startPoint x: 374, startPoint y: 228, endPoint x: 376, endPoint y: 221, distance: 7.3
click at [375, 228] on div "Gain statistical credibility while using the smallest control group size, dynam…" at bounding box center [342, 222] width 450 height 19
click at [553, 295] on button "Apply" at bounding box center [557, 297] width 20 height 11
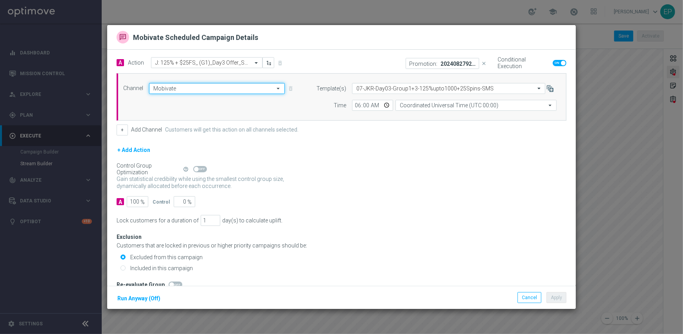
click at [204, 87] on input "Mobivate" at bounding box center [217, 88] width 136 height 11
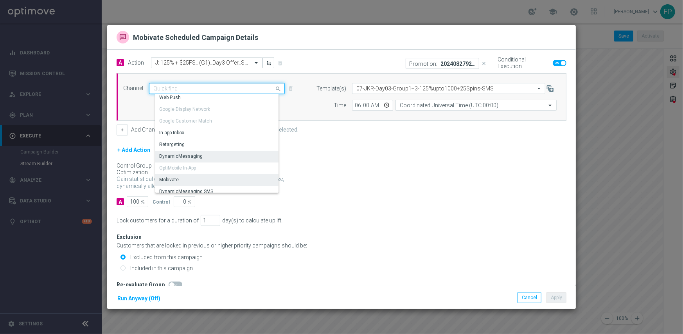
scroll to position [39, 0]
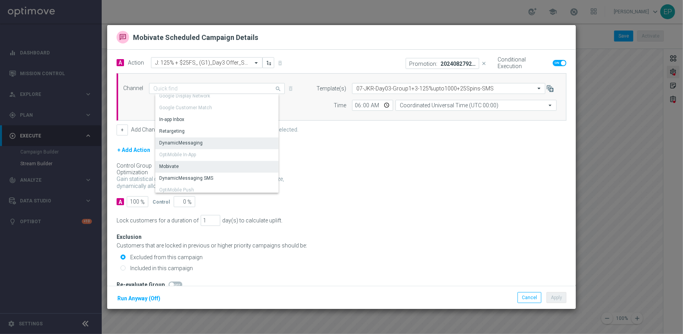
click at [187, 144] on div "DynamicMessaging" at bounding box center [180, 142] width 43 height 7
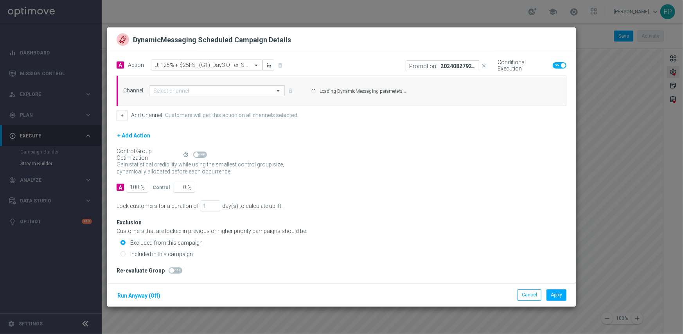
type input "DynamicMessaging"
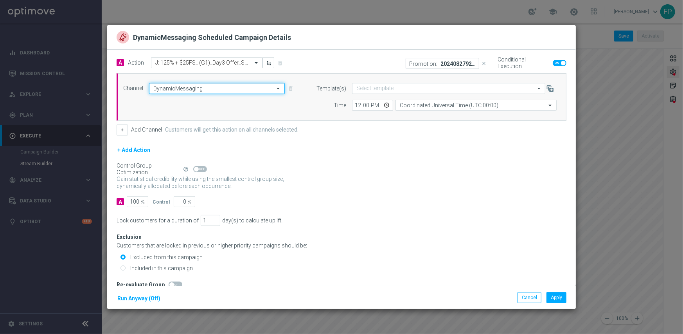
click at [192, 92] on input "DynamicMessaging" at bounding box center [217, 88] width 136 height 11
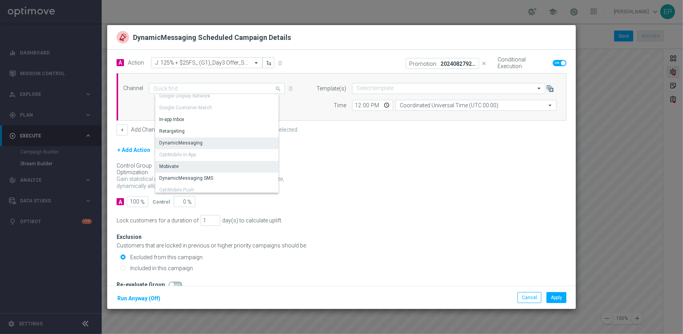
click at [194, 165] on div "Mobivate" at bounding box center [218, 166] width 127 height 11
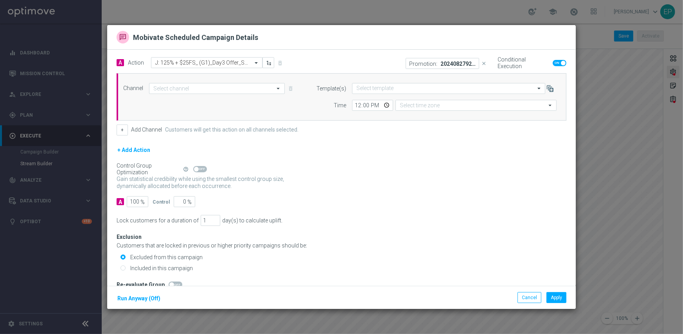
type input "Mobivate"
type input "Coordinated Universal Time (UTC 00:00)"
click at [355, 104] on input "12:00" at bounding box center [372, 105] width 41 height 11
type input "06:00"
click at [372, 207] on div "A 100 % Control 0 %" at bounding box center [342, 201] width 450 height 11
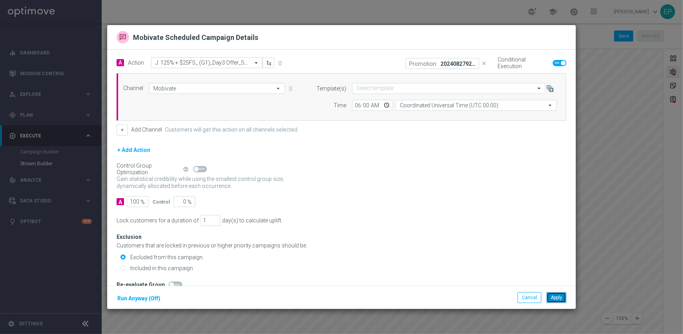
drag, startPoint x: 558, startPoint y: 295, endPoint x: 545, endPoint y: 292, distance: 12.9
click at [558, 296] on button "Apply" at bounding box center [557, 297] width 20 height 11
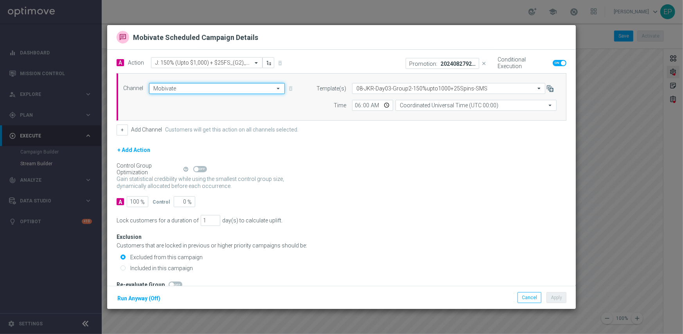
click at [215, 87] on input "Mobivate" at bounding box center [217, 88] width 136 height 11
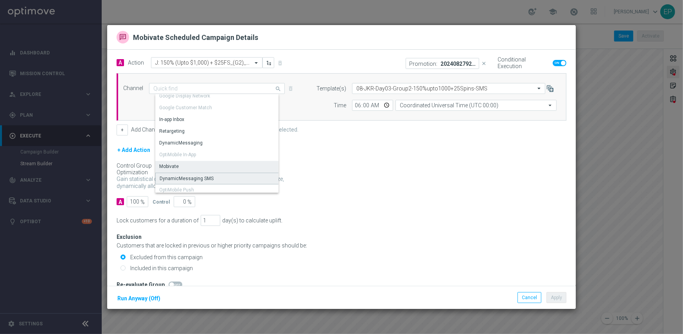
click at [192, 177] on div "DynamicMessaging SMS" at bounding box center [187, 178] width 54 height 7
type input "DynamicMessaging SMS"
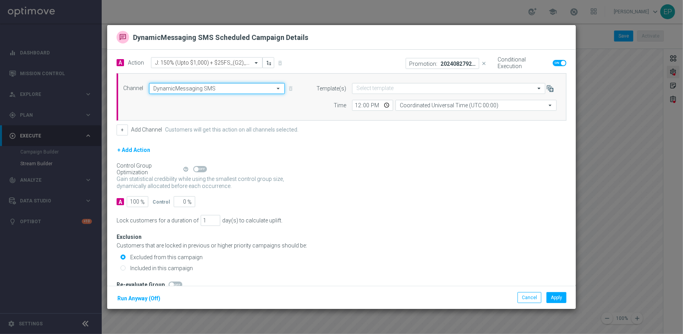
click at [205, 87] on input "DynamicMessaging SMS" at bounding box center [217, 88] width 136 height 11
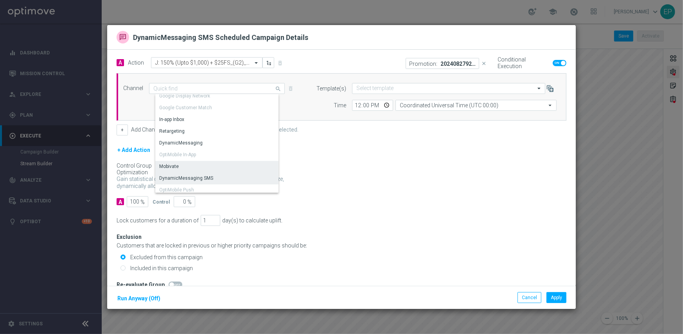
click at [188, 163] on div "Mobivate" at bounding box center [218, 166] width 127 height 11
type input "Mobivate"
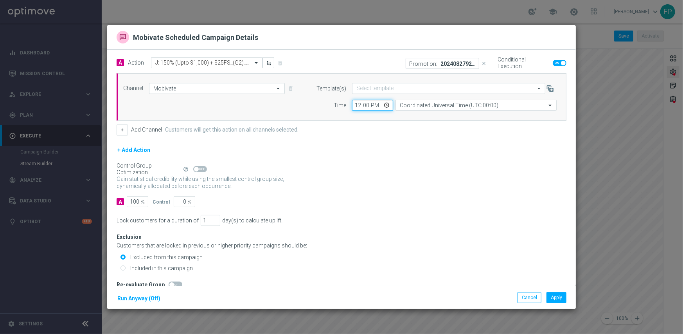
drag, startPoint x: 352, startPoint y: 103, endPoint x: 353, endPoint y: 117, distance: 14.5
click at [352, 103] on input "12:00" at bounding box center [372, 105] width 41 height 11
type input "06:00"
click at [364, 161] on div "+ Add Action" at bounding box center [342, 155] width 450 height 20
click at [556, 296] on button "Apply" at bounding box center [557, 297] width 20 height 11
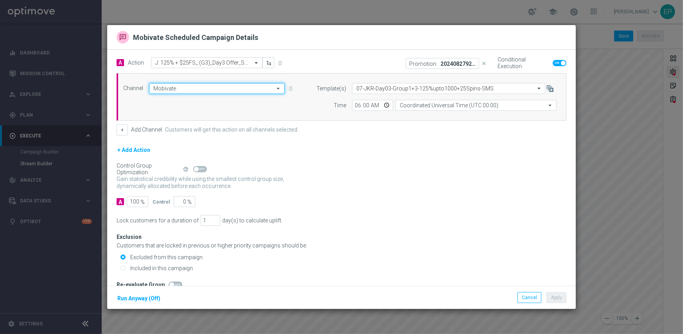
click at [213, 87] on input "Mobivate" at bounding box center [217, 88] width 136 height 11
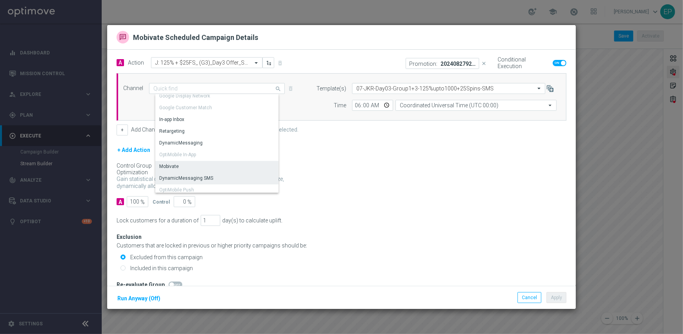
click at [185, 174] on div "DynamicMessaging SMS" at bounding box center [218, 178] width 127 height 11
type input "DynamicMessaging SMS"
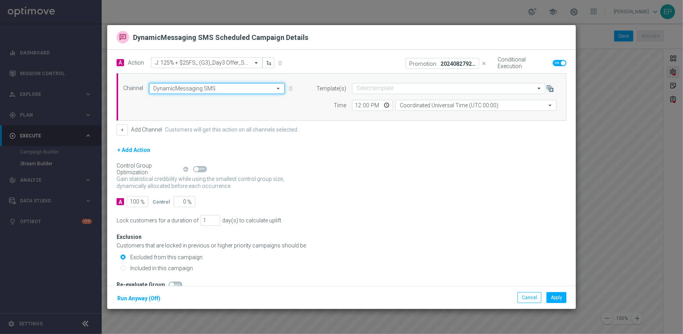
click at [200, 89] on input "DynamicMessaging SMS" at bounding box center [217, 88] width 136 height 11
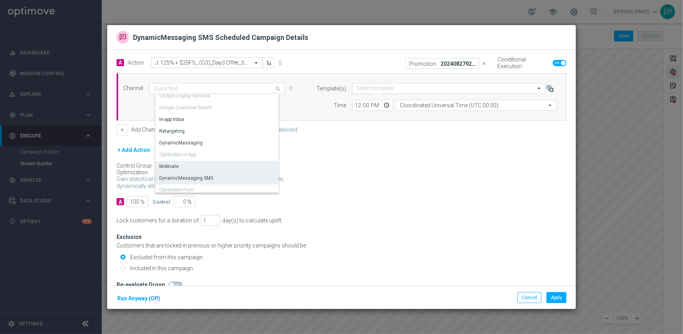
click at [176, 165] on div "Mobivate" at bounding box center [169, 166] width 20 height 7
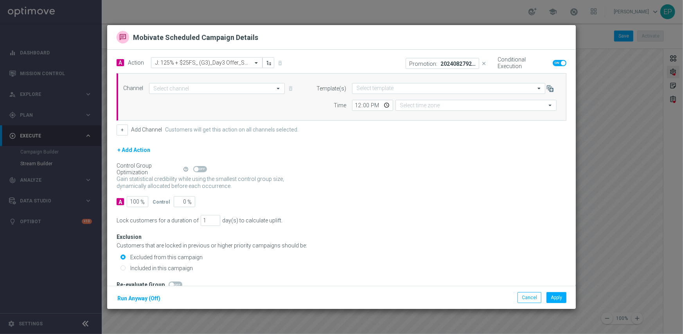
type input "Mobivate"
type input "Coordinated Universal Time (UTC 00:00)"
click at [354, 103] on input "12:00" at bounding box center [372, 105] width 41 height 11
type input "06:00"
click at [360, 173] on div "Gain statistical credibility while using the smallest control group size, dynam…" at bounding box center [342, 182] width 450 height 19
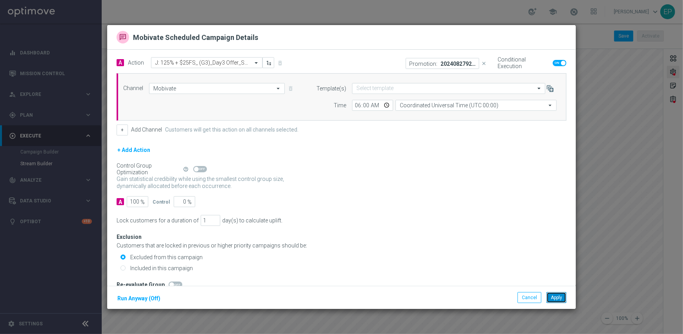
click at [563, 294] on button "Apply" at bounding box center [557, 297] width 20 height 11
click at [529, 297] on button "Cancel" at bounding box center [530, 297] width 24 height 11
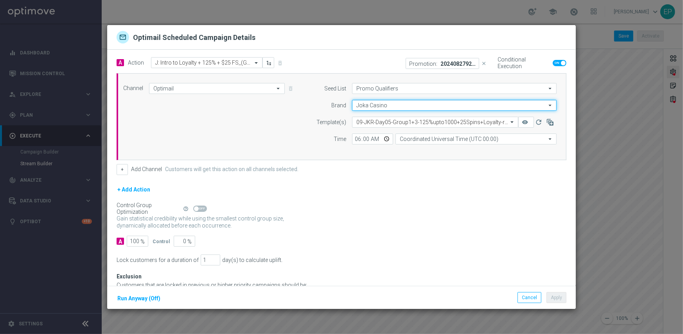
click at [376, 103] on input "Joka Casino" at bounding box center [454, 105] width 205 height 11
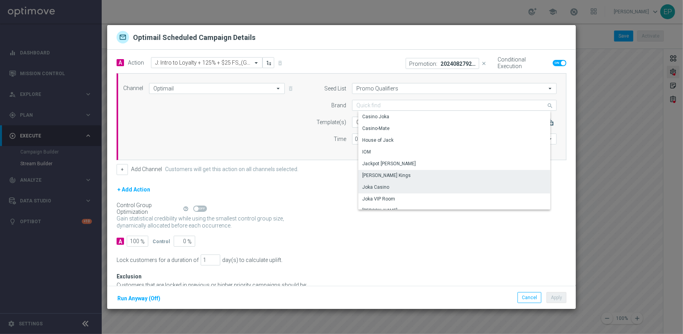
click at [387, 175] on div "[PERSON_NAME] Kings" at bounding box center [386, 175] width 49 height 7
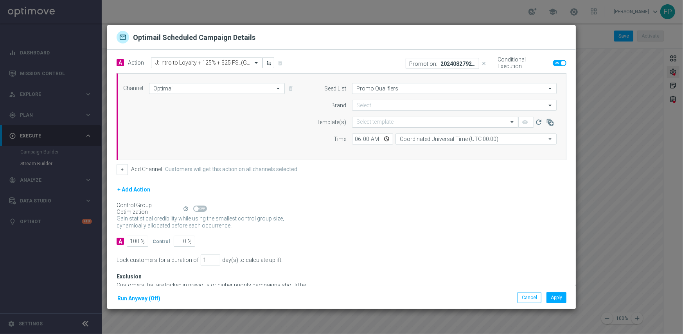
type input "[PERSON_NAME] Kings"
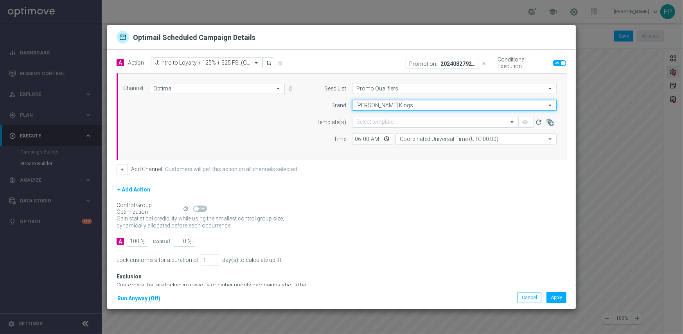
click at [386, 105] on input "[PERSON_NAME] Kings" at bounding box center [454, 105] width 205 height 11
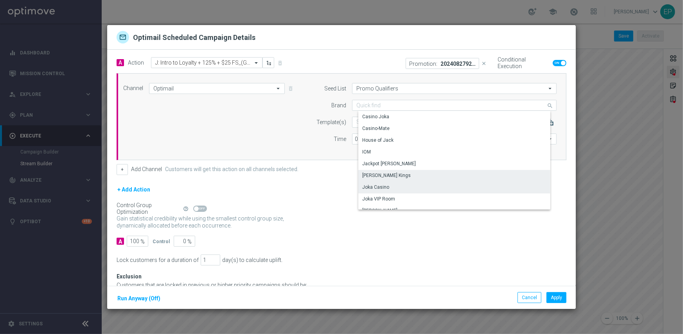
click at [381, 185] on div "Joka Casino" at bounding box center [375, 186] width 27 height 7
type input "Joka Casino"
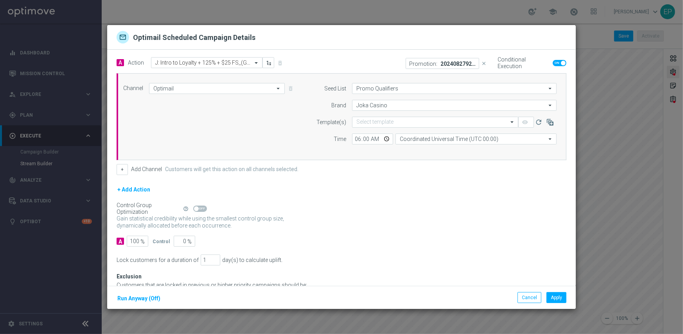
click at [388, 209] on div "Control Group Optimization Self Optimizing Campaign help_outline" at bounding box center [342, 208] width 450 height 9
click at [558, 296] on button "Apply" at bounding box center [557, 297] width 20 height 11
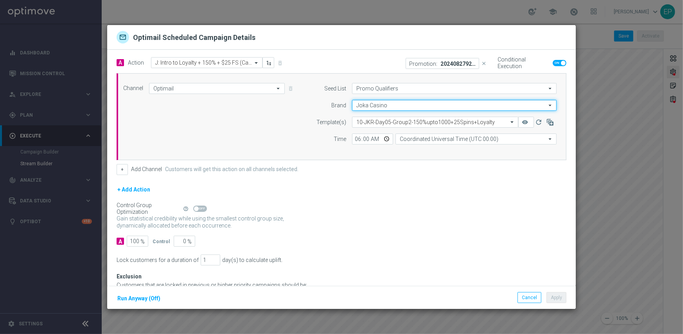
click at [380, 106] on input "Joka Casino" at bounding box center [454, 105] width 205 height 11
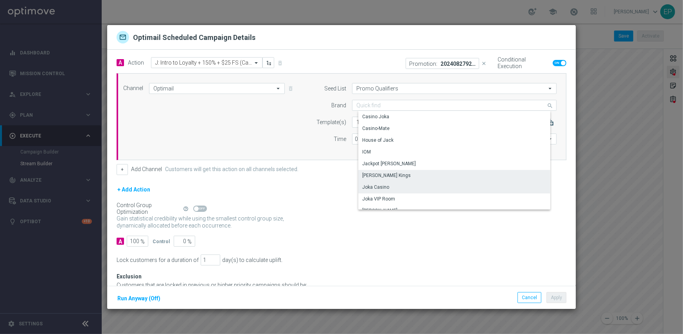
click at [385, 175] on div "[PERSON_NAME] Kings" at bounding box center [386, 175] width 49 height 7
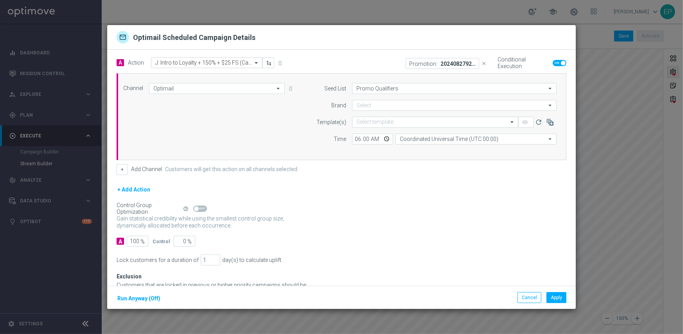
type input "[PERSON_NAME] Kings"
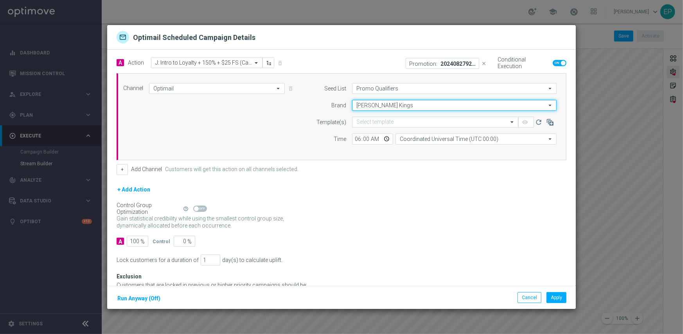
click at [371, 104] on input "[PERSON_NAME] Kings" at bounding box center [454, 105] width 205 height 11
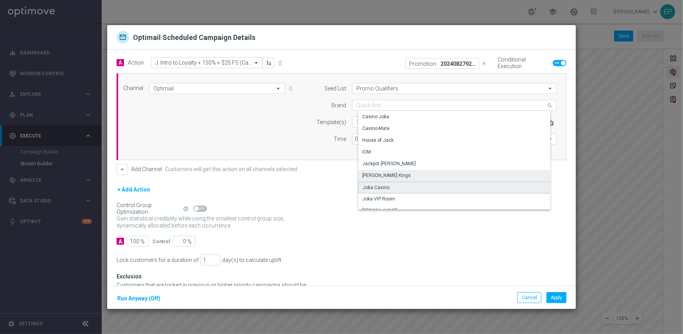
click at [378, 185] on div "Joka Casino" at bounding box center [376, 187] width 27 height 7
type input "Joka Casino"
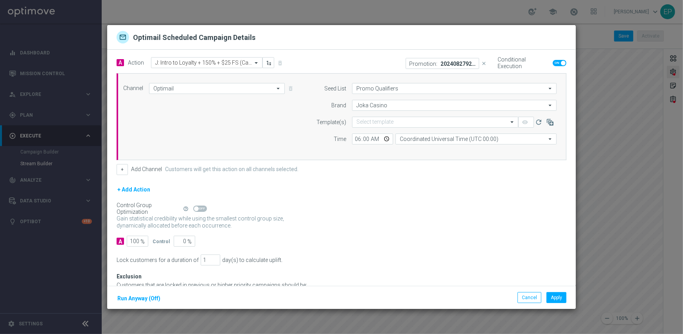
click at [412, 201] on div "+ Add Action" at bounding box center [342, 195] width 450 height 20
click at [560, 299] on button "Apply" at bounding box center [557, 297] width 20 height 11
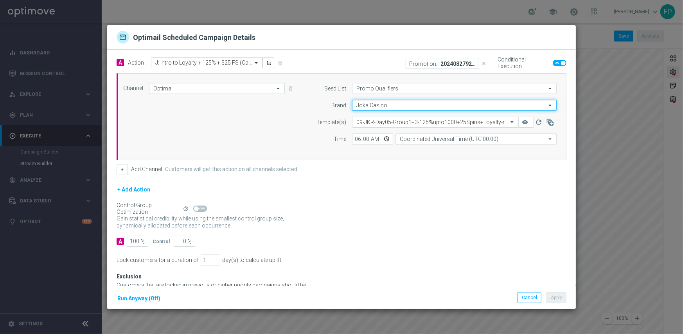
click at [370, 105] on input "Joka Casino" at bounding box center [454, 105] width 205 height 11
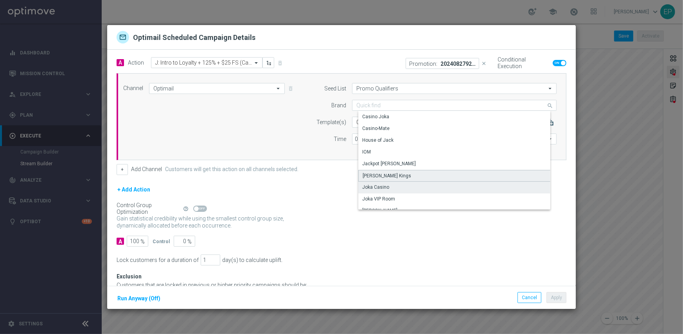
click at [382, 174] on div "[PERSON_NAME] Kings" at bounding box center [387, 175] width 49 height 7
type input "[PERSON_NAME] Kings"
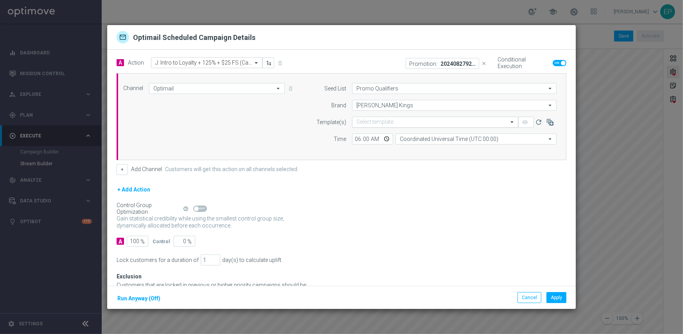
click at [376, 120] on input "text" at bounding box center [427, 122] width 142 height 7
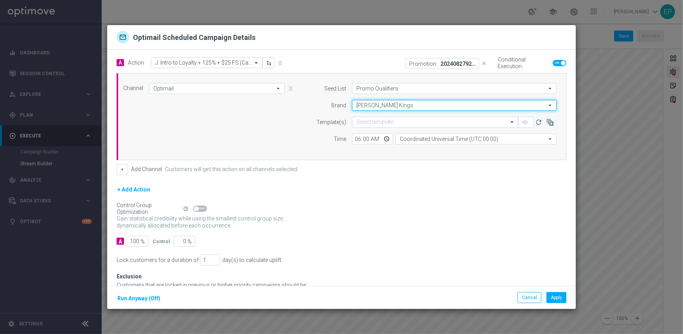
click at [379, 104] on input "[PERSON_NAME] Kings" at bounding box center [454, 105] width 205 height 11
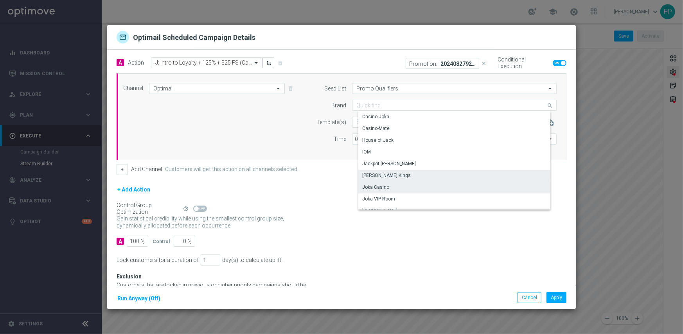
click at [378, 187] on div "Joka Casino" at bounding box center [375, 186] width 27 height 7
type input "Joka Casino"
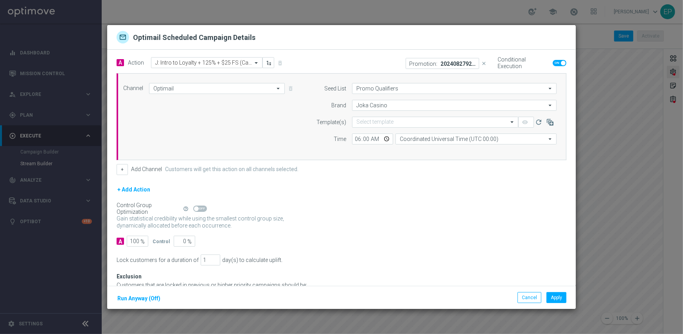
click at [405, 214] on div "Gain statistical credibility while using the smallest control group size, dynam…" at bounding box center [342, 222] width 450 height 19
click at [560, 299] on button "Apply" at bounding box center [557, 297] width 20 height 11
click at [531, 298] on button "Cancel" at bounding box center [530, 297] width 24 height 11
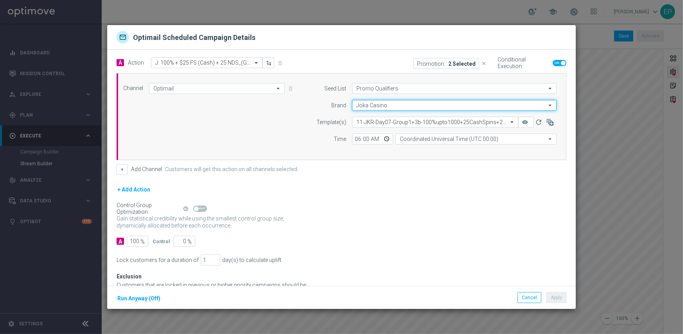
click at [371, 106] on input "Joka Casino" at bounding box center [454, 105] width 205 height 11
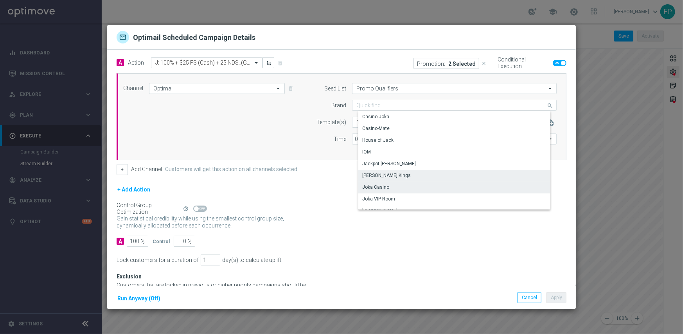
click at [384, 174] on div "[PERSON_NAME] Kings" at bounding box center [386, 175] width 49 height 7
type input "[PERSON_NAME] Kings"
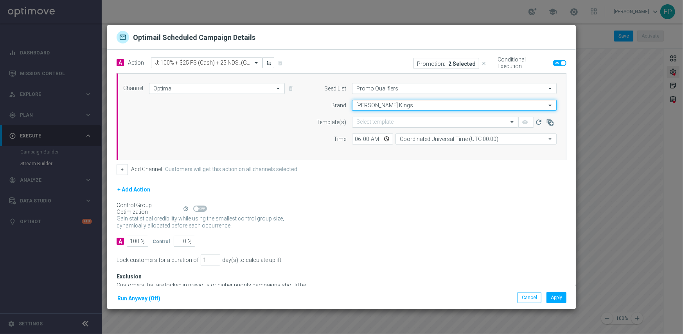
click at [375, 107] on input "[PERSON_NAME] Kings" at bounding box center [454, 105] width 205 height 11
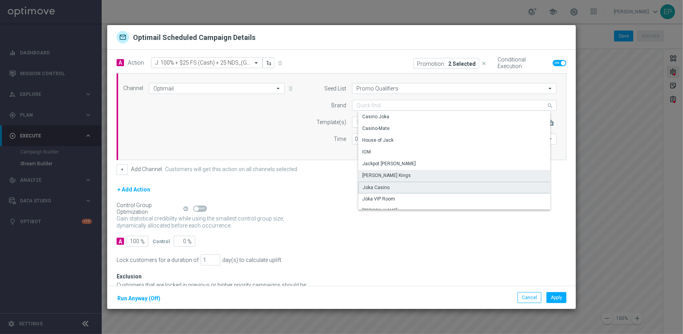
click at [376, 187] on div "Joka Casino" at bounding box center [376, 187] width 27 height 7
type input "Joka Casino"
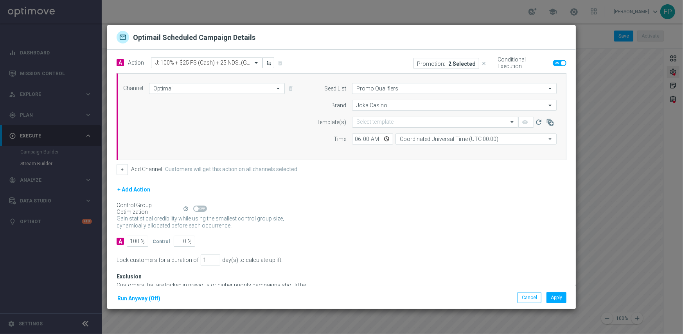
click at [345, 198] on div "+ Add Action" at bounding box center [342, 195] width 450 height 20
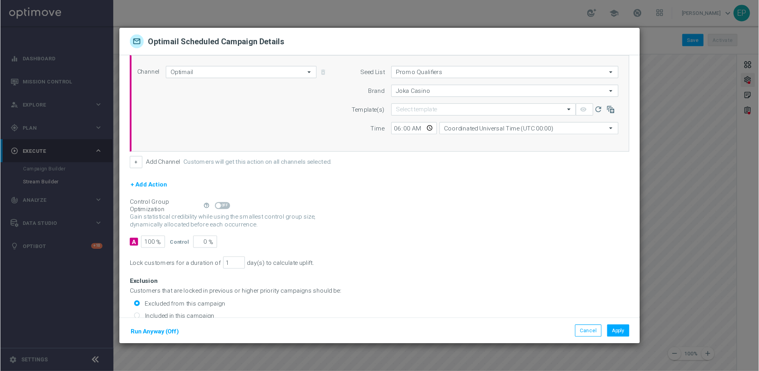
scroll to position [12, 0]
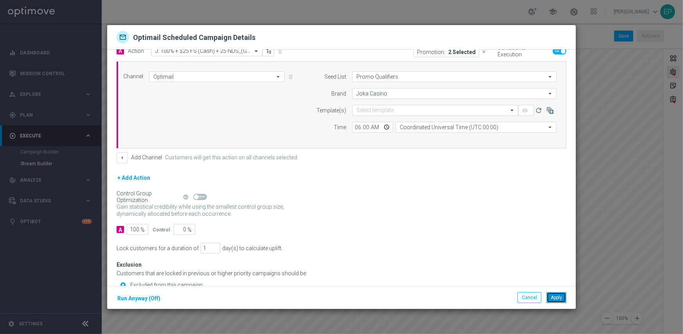
click at [552, 296] on button "Apply" at bounding box center [557, 297] width 20 height 11
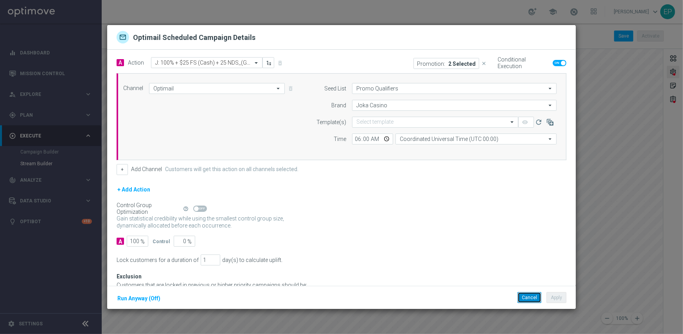
click at [527, 297] on button "Cancel" at bounding box center [530, 297] width 24 height 11
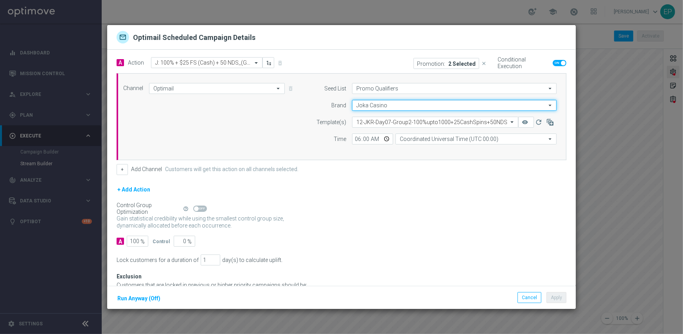
click at [374, 103] on input "Joka Casino" at bounding box center [454, 105] width 205 height 11
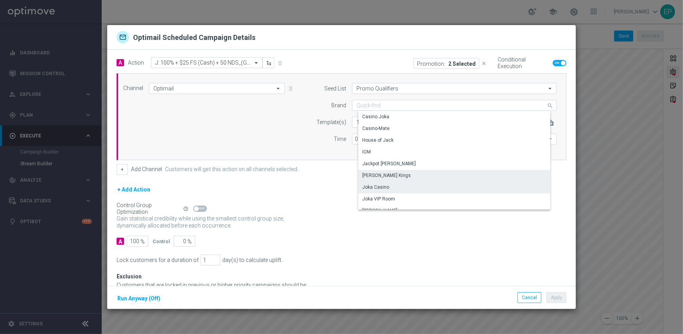
click at [392, 174] on div "[PERSON_NAME] Kings" at bounding box center [386, 175] width 49 height 7
type input "[PERSON_NAME] Kings"
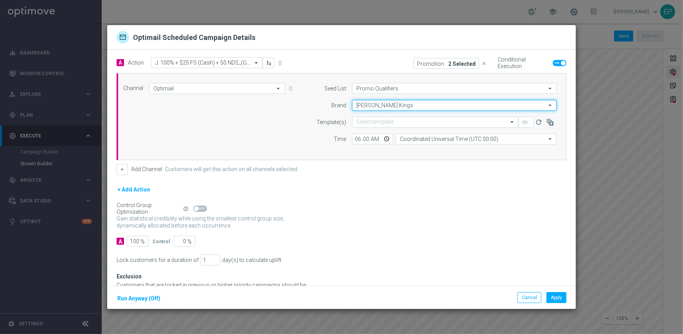
click at [387, 106] on input "[PERSON_NAME] Kings" at bounding box center [454, 105] width 205 height 11
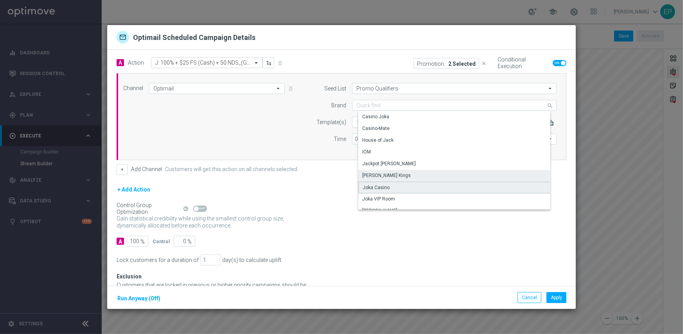
click at [379, 184] on div "Joka Casino" at bounding box center [376, 187] width 27 height 7
type input "Joka Casino"
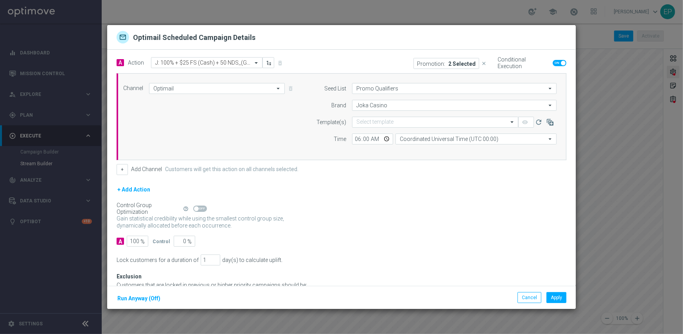
click at [315, 172] on div "+ Add Channel Customers will get this action on all channels selected." at bounding box center [342, 169] width 450 height 11
click at [557, 297] on button "Apply" at bounding box center [557, 297] width 20 height 11
click at [534, 304] on div "Cancel Apply Run Anyway (Off)" at bounding box center [341, 297] width 469 height 23
click at [535, 299] on button "Cancel" at bounding box center [530, 297] width 24 height 11
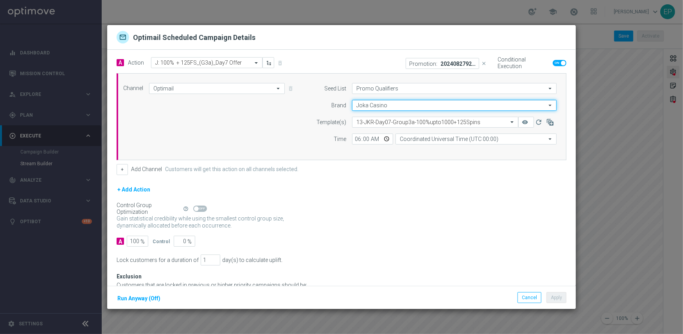
click at [371, 107] on input "Joka Casino" at bounding box center [454, 105] width 205 height 11
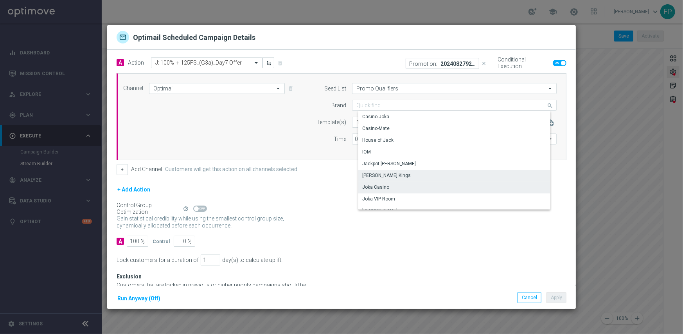
click at [388, 176] on div "[PERSON_NAME] Kings" at bounding box center [386, 175] width 49 height 7
type input "[PERSON_NAME] Kings"
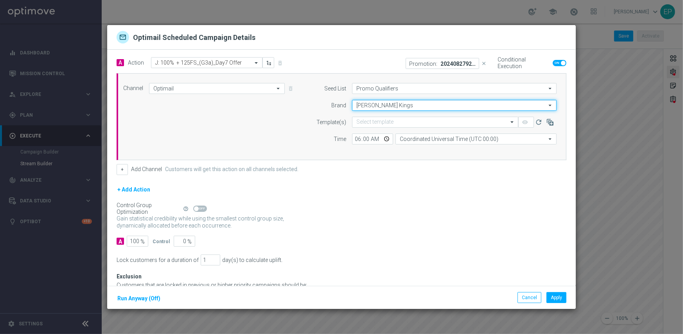
click at [380, 106] on input "[PERSON_NAME] Kings" at bounding box center [454, 105] width 205 height 11
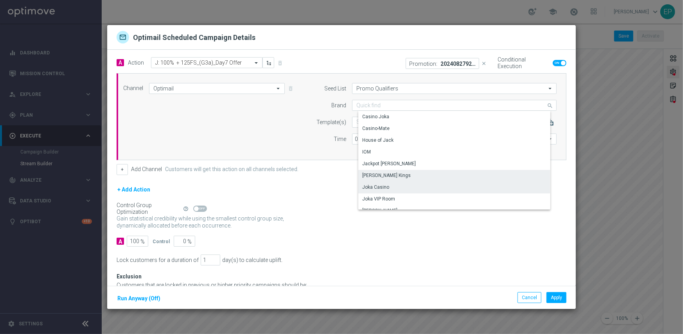
click at [378, 185] on div "Joka Casino" at bounding box center [375, 186] width 27 height 7
type input "Joka Casino"
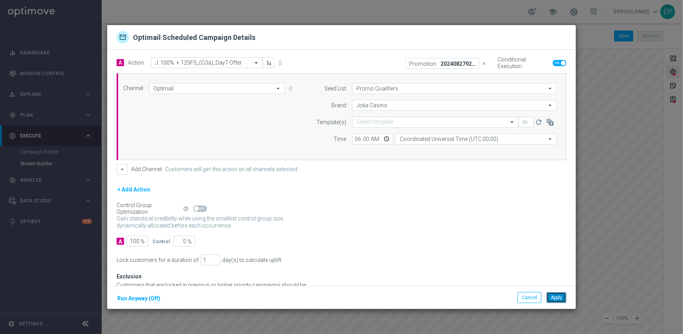
click at [557, 298] on button "Apply" at bounding box center [557, 297] width 20 height 11
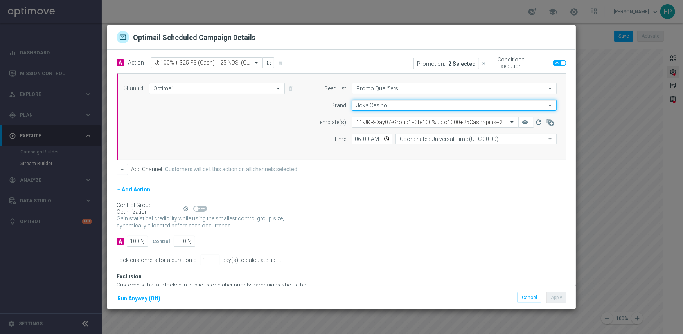
click at [376, 104] on input "Joka Casino" at bounding box center [454, 105] width 205 height 11
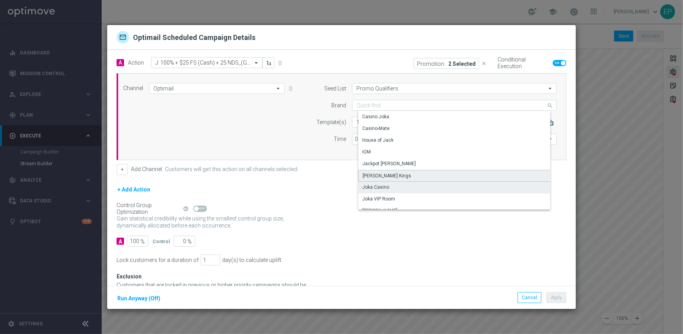
click at [387, 174] on div "[PERSON_NAME] Kings" at bounding box center [387, 175] width 49 height 7
type input "[PERSON_NAME] Kings"
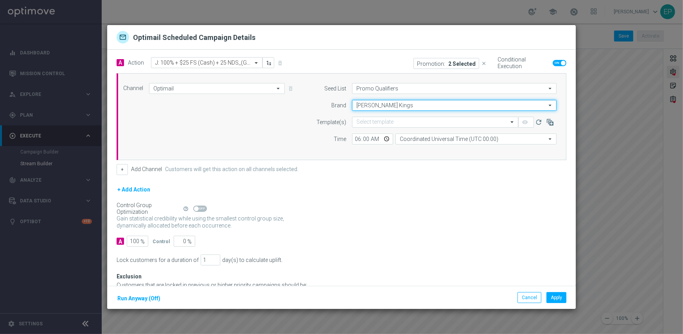
click at [379, 110] on input "[PERSON_NAME] Kings" at bounding box center [454, 105] width 205 height 11
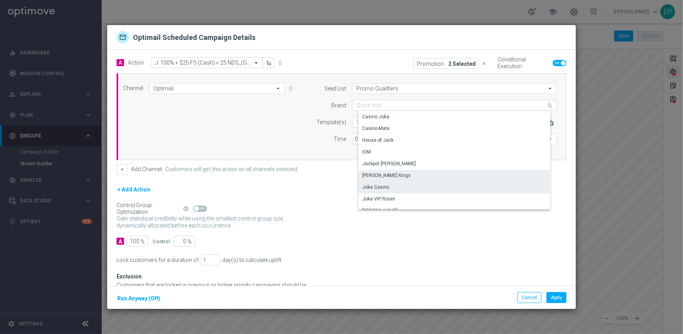
click at [381, 186] on div "Joka Casino" at bounding box center [375, 186] width 27 height 7
type input "Joka Casino"
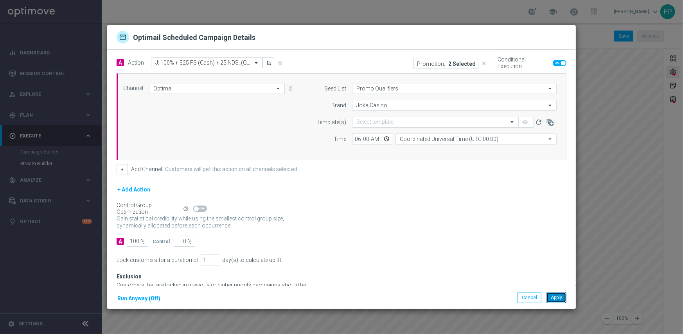
click at [558, 296] on button "Apply" at bounding box center [557, 297] width 20 height 11
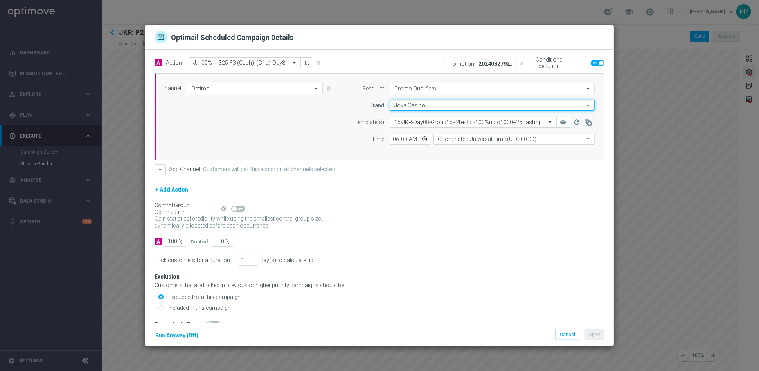
click at [411, 105] on input "Joka Casino" at bounding box center [492, 105] width 205 height 11
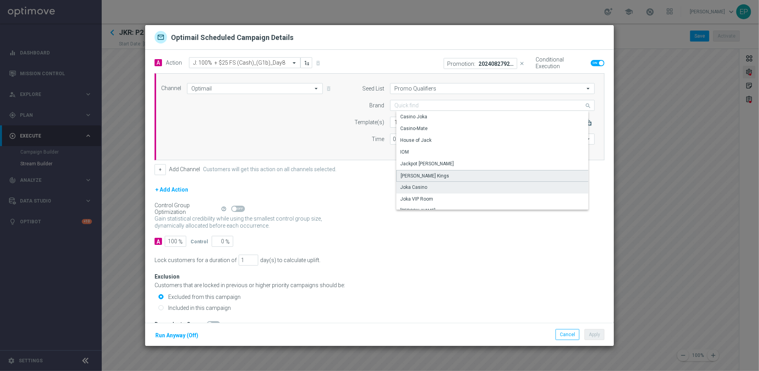
click at [421, 178] on div "[PERSON_NAME] Kings" at bounding box center [425, 175] width 49 height 7
type input "[PERSON_NAME] Kings"
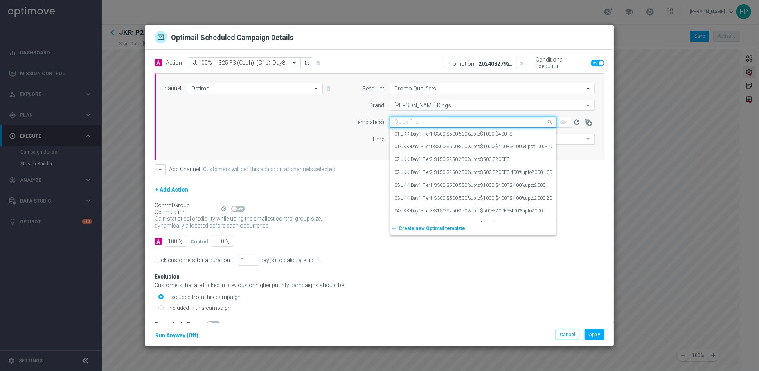
click at [427, 123] on input "text" at bounding box center [465, 122] width 142 height 7
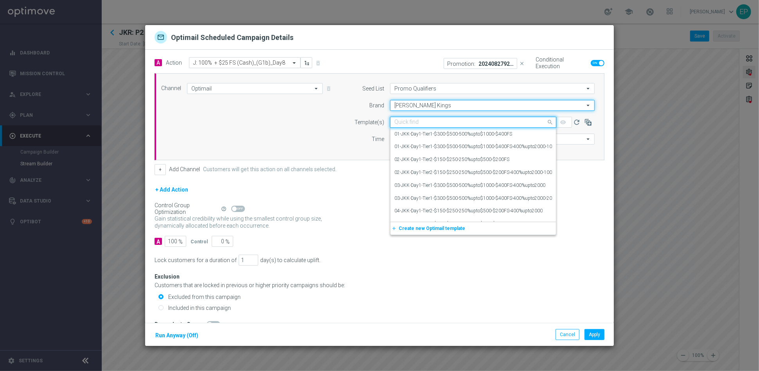
click at [427, 106] on input "[PERSON_NAME] Kings" at bounding box center [492, 105] width 205 height 11
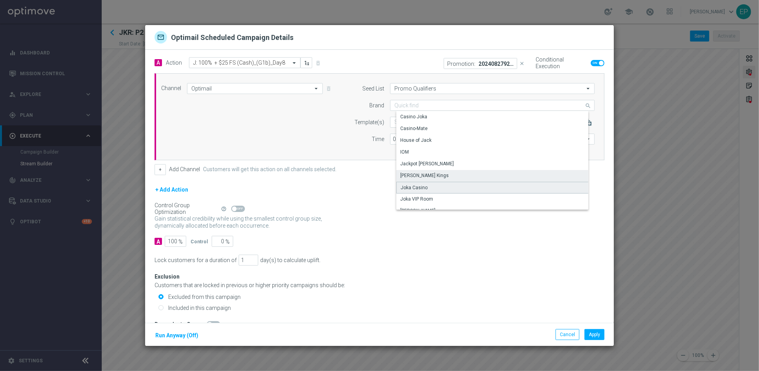
click at [420, 188] on div "Joka Casino" at bounding box center [414, 187] width 27 height 7
type input "Joka Casino"
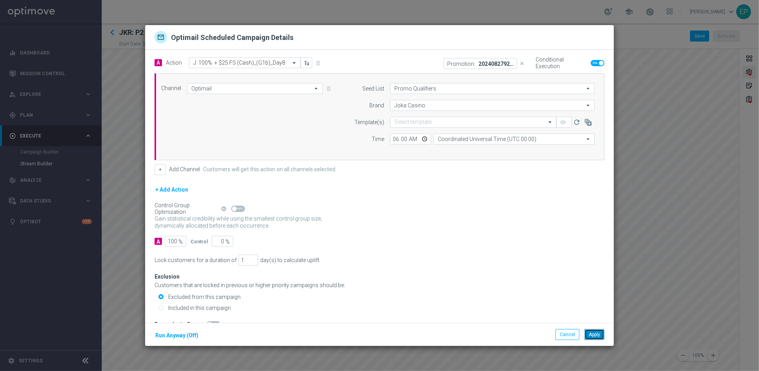
click at [599, 333] on button "Apply" at bounding box center [595, 334] width 20 height 11
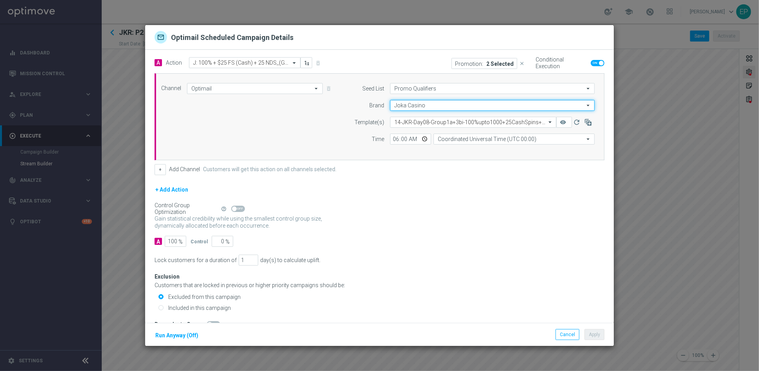
click at [408, 106] on input "Joka Casino" at bounding box center [492, 105] width 205 height 11
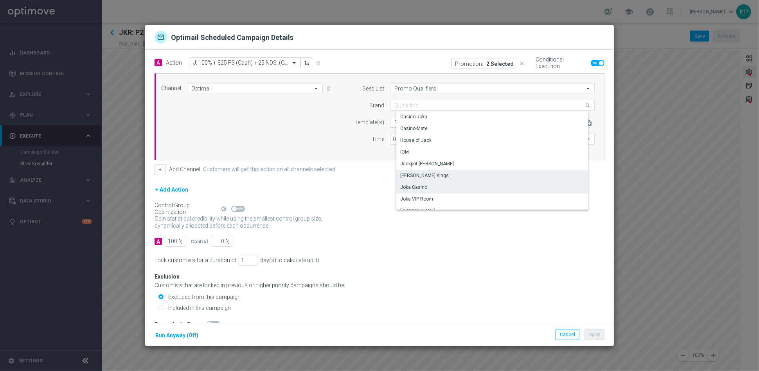
click at [419, 175] on div "[PERSON_NAME] Kings" at bounding box center [424, 175] width 49 height 7
type input "[PERSON_NAME] Kings"
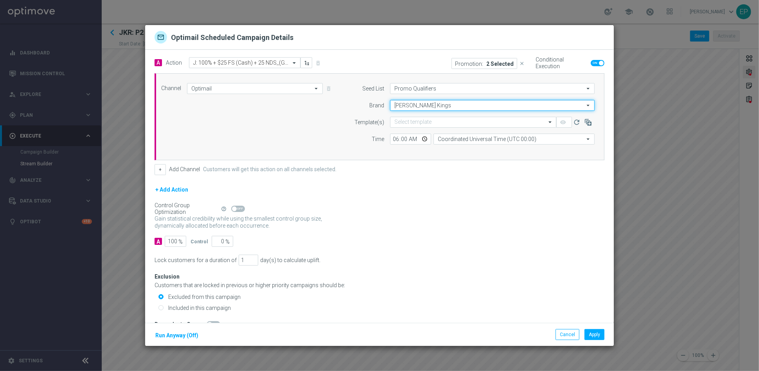
click at [411, 104] on input "[PERSON_NAME] Kings" at bounding box center [492, 105] width 205 height 11
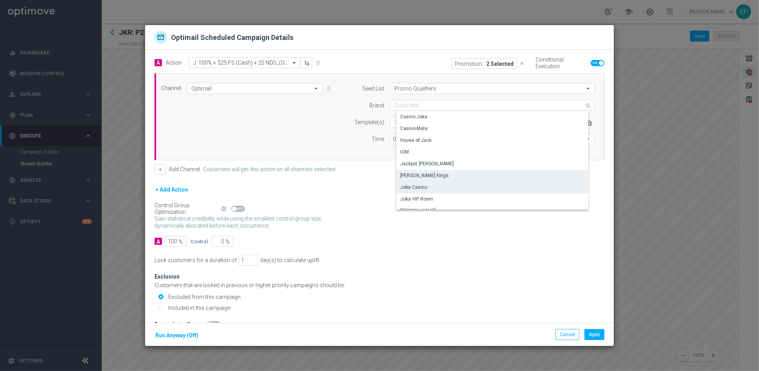
click at [418, 187] on div "Joka Casino" at bounding box center [413, 186] width 27 height 7
type input "Joka Casino"
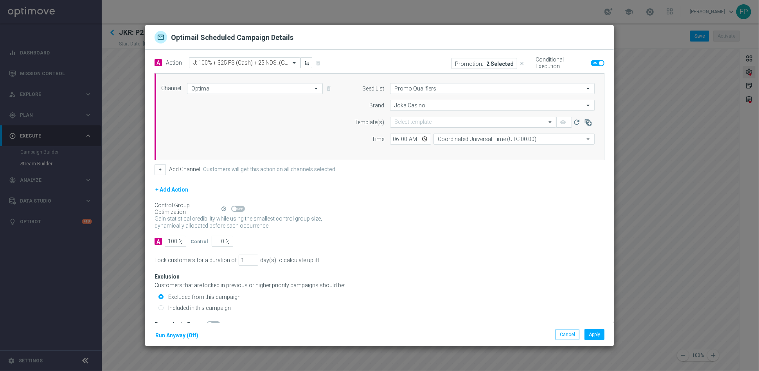
click at [453, 231] on div "Gain statistical credibility while using the smallest control group size, dynam…" at bounding box center [380, 222] width 450 height 19
click at [595, 333] on button "Apply" at bounding box center [595, 334] width 20 height 11
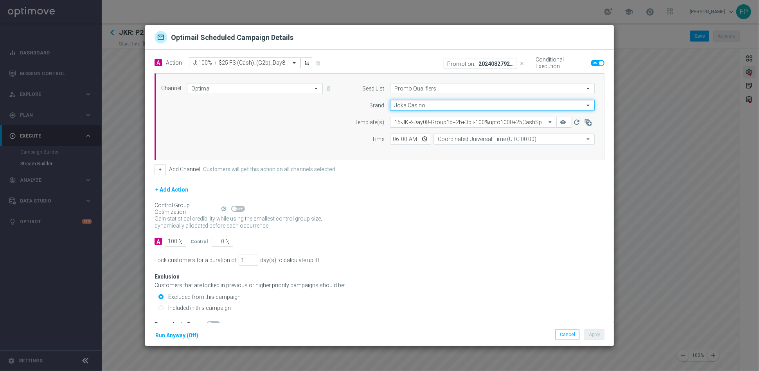
click at [406, 106] on input "Joka Casino" at bounding box center [492, 105] width 205 height 11
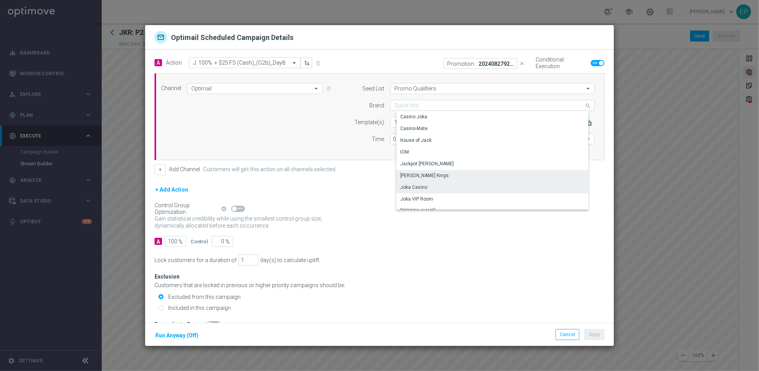
click at [410, 173] on div "[PERSON_NAME] Kings" at bounding box center [424, 175] width 49 height 7
type input "[PERSON_NAME] Kings"
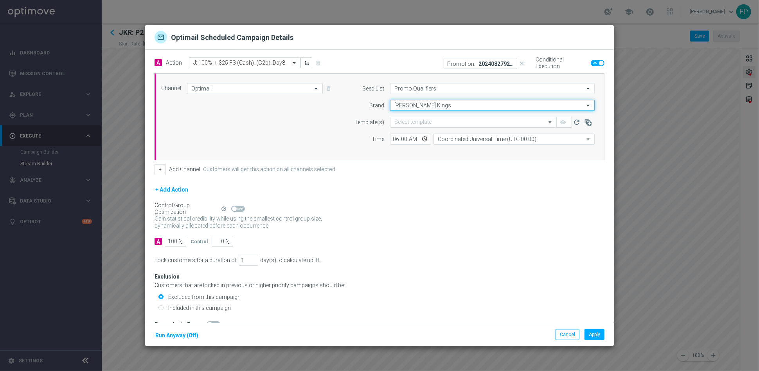
click at [421, 107] on input "[PERSON_NAME] Kings" at bounding box center [492, 105] width 205 height 11
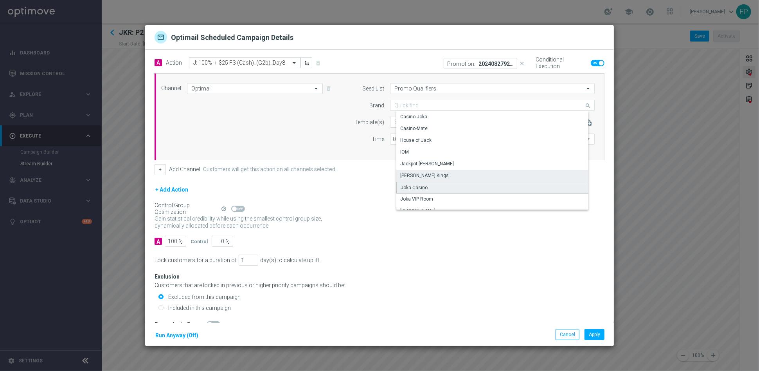
click at [417, 185] on div "Joka Casino" at bounding box center [414, 187] width 27 height 7
type input "Joka Casino"
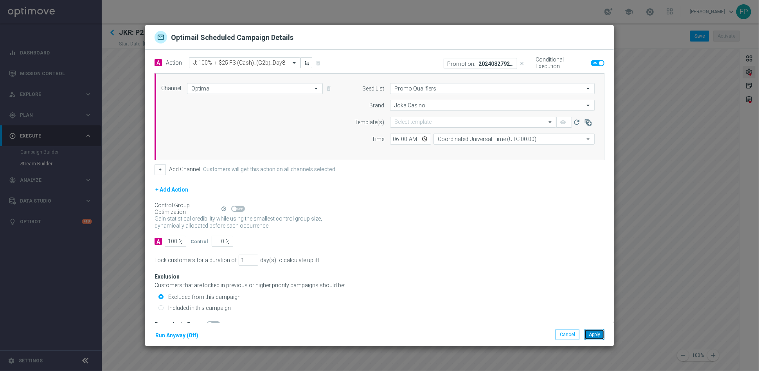
click at [595, 333] on button "Apply" at bounding box center [595, 334] width 20 height 11
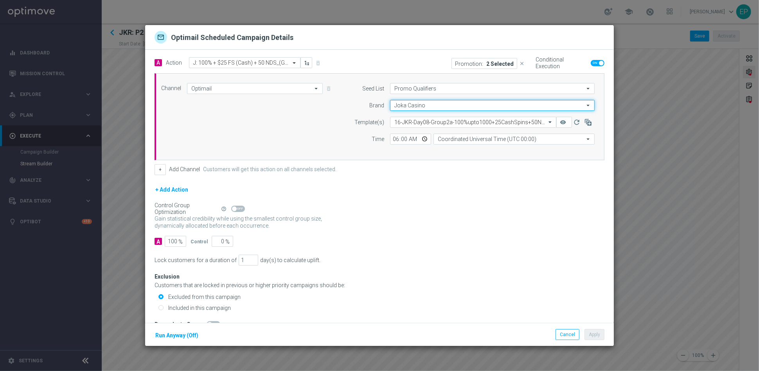
click at [404, 104] on input "Joka Casino" at bounding box center [492, 105] width 205 height 11
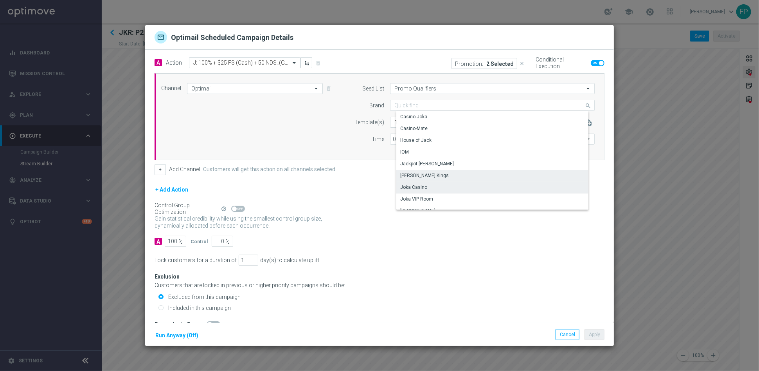
click at [422, 175] on div "[PERSON_NAME] Kings" at bounding box center [424, 175] width 49 height 7
type input "[PERSON_NAME] Kings"
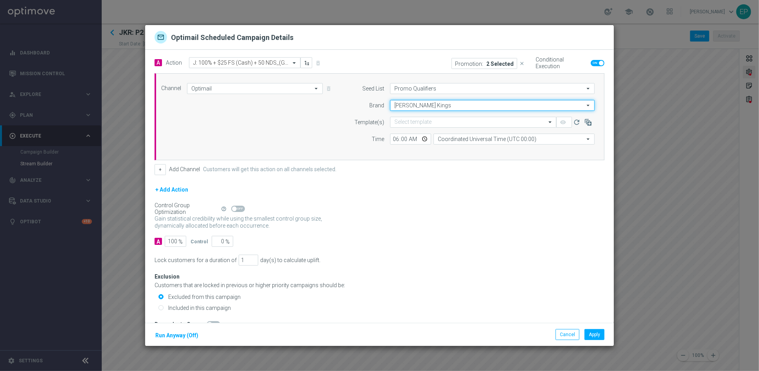
click at [416, 104] on input "[PERSON_NAME] Kings" at bounding box center [492, 105] width 205 height 11
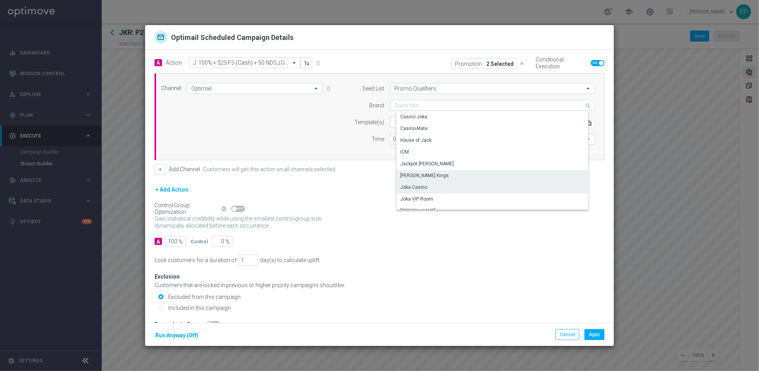
click at [413, 189] on div "Joka Casino" at bounding box center [413, 186] width 27 height 7
type input "Joka Casino"
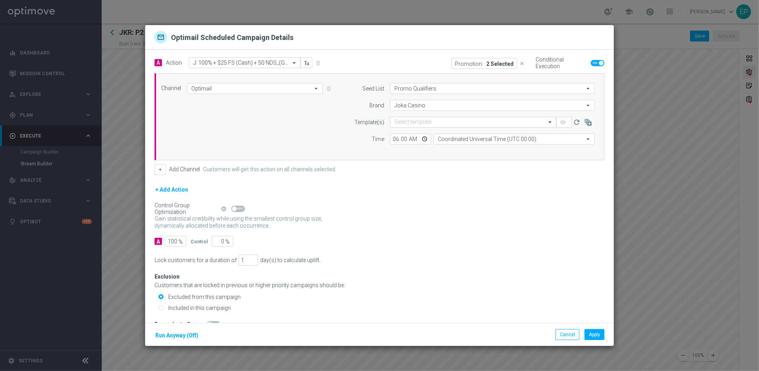
click at [454, 225] on div "Gain statistical credibility while using the smallest control group size, dynam…" at bounding box center [380, 222] width 450 height 19
click at [595, 333] on button "Apply" at bounding box center [595, 334] width 20 height 11
click at [560, 332] on button "Cancel" at bounding box center [568, 334] width 24 height 11
click at [568, 333] on button "Cancel" at bounding box center [568, 334] width 24 height 11
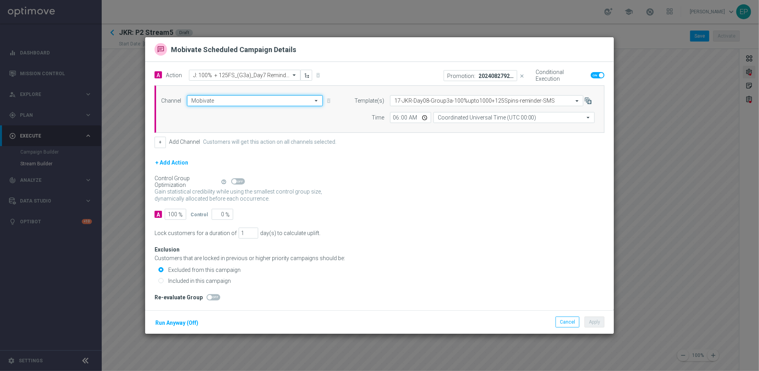
click at [240, 95] on input "Mobivate" at bounding box center [255, 100] width 136 height 11
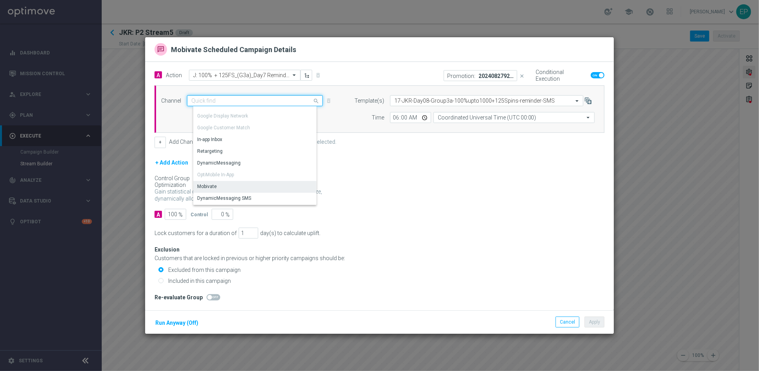
scroll to position [43, 0]
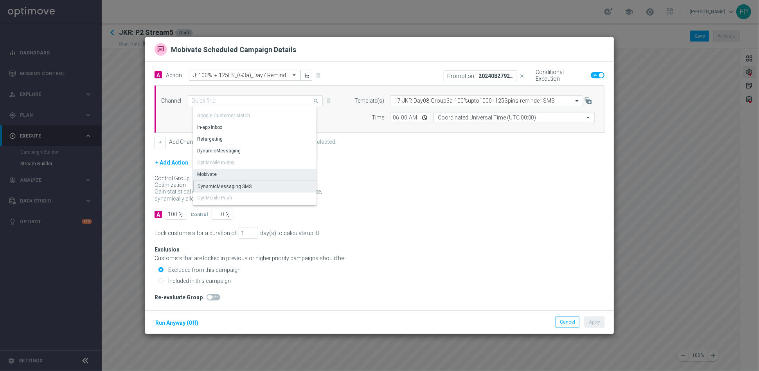
click at [225, 183] on div "DynamicMessaging SMS" at bounding box center [225, 186] width 54 height 7
type input "DynamicMessaging SMS"
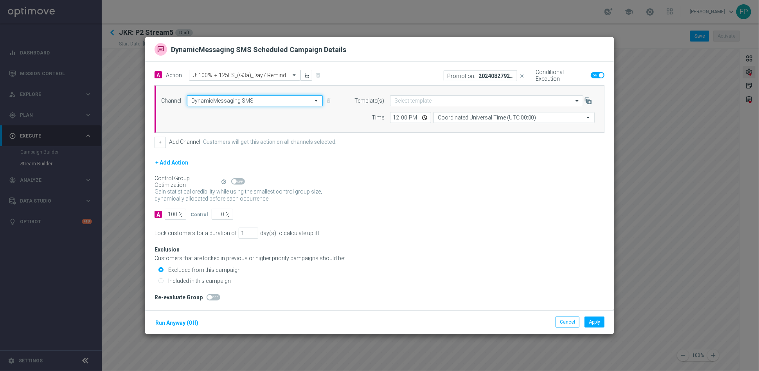
drag, startPoint x: 256, startPoint y: 100, endPoint x: 237, endPoint y: 155, distance: 57.7
click at [257, 101] on input "DynamicMessaging SMS" at bounding box center [255, 100] width 136 height 11
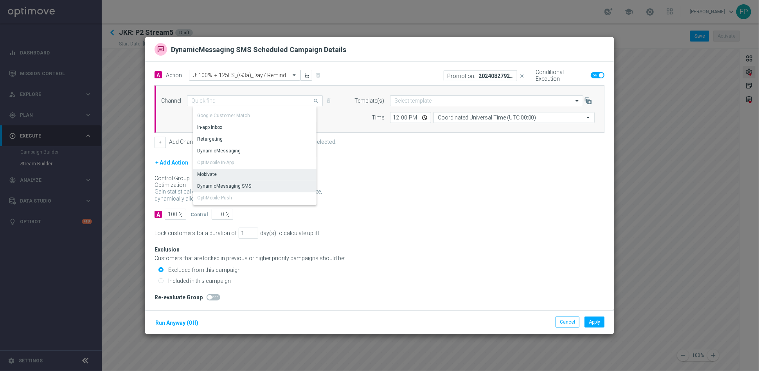
click at [225, 171] on div "Mobivate" at bounding box center [258, 174] width 130 height 11
type input "Mobivate"
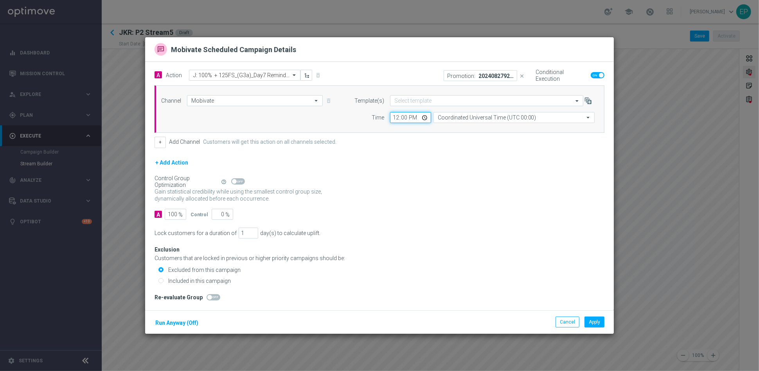
click at [394, 116] on input "12:00" at bounding box center [410, 117] width 41 height 11
type input "06:00"
click at [414, 204] on div "Gain statistical credibility while using the smallest control group size, dynam…" at bounding box center [380, 195] width 450 height 19
click at [594, 325] on button "Apply" at bounding box center [595, 321] width 20 height 11
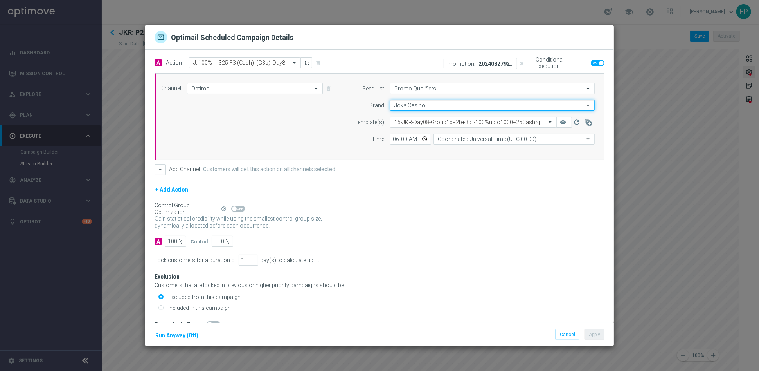
click at [426, 107] on input "Joka Casino" at bounding box center [492, 105] width 205 height 11
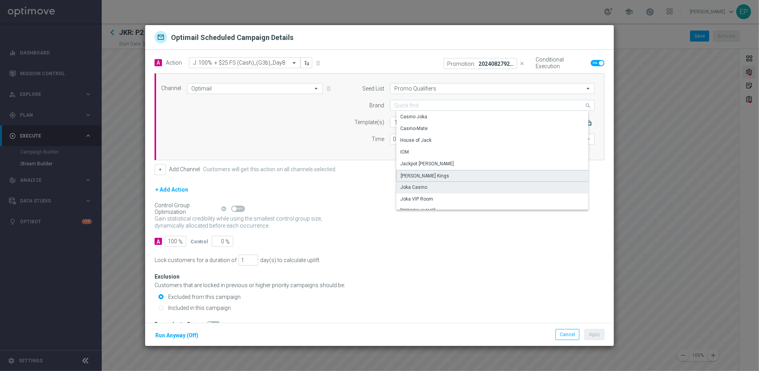
click at [426, 176] on div "[PERSON_NAME] Kings" at bounding box center [425, 175] width 49 height 7
type input "[PERSON_NAME] Kings"
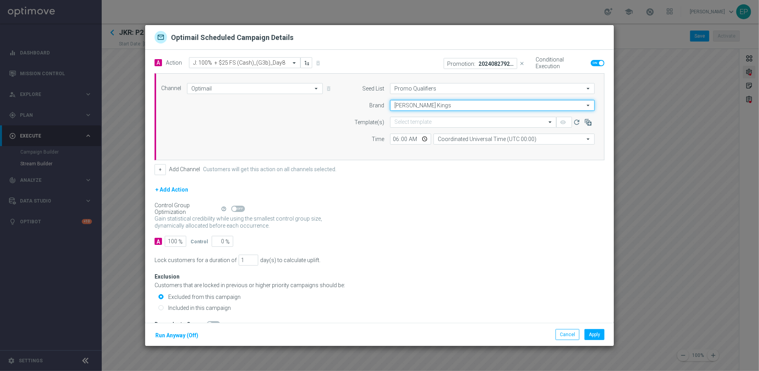
click at [421, 105] on input "[PERSON_NAME] Kings" at bounding box center [492, 105] width 205 height 11
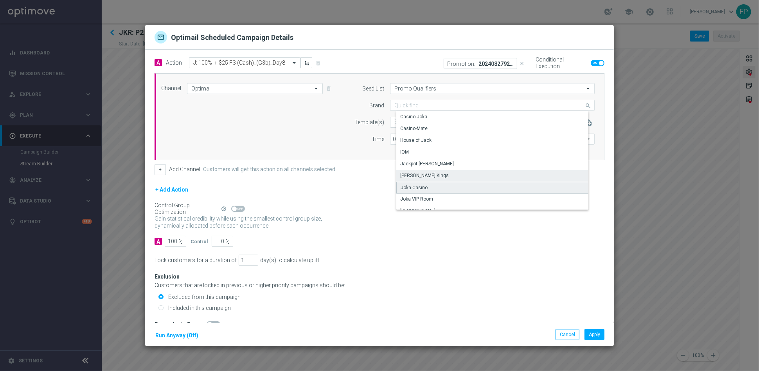
click at [417, 188] on div "Joka Casino" at bounding box center [414, 187] width 27 height 7
type input "Joka Casino"
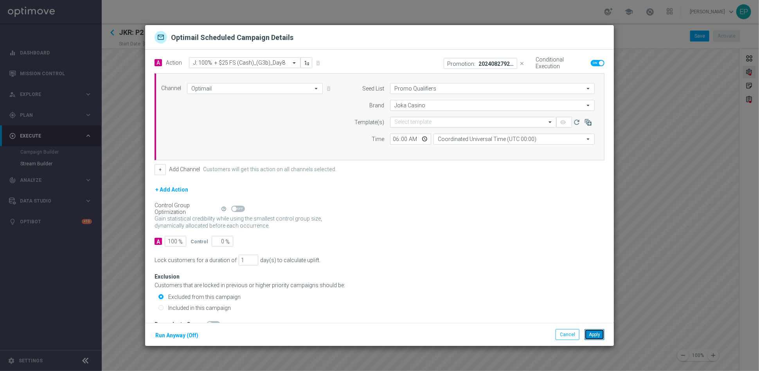
click at [592, 333] on button "Apply" at bounding box center [595, 334] width 20 height 11
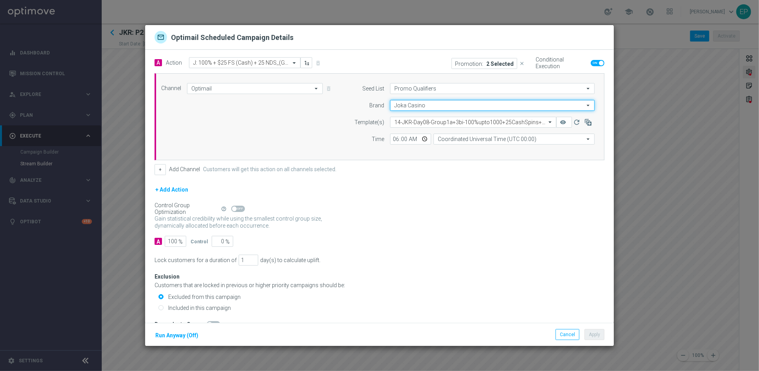
click at [415, 107] on input "Joka Casino" at bounding box center [492, 105] width 205 height 11
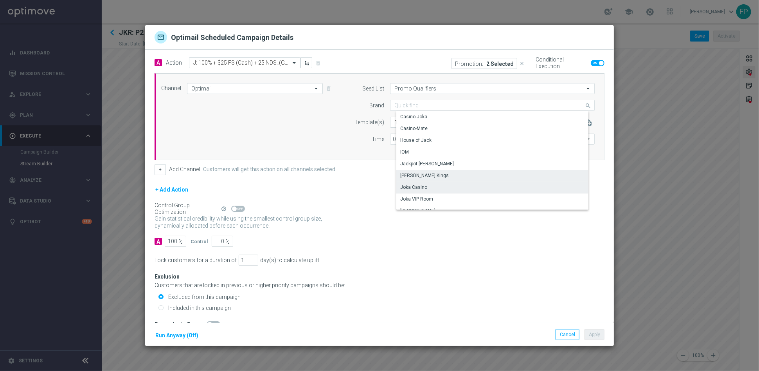
click at [419, 176] on div "[PERSON_NAME] Kings" at bounding box center [424, 175] width 49 height 7
type input "[PERSON_NAME] Kings"
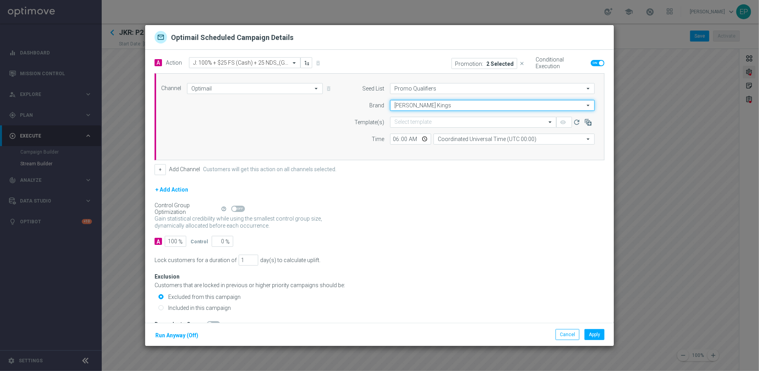
click at [428, 104] on input "[PERSON_NAME] Kings" at bounding box center [492, 105] width 205 height 11
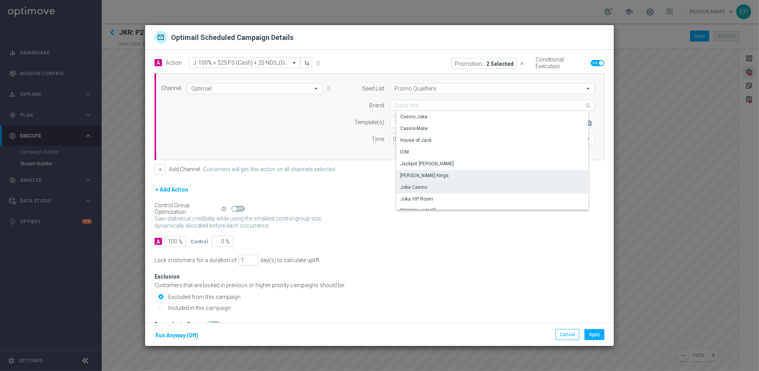
click at [418, 185] on div "Joka Casino" at bounding box center [413, 186] width 27 height 7
type input "Joka Casino"
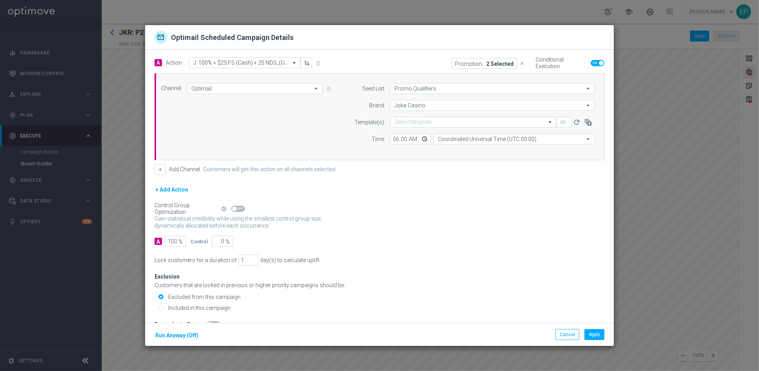
click at [470, 236] on div "A 100 % Control 0 %" at bounding box center [380, 241] width 450 height 11
click at [592, 333] on button "Apply" at bounding box center [595, 334] width 20 height 11
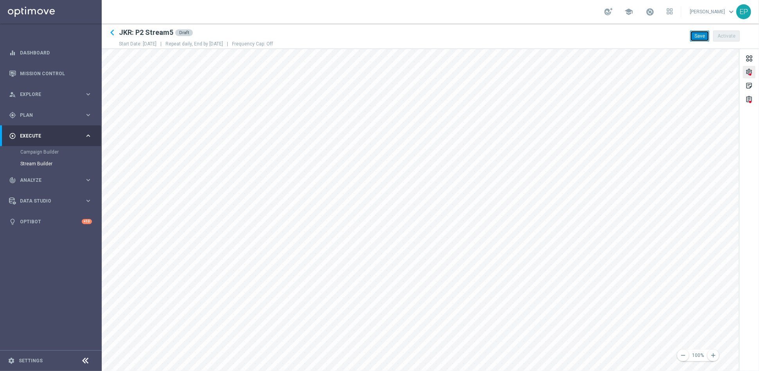
click at [683, 36] on button "Save" at bounding box center [699, 36] width 19 height 11
click at [683, 99] on div "assignment" at bounding box center [748, 100] width 7 height 10
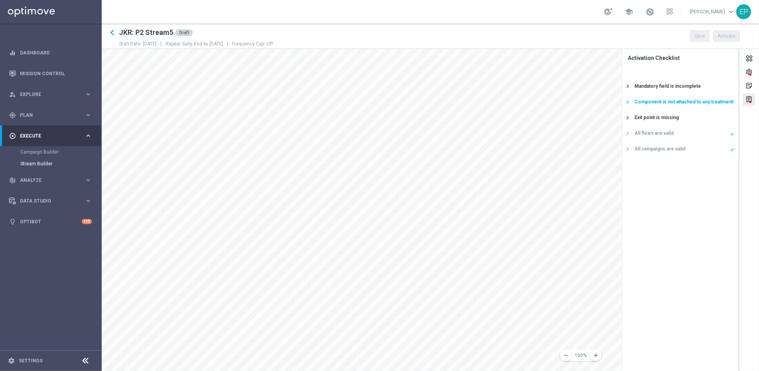
click at [630, 100] on icon "keyboard_arrow_right" at bounding box center [627, 101] width 7 height 7
click at [629, 132] on icon "keyboard_arrow_right" at bounding box center [627, 133] width 7 height 7
click at [657, 134] on div "Treatment is not attached to any Exit Point" at bounding box center [680, 133] width 117 height 16
click at [683, 71] on div "settings" at bounding box center [748, 73] width 7 height 10
click at [683, 72] on div at bounding box center [750, 74] width 2 height 4
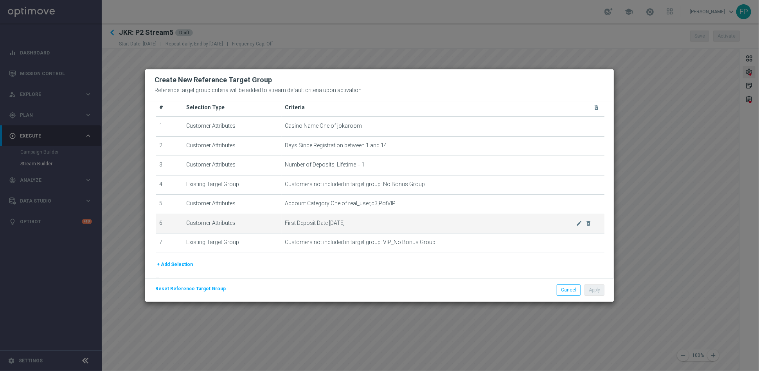
scroll to position [0, 0]
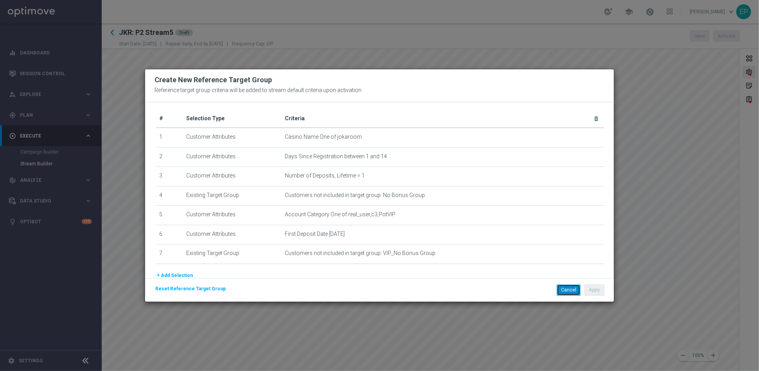
click at [562, 289] on button "Cancel" at bounding box center [569, 289] width 24 height 11
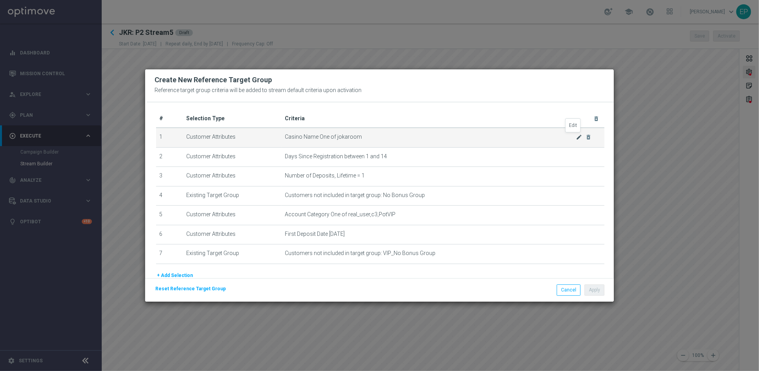
click at [576, 137] on icon "mode_edit" at bounding box center [579, 137] width 6 height 6
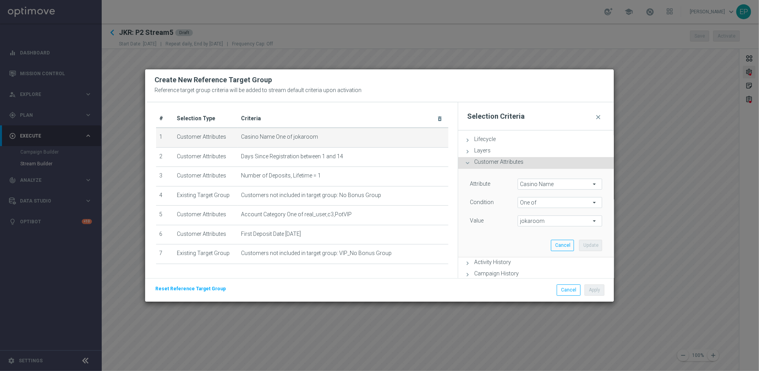
click at [538, 220] on span "jokaroom" at bounding box center [560, 221] width 84 height 10
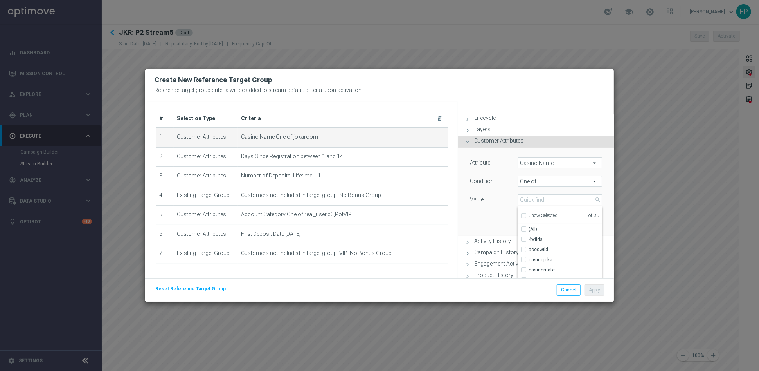
scroll to position [43, 0]
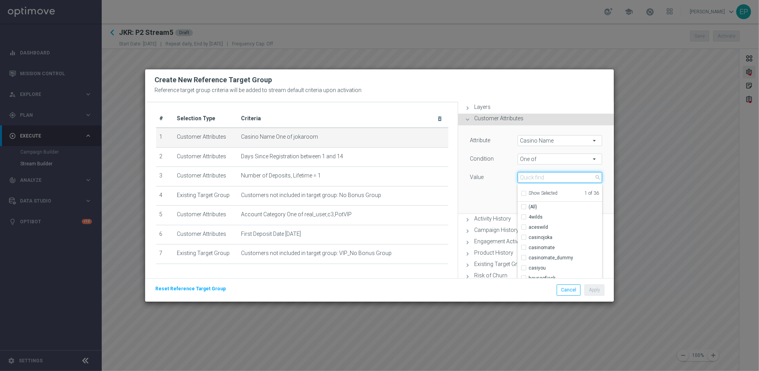
click at [545, 176] on input "search" at bounding box center [560, 177] width 85 height 11
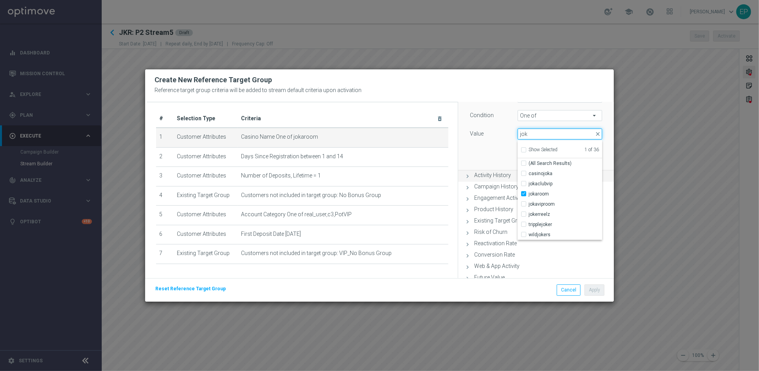
type input "joka"
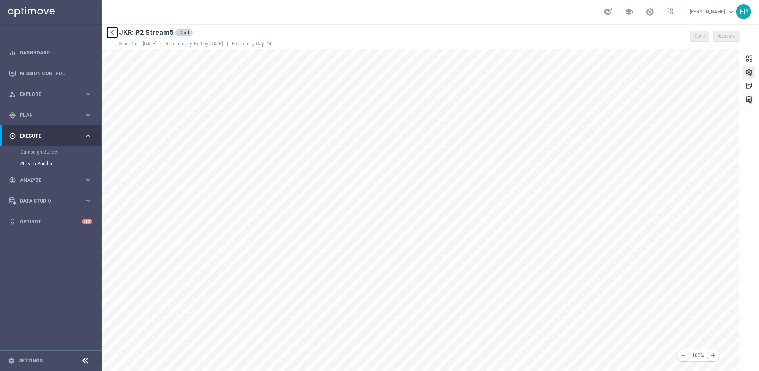
click at [111, 32] on icon "keyboard_arrow_left" at bounding box center [112, 33] width 12 height 12
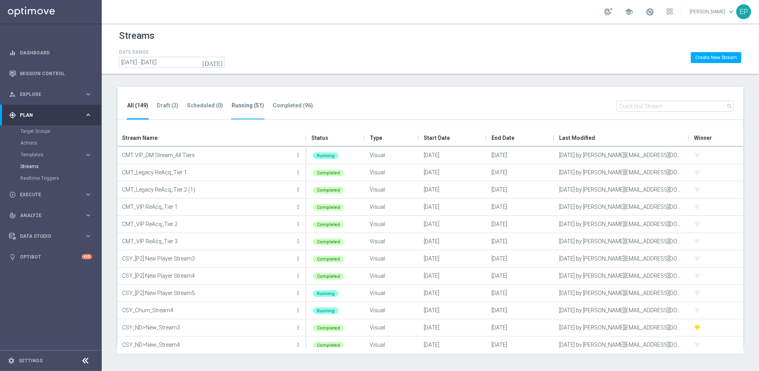
click at [241, 104] on tab-header "Running (51)" at bounding box center [248, 105] width 32 height 7
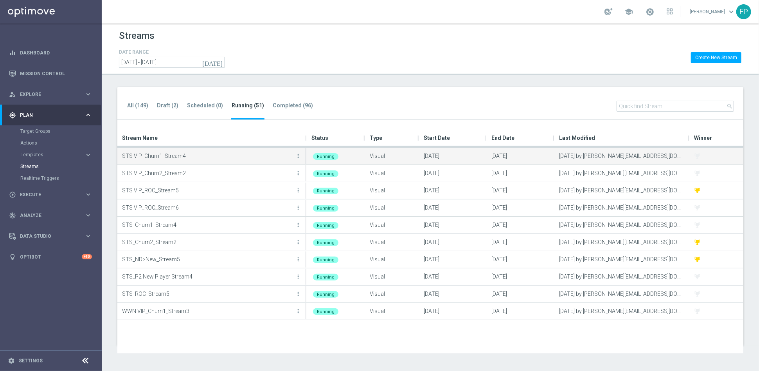
scroll to position [504, 0]
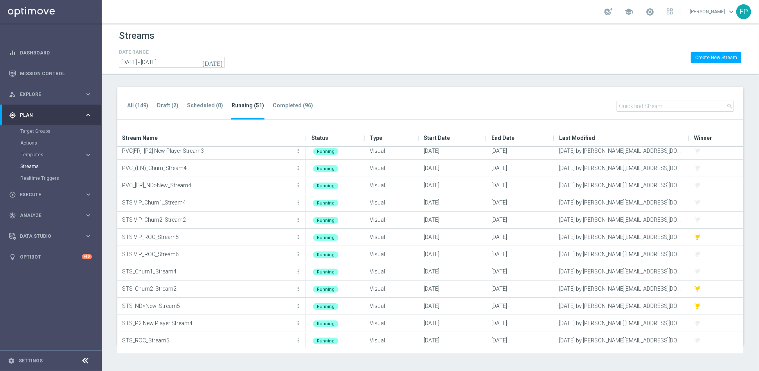
click at [83, 333] on icon at bounding box center [85, 360] width 9 height 9
